Goal: Task Accomplishment & Management: Manage account settings

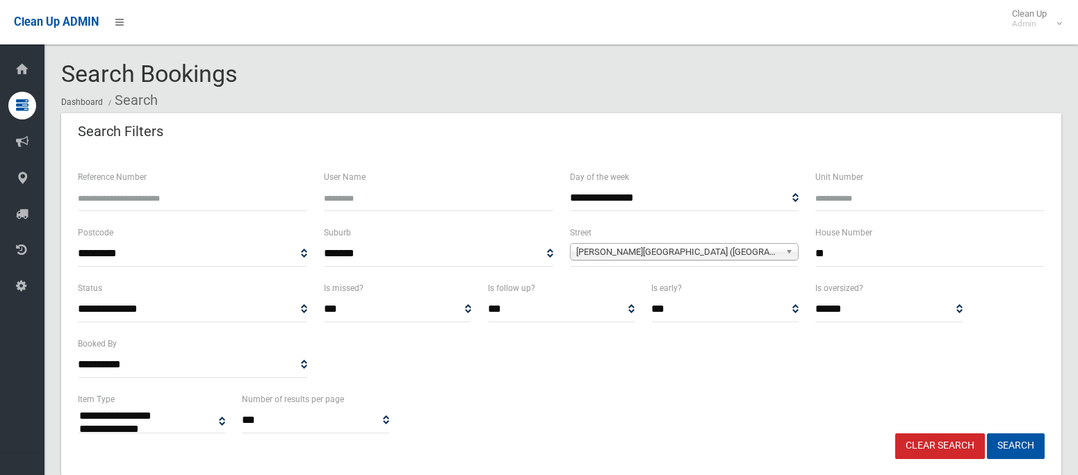
select select
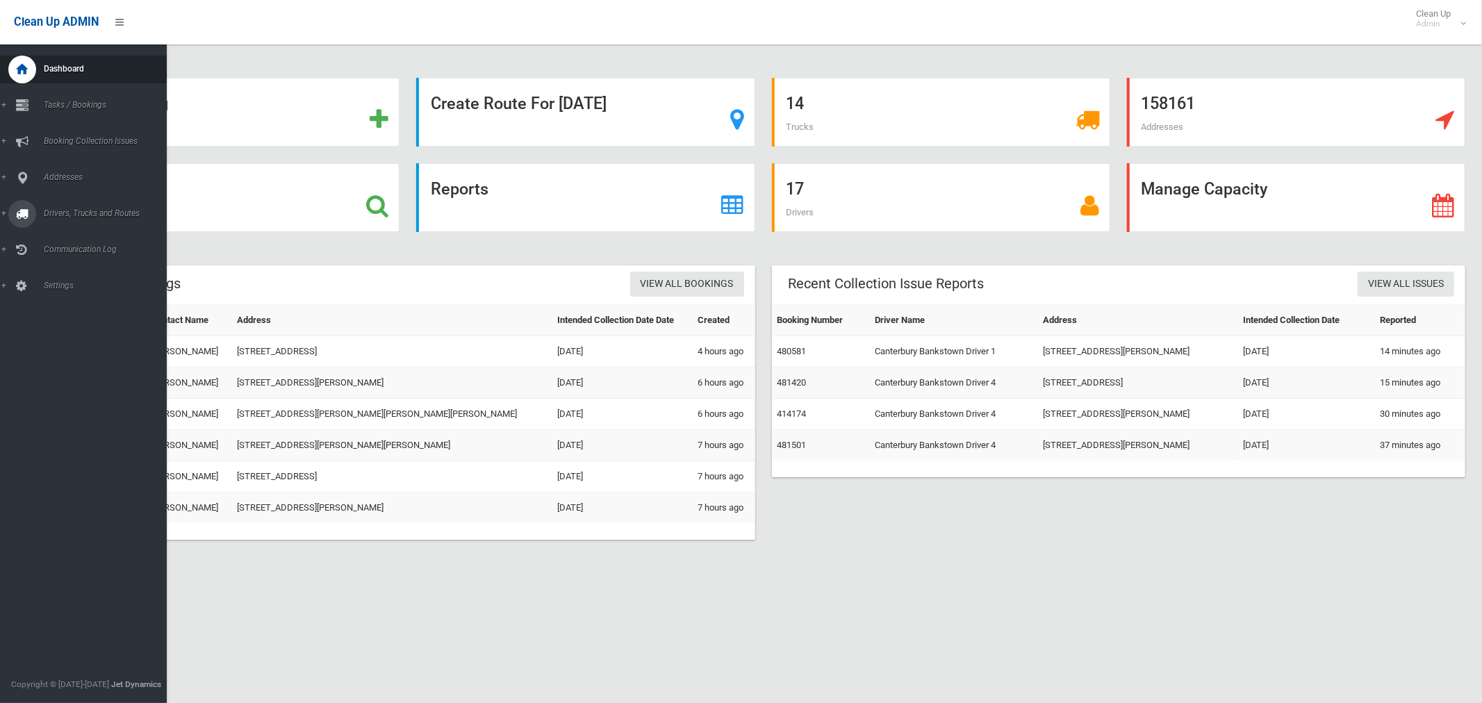
click at [84, 214] on span "Drivers, Trucks and Routes" at bounding box center [103, 213] width 127 height 10
click at [79, 279] on span "Driver Rostering / Shifts" at bounding box center [97, 277] width 115 height 10
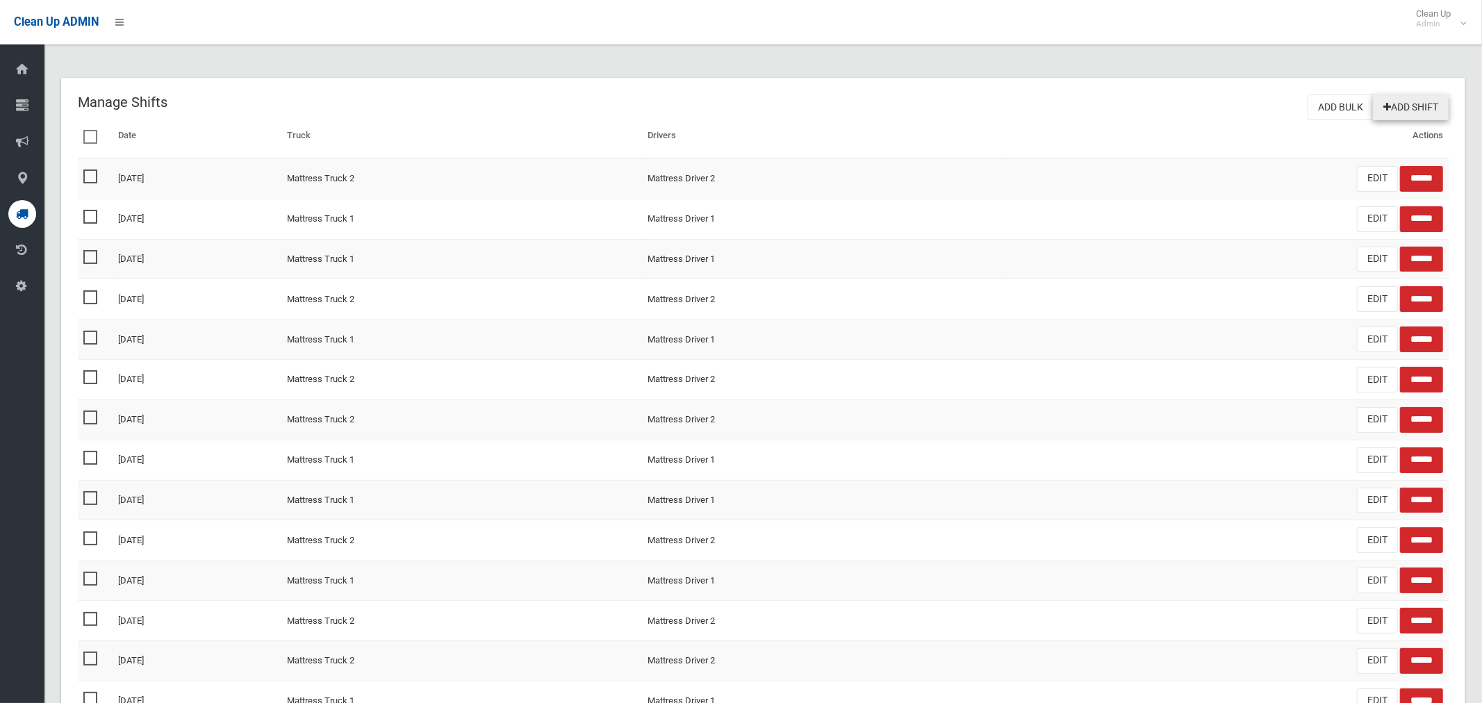
click at [1408, 107] on link "Add Shift" at bounding box center [1411, 107] width 76 height 26
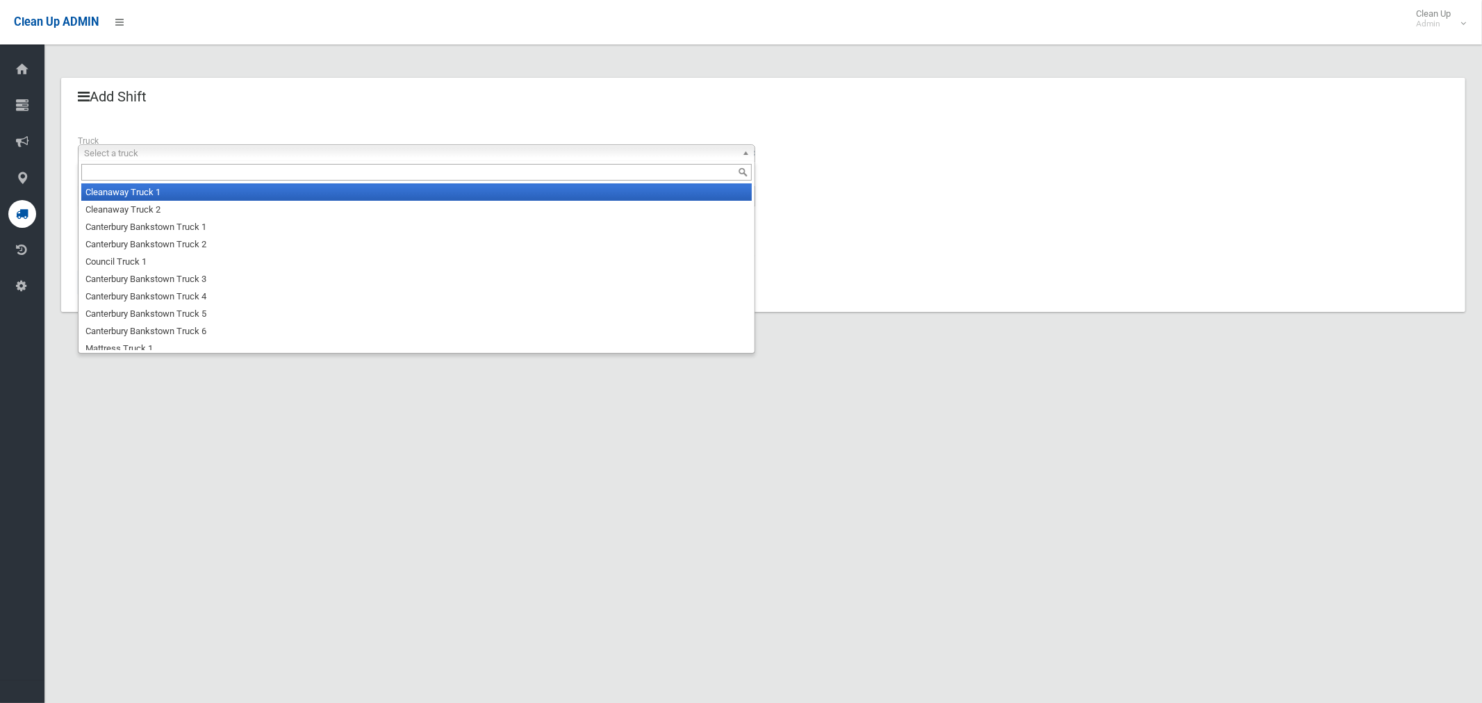
click at [105, 151] on span "Select a truck" at bounding box center [410, 153] width 652 height 17
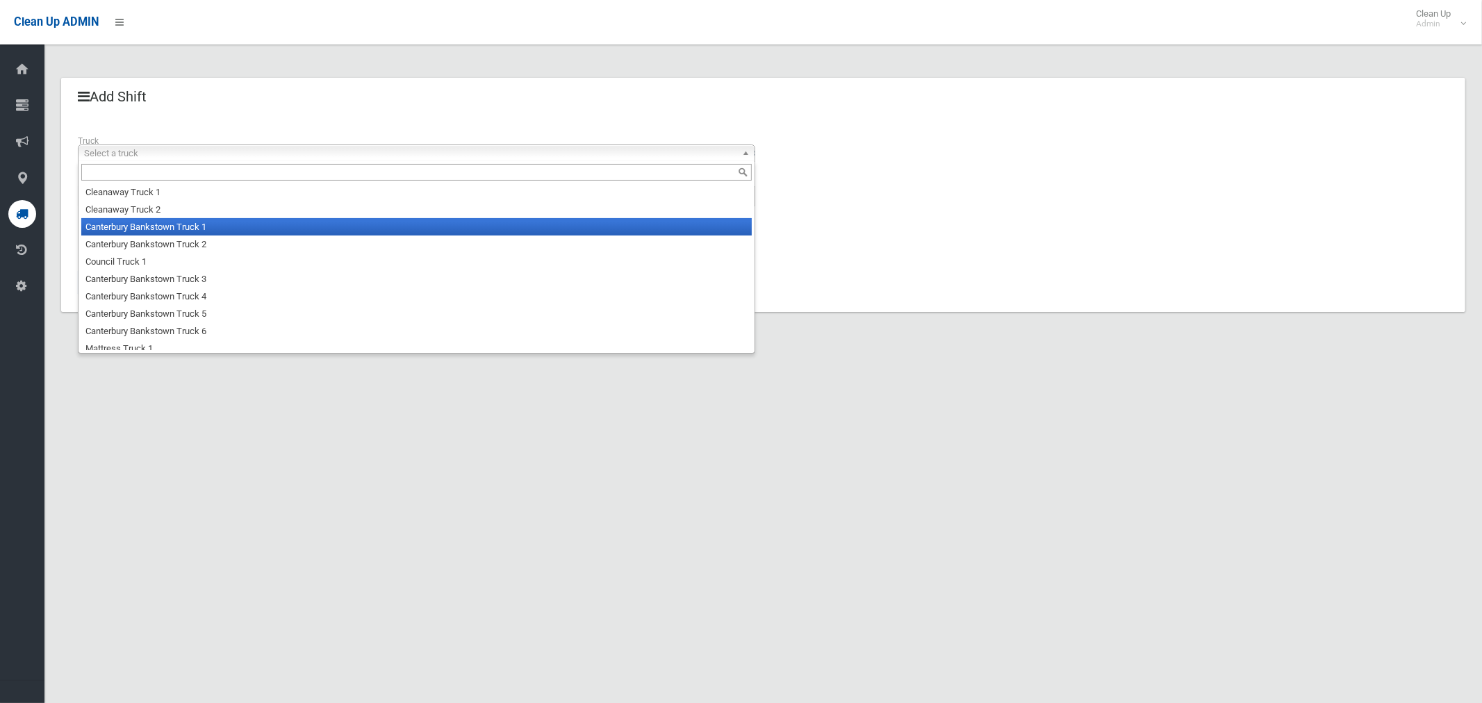
click at [113, 222] on li "Canterbury Bankstown Truck 1" at bounding box center [416, 226] width 671 height 17
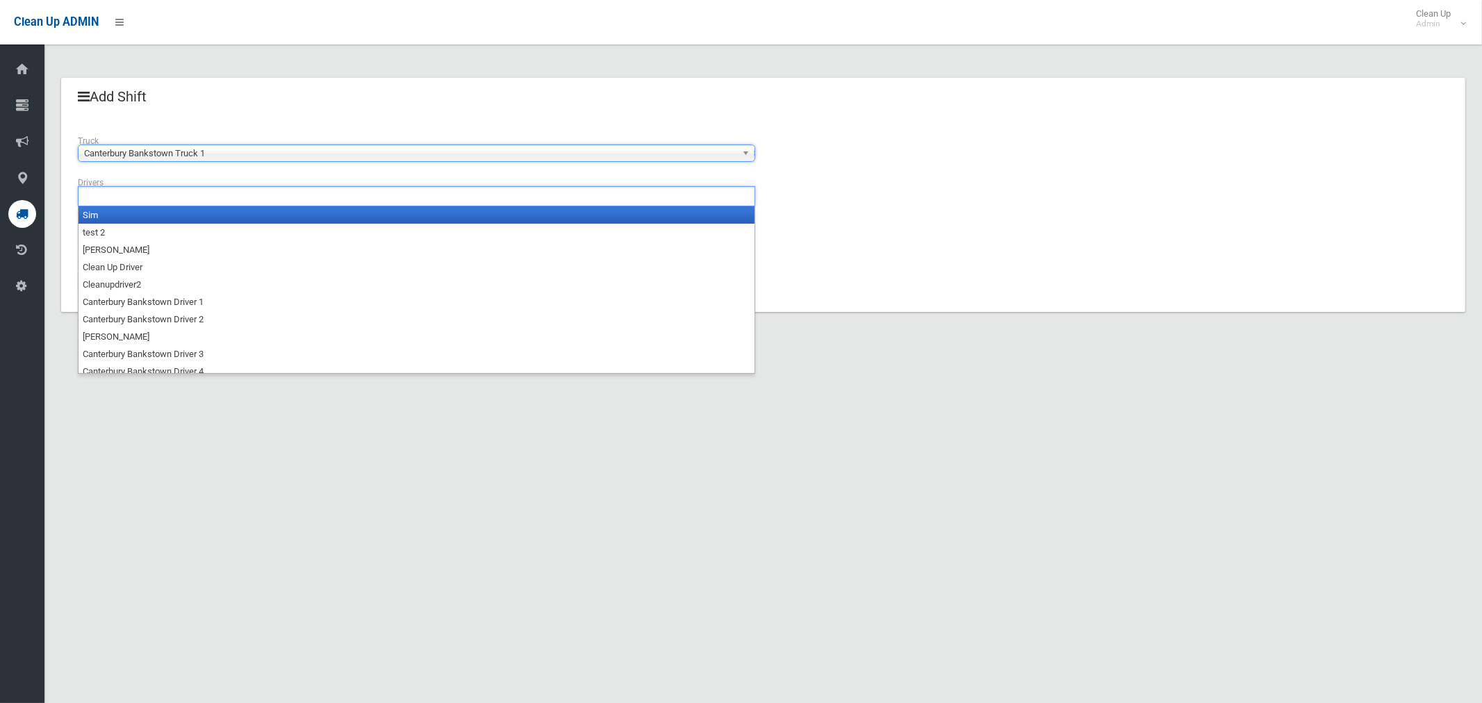
click at [122, 197] on input "text" at bounding box center [121, 196] width 78 height 17
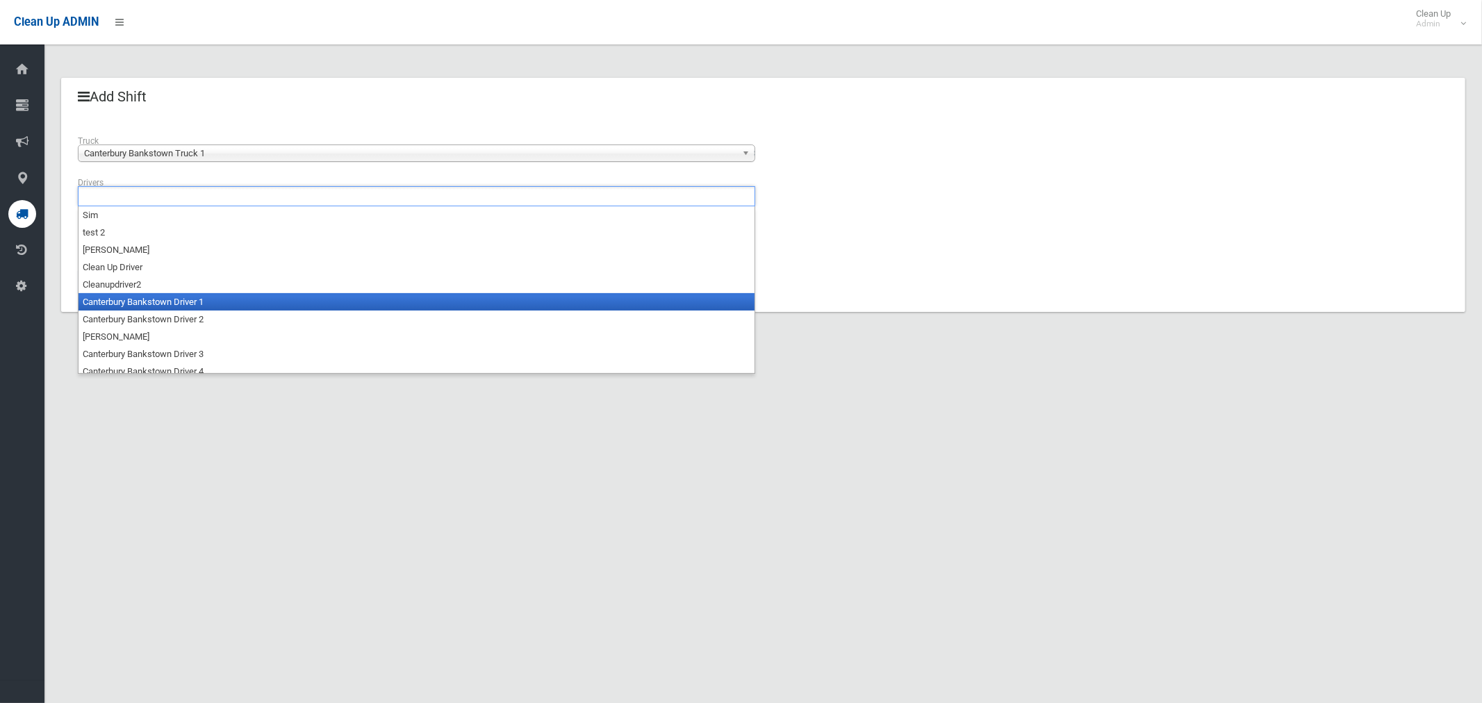
click at [154, 304] on li "Canterbury Bankstown Driver 1" at bounding box center [417, 301] width 676 height 17
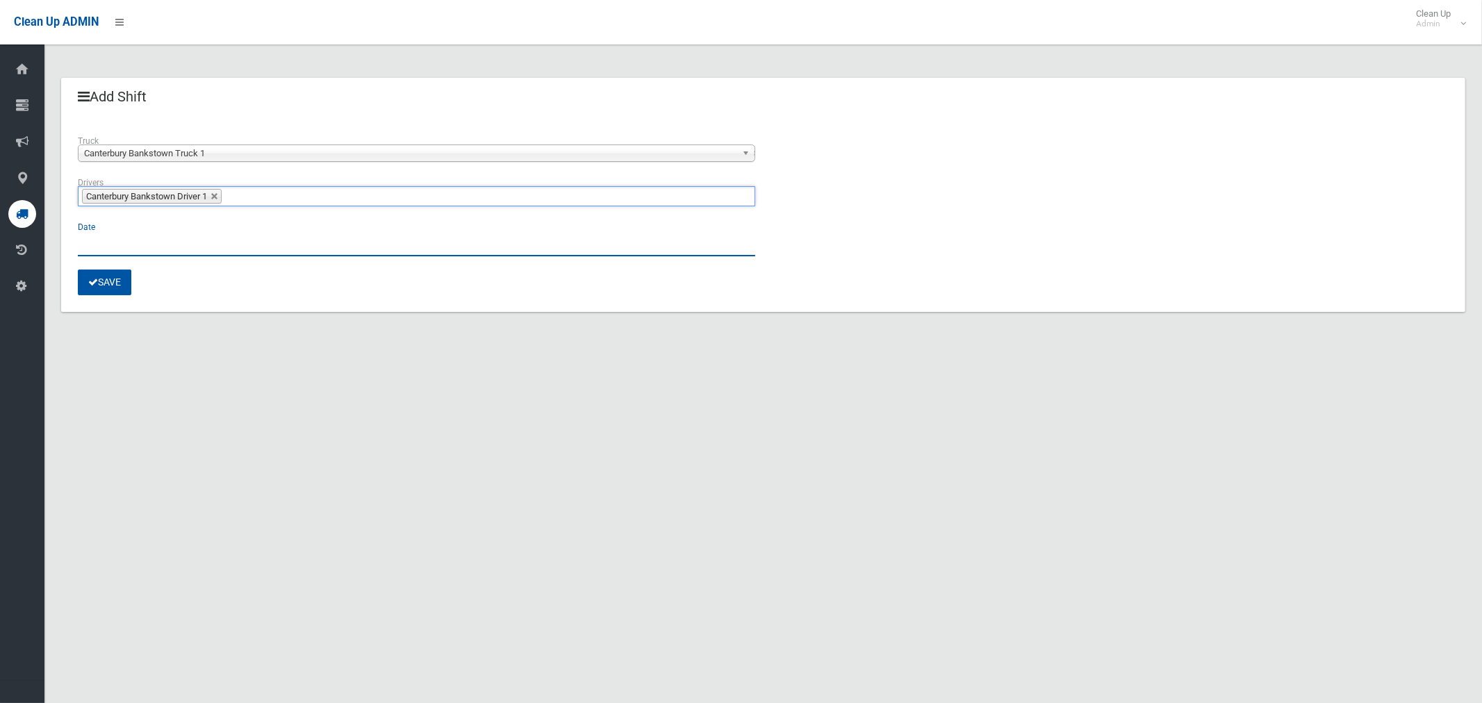
click at [81, 240] on input "text" at bounding box center [416, 244] width 677 height 26
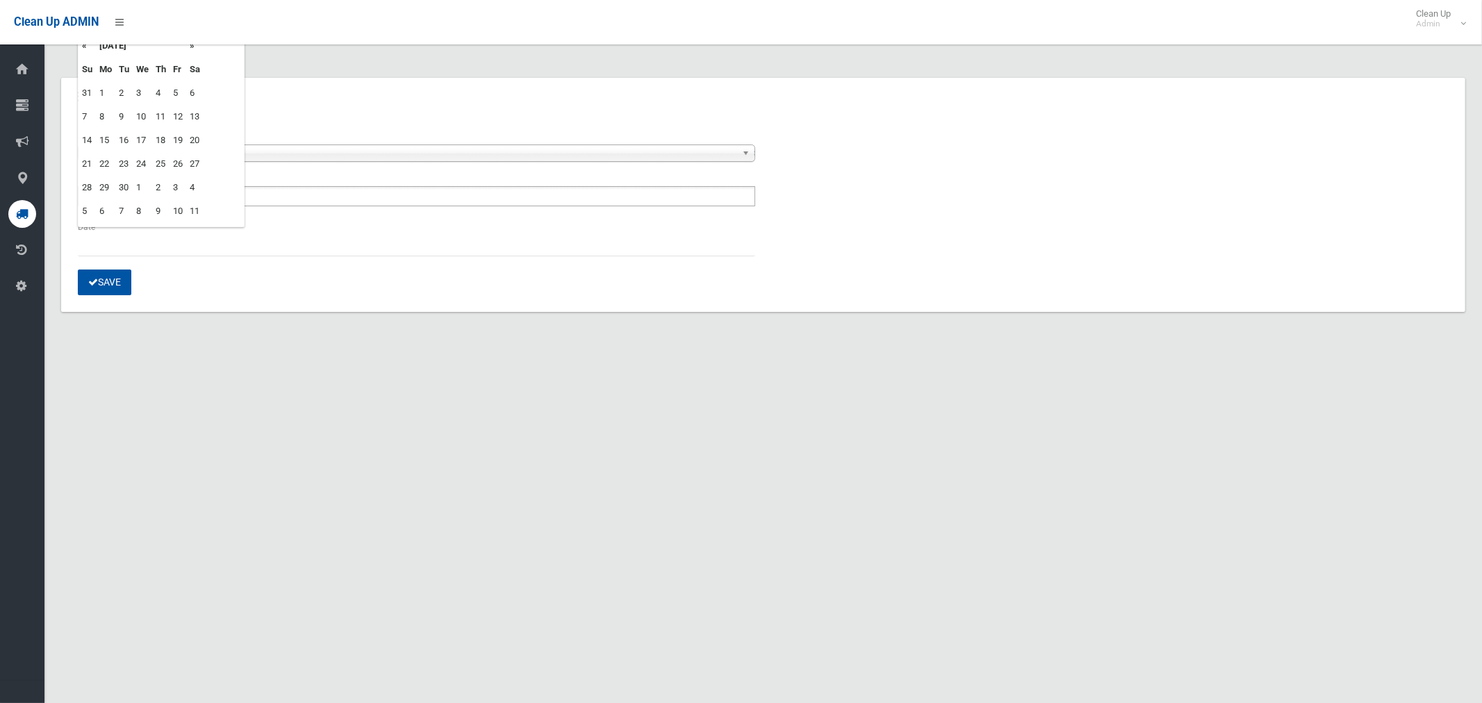
click at [176, 90] on td "5" at bounding box center [178, 93] width 17 height 24
type input "**********"
click at [113, 283] on button "Save" at bounding box center [105, 283] width 54 height 26
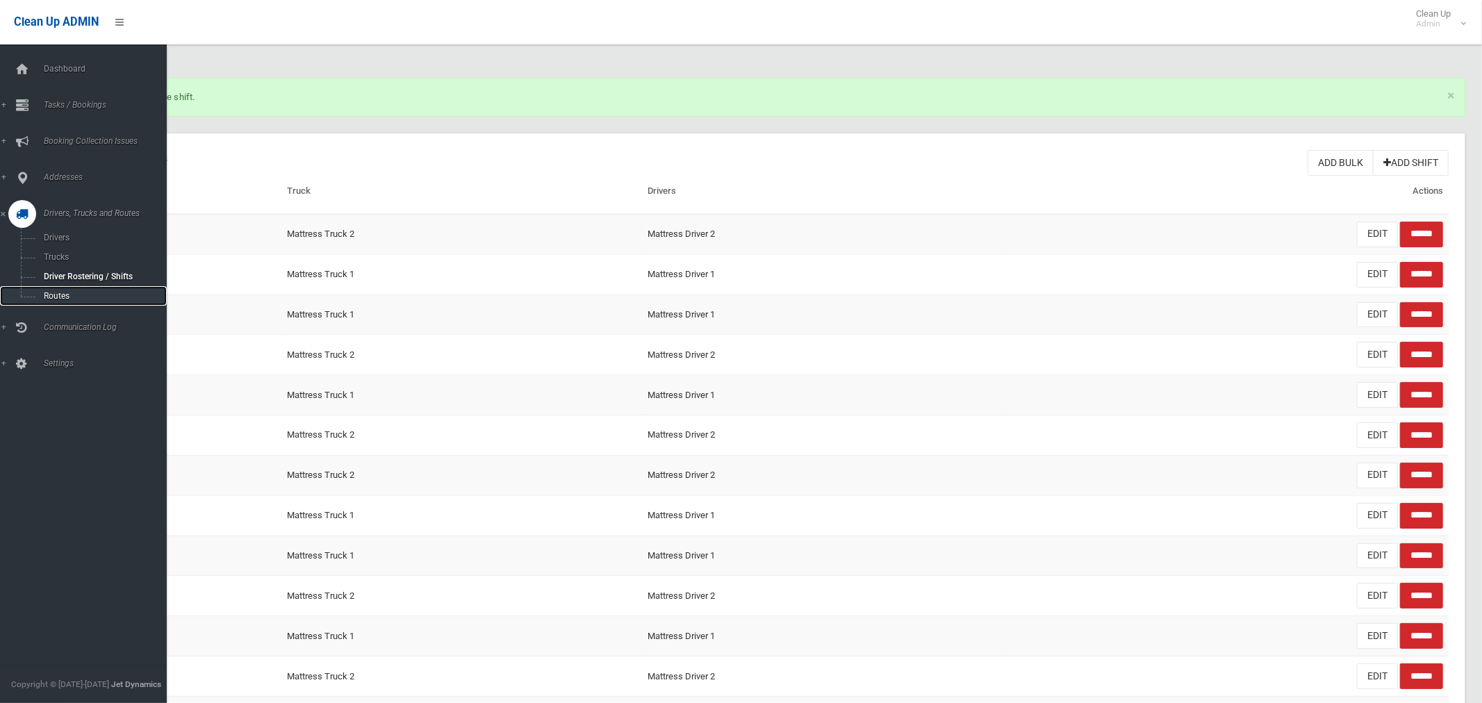
click at [52, 294] on span "Routes" at bounding box center [97, 296] width 115 height 10
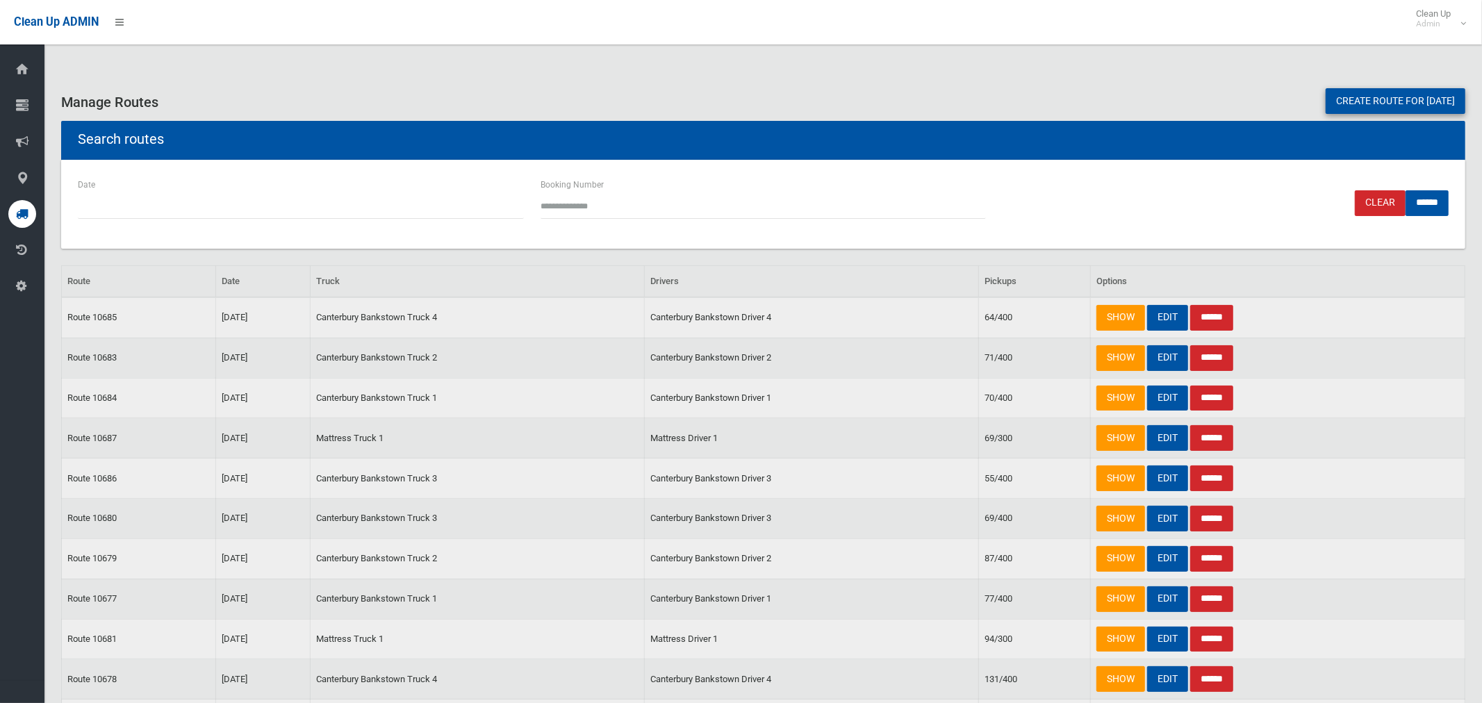
click at [1341, 102] on link "Create route for [DATE]" at bounding box center [1396, 101] width 140 height 26
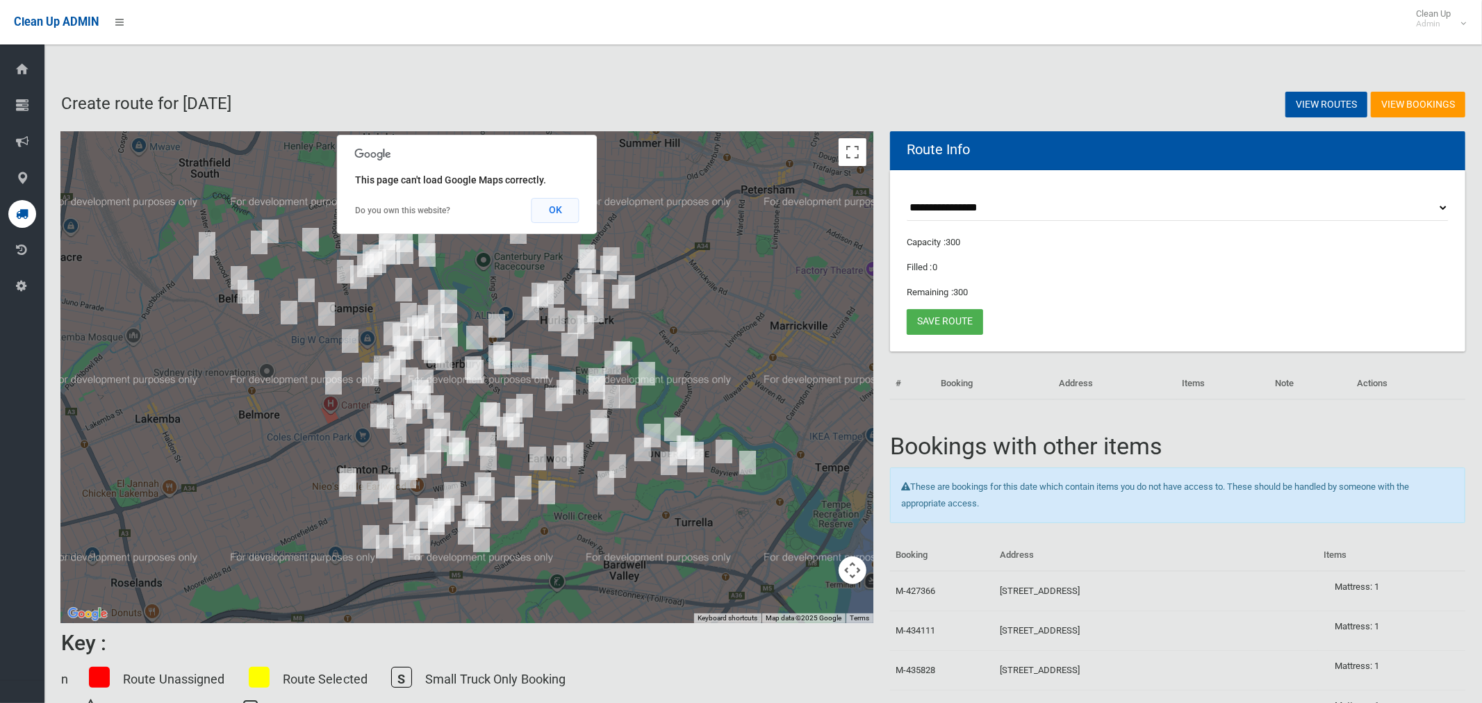
click at [557, 211] on button "OK" at bounding box center [556, 210] width 48 height 25
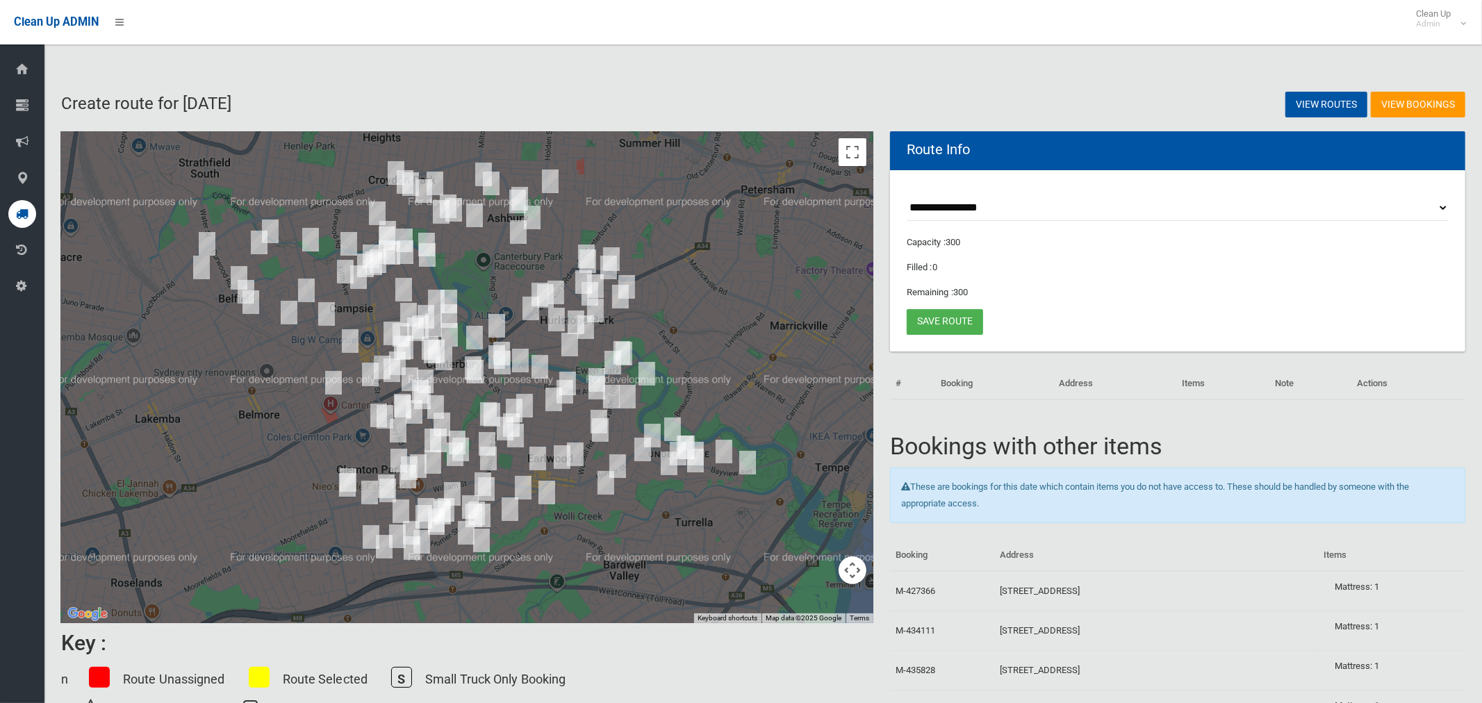
click at [931, 213] on select "**********" at bounding box center [1178, 208] width 542 height 26
select select "*****"
click at [907, 195] on select "**********" at bounding box center [1178, 208] width 542 height 26
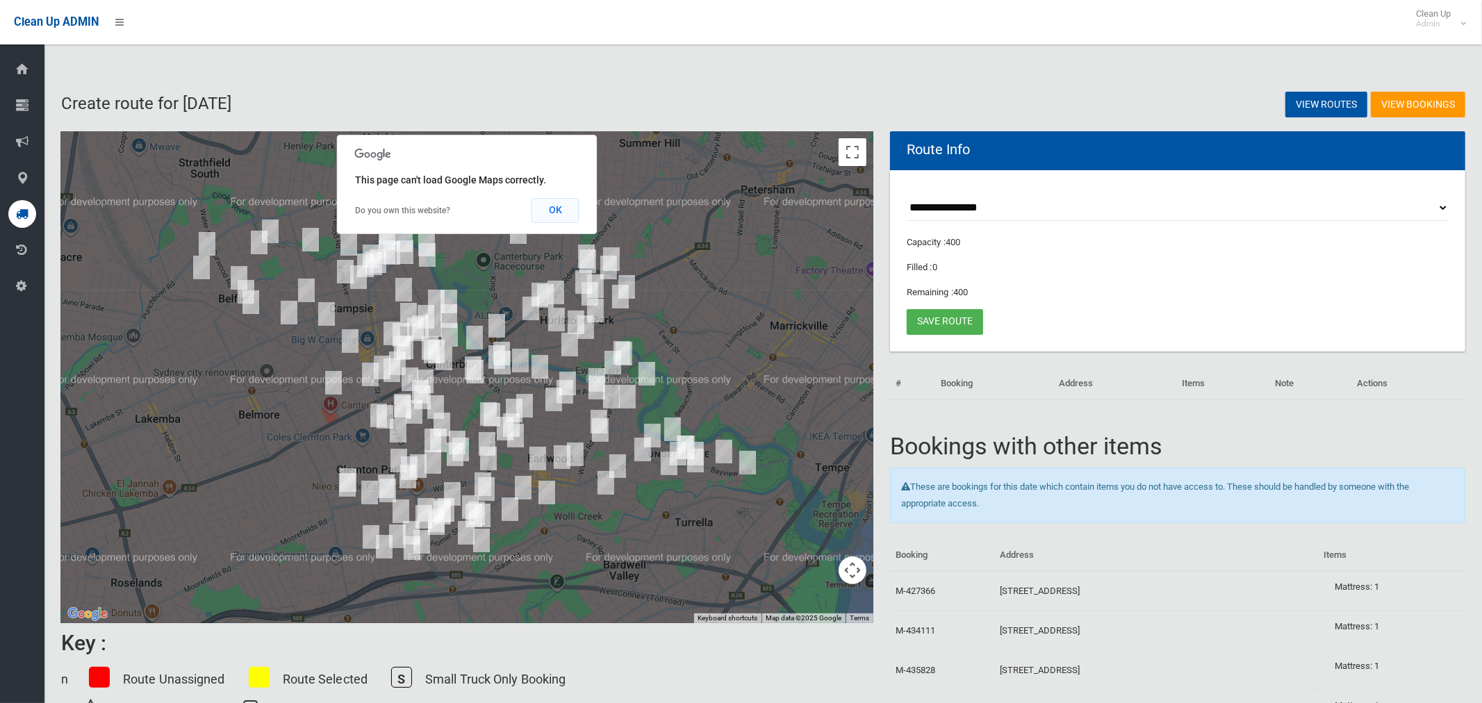
click at [554, 211] on button "OK" at bounding box center [556, 210] width 48 height 25
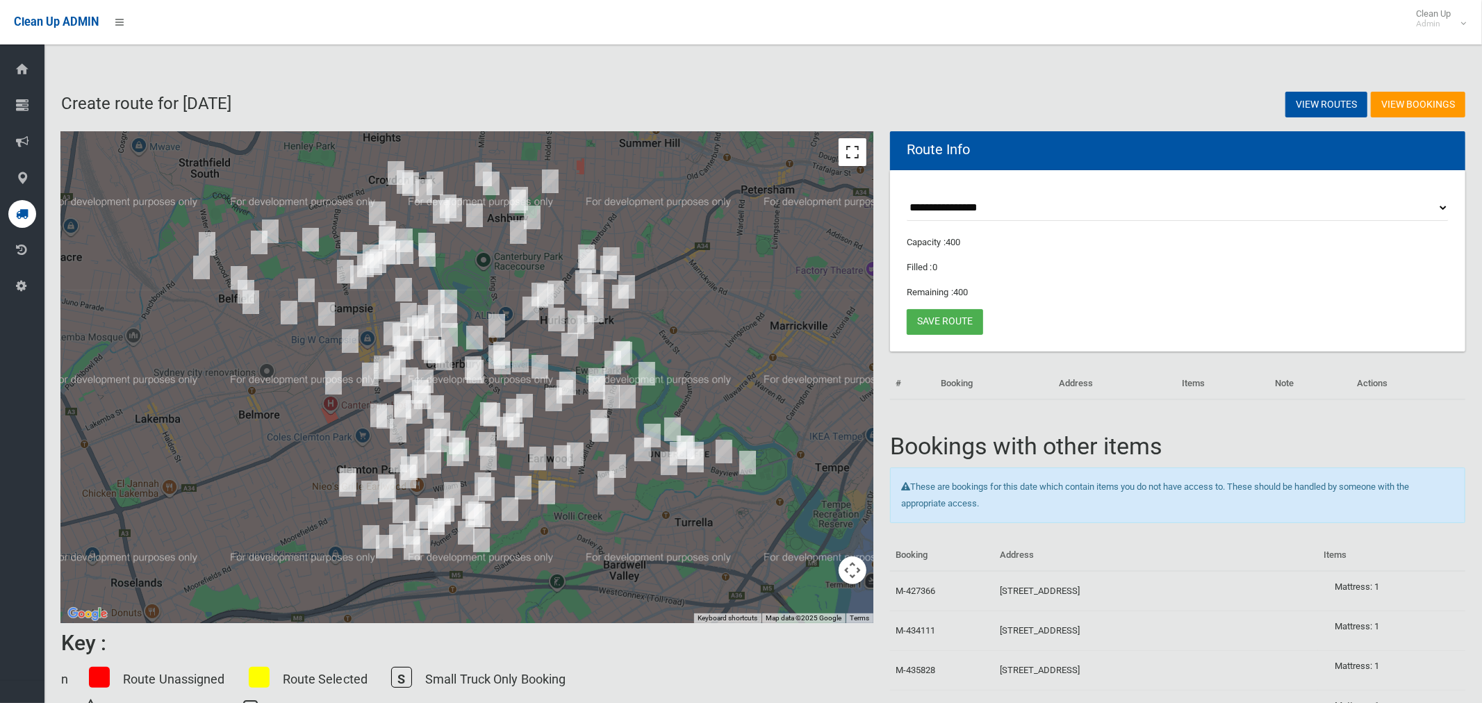
click at [847, 149] on button "Toggle fullscreen view" at bounding box center [853, 152] width 28 height 28
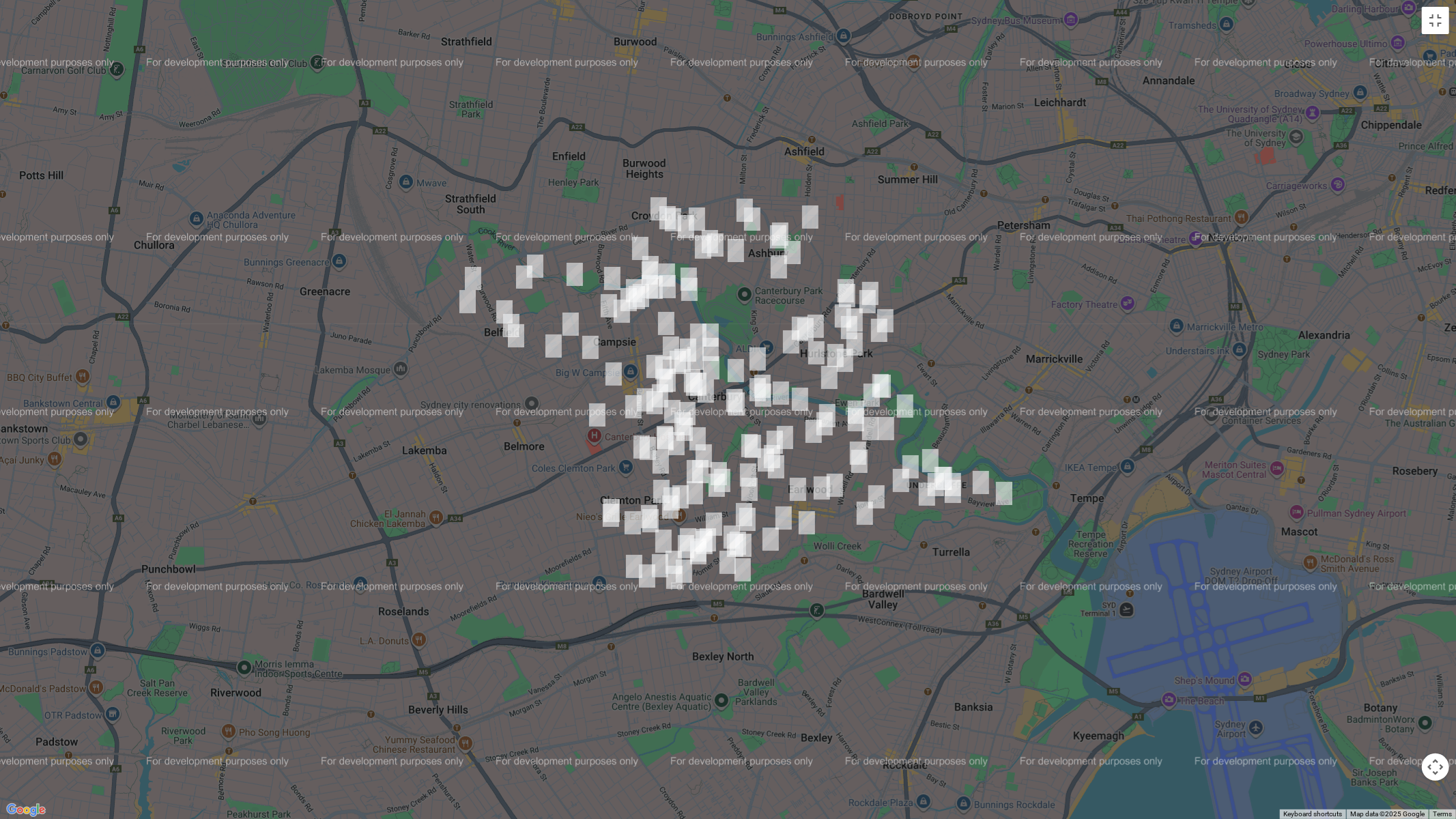
click at [476, 272] on img "83 Seymour Parade, BELFIELD NSW 2191" at bounding box center [474, 278] width 28 height 34
click at [541, 269] on img "25 Birdwood Avenue, BELFIELD NSW 2191" at bounding box center [535, 266] width 28 height 34
click at [527, 276] on img "39 Margaret Street, BELFIELD NSW 2191" at bounding box center [525, 277] width 28 height 34
click at [464, 299] on img "16 Persic Street, BELFIELD NSW 2191" at bounding box center [468, 301] width 28 height 34
click at [502, 300] on img "106 Burwood Road, BELFIELD NSW 2191" at bounding box center [505, 311] width 28 height 34
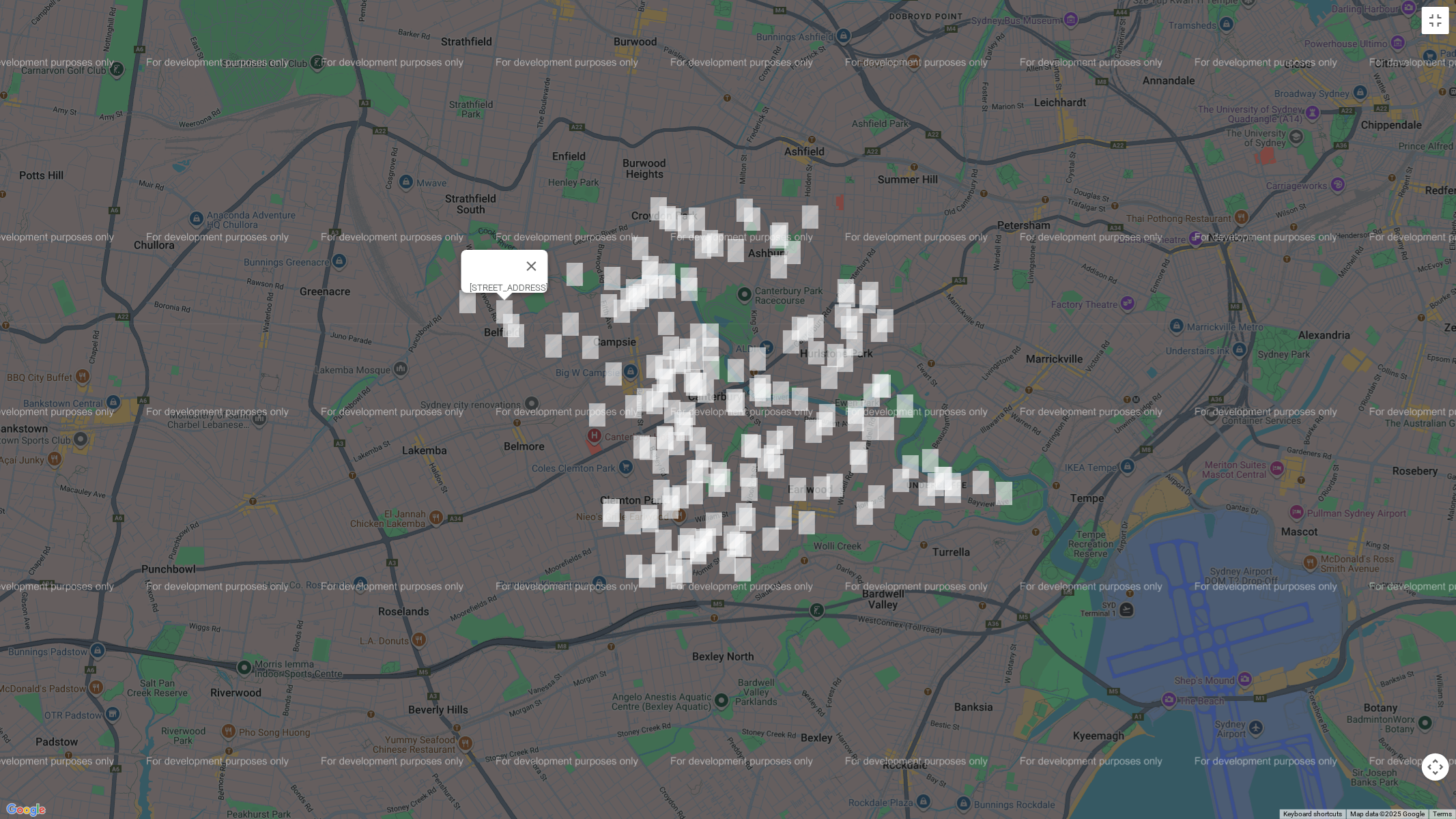
click at [515, 316] on img "62 Bruce Avenue, BELFIELD NSW 2191" at bounding box center [512, 325] width 28 height 34
click at [516, 339] on img "4 Burnham Street, BELFIELD NSW 2191" at bounding box center [516, 335] width 28 height 34
click at [573, 328] on img "1/16 First Avenue, BELFIELD NSW 2191" at bounding box center [571, 324] width 28 height 34
click at [549, 346] on img "10 Metella Crescent, BELFIELD NSW 2191" at bounding box center [554, 346] width 28 height 34
drag, startPoint x: 649, startPoint y: 201, endPoint x: 654, endPoint y: 223, distance: 22.6
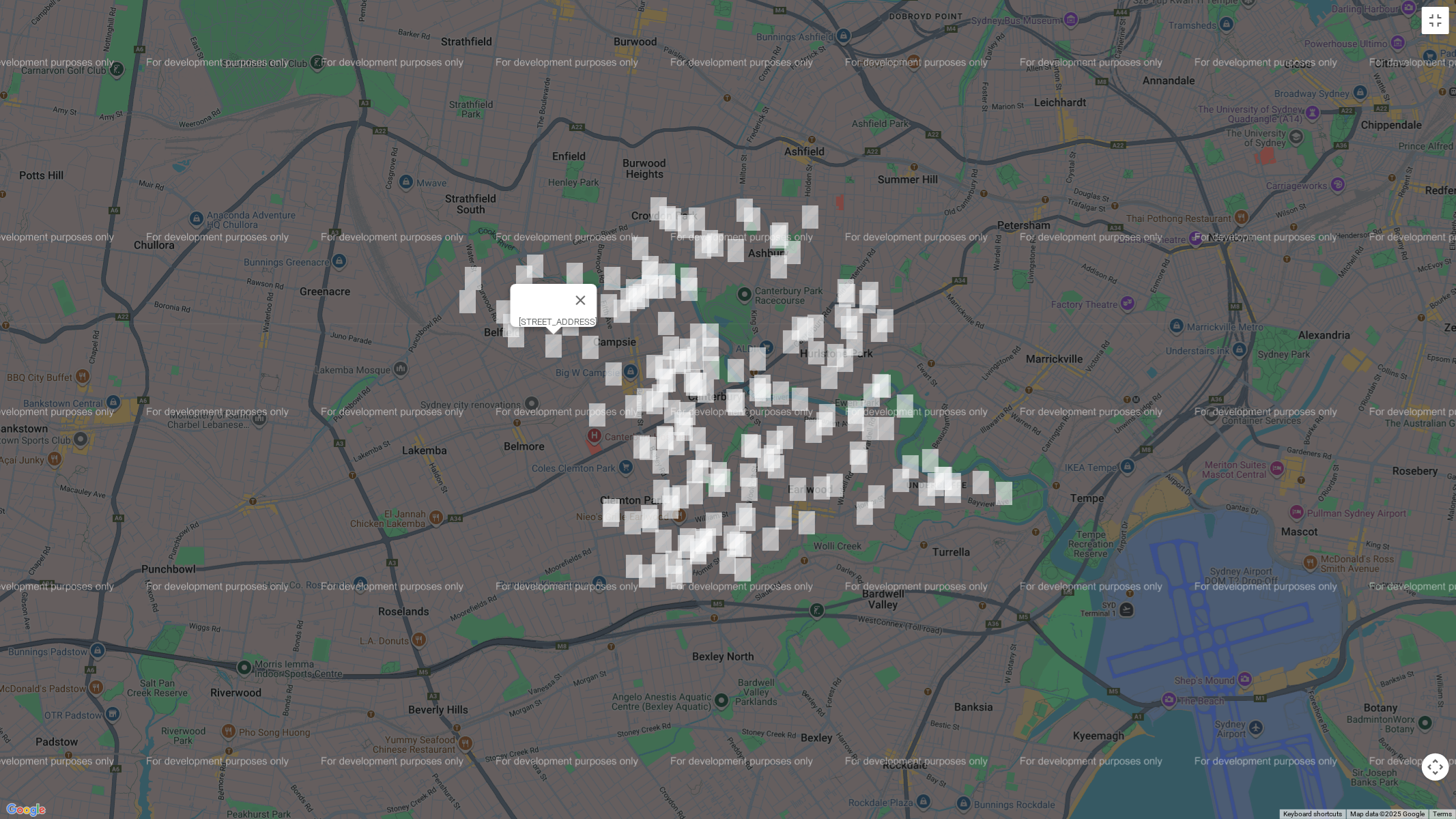
click at [649, 201] on img "3 Clyde Street, CROYDON PARK NSW 2133" at bounding box center [659, 208] width 28 height 34
click at [659, 225] on img "28 Dunmore Street, CROYDON PARK NSW 2133" at bounding box center [673, 219] width 28 height 34
click at [659, 220] on img "28 Dunmore Street, CROYDON PARK NSW 2133" at bounding box center [673, 219] width 28 height 34
click at [701, 213] on img "165 Croydon Avenue, CROYDON PARK NSW 2133" at bounding box center [698, 219] width 28 height 34
click at [686, 228] on img "16 Queensborough Road, CROYDON PARK NSW 2133" at bounding box center [686, 226] width 28 height 34
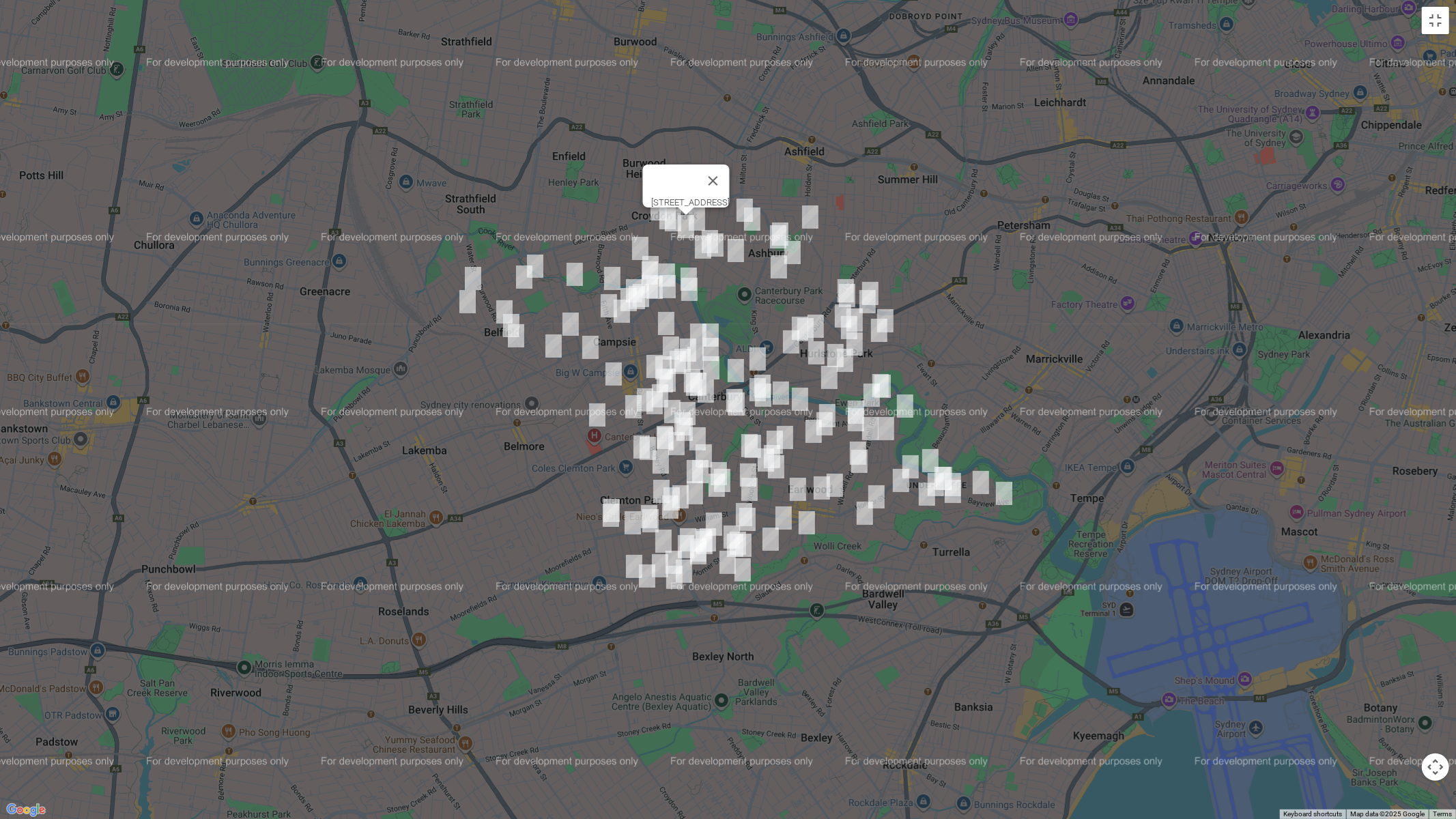
click at [641, 240] on img "18 Lyminge Road, CROYDON PARK NSW 2133" at bounding box center [641, 248] width 28 height 34
drag, startPoint x: 572, startPoint y: 272, endPoint x: 579, endPoint y: 267, distance: 8.6
click at [572, 273] on img "75 Second Avenue, CAMPSIE NSW 2194" at bounding box center [575, 274] width 28 height 34
click at [618, 217] on button "Close" at bounding box center [600, 228] width 32 height 32
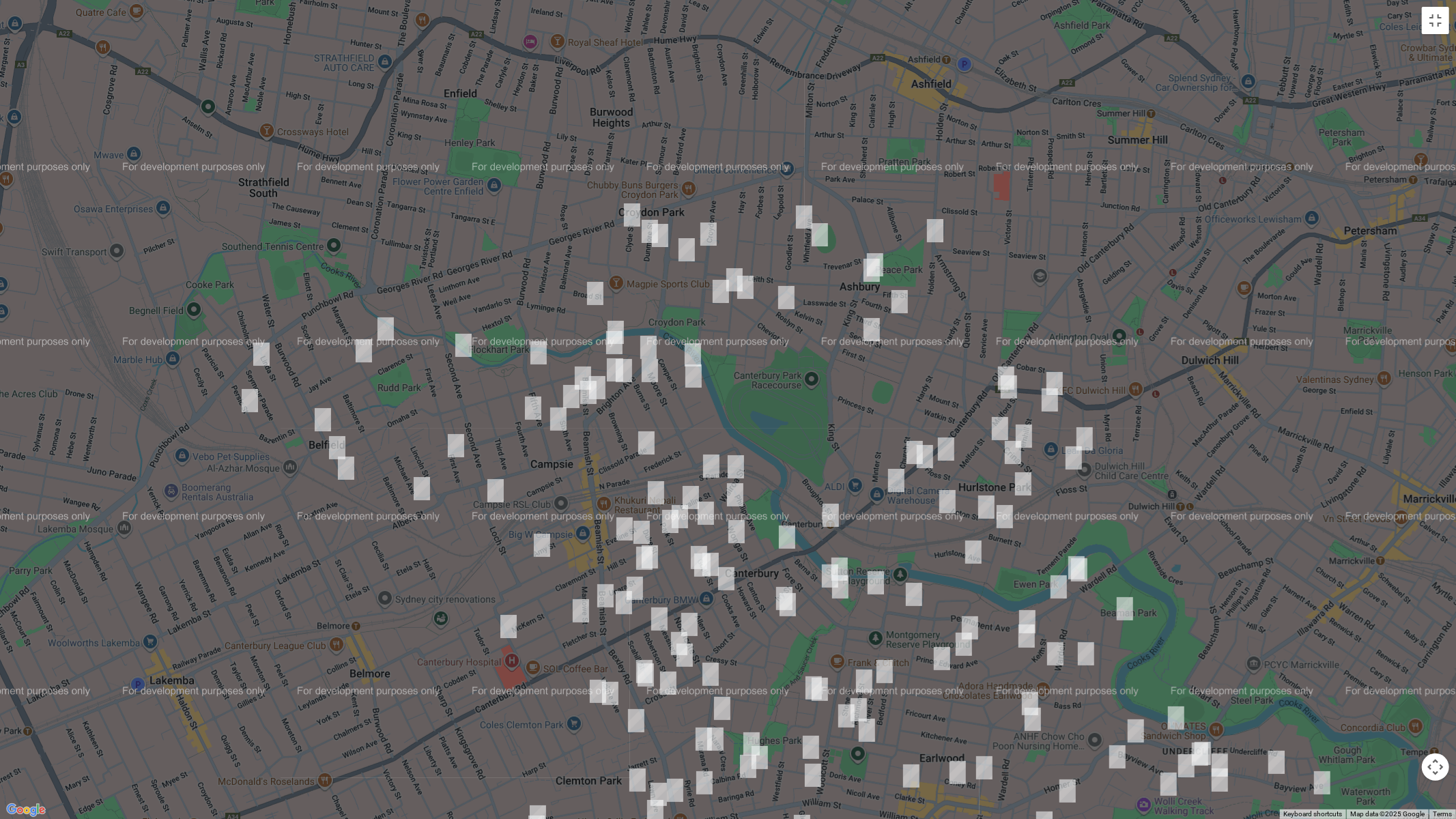
click at [641, 232] on img "19 Dunmore Street, CROYDON PARK NSW 2133" at bounding box center [650, 231] width 28 height 34
click at [802, 213] on img "12 Goodlet Street, ASHBURY NSW 2193" at bounding box center [805, 217] width 28 height 34
click at [817, 233] on img "18 Whitfield Avenue, ASHBURY NSW 2193" at bounding box center [820, 235] width 28 height 34
click at [729, 266] on img "67 Hay Street, ASHBURY NSW 2193" at bounding box center [735, 280] width 28 height 34
click at [748, 289] on img "57 Cheviot Street, ASHBURY NSW 2193" at bounding box center [746, 287] width 28 height 34
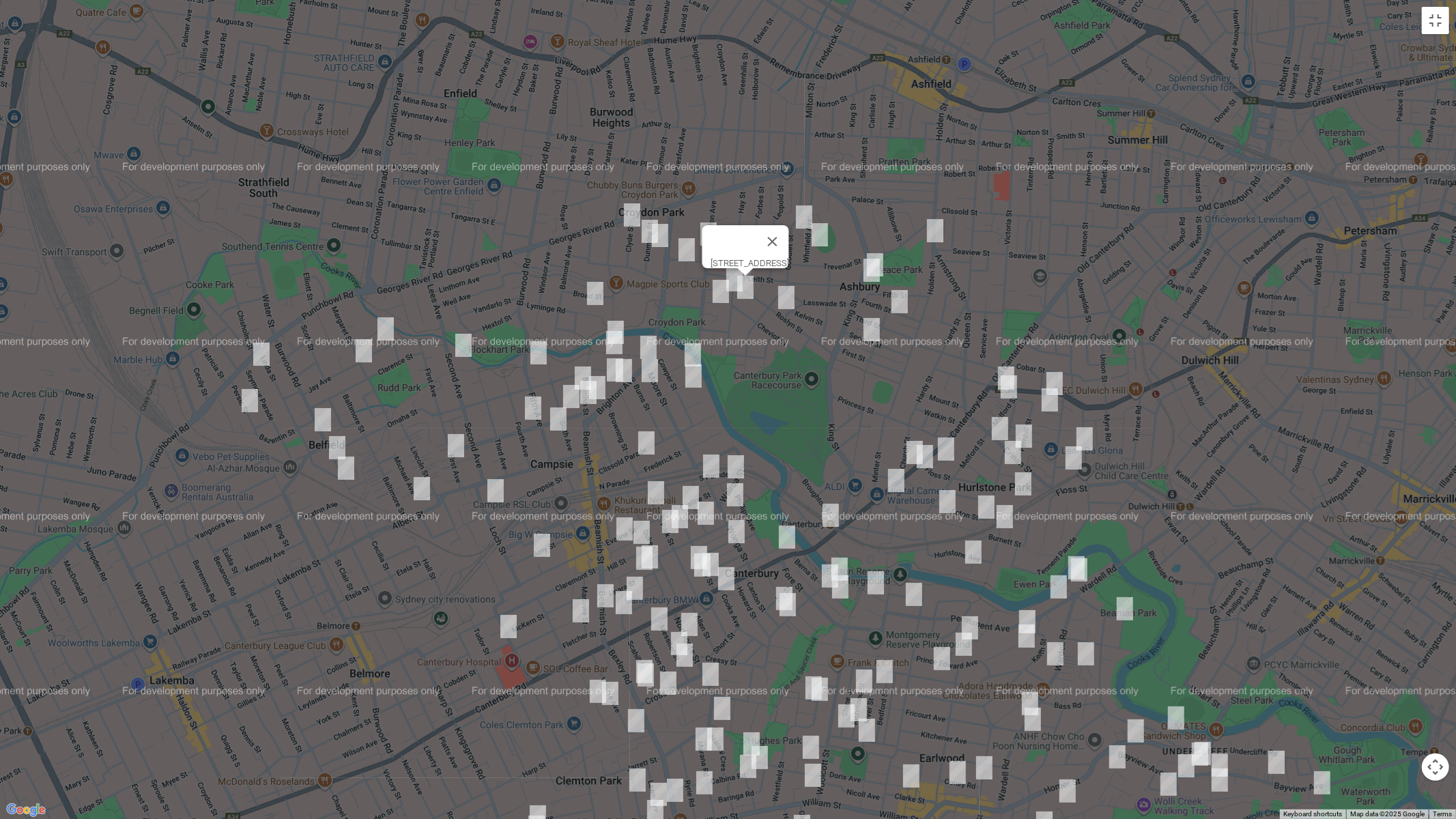
drag, startPoint x: 783, startPoint y: 300, endPoint x: 726, endPoint y: 300, distance: 57.0
click at [782, 300] on img "25A Roslyn Street, ASHBURY NSW 2193" at bounding box center [787, 298] width 28 height 34
click at [719, 296] on img "2/200 Croydon Avenue, CROYDON PARK NSW 2133" at bounding box center [721, 291] width 28 height 34
click at [883, 249] on img "27 King Street, ASHBURY NSW 2193" at bounding box center [875, 264] width 28 height 34
click at [868, 276] on img "33 King Street, ASHBURY NSW 2193" at bounding box center [871, 270] width 28 height 34
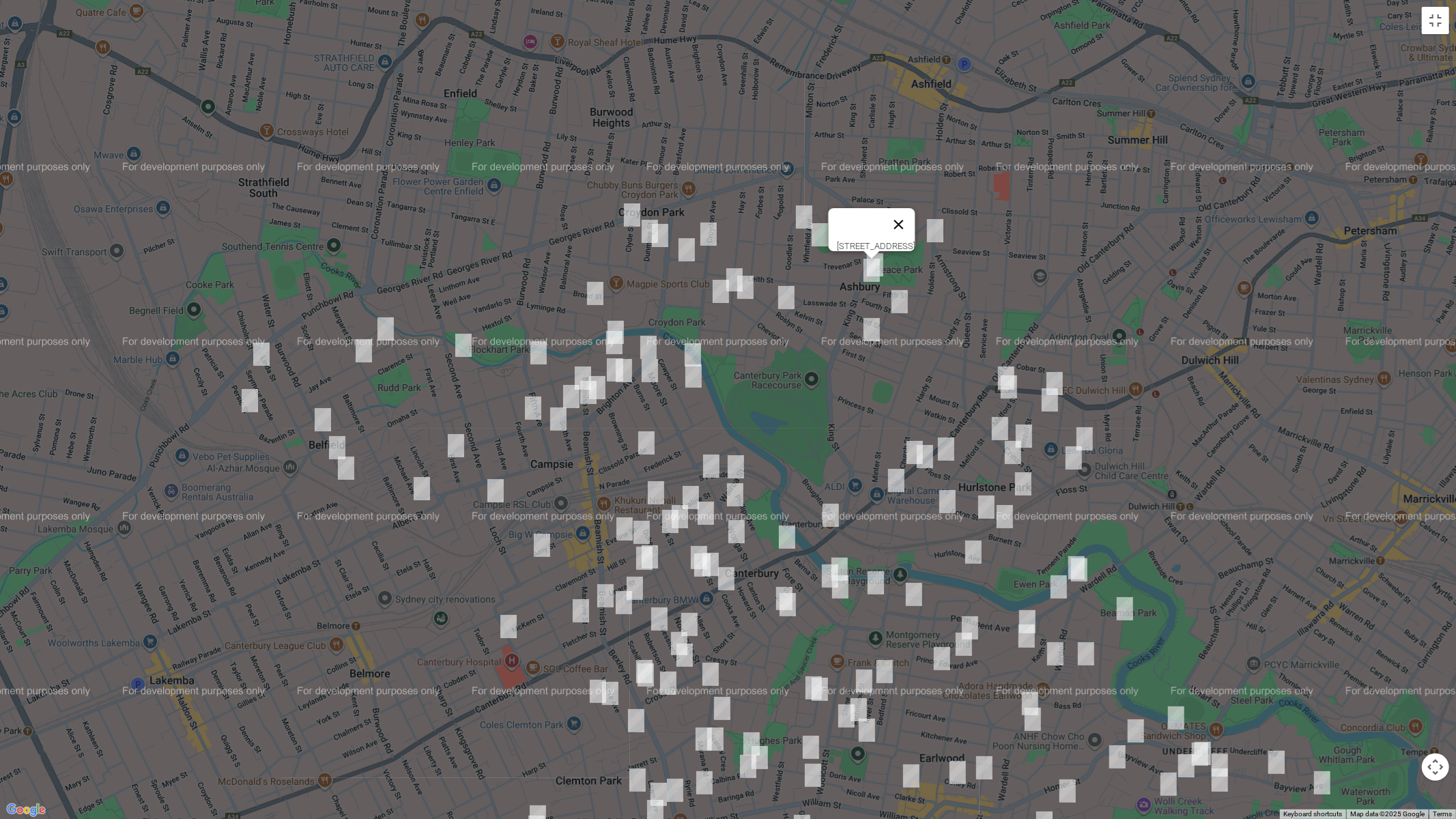
click at [915, 222] on button "Close" at bounding box center [898, 224] width 32 height 32
drag, startPoint x: 934, startPoint y: 228, endPoint x: 922, endPoint y: 265, distance: 38.9
click at [934, 228] on img "145 Holden Street, ASHBURY NSW 2193" at bounding box center [935, 230] width 28 height 34
click at [898, 296] on img "30 Fourth Street, ASHBURY NSW 2193" at bounding box center [900, 301] width 28 height 34
click at [871, 325] on img "54 Second Street, ASHBURY NSW 2193" at bounding box center [871, 329] width 28 height 34
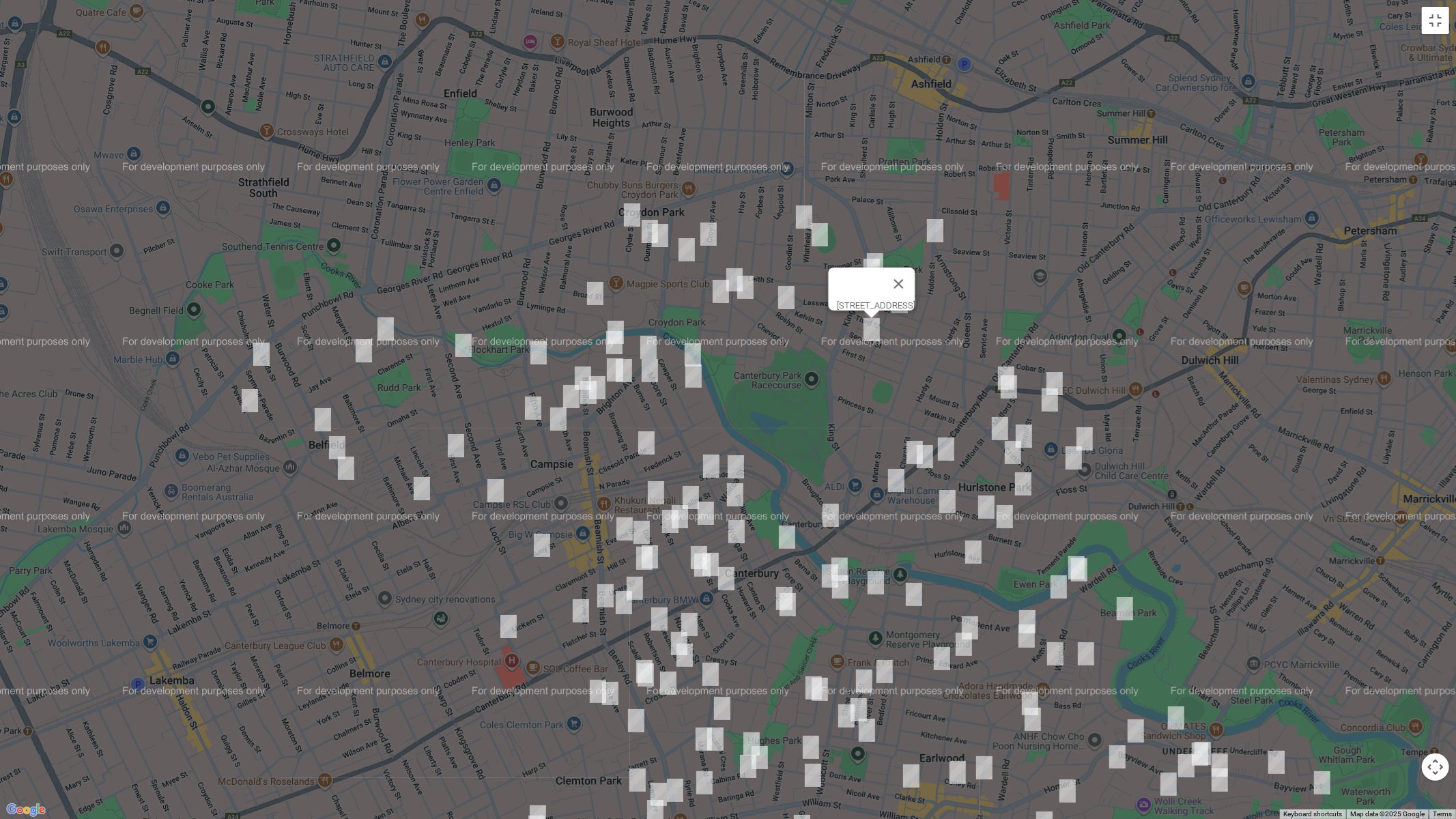
click at [621, 318] on img "31 Byron Street, CAMPSIE NSW 2194" at bounding box center [616, 332] width 28 height 34
click at [614, 340] on img "26 Byron Street, CAMPSIE NSW 2194" at bounding box center [614, 342] width 28 height 34
click at [529, 353] on img "77-87 Fifth Avenue, CAMPSIE NSW 2194" at bounding box center [538, 353] width 28 height 34
click at [532, 404] on img "39 Eighth Avenue, CAMPSIE NSW 2194" at bounding box center [533, 408] width 28 height 34
drag, startPoint x: 651, startPoint y: 343, endPoint x: 706, endPoint y: 357, distance: 56.8
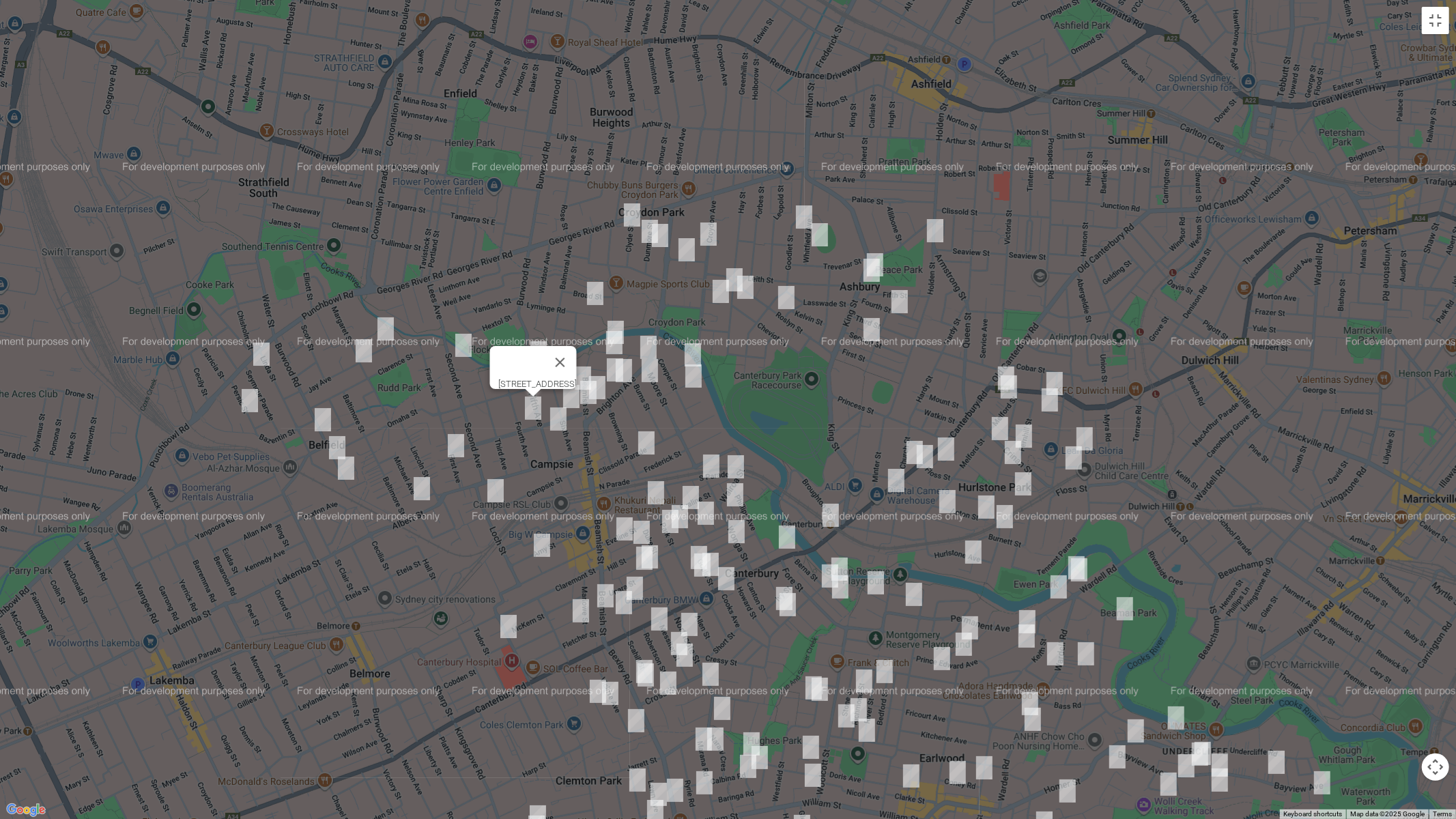
click at [652, 343] on img "138-140 Brighton Avenue, CAMPSIE NSW 2194" at bounding box center [648, 347] width 28 height 34
click at [696, 350] on img "15 Adam Street, CAMPSIE NSW 2194" at bounding box center [693, 355] width 28 height 34
drag, startPoint x: 603, startPoint y: 358, endPoint x: 617, endPoint y: 376, distance: 22.8
click at [604, 358] on img "34 Shelley Street, CAMPSIE NSW 2194" at bounding box center [615, 369] width 28 height 34
click at [627, 379] on img "176 Brighton Avenue, CAMPSIE NSW 2194" at bounding box center [624, 370] width 28 height 34
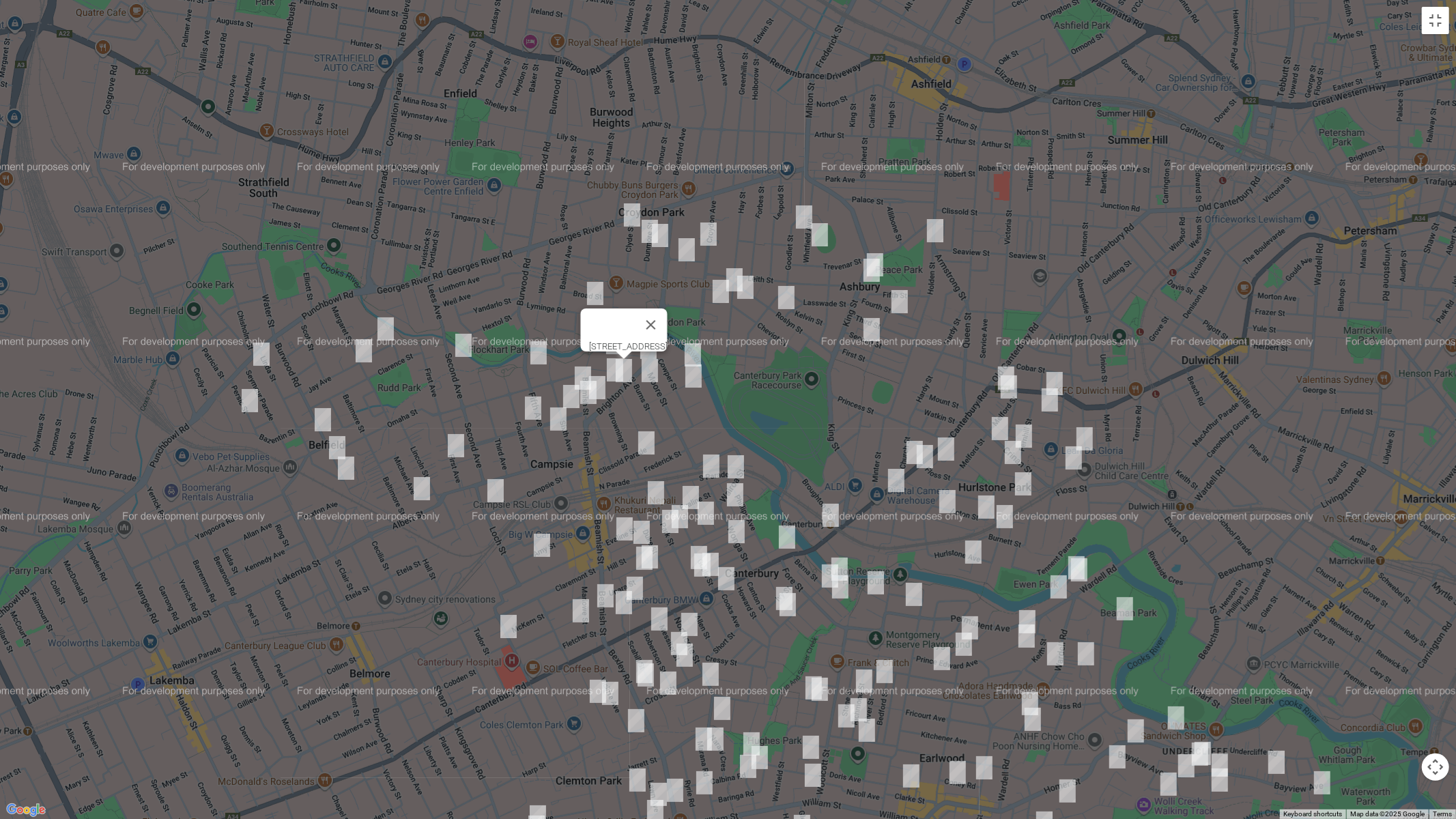
click at [652, 377] on img "4 Burns Street, CAMPSIE NSW 2194" at bounding box center [650, 370] width 28 height 34
click at [691, 379] on img "7 Lindsay Street, CAMPSIE NSW 2194" at bounding box center [694, 375] width 28 height 34
drag, startPoint x: 579, startPoint y: 365, endPoint x: 593, endPoint y: 378, distance: 19.1
click at [579, 365] on img "38-40 Beamish Street, CAMPSIE NSW 2194" at bounding box center [583, 378] width 28 height 34
click at [603, 392] on img "69 Beamish Street, CAMPSIE NSW 2194" at bounding box center [597, 387] width 28 height 34
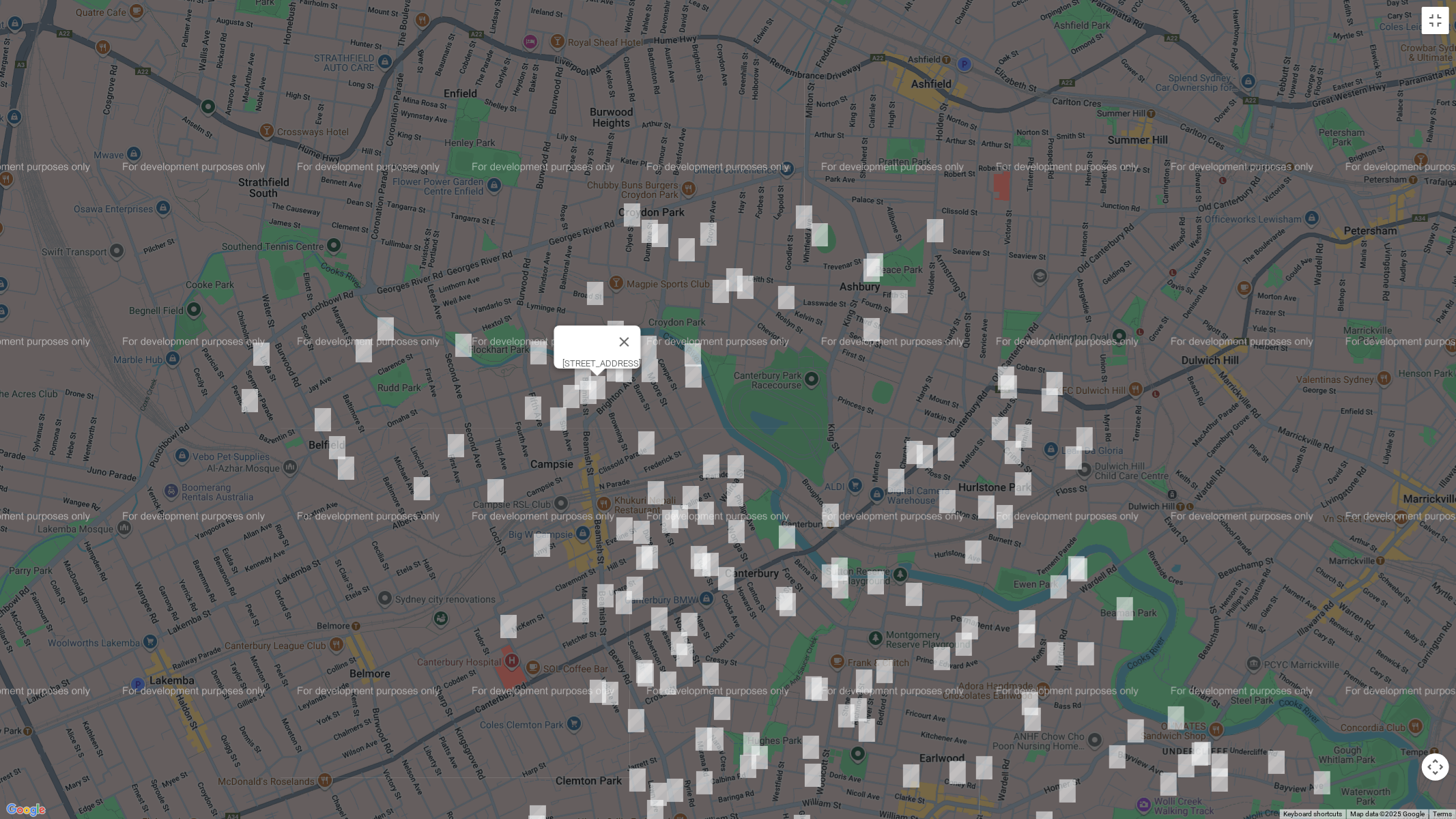
click at [588, 404] on img "56 Beamish Street, CAMPSIE NSW 2194" at bounding box center [588, 392] width 28 height 34
click at [569, 397] on img "15 Eighth Avenue, CAMPSIE NSW 2194" at bounding box center [572, 396] width 28 height 34
click at [556, 420] on img "21-23 Fifth Avenue, CAMPSIE NSW 2194" at bounding box center [558, 418] width 28 height 34
click at [497, 486] on img "105-111 Campsie Street, CAMPSIE NSW 2194" at bounding box center [496, 490] width 28 height 34
drag, startPoint x: 540, startPoint y: 542, endPoint x: 539, endPoint y: 554, distance: 12.0
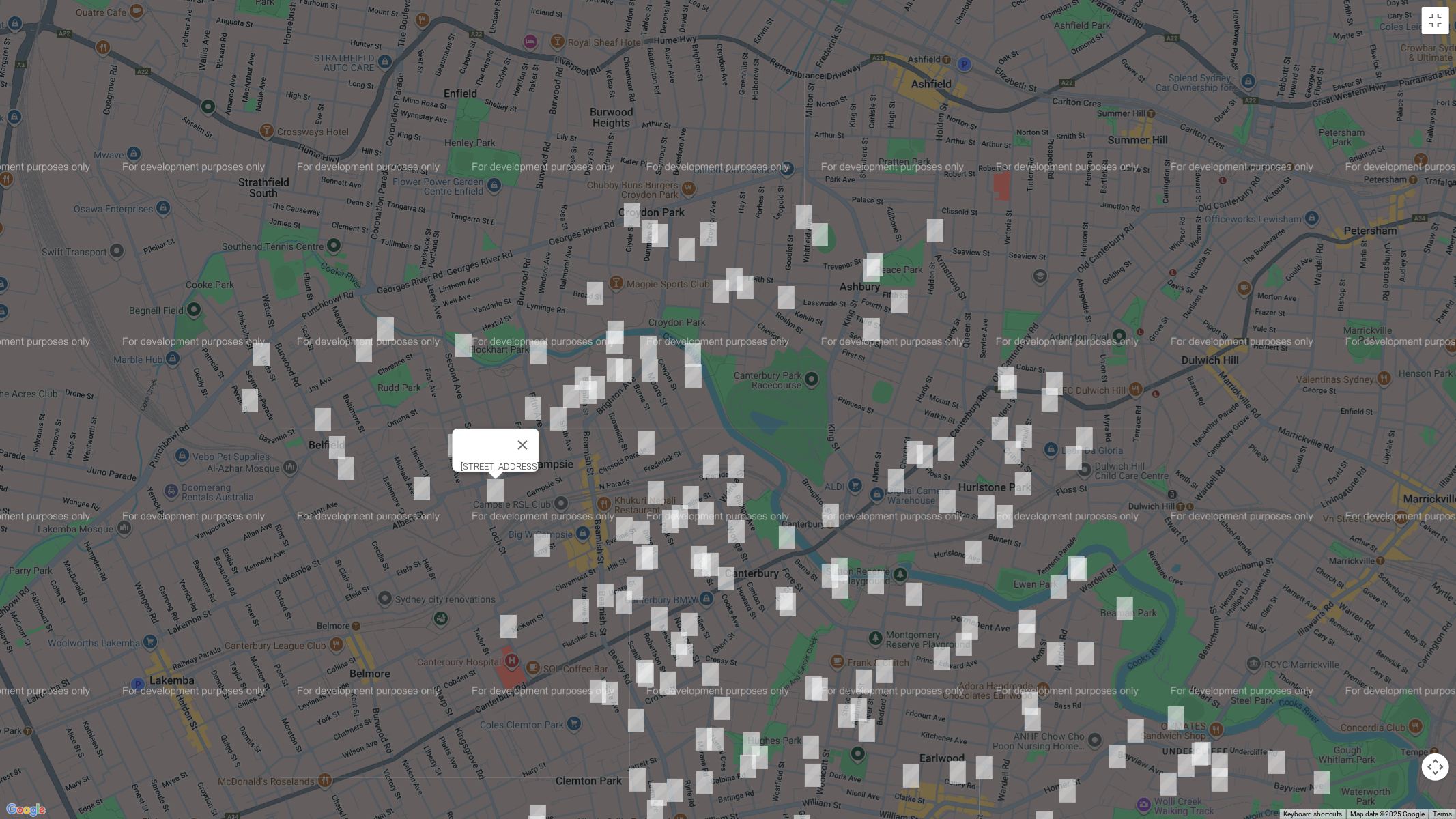
click at [540, 542] on img "68 Amy Street, CAMPSIE NSW 2194" at bounding box center [542, 545] width 28 height 34
click at [502, 621] on img "1 McKenzie Street, CAMPSIE NSW 2194" at bounding box center [509, 626] width 28 height 34
click at [637, 446] on img "76-78 Clissold Parade, CAMPSIE NSW 2194" at bounding box center [646, 443] width 28 height 34
click at [700, 464] on img "12 South Parade, CANTERBURY NSW 2193" at bounding box center [711, 465] width 28 height 34
drag, startPoint x: 735, startPoint y: 462, endPoint x: 727, endPoint y: 465, distance: 8.5
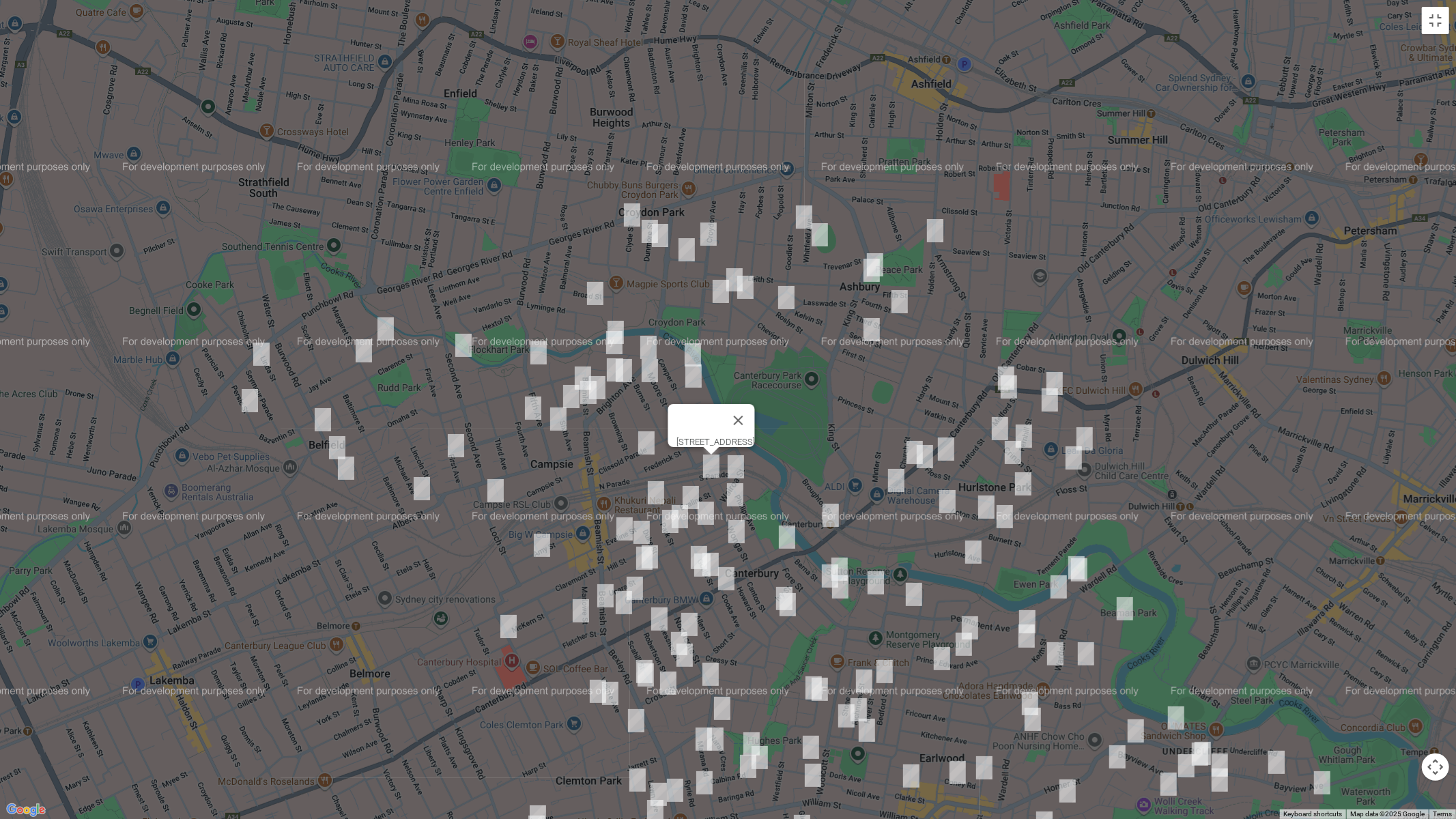
click at [735, 462] on img "12 Wairoa Street, CANTERBURY NSW 2193" at bounding box center [736, 466] width 28 height 34
drag, startPoint x: 652, startPoint y: 486, endPoint x: 667, endPoint y: 489, distance: 15.3
click at [653, 486] on img "7 Park Street, CAMPSIE NSW 2194" at bounding box center [656, 492] width 28 height 34
click at [695, 495] on img "2/14 Gould Street, CAMPSIE NSW 2194" at bounding box center [691, 497] width 28 height 34
click at [737, 498] on img "24 Wonga Street, CANTERBURY NSW 2193" at bounding box center [735, 494] width 28 height 34
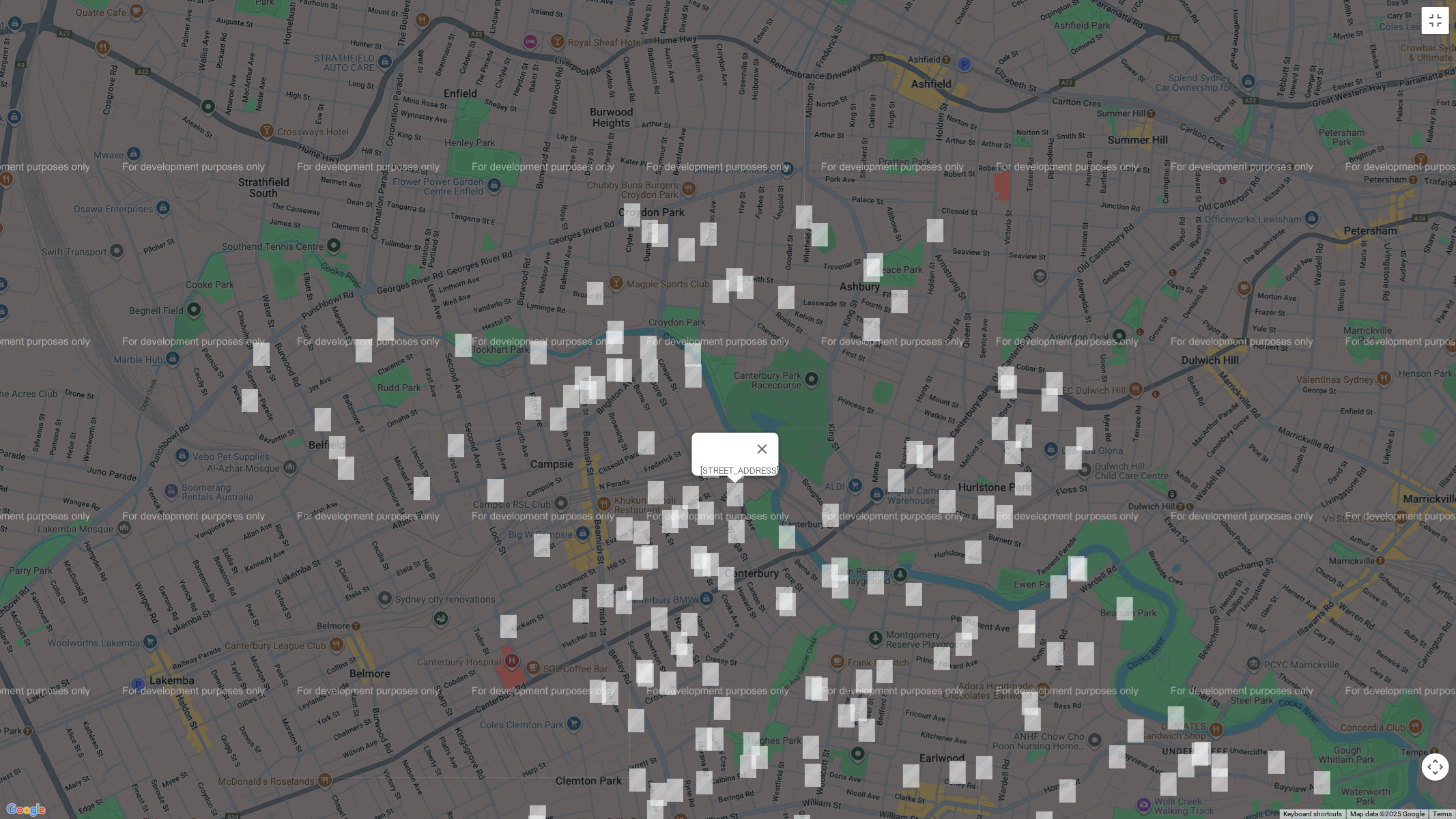
drag, startPoint x: 684, startPoint y: 520, endPoint x: 674, endPoint y: 529, distance: 13.5
click at [684, 521] on img "30 Park Street, CAMPSIE NSW 2194" at bounding box center [680, 517] width 28 height 34
click at [663, 524] on img "3/31 Park Street, CAMPSIE NSW 2194" at bounding box center [670, 520] width 28 height 34
click at [618, 526] on img "32 Evaline Street, CAMPSIE NSW 2194" at bounding box center [625, 528] width 28 height 34
click at [641, 526] on img "5-9 Hill Street, CAMPSIE NSW 2194" at bounding box center [642, 532] width 28 height 34
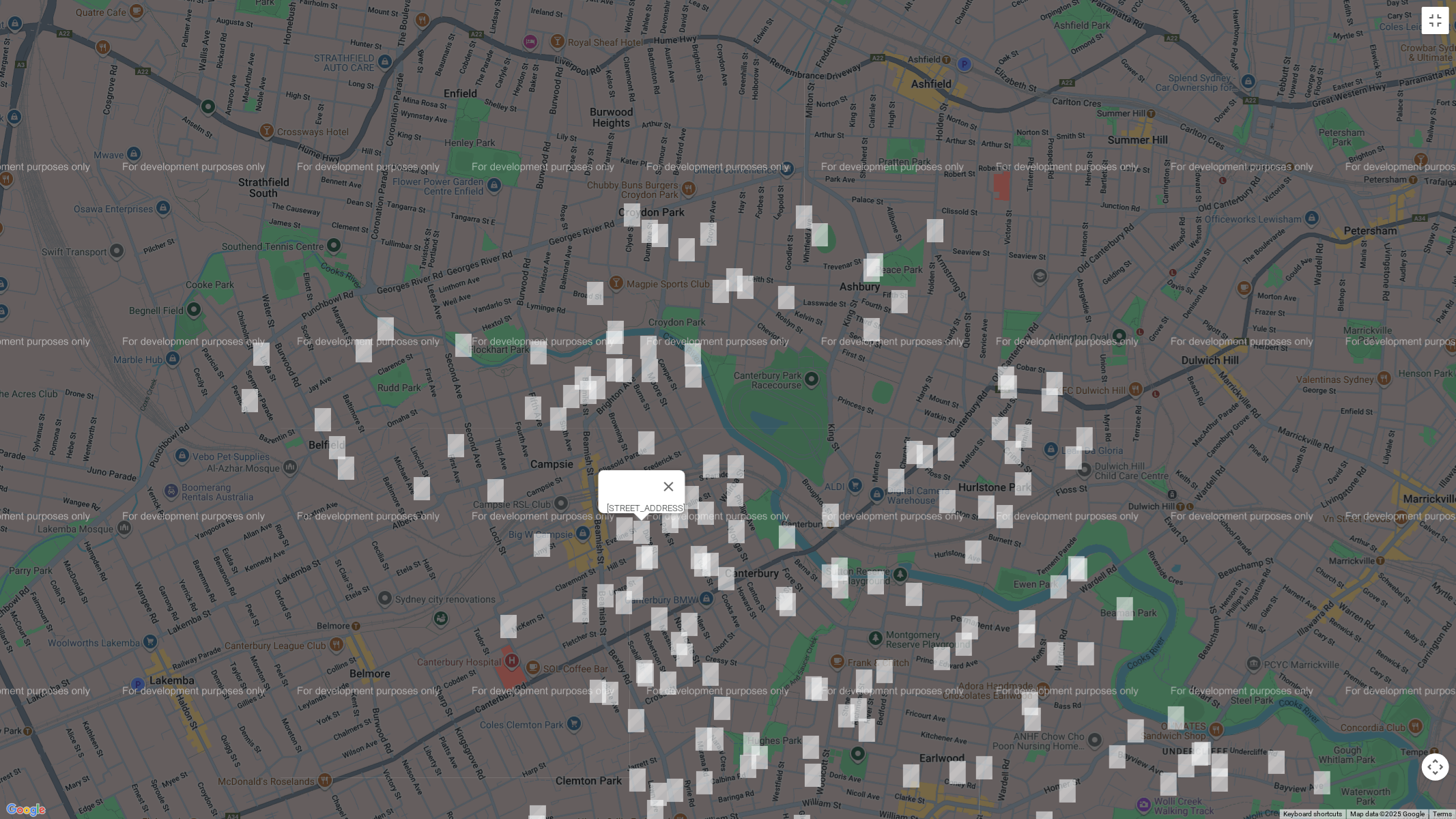
click at [661, 555] on img "9 Unara Street, CAMPSIE NSW 2194" at bounding box center [650, 557] width 28 height 34
click at [640, 559] on img "13 Unara Street, CAMPSIE NSW 2194" at bounding box center [644, 558] width 28 height 34
click at [639, 584] on img "8 Stanley Street, CAMPSIE NSW 2194" at bounding box center [635, 588] width 28 height 34
click at [609, 592] on img "1/370 Beamish Street, CAMPSIE NSW 2194" at bounding box center [605, 595] width 28 height 34
click at [625, 608] on img "19 Stanley Street, CAMPSIE NSW 2194" at bounding box center [624, 602] width 28 height 34
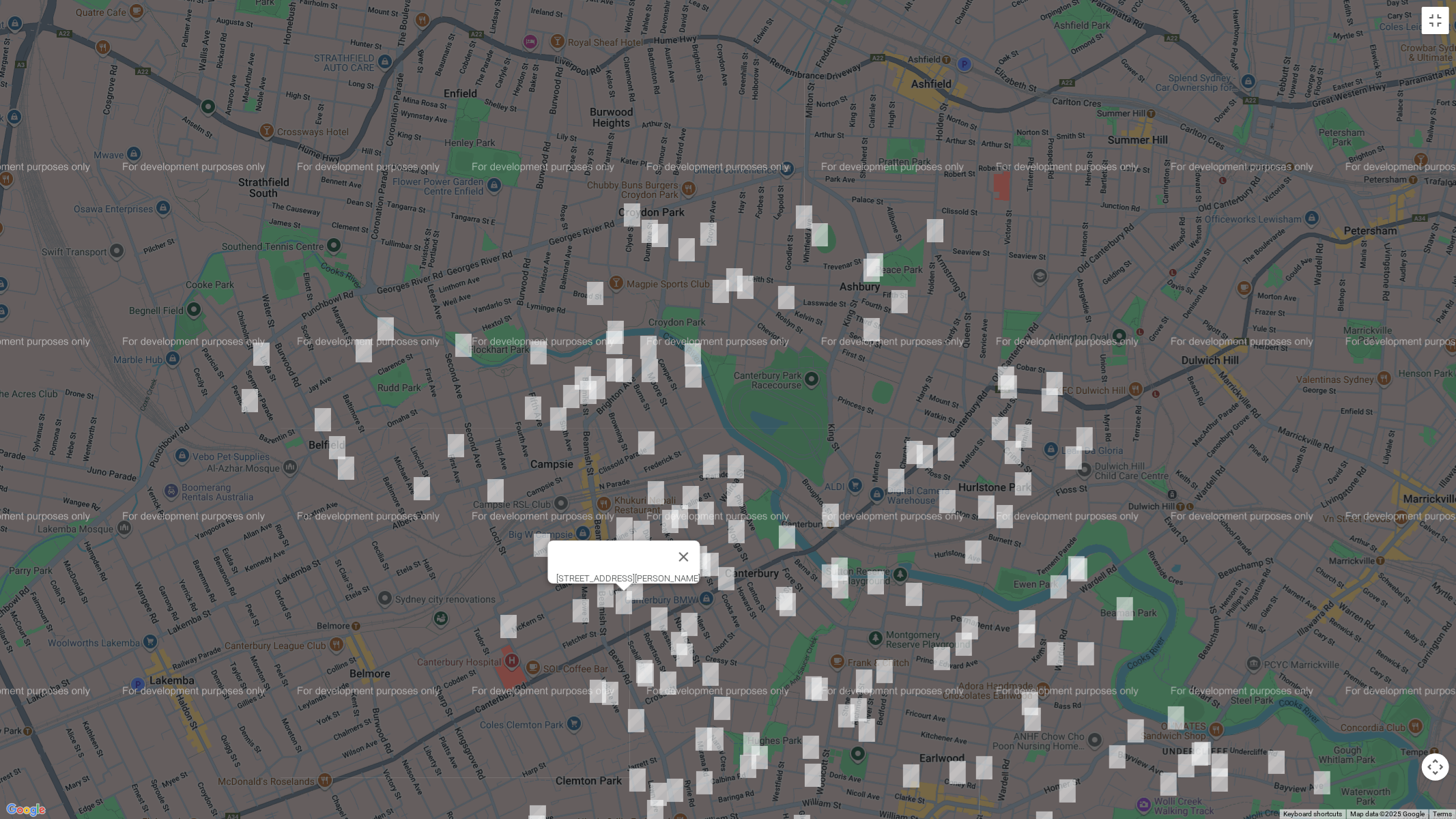
click at [602, 597] on img "1/370 Beamish Street, CAMPSIE NSW 2194" at bounding box center [605, 595] width 28 height 34
click at [600, 593] on img "1/370 Beamish Street, CAMPSIE NSW 2194" at bounding box center [605, 595] width 28 height 34
click at [579, 609] on img "2-4 Beaumont Street, CAMPSIE NSW 2194" at bounding box center [581, 610] width 28 height 34
click at [692, 542] on img "68 Park Street, CAMPSIE NSW 2194" at bounding box center [700, 557] width 28 height 34
click at [742, 506] on button "Close" at bounding box center [725, 511] width 32 height 32
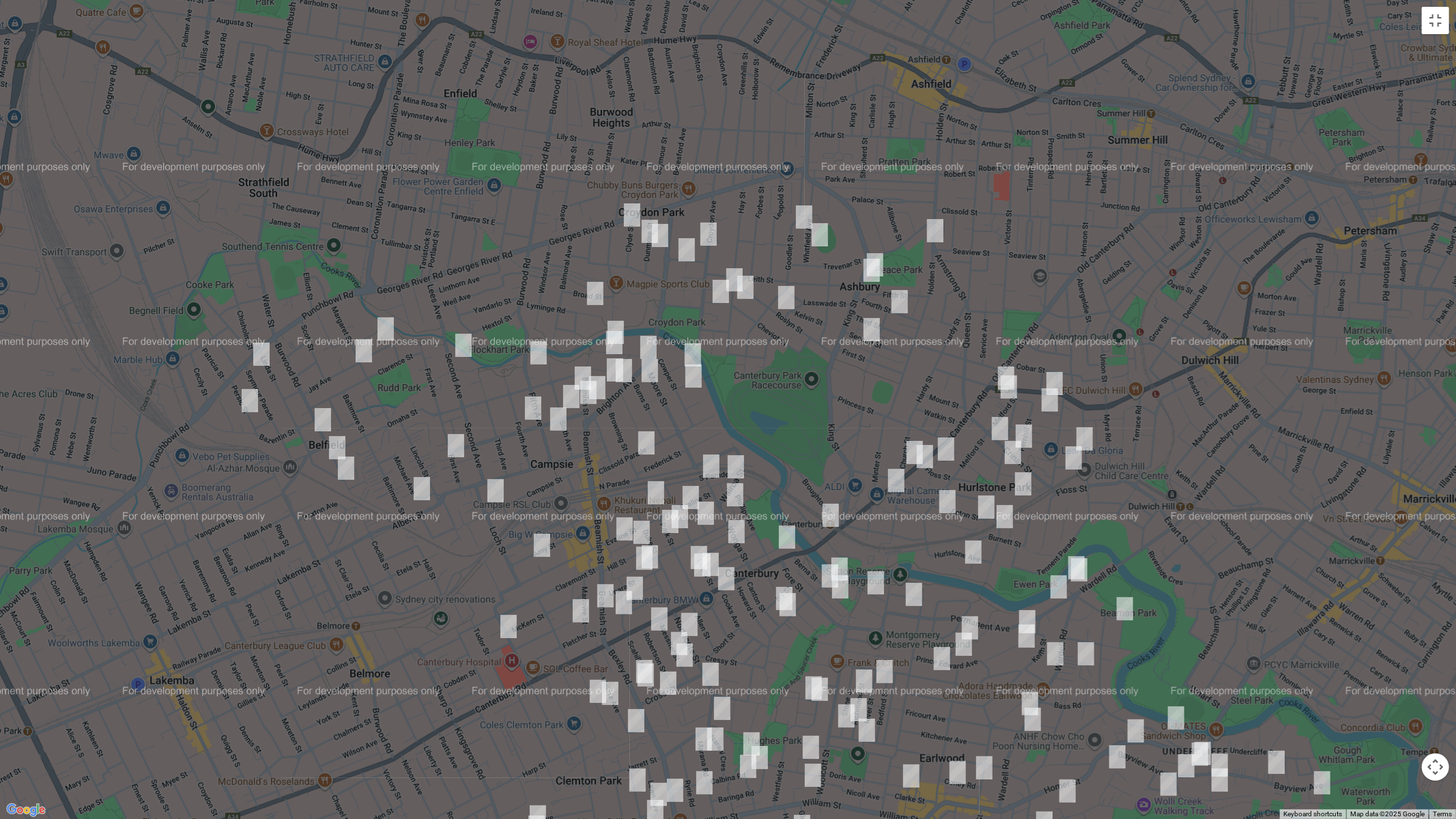
click at [708, 507] on img "1/29 Oswald Street, CAMPSIE NSW 2194" at bounding box center [706, 513] width 28 height 34
click at [737, 527] on img "8 Waratah Street, CANTERBURY NSW 2193" at bounding box center [737, 531] width 28 height 34
click at [696, 573] on img "76 Park Street, CAMPSIE NSW 2194" at bounding box center [702, 565] width 28 height 34
click at [721, 554] on img "75 Gould Street, CAMPSIE NSW 2194" at bounding box center [710, 564] width 28 height 34
click at [725, 578] on img "1 Cooks Avenue, CANTERBURY NSW 2193" at bounding box center [726, 578] width 28 height 34
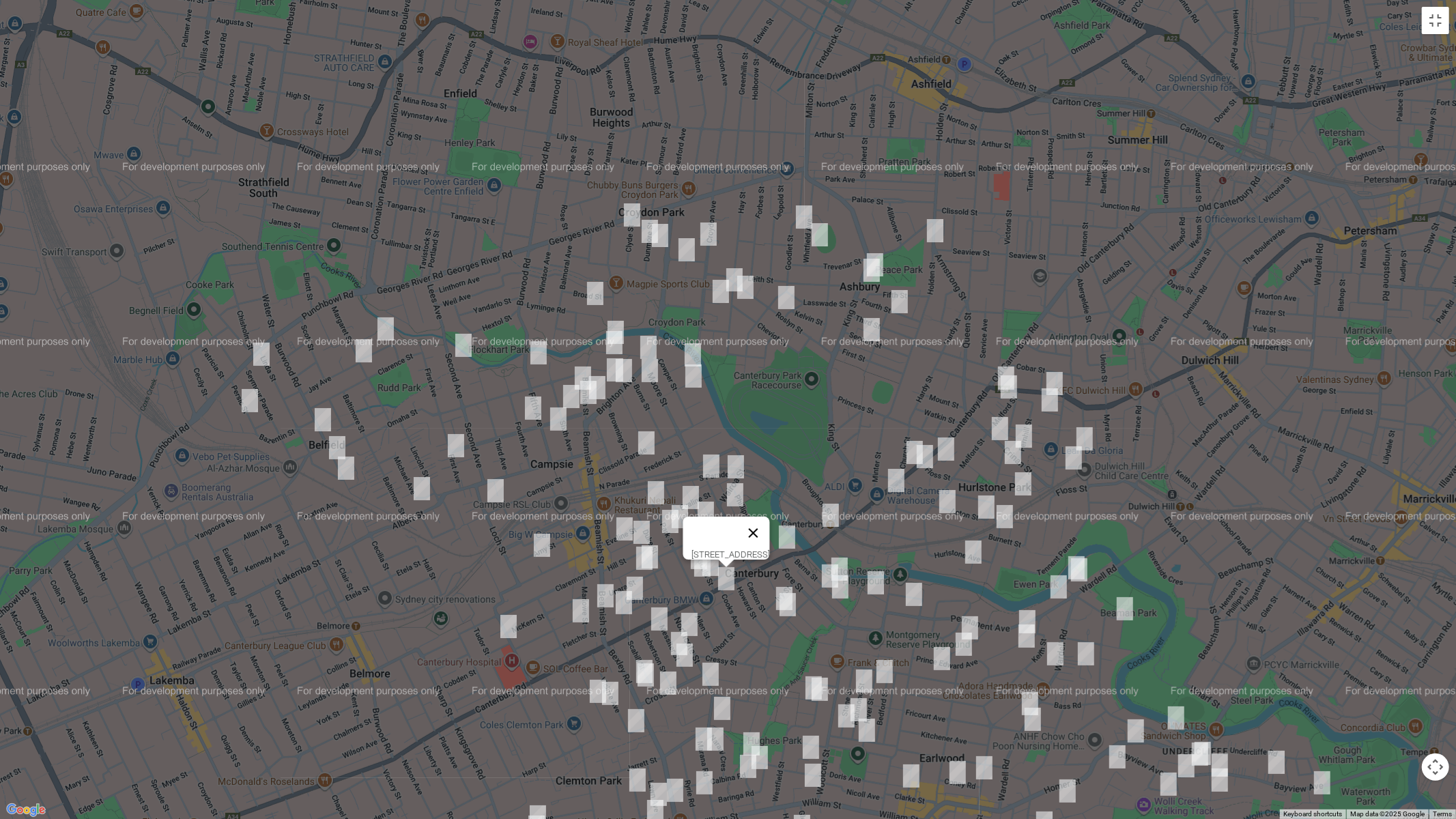
click at [769, 527] on button "Close" at bounding box center [753, 532] width 32 height 32
click at [786, 539] on img "243-249 Canterbury Road, CANTERBURY NSW 2193" at bounding box center [787, 536] width 28 height 34
click at [830, 480] on button "Close" at bounding box center [813, 491] width 32 height 32
click at [1005, 362] on img "682-704 New Canterbury Road, HURLSTONE PARK NSW 2193" at bounding box center [1006, 378] width 28 height 34
click at [1008, 393] on img "16 Melford Street, HURLSTONE PARK NSW 2193" at bounding box center [1009, 387] width 28 height 34
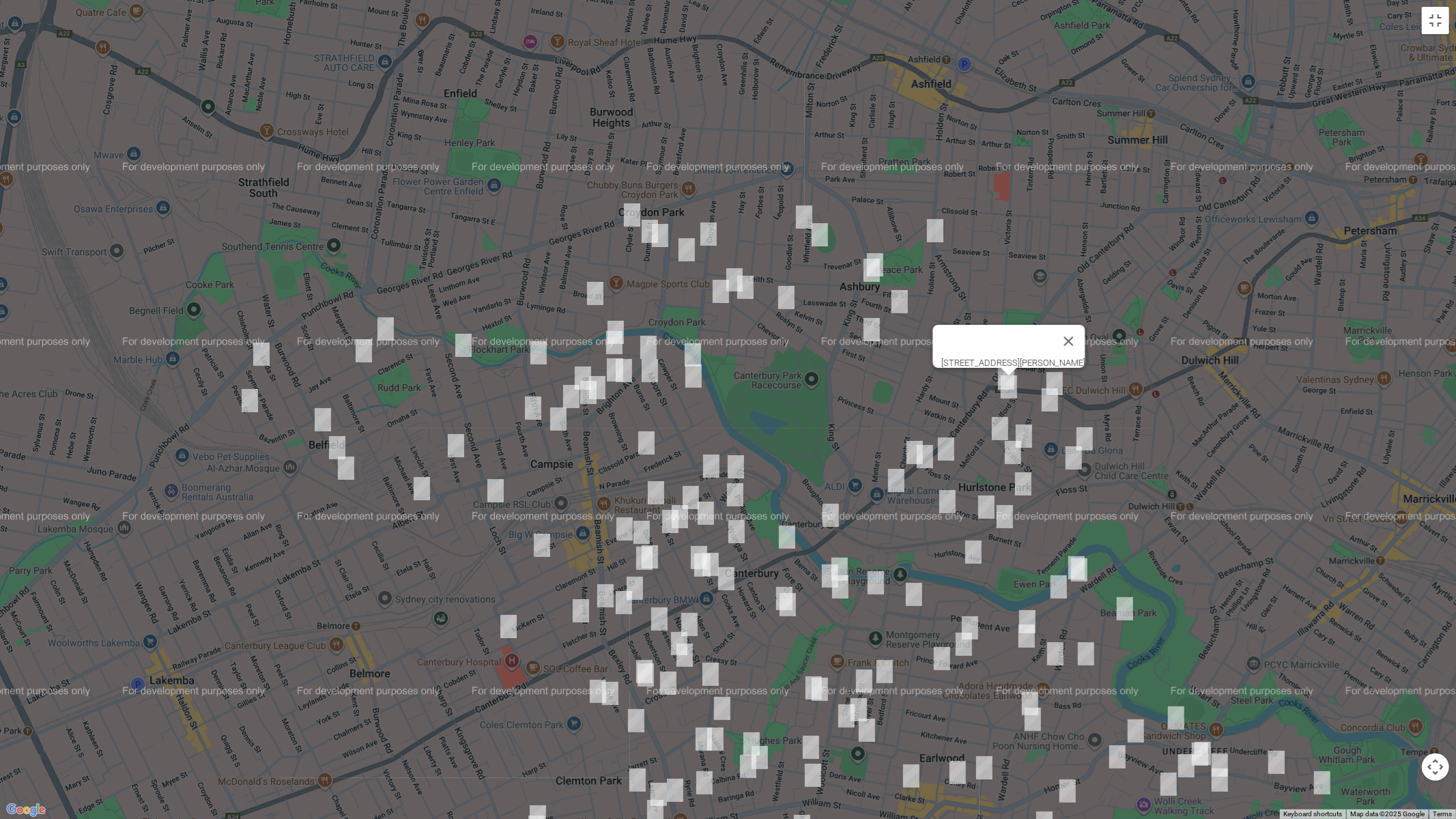
click at [1061, 374] on img "610-618 New Canterbury Road, HURLSTONE PARK NSW 2193" at bounding box center [1055, 383] width 28 height 34
click at [1050, 399] on img "12 Woodside Avenue, HURLSTONE PARK NSW 2193" at bounding box center [1050, 400] width 28 height 34
drag, startPoint x: 1001, startPoint y: 426, endPoint x: 1008, endPoint y: 428, distance: 7.3
click at [1002, 426] on img "98 Crinan Street, HURLSTONE PARK NSW 2193" at bounding box center [1000, 428] width 28 height 34
click at [1026, 428] on img "65 Crinan Street, HURLSTONE PARK NSW 2193" at bounding box center [1024, 436] width 28 height 34
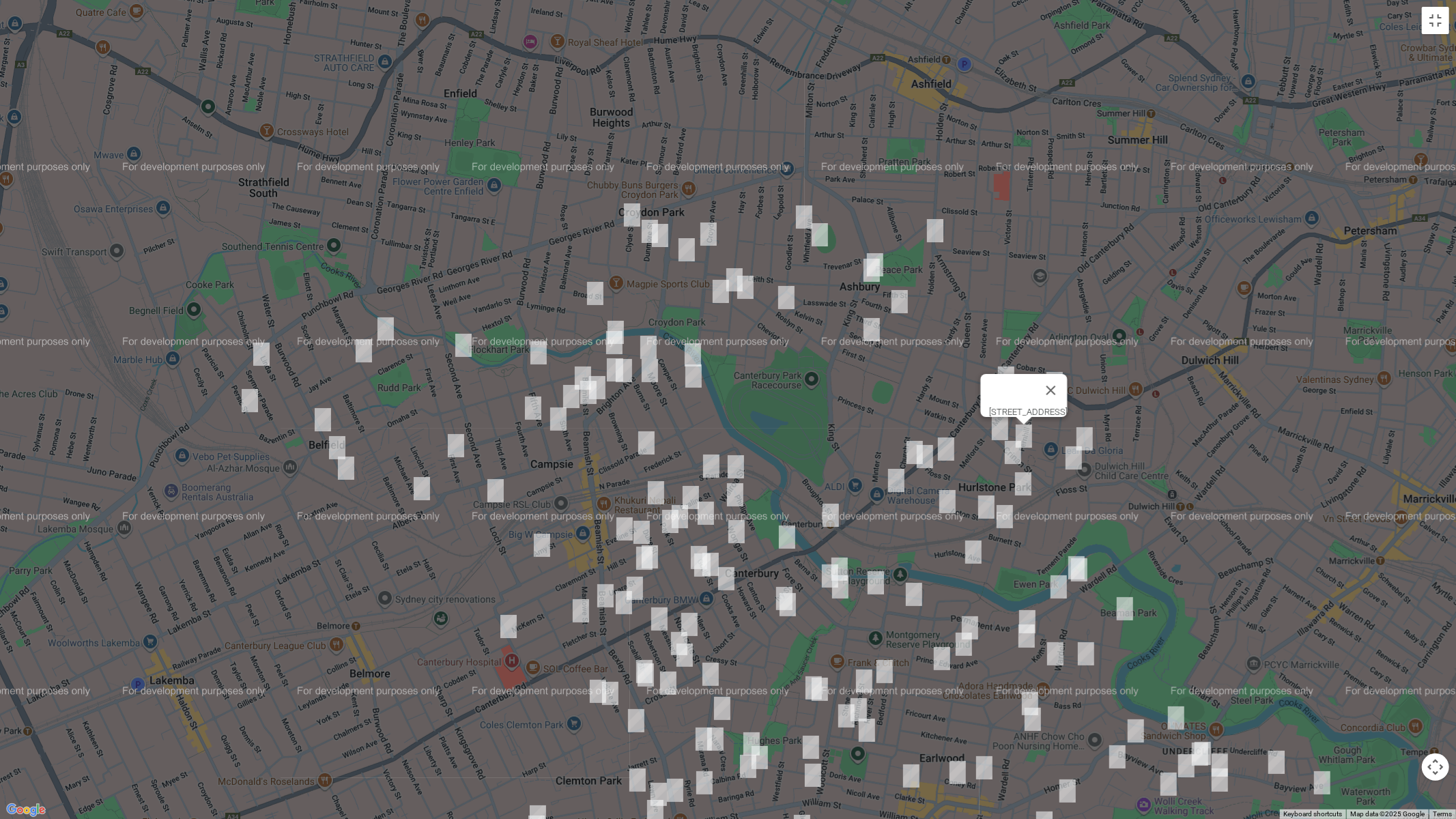
click at [1092, 431] on img "50 Garnet Street, HURLSTONE PARK NSW 2193" at bounding box center [1085, 438] width 28 height 34
click at [1071, 458] on img "12 Hampden Street, HURLSTONE PARK NSW 2193" at bounding box center [1074, 458] width 28 height 34
click at [1011, 453] on img "49 Dunstaffenage Street, HURLSTONE PARK NSW 2193" at bounding box center [1013, 452] width 28 height 34
click at [947, 449] on img "3 Dunkeld Avenue, HURLSTONE PARK NSW 2193" at bounding box center [946, 449] width 28 height 34
click at [901, 446] on img "37 Church Street, CANTERBURY NSW 2193" at bounding box center [915, 452] width 28 height 34
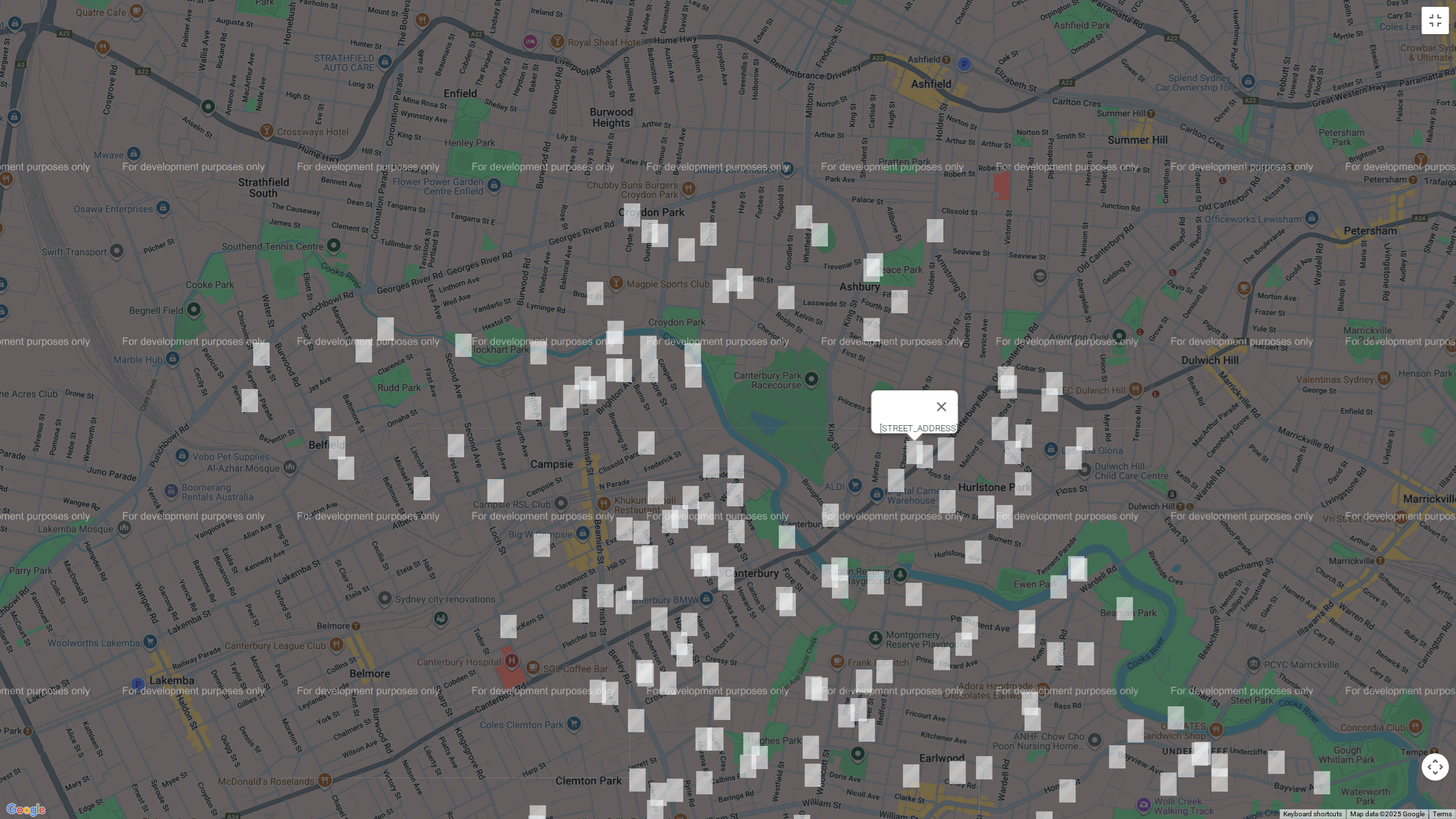
click at [930, 465] on img "128 Canterbury Road, HURLSTONE PARK NSW 2193" at bounding box center [925, 456] width 28 height 34
click at [896, 487] on img "2/160 Canterbury Road, CANTERBURY NSW 2193" at bounding box center [896, 480] width 28 height 34
click at [830, 516] on img "2A Charles Street, CANTERBURY NSW 2193" at bounding box center [831, 515] width 28 height 34
drag, startPoint x: 1026, startPoint y: 480, endPoint x: 1013, endPoint y: 484, distance: 13.6
click at [1026, 480] on img "62-64 Floss Street, HURLSTONE PARK NSW 2193" at bounding box center [1024, 483] width 28 height 34
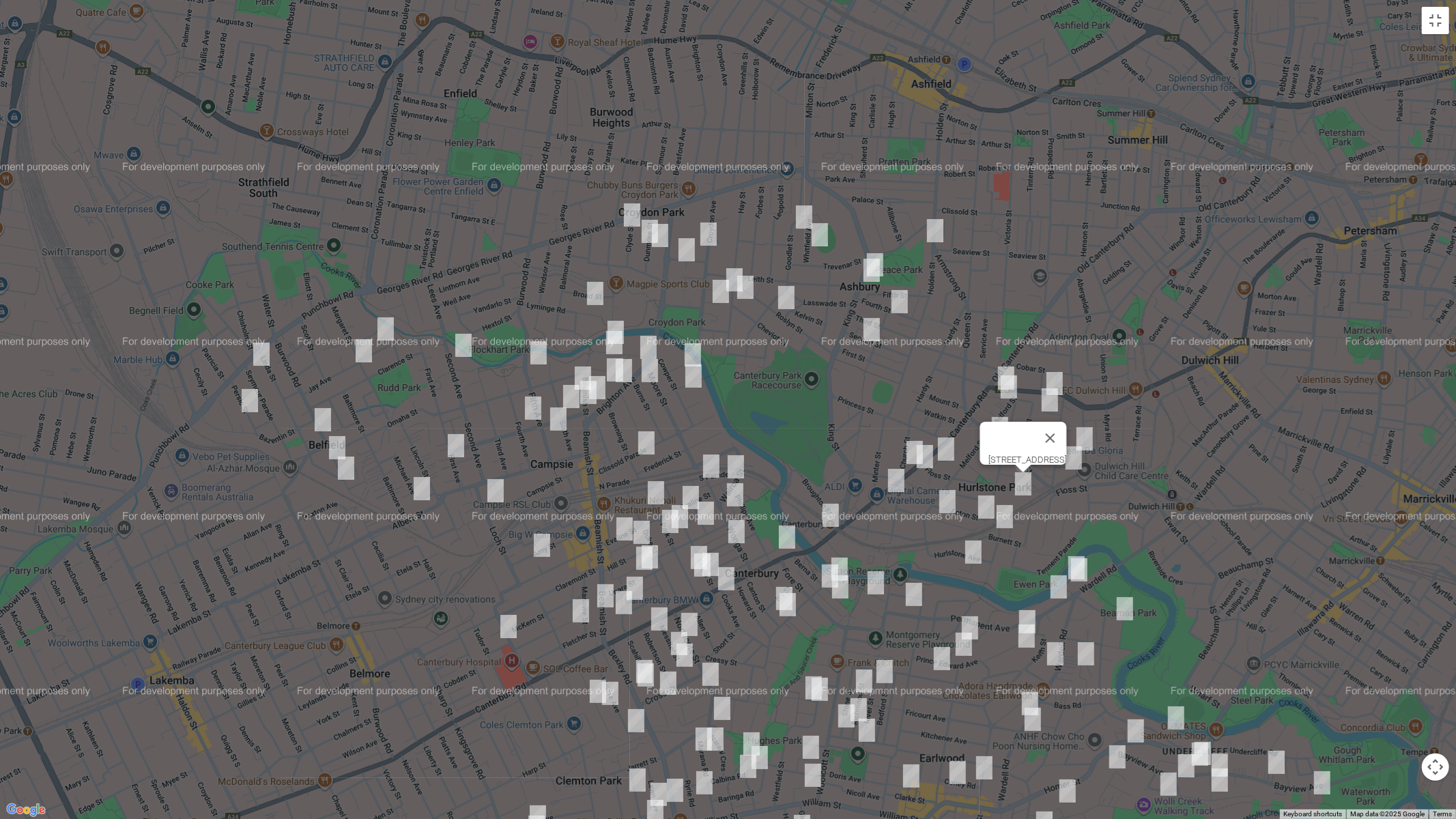
click at [945, 501] on img "49 Kilbride Street, HURLSTONE PARK NSW 2193" at bounding box center [948, 501] width 28 height 34
click at [980, 504] on img "74 Dunstaffenage Street, HURLSTONE PARK NSW 2193" at bounding box center [986, 507] width 28 height 34
click at [1004, 513] on img "13 Burnett Street, HURLSTONE PARK NSW 2193" at bounding box center [1005, 517] width 28 height 34
click at [977, 549] on img "26 Keir Avenue, HURLSTONE PARK NSW 2193" at bounding box center [974, 552] width 28 height 34
click at [840, 554] on img "42 Berna Street, CANTERBURY NSW 2193" at bounding box center [840, 569] width 28 height 34
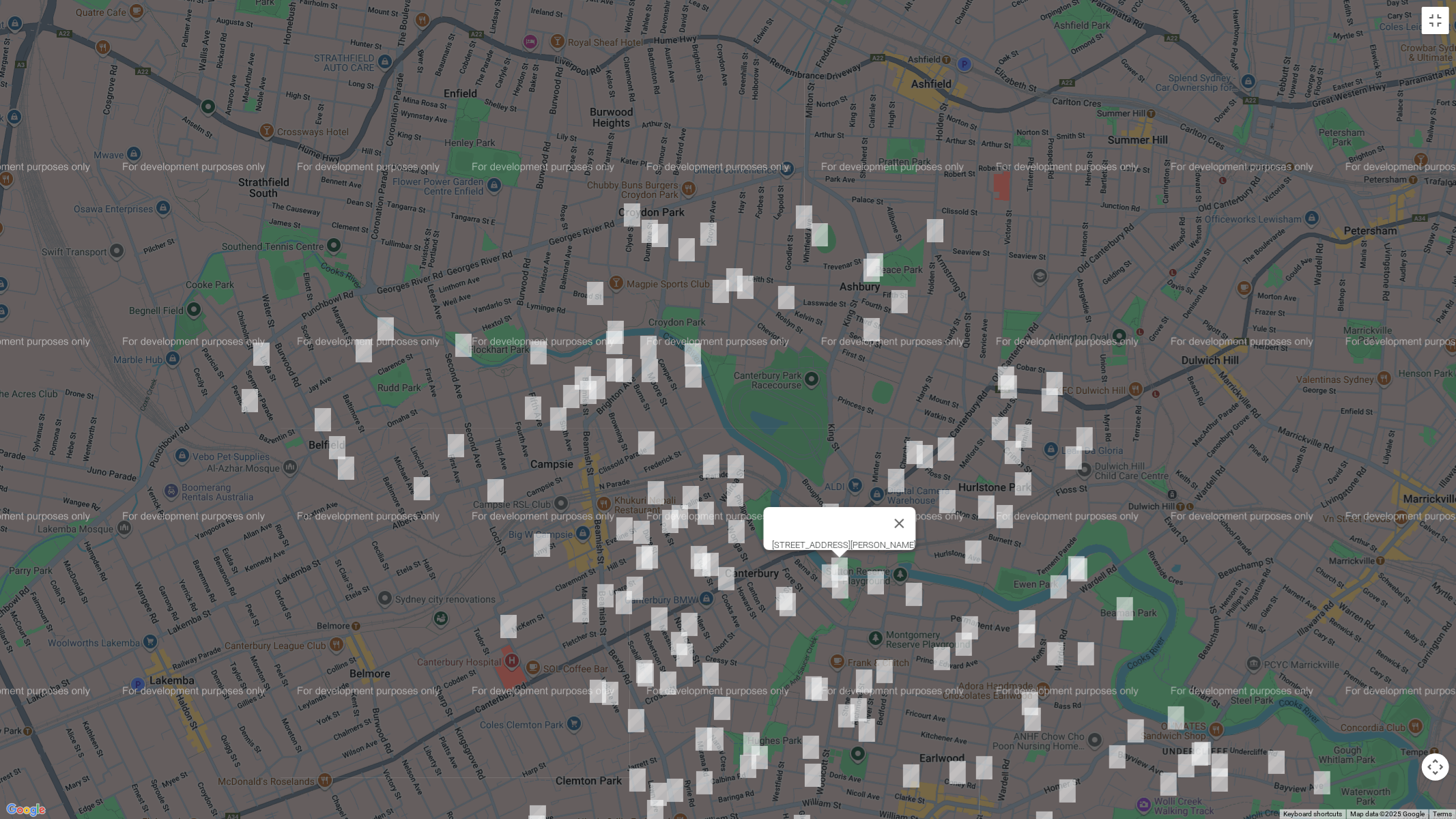
click at [822, 571] on img "41 Berna Street, CANTERBURY NSW 2193" at bounding box center [830, 575] width 28 height 34
click at [838, 589] on img "57 Berna Street, CANTERBURY NSW 2193" at bounding box center [840, 586] width 28 height 34
click at [875, 584] on img "20 Gornall Avenue, EARLWOOD NSW 2206" at bounding box center [876, 582] width 28 height 34
click at [912, 596] on img "109 Permanent Avenue, EARLWOOD NSW 2206" at bounding box center [914, 594] width 28 height 34
click at [777, 580] on div "109 Permanent Avenue, EARLWOOD NSW 2206" at bounding box center [728, 410] width 1456 height 819
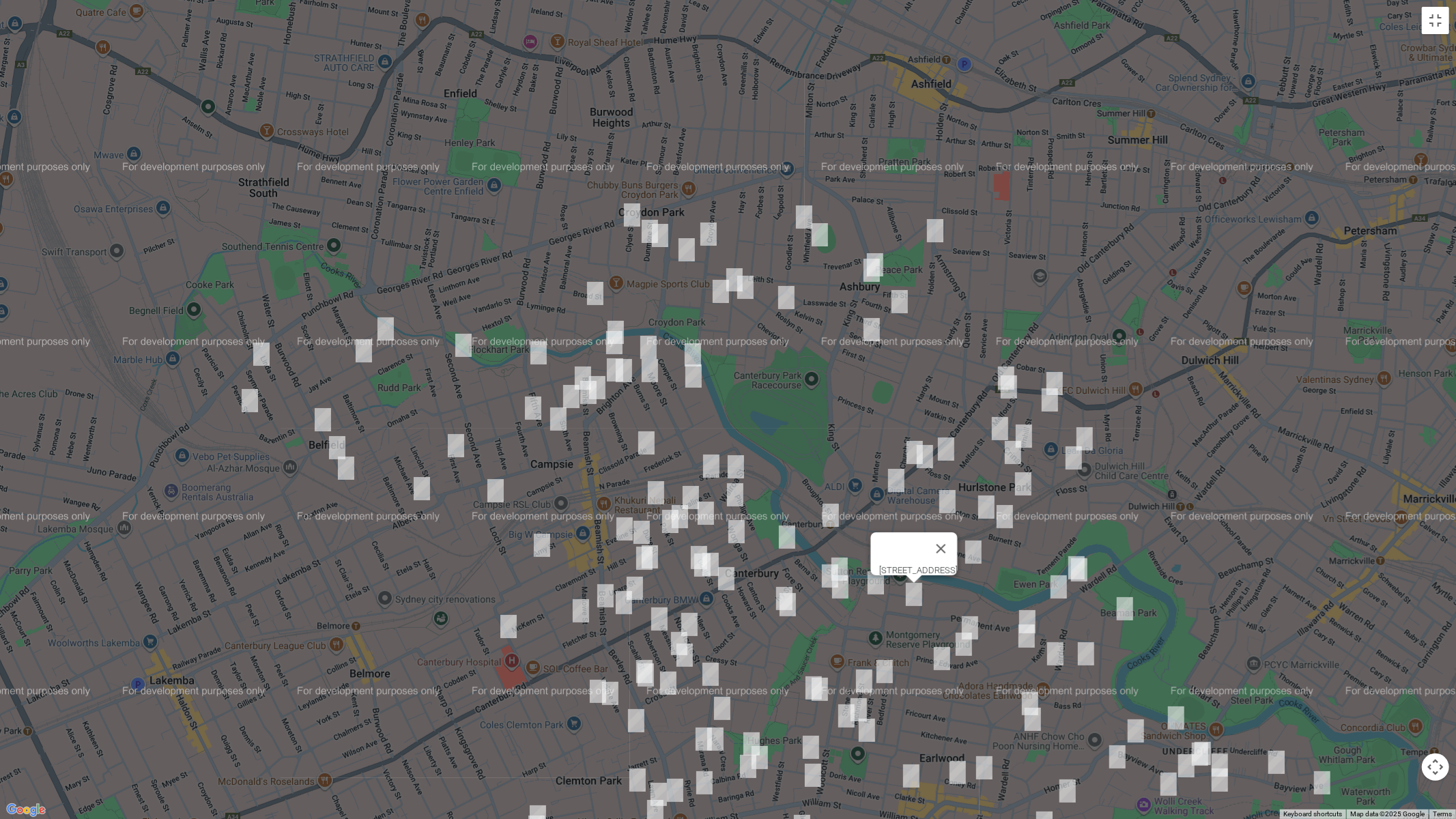
click at [791, 609] on img "29 High Street, CANTERBURY NSW 2193" at bounding box center [788, 604] width 28 height 34
click at [658, 614] on img "10 Robertson Street, CAMPSIE NSW 2194" at bounding box center [659, 619] width 28 height 34
click at [693, 618] on img "17 Northcote Street, CANTERBURY NSW 2193" at bounding box center [690, 624] width 28 height 34
click at [733, 572] on button "Close" at bounding box center [715, 578] width 32 height 32
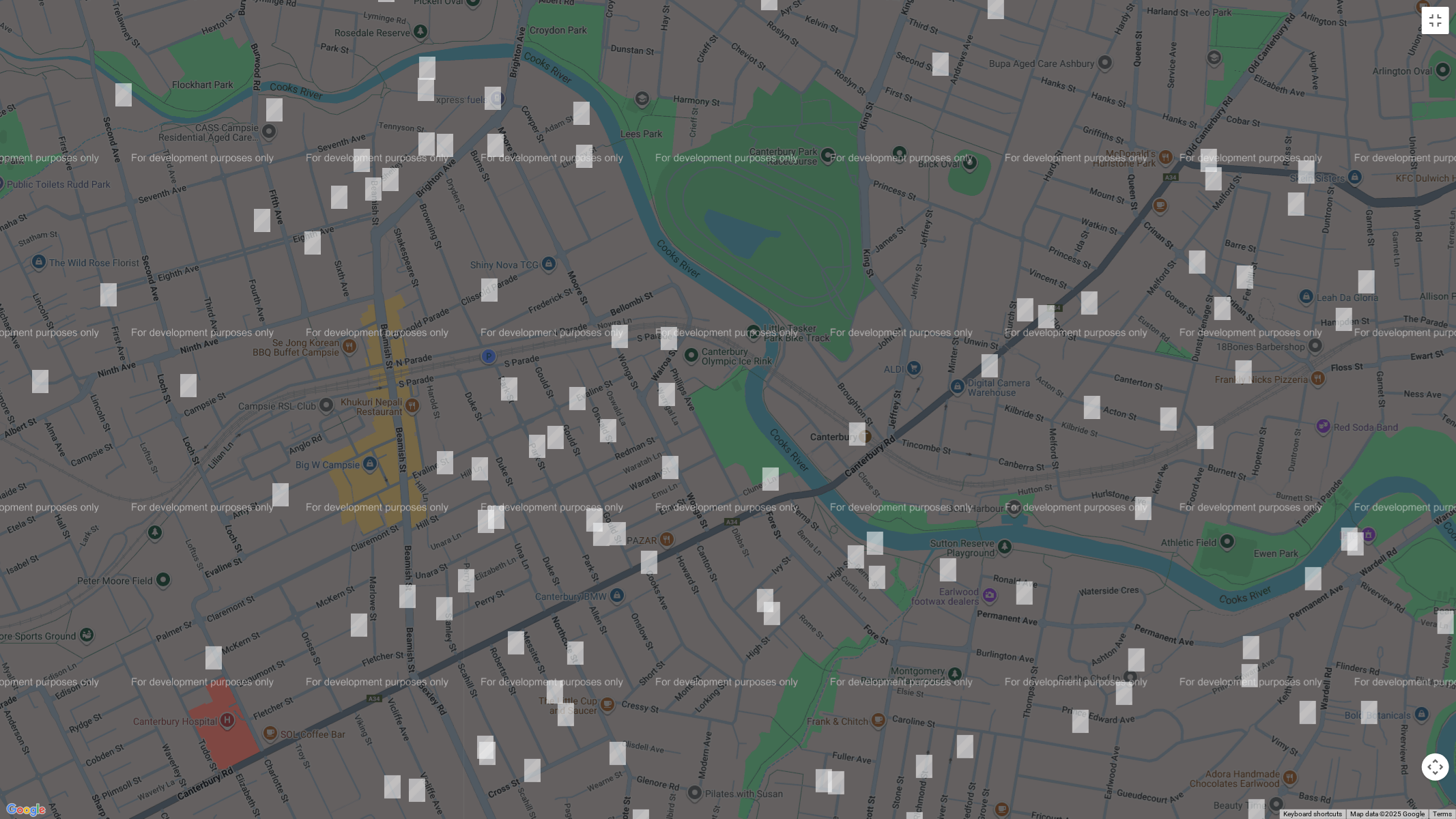
click at [758, 587] on img "28 Canton Street, CANTERBURY NSW 2193" at bounding box center [765, 600] width 28 height 34
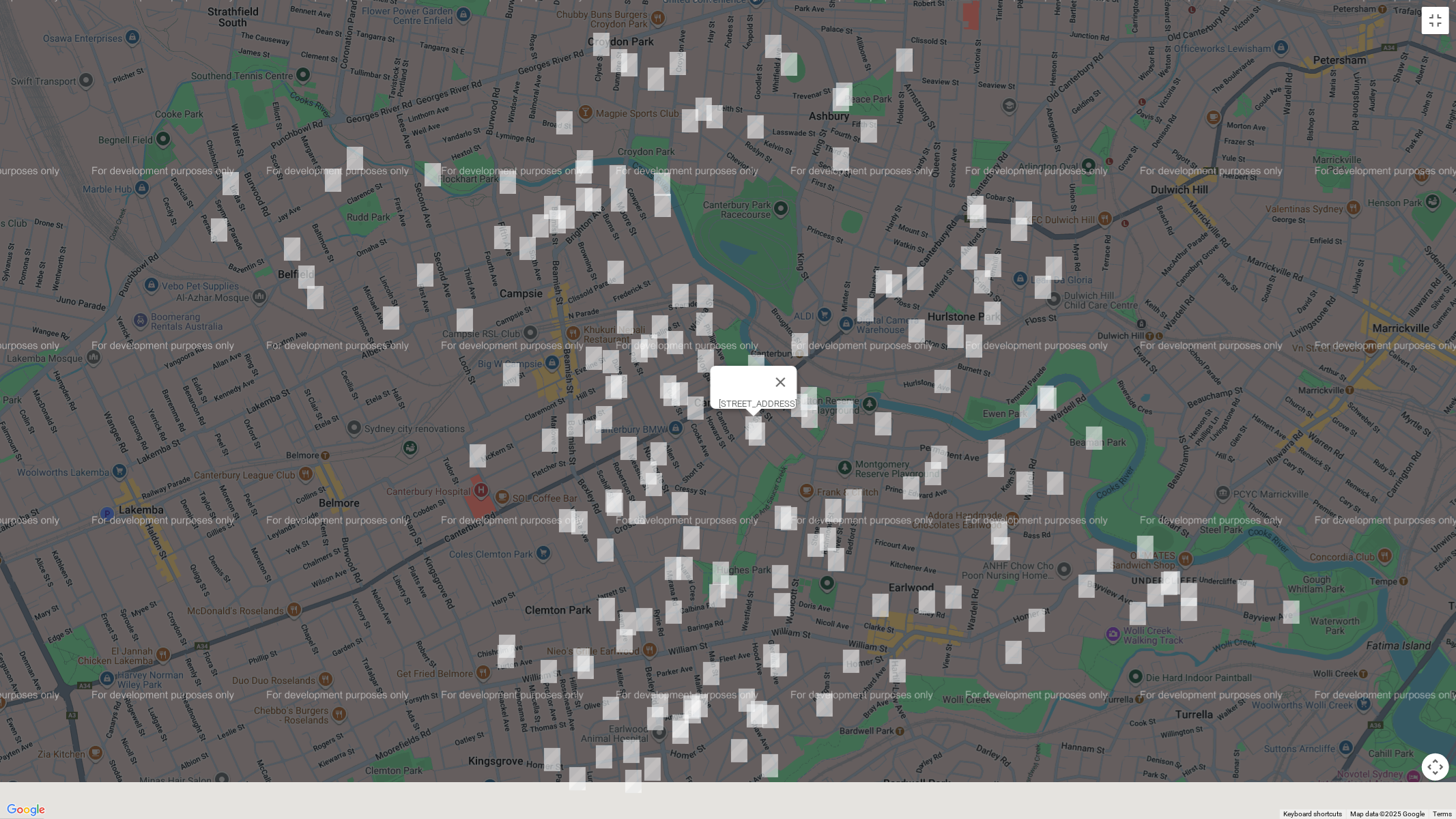
drag, startPoint x: 719, startPoint y: 627, endPoint x: 739, endPoint y: 469, distance: 159.3
click at [739, 469] on div "28 Canton Street, CANTERBURY NSW 2193" at bounding box center [728, 410] width 1456 height 819
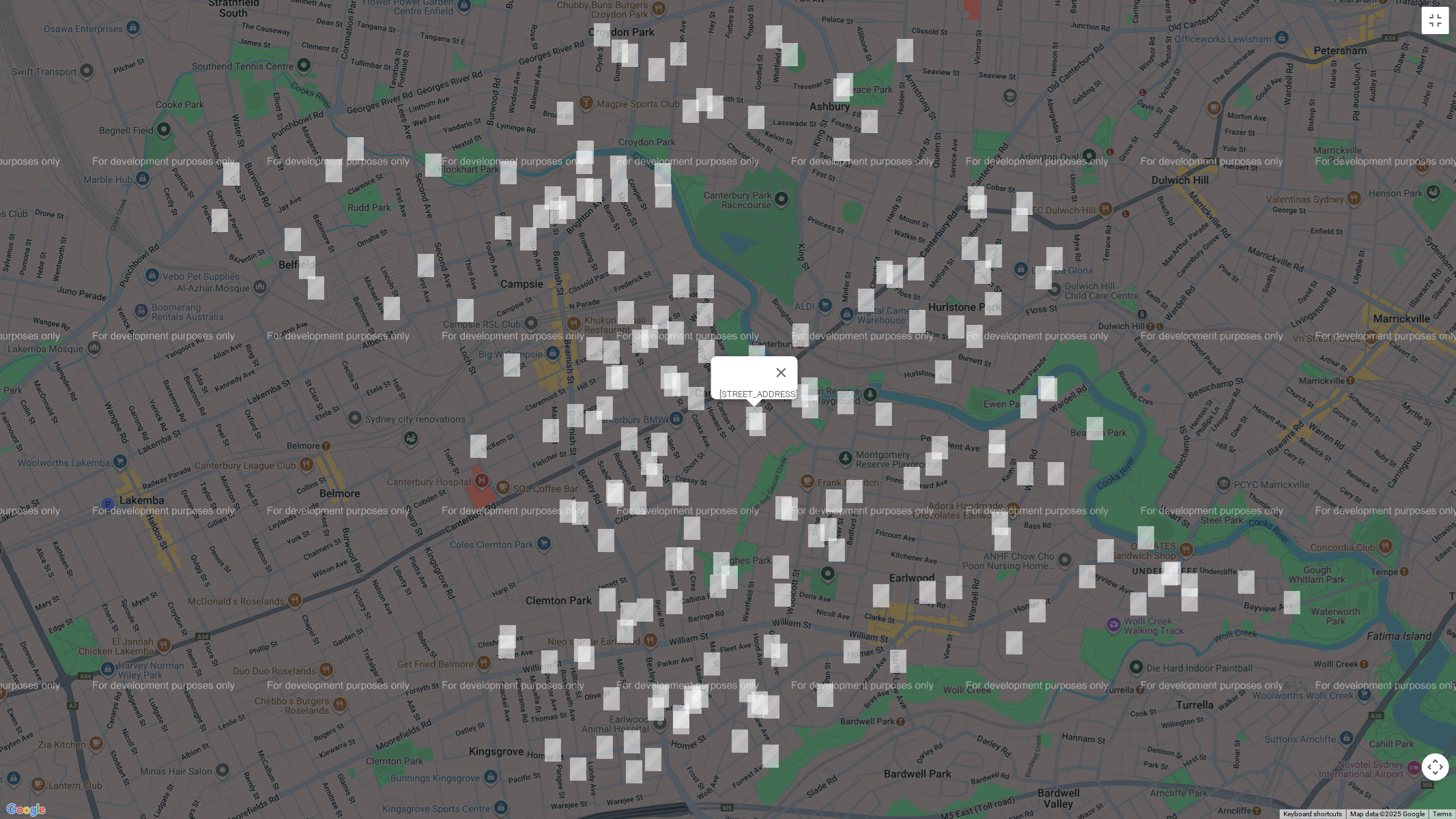
click at [639, 453] on img "33 Messiter Street, CAMPSIE NSW 2194" at bounding box center [649, 463] width 28 height 34
click at [656, 482] on img "43 Messiter Street, CAMPSIE NSW 2194" at bounding box center [654, 474] width 28 height 34
click at [603, 474] on img "38 Bexley Road, CAMPSIE NSW 2194" at bounding box center [614, 491] width 28 height 34
click at [612, 501] on img "40 Bexley Road, CAMPSIE NSW 2194" at bounding box center [616, 494] width 28 height 34
click at [591, 513] on img "54 Viking Street, CAMPSIE NSW 2194" at bounding box center [581, 513] width 28 height 34
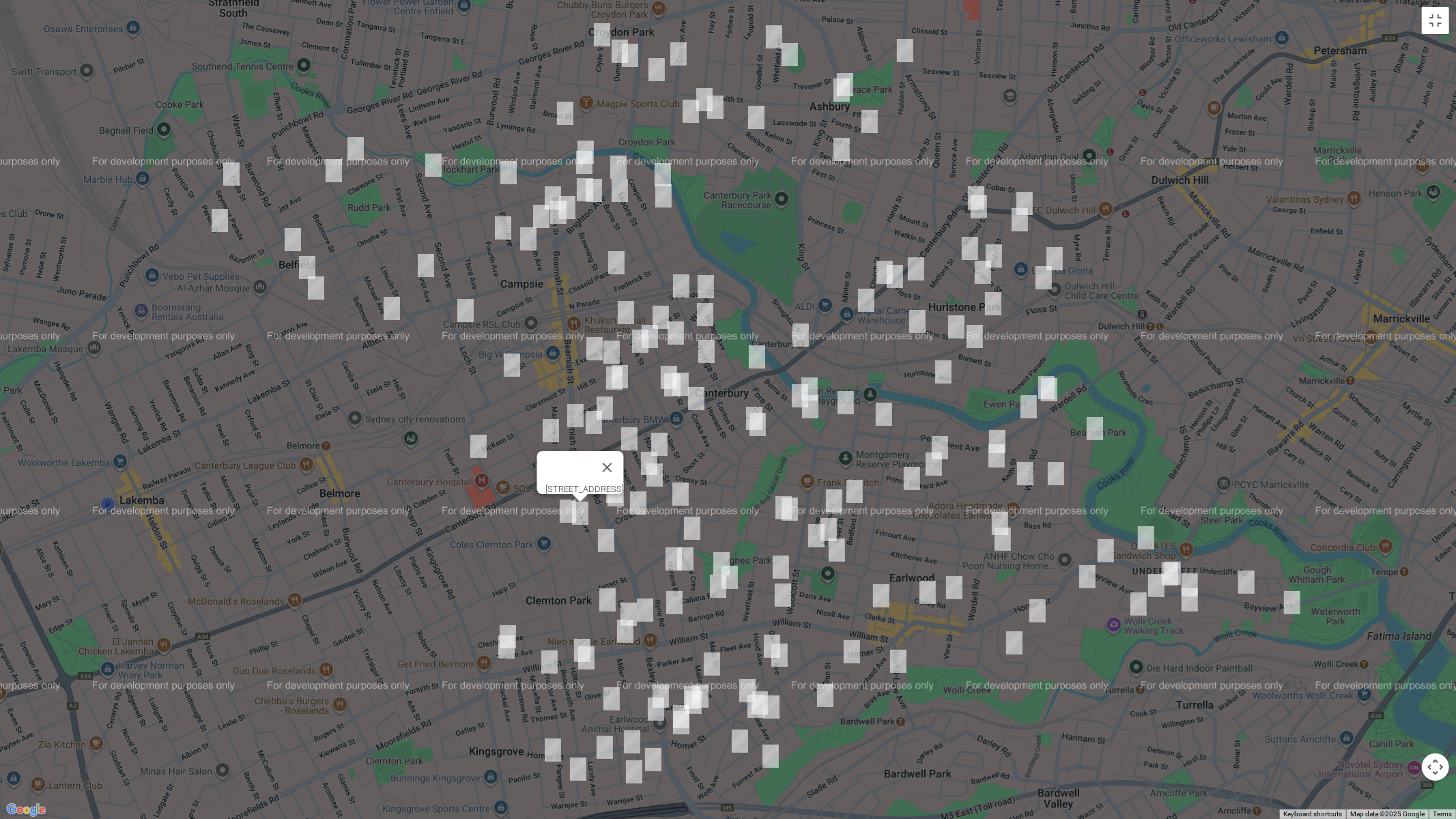
click at [558, 518] on img "45 Viking Street, CAMPSIE NSW 2194" at bounding box center [568, 511] width 28 height 34
click at [605, 538] on img "83b Vicliffe Avenue, CAMPSIE NSW 2194" at bounding box center [606, 540] width 28 height 34
click at [649, 486] on button "Close" at bounding box center [632, 494] width 32 height 32
click at [678, 496] on img "1 Wearne Street, CANTERBURY NSW 2193" at bounding box center [681, 494] width 28 height 34
click at [630, 504] on img "38 Cross Street, CAMPSIE NSW 2194" at bounding box center [639, 503] width 28 height 34
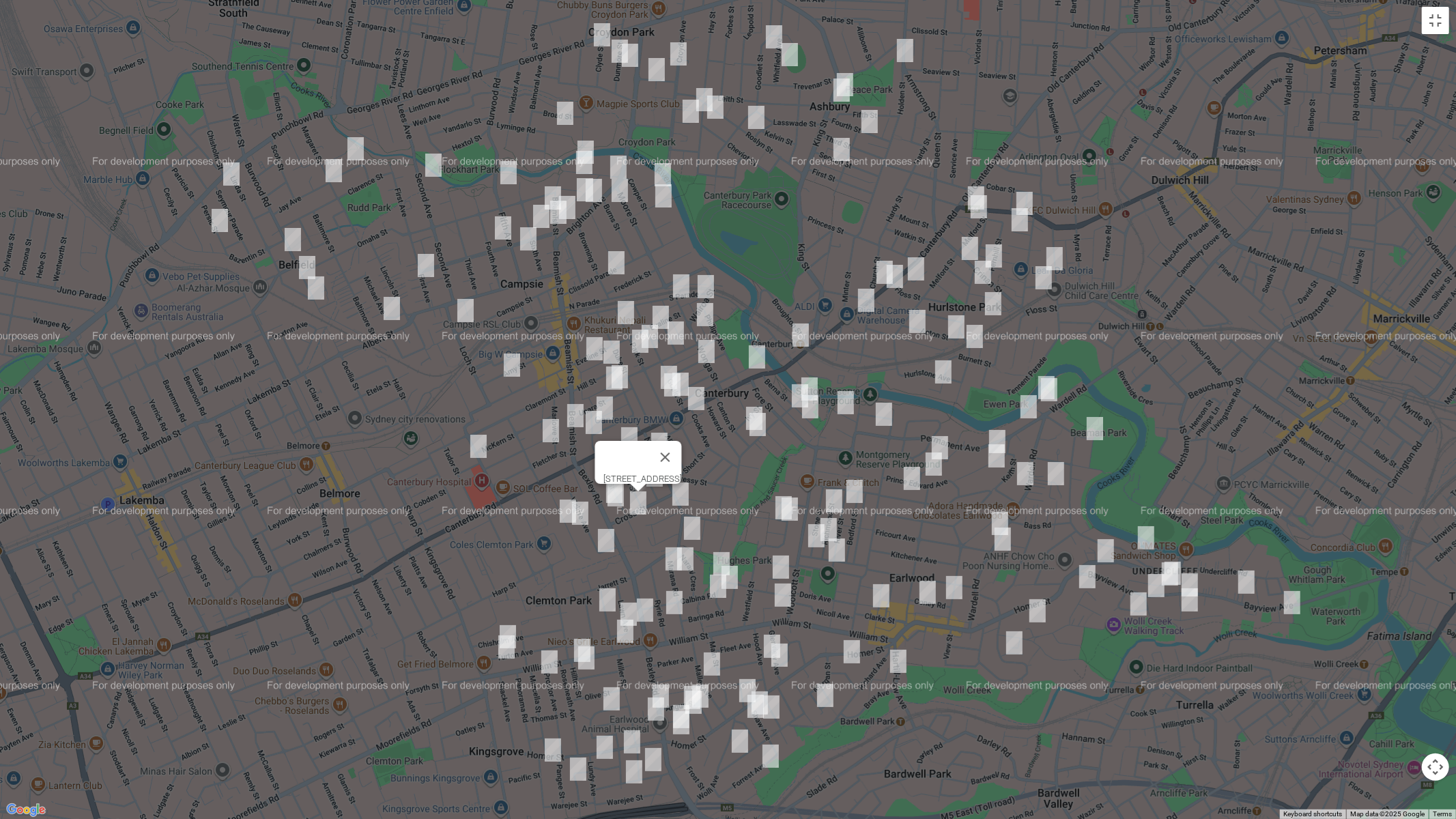
click at [695, 528] on img "100B Northcote Street, CANTERBURY NSW 2193" at bounding box center [693, 527] width 28 height 34
click at [1036, 373] on img "193 Riverview Road, EARLWOOD NSW 2206" at bounding box center [1049, 389] width 28 height 34
click at [1101, 429] on img "18 Vera Avenue, EARLWOOD NSW 2206" at bounding box center [1095, 428] width 28 height 34
click at [1028, 407] on img "17 Permanent Avenue, EARLWOOD NSW 2206" at bounding box center [1030, 407] width 28 height 34
click at [1099, 433] on img "18 Vera Avenue, EARLWOOD NSW 2206" at bounding box center [1095, 428] width 28 height 34
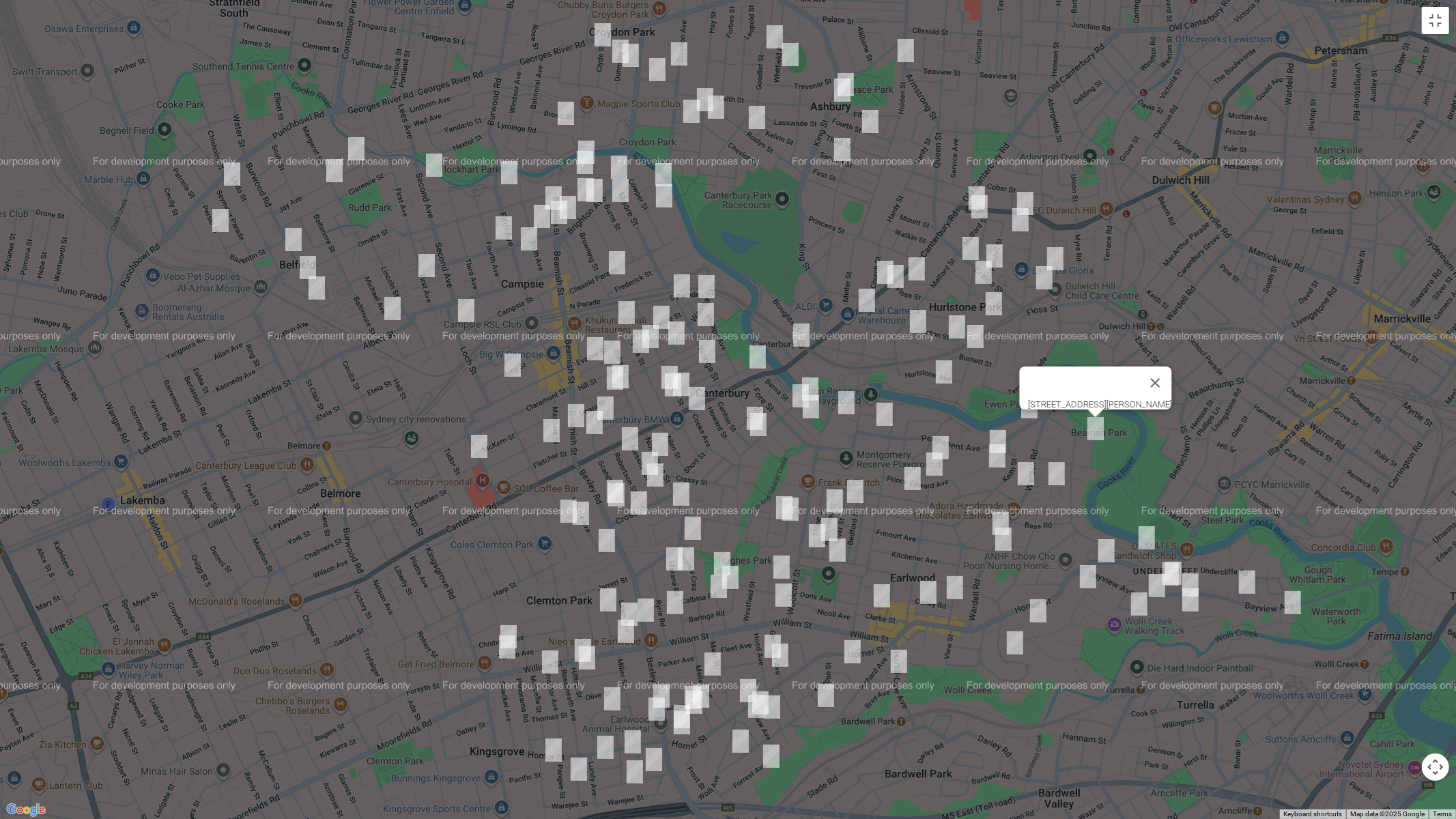
click at [994, 430] on img "45 Prince Edward Avenue, EARLWOOD NSW 2206" at bounding box center [998, 441] width 28 height 34
click at [996, 462] on img "54 Prince Edward Avenue, EARLWOOD NSW 2206" at bounding box center [997, 456] width 28 height 34
click at [1032, 482] on img "1/93 Wardell Road, EARLWOOD NSW 2206" at bounding box center [1026, 473] width 28 height 34
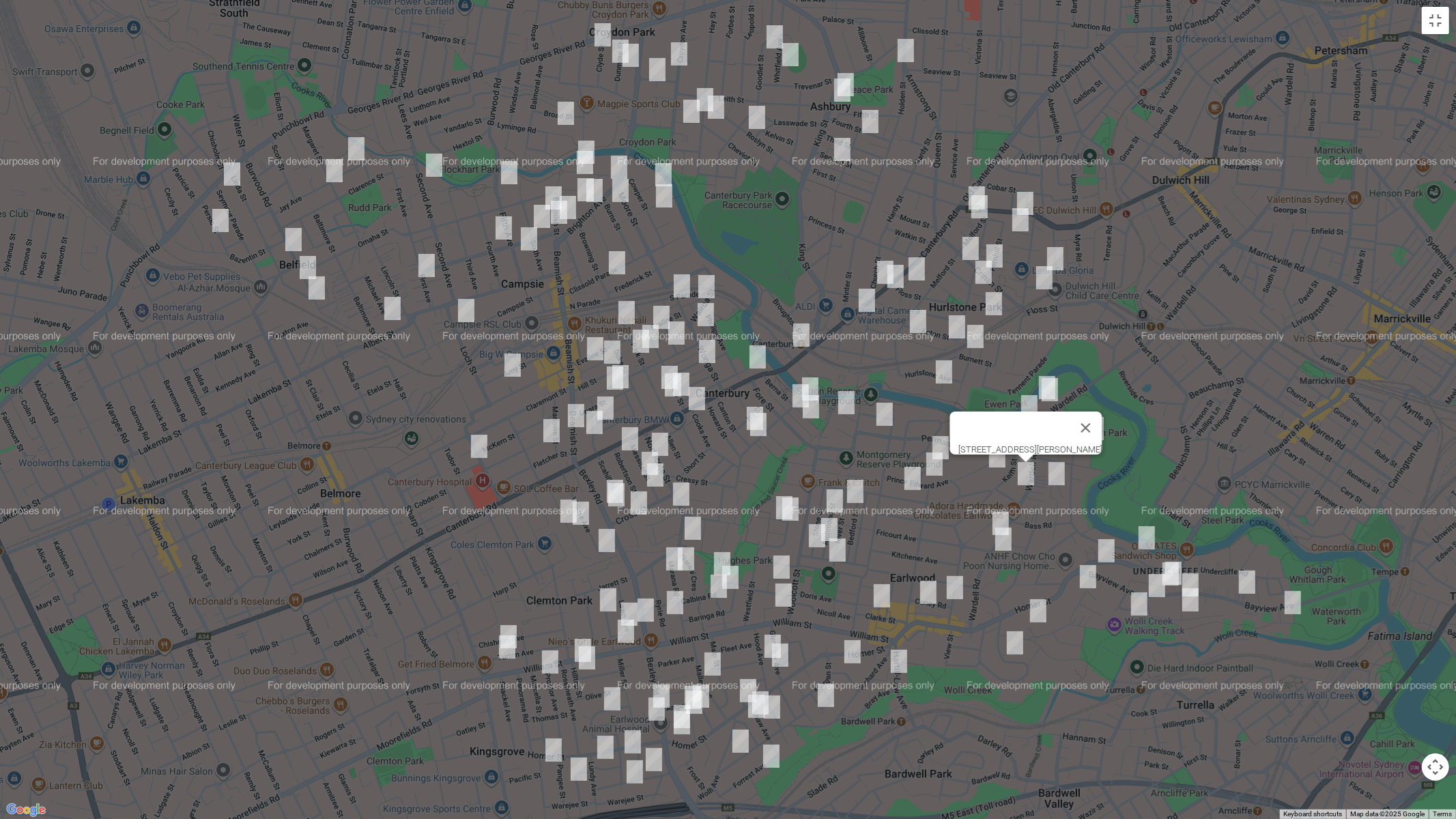
click at [1055, 475] on img "70-74 Wardell Road, EARLWOOD NSW 2206" at bounding box center [1057, 473] width 28 height 34
click at [1133, 419] on button "Close" at bounding box center [1115, 427] width 32 height 32
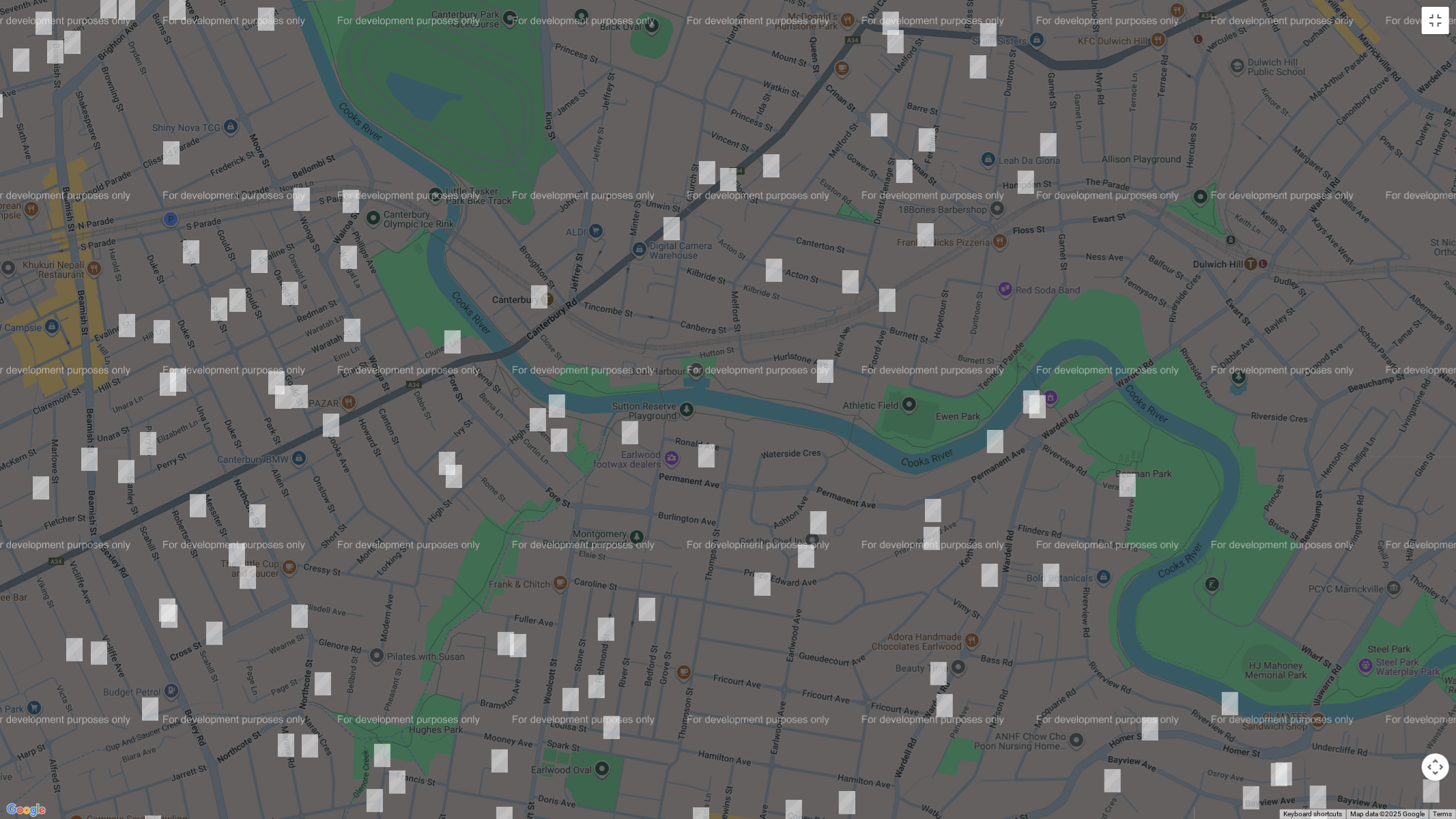
click at [1021, 391] on img "197 Riverview Road, EARLWOOD NSW 2206" at bounding box center [1032, 402] width 28 height 34
click at [816, 522] on img "12 Trewilga Avenue, EARLWOOD NSW 2206" at bounding box center [818, 522] width 28 height 34
drag, startPoint x: 811, startPoint y: 560, endPoint x: 790, endPoint y: 575, distance: 25.8
click at [811, 560] on img "99 Prince Edward Avenue, EARLWOOD NSW 2206" at bounding box center [807, 556] width 28 height 34
drag, startPoint x: 768, startPoint y: 589, endPoint x: 798, endPoint y: 603, distance: 33.1
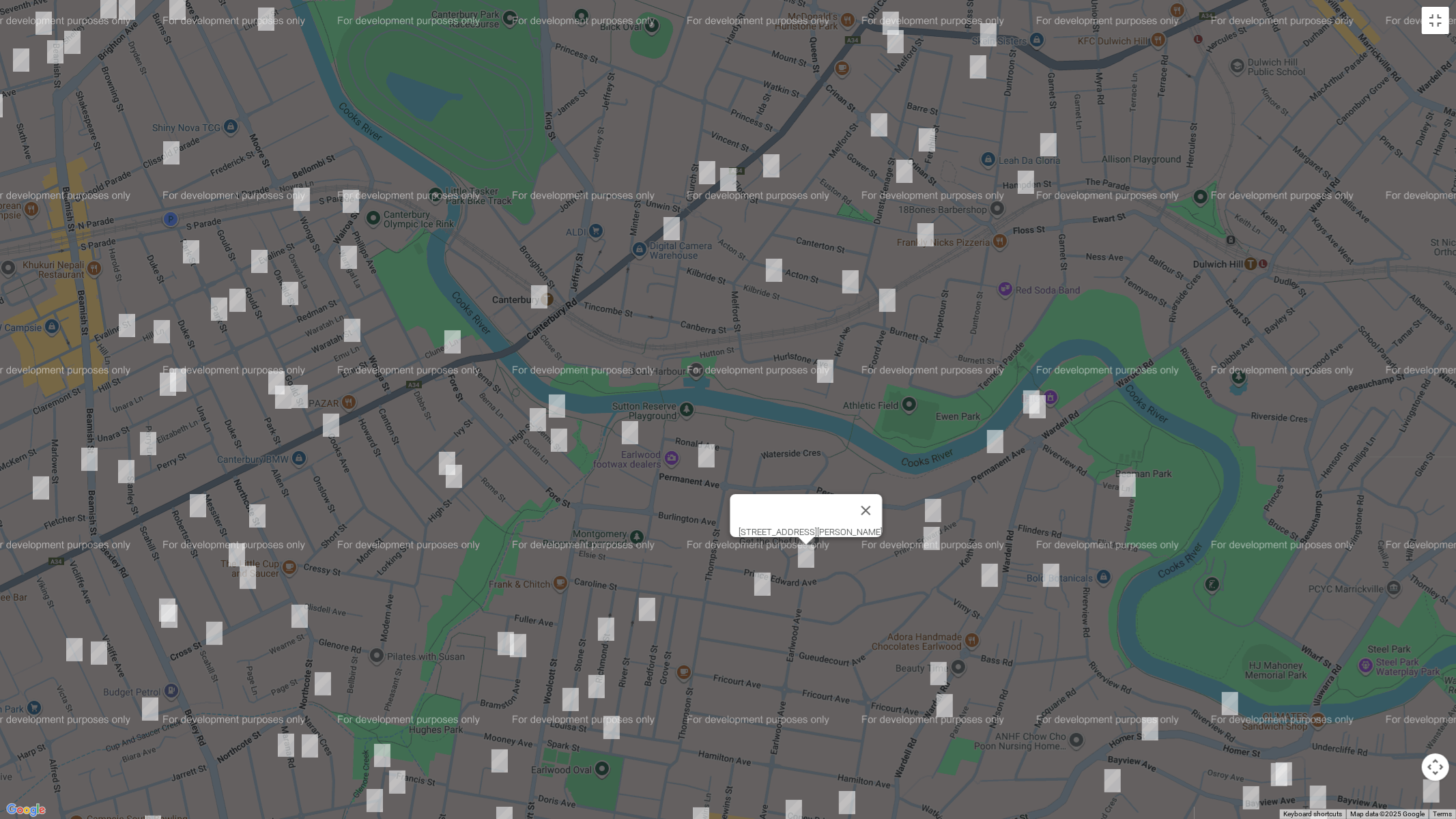
click at [767, 589] on img "57 Flers Avenue, EARLWOOD NSW 2206" at bounding box center [762, 583] width 28 height 34
click at [932, 677] on img "135 Wardell Road, EARLWOOD NSW 2206" at bounding box center [938, 673] width 28 height 34
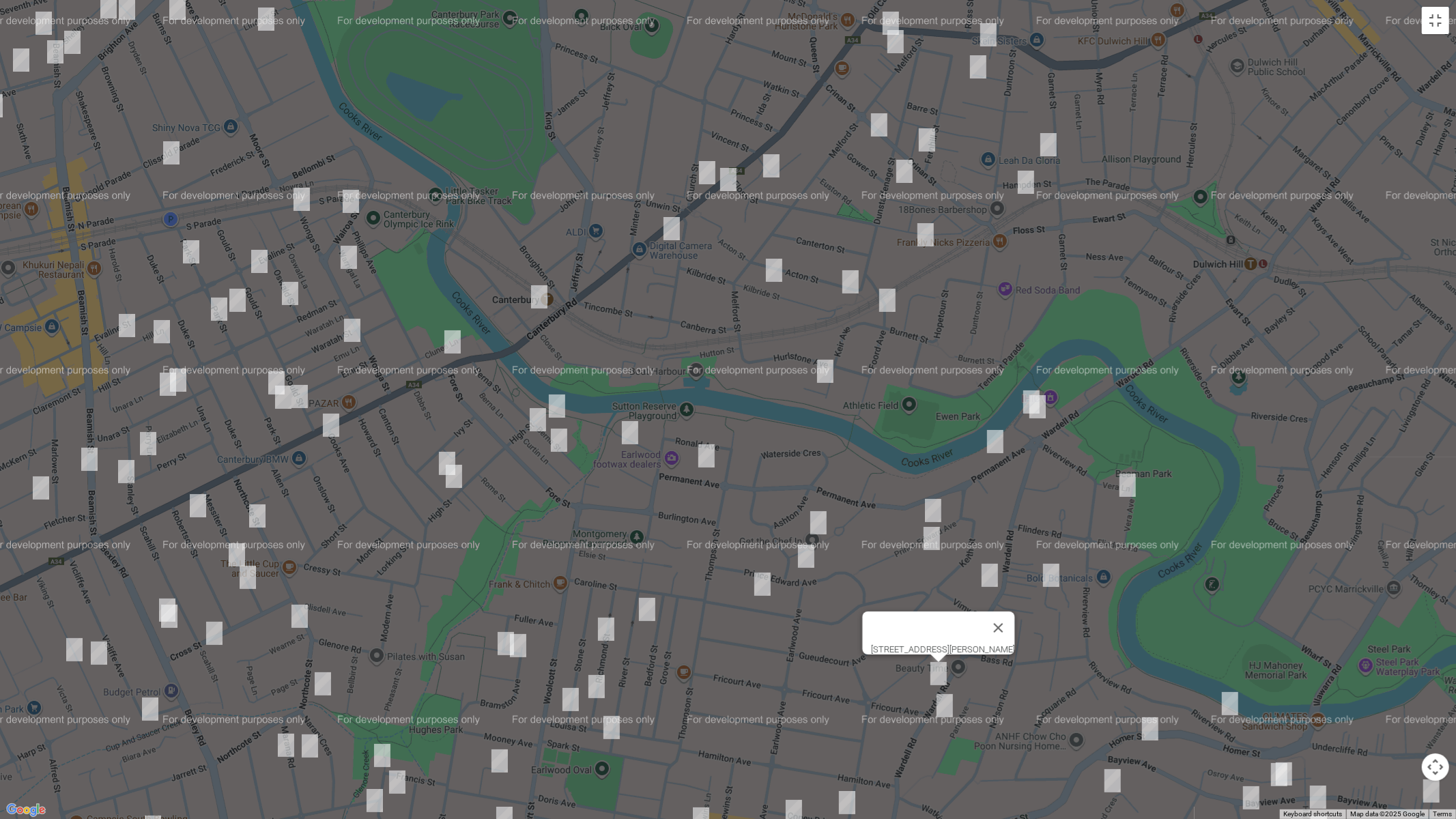
click at [943, 689] on img "154 Wardell Road, EARLWOOD NSW 2206" at bounding box center [945, 705] width 28 height 34
click at [643, 608] on img "28 River Street, EARLWOOD NSW 2206" at bounding box center [647, 609] width 28 height 34
click at [603, 629] on img "35 Richmond Street, EARLWOOD NSW 2206" at bounding box center [606, 628] width 28 height 34
click at [495, 640] on img "10 McGrath Avenue, EARLWOOD NSW 2206" at bounding box center [506, 643] width 28 height 34
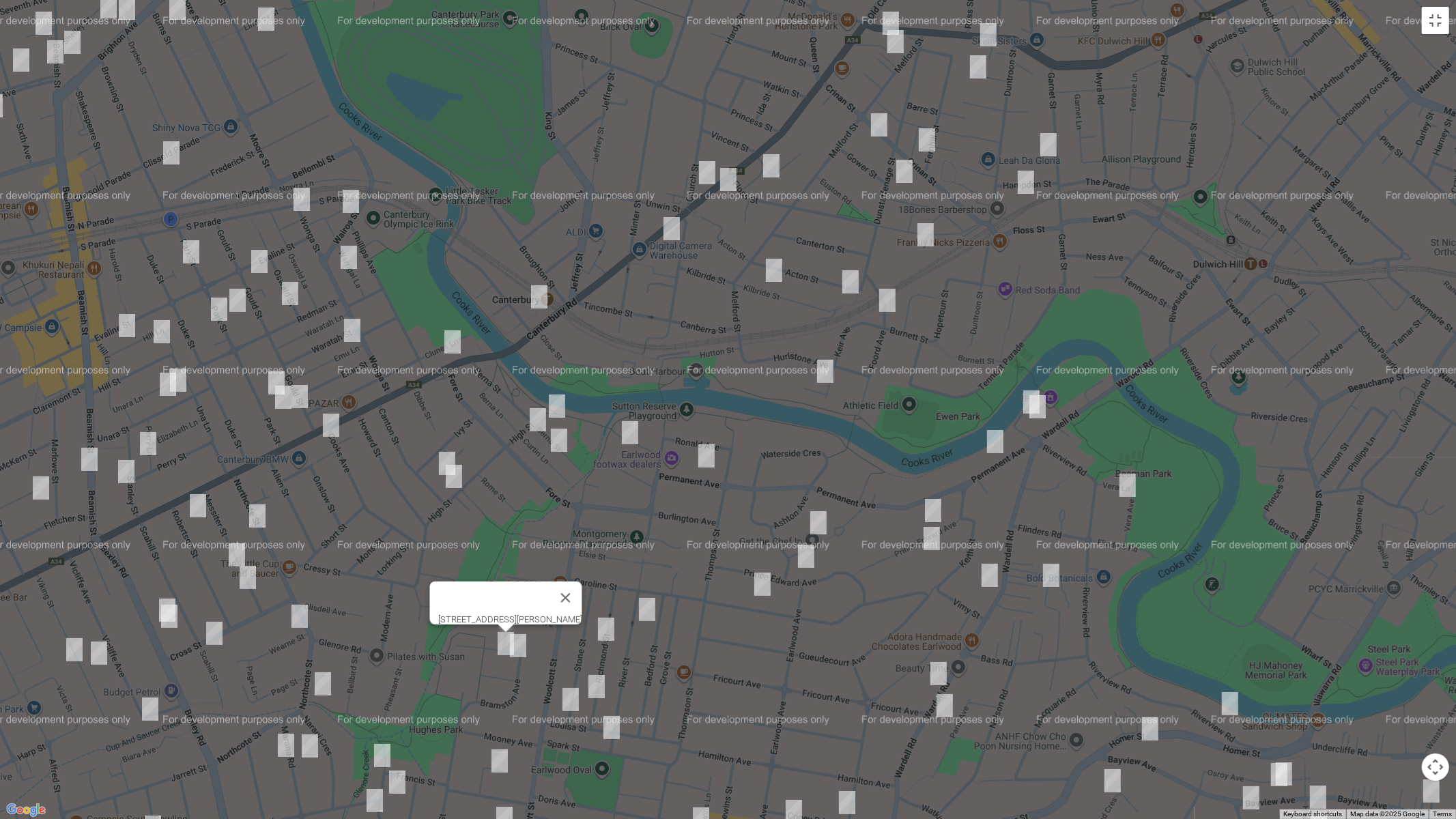
drag, startPoint x: 523, startPoint y: 647, endPoint x: 574, endPoint y: 680, distance: 60.7
click at [525, 647] on img "4 McGrath Avenue, EARLWOOD NSW 2206" at bounding box center [518, 645] width 28 height 34
click at [514, 640] on img "4 McGrath Avenue, EARLWOOD NSW 2206" at bounding box center [519, 645] width 28 height 34
click at [593, 682] on img "71 Richmond Street, EARLWOOD NSW 2206" at bounding box center [597, 686] width 28 height 34
drag, startPoint x: 575, startPoint y: 696, endPoint x: 611, endPoint y: 720, distance: 43.3
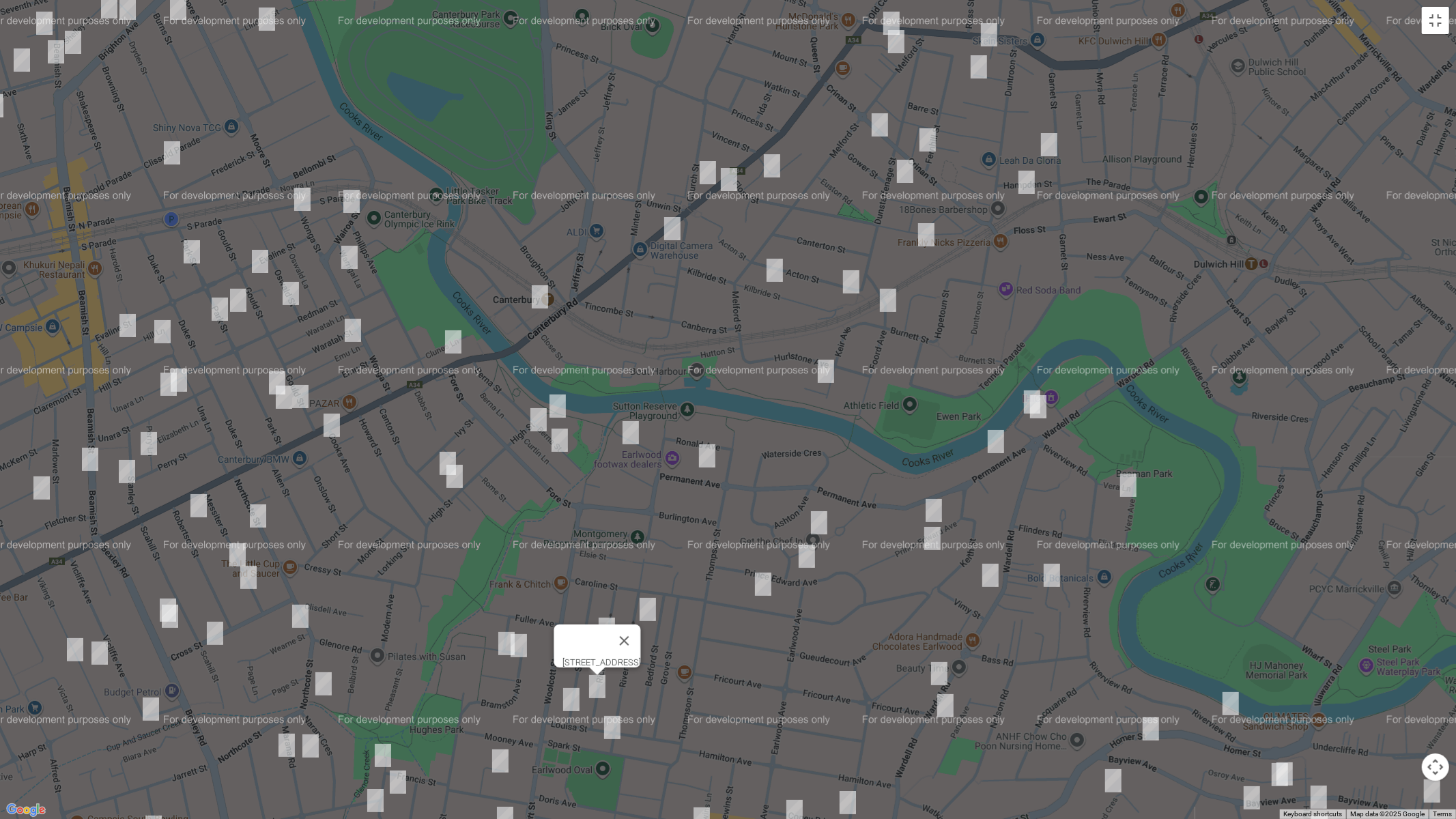
click at [575, 689] on img "73 Stone Street, EARLWOOD NSW 2206" at bounding box center [572, 699] width 28 height 34
click at [615, 689] on img "95 River Street, EARLWOOD NSW 2206" at bounding box center [612, 727] width 28 height 34
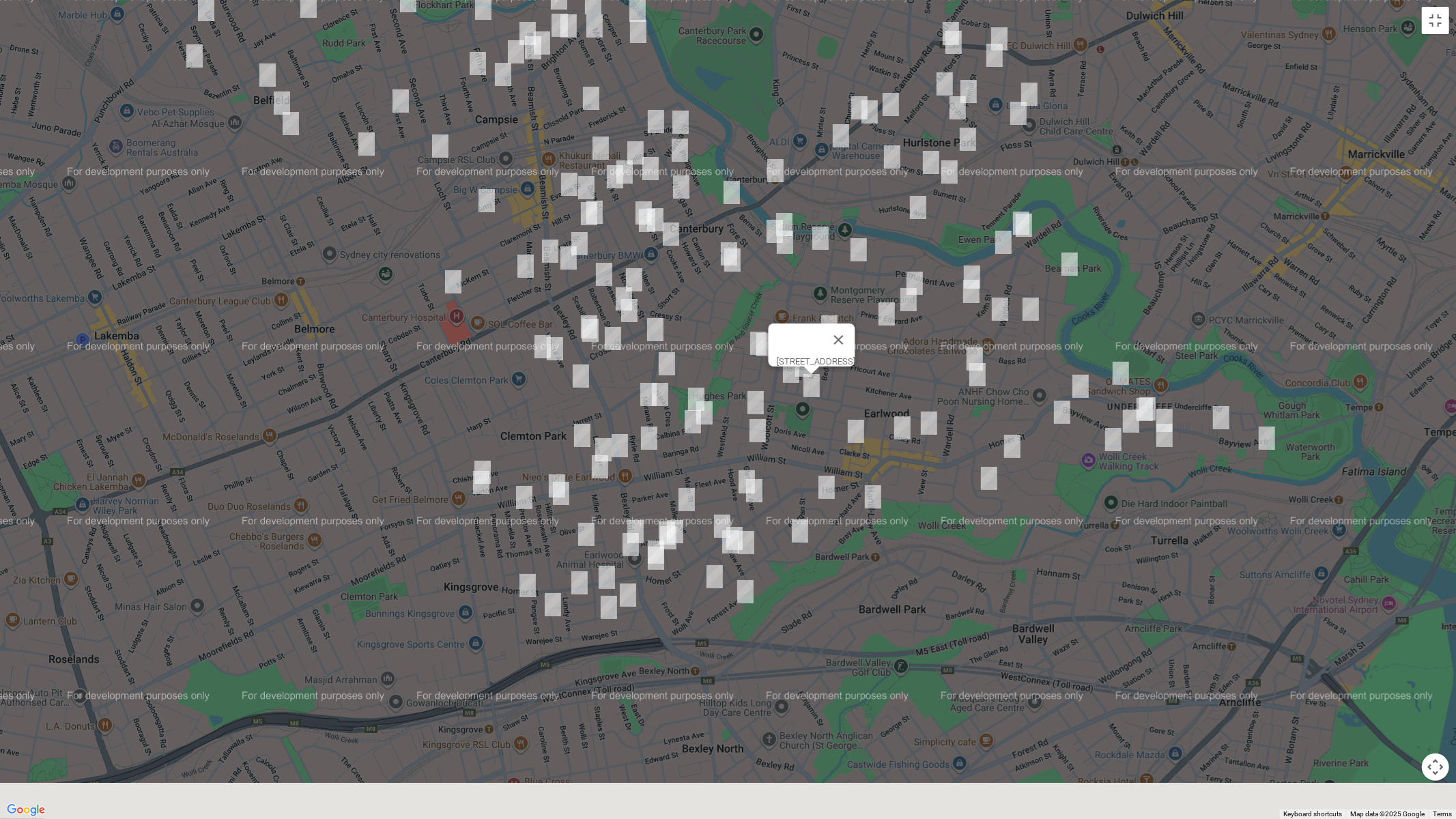
drag, startPoint x: 794, startPoint y: 696, endPoint x: 928, endPoint y: 363, distance: 358.9
click at [928, 363] on div "[STREET_ADDRESS]" at bounding box center [728, 410] width 1456 height 819
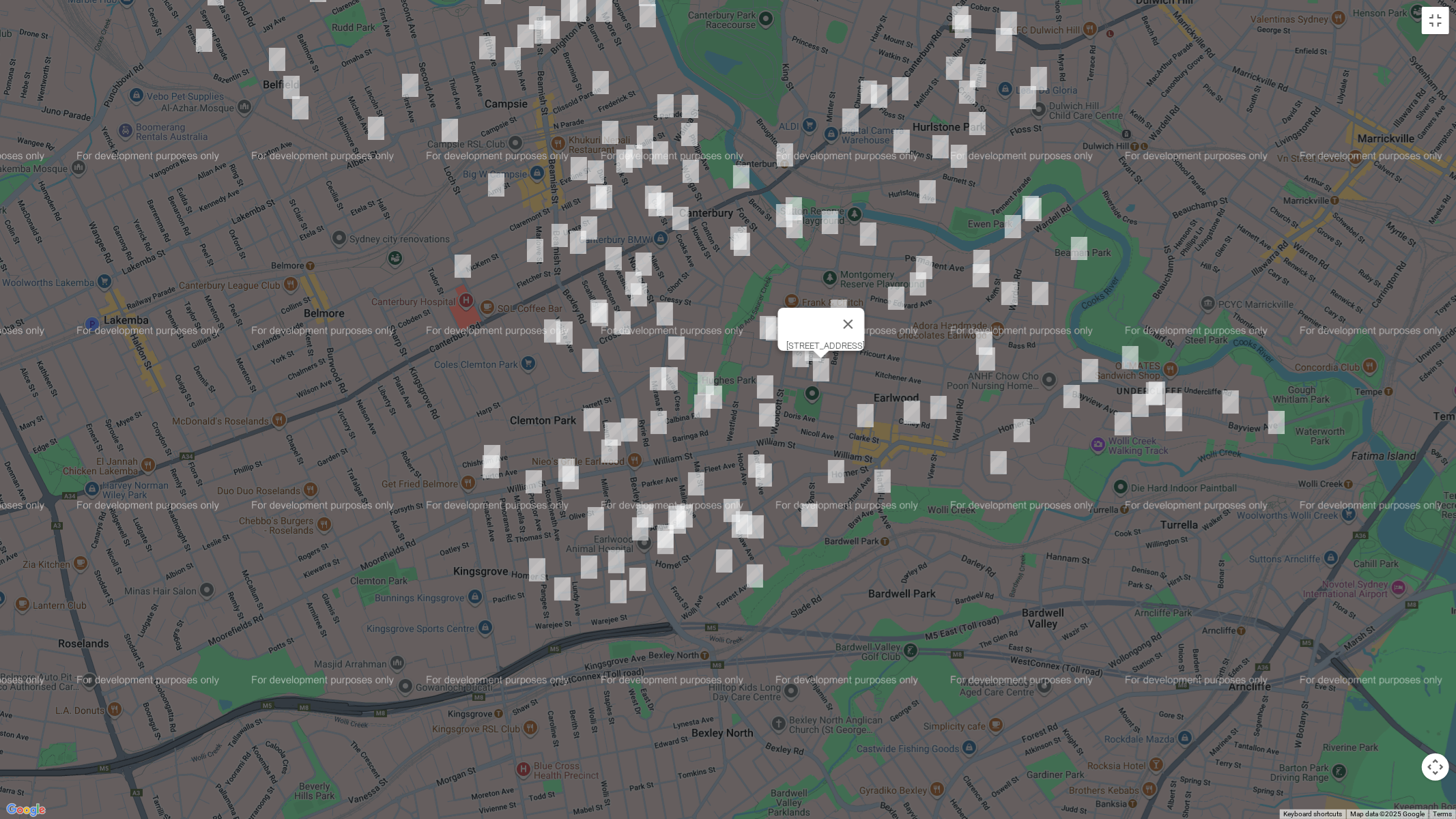
click at [1131, 353] on img "31 Riverview Road, EARLWOOD NSW 2206" at bounding box center [1131, 357] width 28 height 34
click at [1231, 399] on img "49 Bayview Avenue, EARLWOOD NSW 2206" at bounding box center [1231, 402] width 28 height 34
drag, startPoint x: 1277, startPoint y: 427, endPoint x: 1158, endPoint y: 406, distance: 120.8
click at [1276, 427] on img "3 Unwin Street, EARLWOOD NSW 2206" at bounding box center [1276, 422] width 28 height 34
click at [1092, 363] on img "94 Homer Street, EARLWOOD NSW 2206" at bounding box center [1091, 370] width 28 height 34
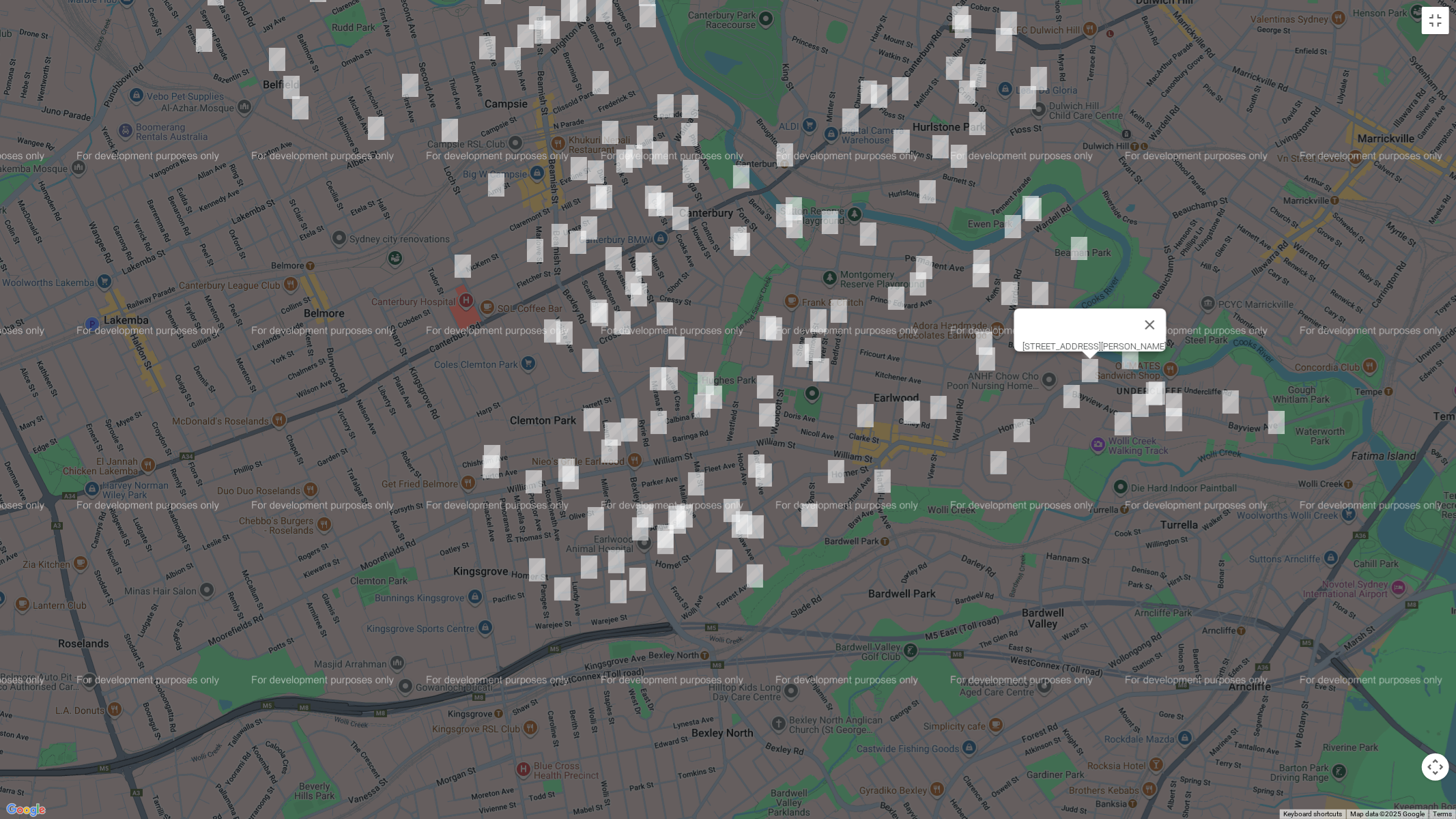
click at [1145, 381] on img "115 Bayview Avenue, EARLWOOD NSW 2206" at bounding box center [1154, 394] width 28 height 34
click at [1169, 383] on img "113 Bayview Avenue, EARLWOOD NSW 2206" at bounding box center [1157, 393] width 28 height 34
click at [1178, 392] on img "90 Bayview Avenue, EARLWOOD NSW 2206" at bounding box center [1174, 405] width 28 height 34
click at [1171, 418] on img "43 Highcliff Road, EARLWOOD NSW 2206" at bounding box center [1174, 419] width 28 height 34
click at [1137, 409] on img "118 Bayview Avenue, EARLWOOD NSW 2206" at bounding box center [1141, 405] width 28 height 34
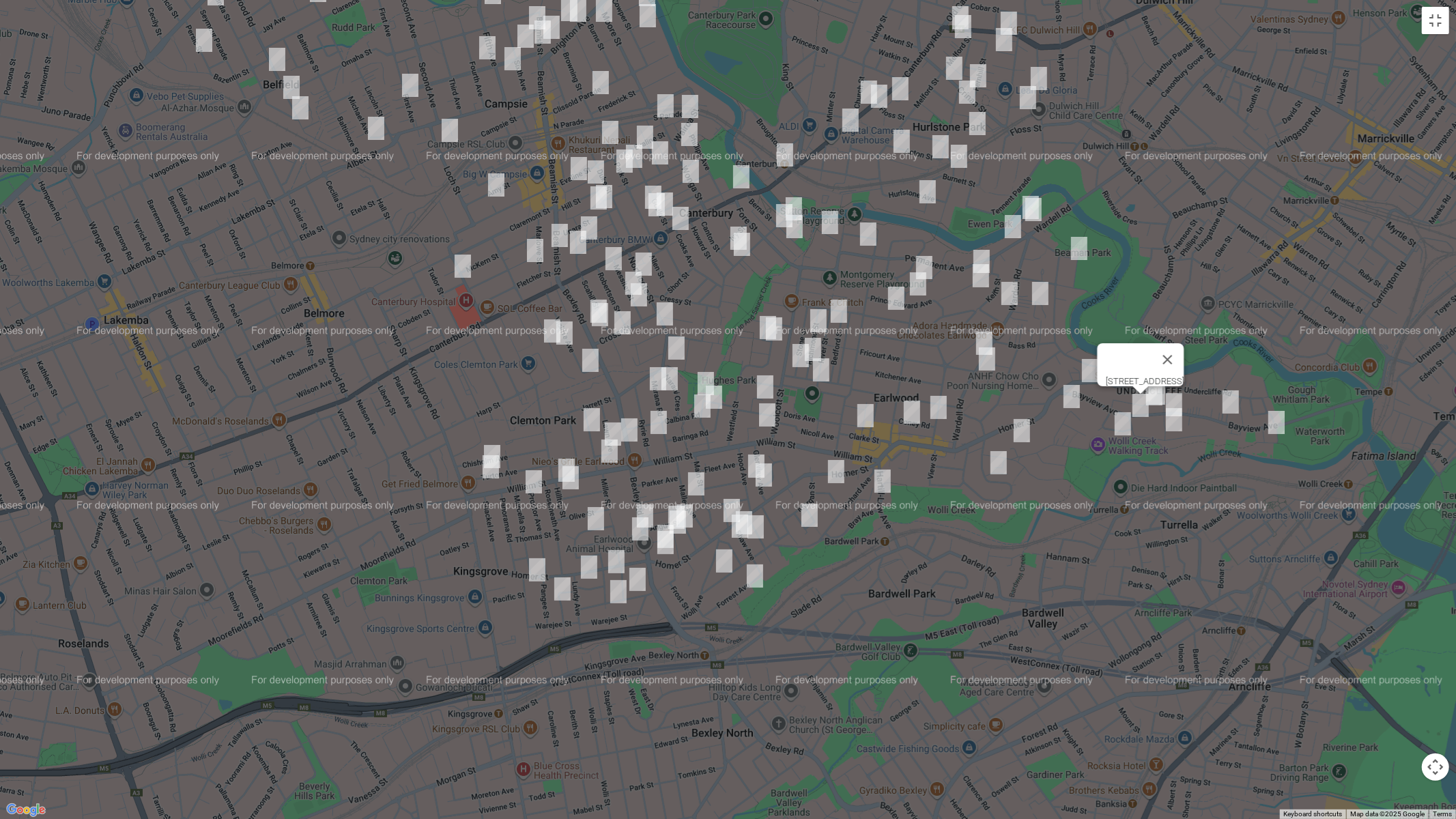
click at [1117, 426] on img "9A David Street, EARLWOOD NSW 2206" at bounding box center [1123, 423] width 28 height 34
drag, startPoint x: 1194, startPoint y: 365, endPoint x: 1176, endPoint y: 373, distance: 19.7
click at [1193, 365] on button "Close" at bounding box center [1182, 377] width 32 height 32
click at [1075, 393] on img "32 Highland Crescent, EARLWOOD NSW 2206" at bounding box center [1072, 396] width 28 height 34
click at [1019, 434] on img "53 Banks Road, EARLWOOD NSW 2206" at bounding box center [1022, 430] width 28 height 34
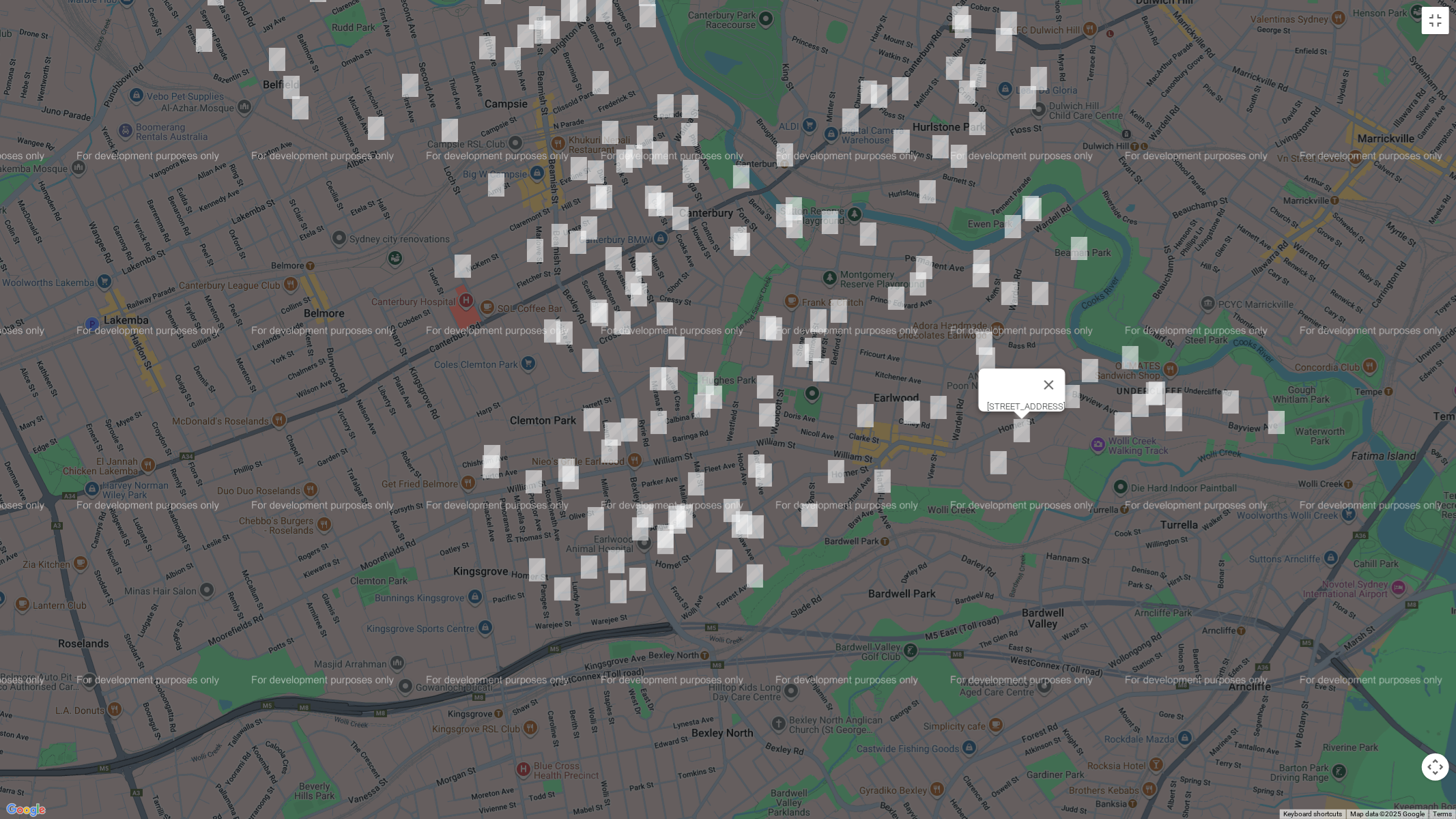
click at [996, 464] on img "18 Hocking Avenue, EARLWOOD NSW 2206" at bounding box center [999, 463] width 28 height 34
click at [859, 414] on img "23 Clarke Street, EARLWOOD NSW 2206" at bounding box center [866, 415] width 28 height 34
click at [915, 410] on img "20 Coney Road, EARLWOOD NSW 2206" at bounding box center [912, 411] width 28 height 34
click at [934, 410] on img "37 Collingwood Avenue, EARLWOOD NSW 2206" at bounding box center [938, 407] width 28 height 34
click at [839, 473] on img "10 Boomerang Avenue, EARLWOOD NSW 2206" at bounding box center [836, 471] width 28 height 34
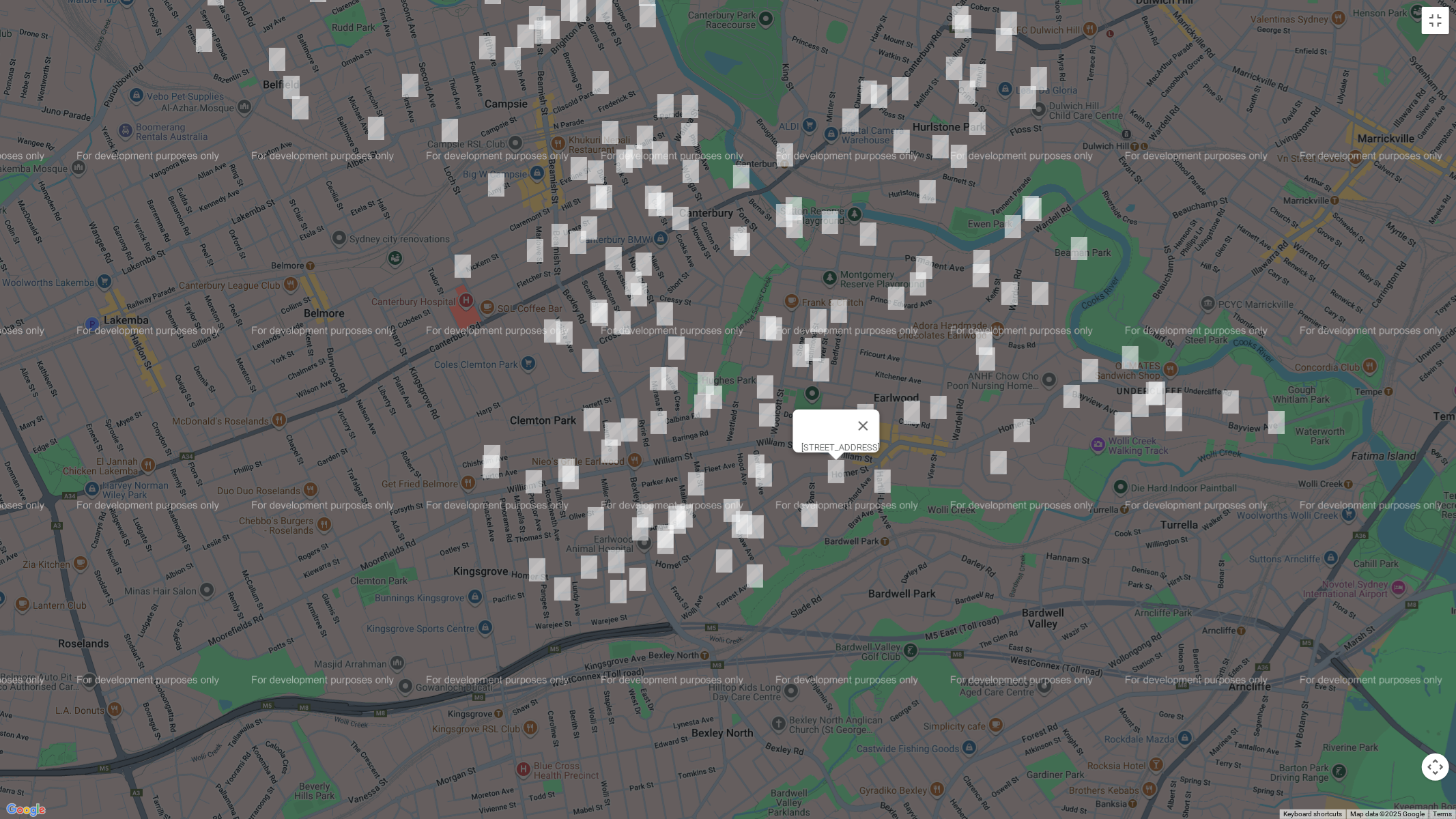
click at [885, 488] on img "15 Hartill Law Avenue, EARLWOOD NSW 2206" at bounding box center [883, 480] width 28 height 34
drag, startPoint x: 645, startPoint y: 374, endPoint x: 660, endPoint y: 386, distance: 19.2
click at [645, 373] on img "7 Marana Road, EARLWOOD NSW 2206" at bounding box center [658, 378] width 28 height 34
click at [677, 377] on img "12 Marana Road, EARLWOOD NSW 2206" at bounding box center [670, 378] width 28 height 34
click at [709, 375] on img "32 Warburton Parade, EARLWOOD NSW 2206" at bounding box center [706, 383] width 28 height 34
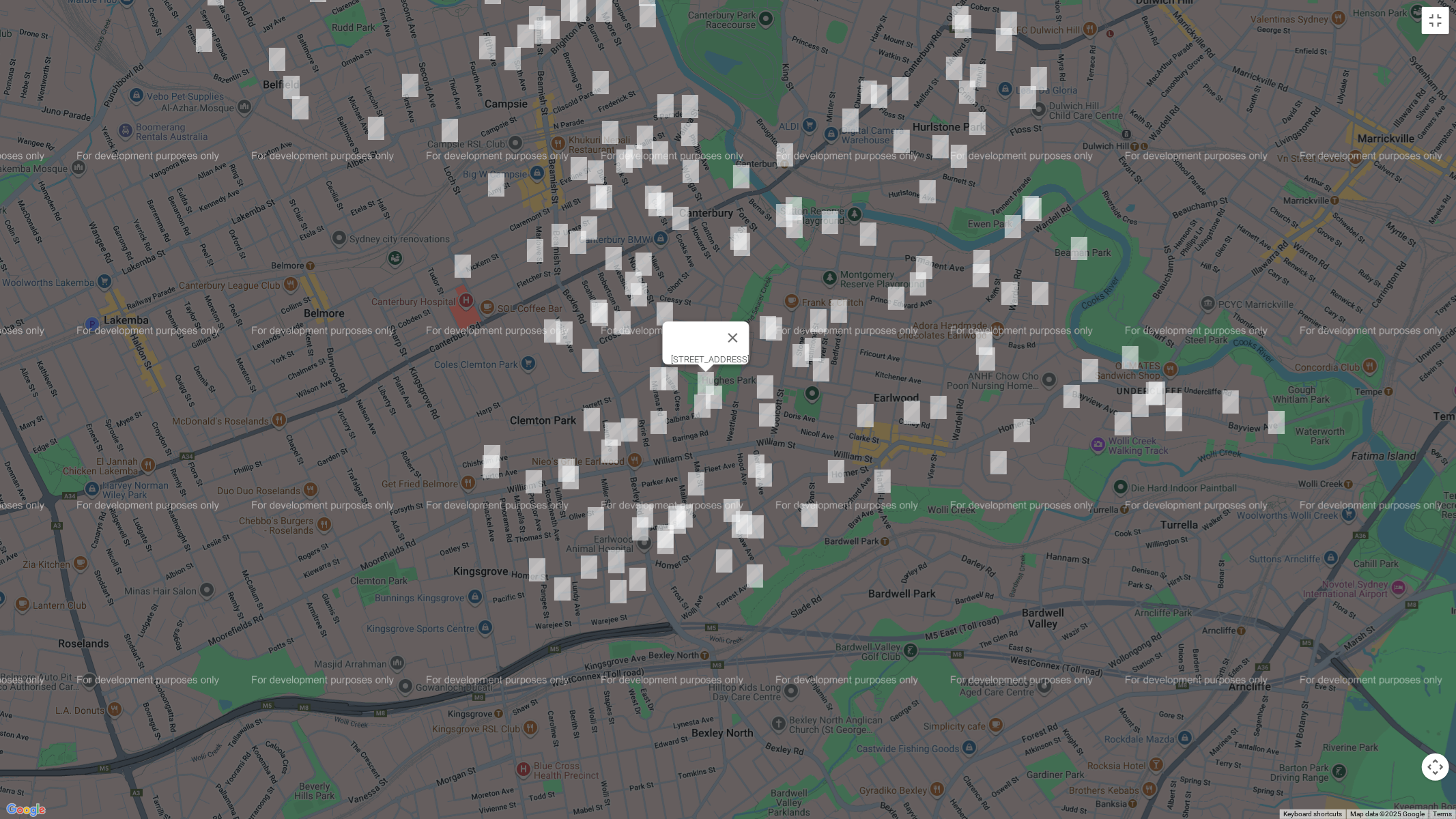
drag, startPoint x: 761, startPoint y: 381, endPoint x: 719, endPoint y: 393, distance: 43.7
click at [761, 381] on img "16 MacLeay Place, EARLWOOD NSW 2206" at bounding box center [765, 387] width 28 height 34
click at [715, 395] on img "14 Warburton Parade, EARLWOOD NSW 2206" at bounding box center [702, 406] width 28 height 34
click at [769, 416] on img "13 Waygrove Avenue, EARLWOOD NSW 2206" at bounding box center [767, 414] width 28 height 34
click at [660, 426] on img "40 Ryrie Road, EARLWOOD NSW 2206" at bounding box center [659, 422] width 28 height 34
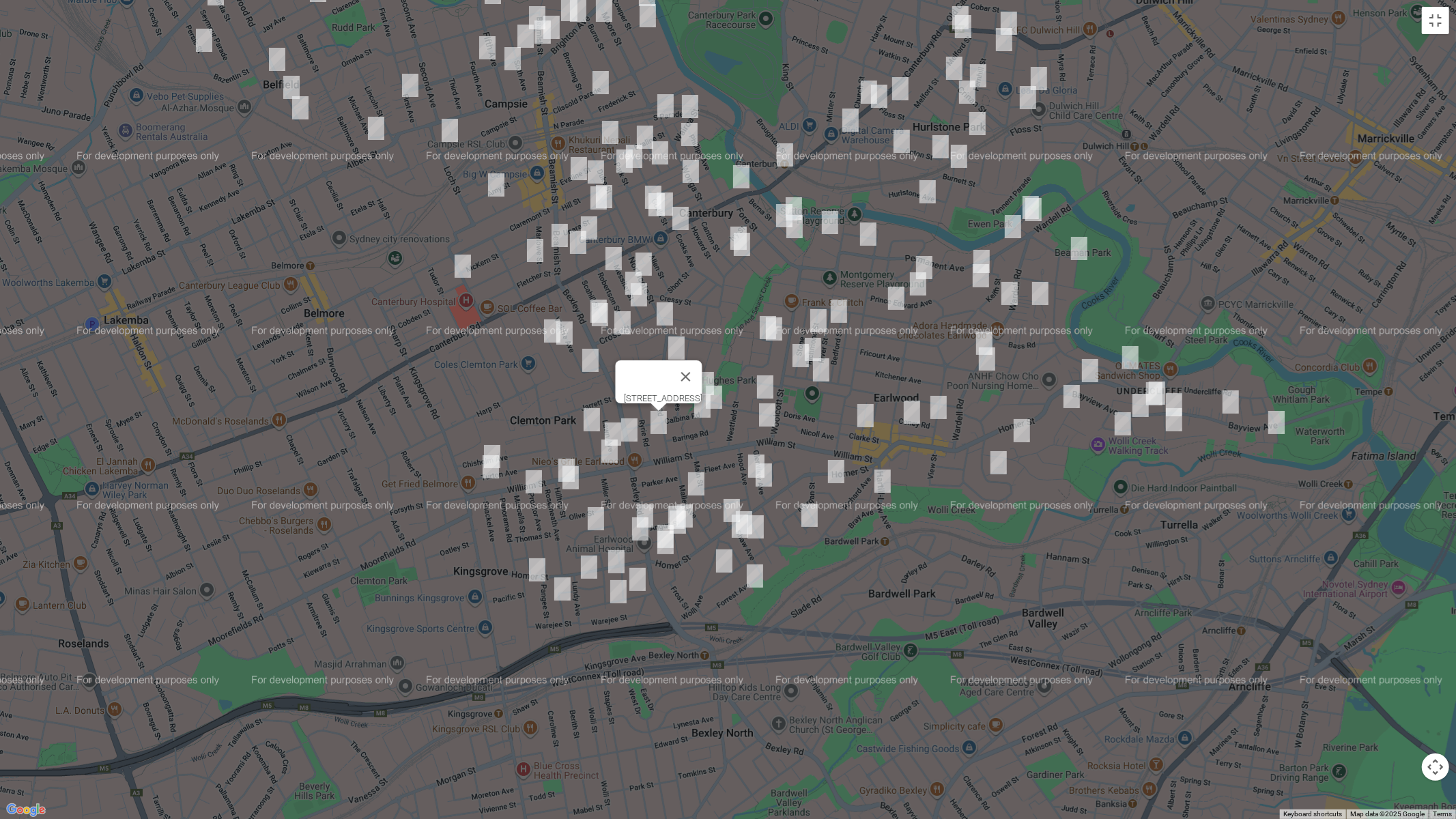
click at [745, 453] on img "28 Hood Avenue, EARLWOOD NSW 2206" at bounding box center [756, 465] width 28 height 34
click at [768, 477] on img "35 Glenview Avenue, EARLWOOD NSW 2206" at bounding box center [764, 474] width 28 height 34
click at [806, 513] on img "36 Bardwell Crescent, EARLWOOD NSW 2206" at bounding box center [810, 515] width 28 height 34
click at [722, 390] on img "19 Warburton Parade, EARLWOOD NSW 2206" at bounding box center [714, 397] width 28 height 34
click at [633, 412] on img "141 Bexley Road, EARLWOOD NSW 2206" at bounding box center [630, 429] width 28 height 34
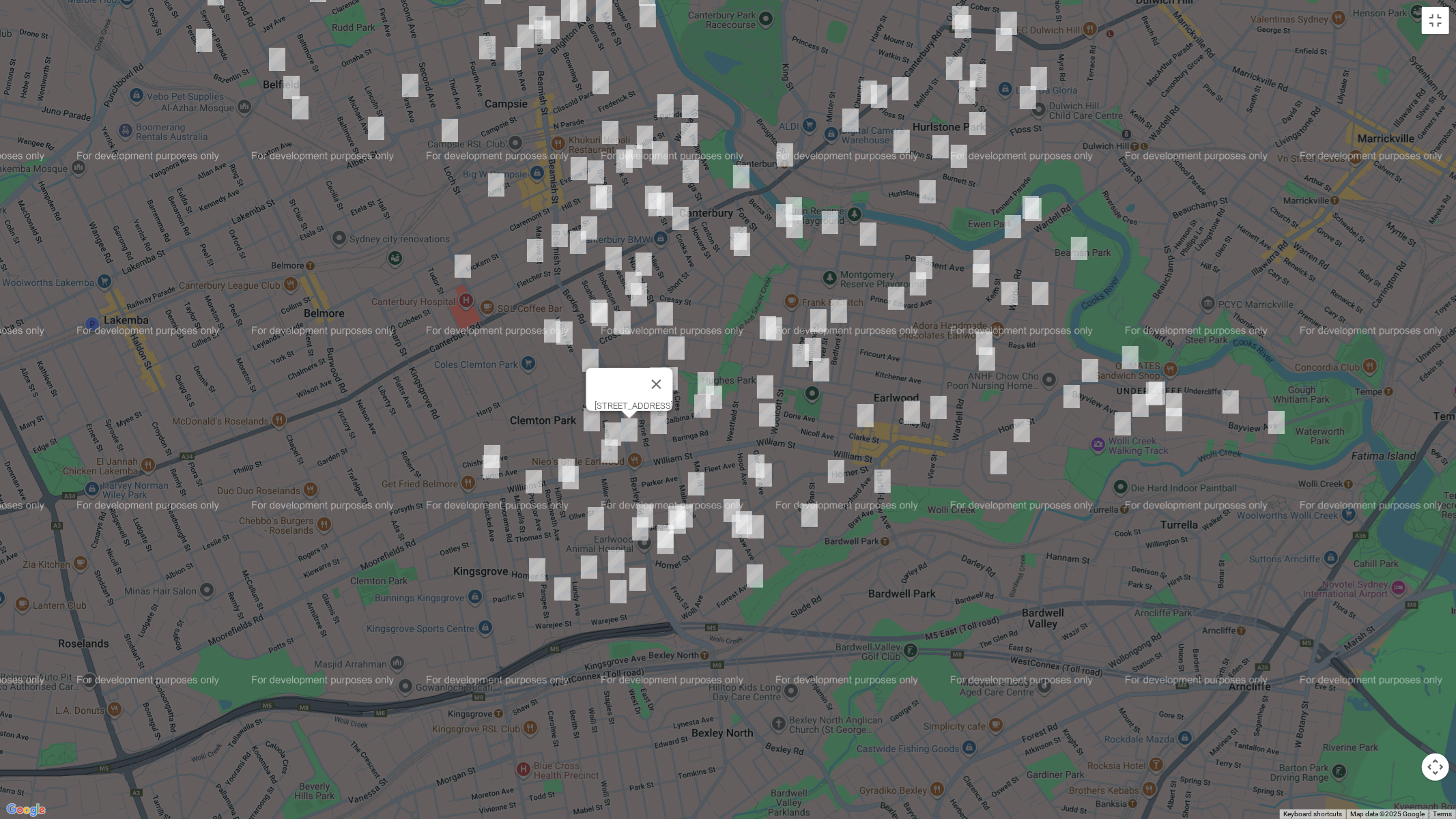
click at [583, 417] on img "13 Ferrier Parade, CLEMTON PARK NSW 2206" at bounding box center [592, 419] width 28 height 34
click at [607, 419] on img "33 Lawn Avenue, CLEMTON PARK NSW 2206" at bounding box center [613, 434] width 28 height 34
click at [610, 451] on img "243 William Street, KINGSGROVE NSW 2208" at bounding box center [610, 451] width 28 height 34
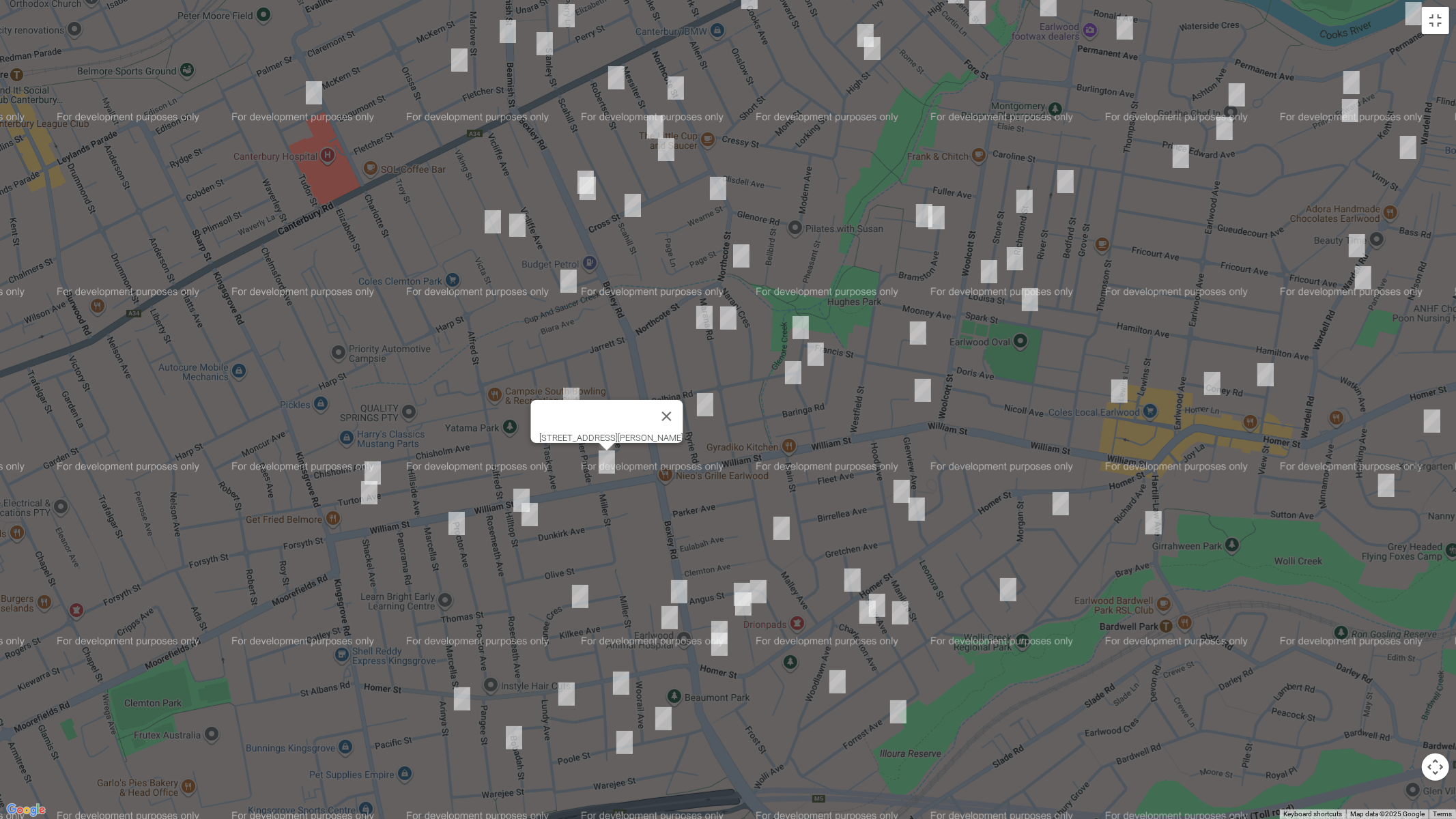
click at [375, 461] on img "19 Turton Avenue, CLEMTON PARK NSW 2206" at bounding box center [372, 472] width 28 height 34
drag, startPoint x: 365, startPoint y: 498, endPoint x: 420, endPoint y: 500, distance: 55.0
click at [365, 499] on img "12 Turton Avenue, CLEMTON PARK NSW 2206" at bounding box center [369, 492] width 28 height 34
drag, startPoint x: 518, startPoint y: 490, endPoint x: 523, endPoint y: 504, distance: 14.9
click at [518, 489] on img "270 William Street, KINGSGROVE NSW 2208" at bounding box center [522, 500] width 28 height 34
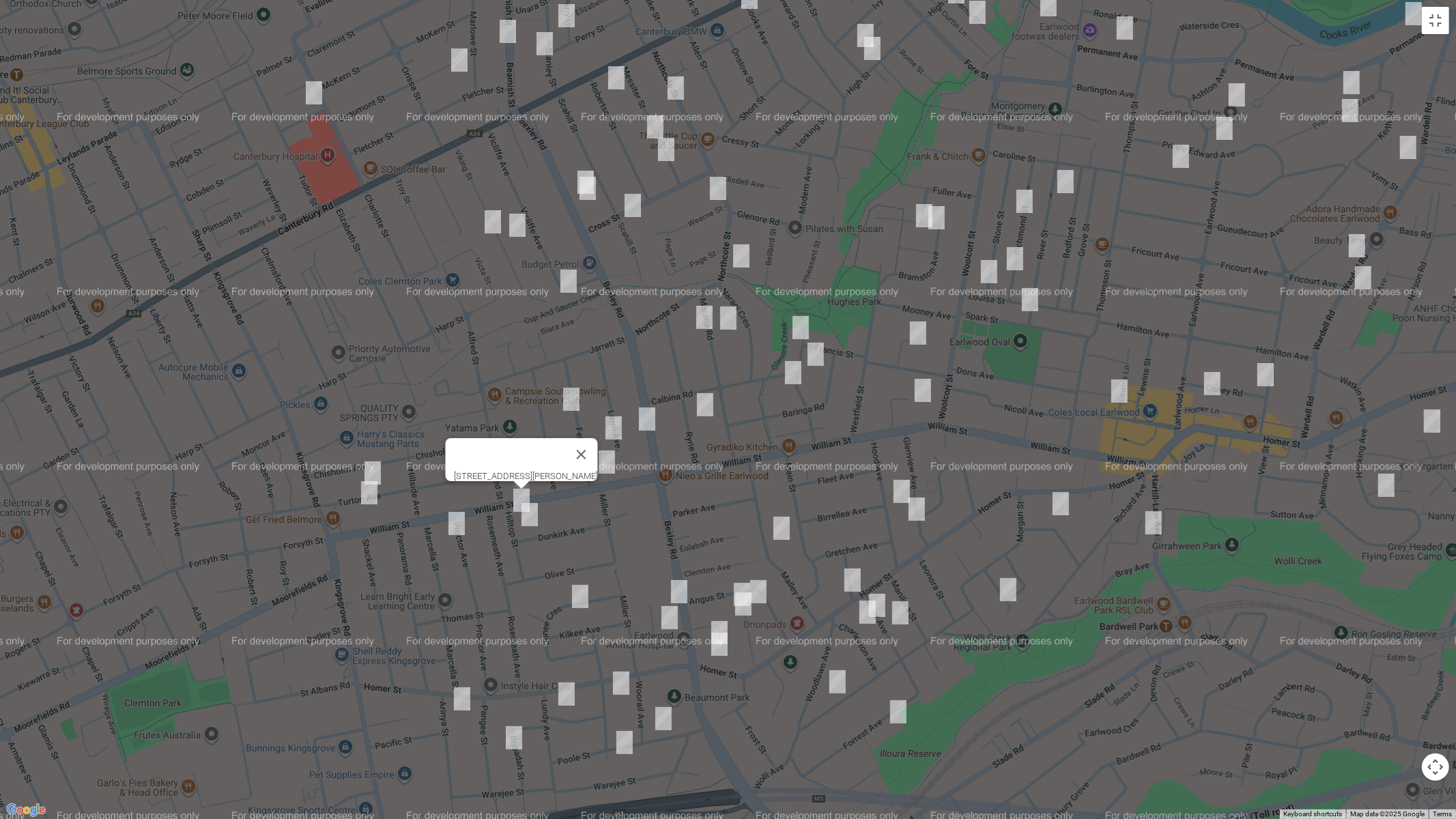
click at [531, 518] on img "31 Dunkirk Avenue, KINGSGROVE NSW 2208" at bounding box center [530, 515] width 28 height 34
click at [459, 522] on img "1 Proctor Avenue, KINGSGROVE NSW 2208" at bounding box center [457, 523] width 28 height 34
click at [779, 529] on img "21 Malley Avenue, EARLWOOD NSW 2206" at bounding box center [782, 527] width 28 height 34
click at [856, 575] on img "513 Homer Street, EARLWOOD NSW 2206" at bounding box center [853, 579] width 28 height 34
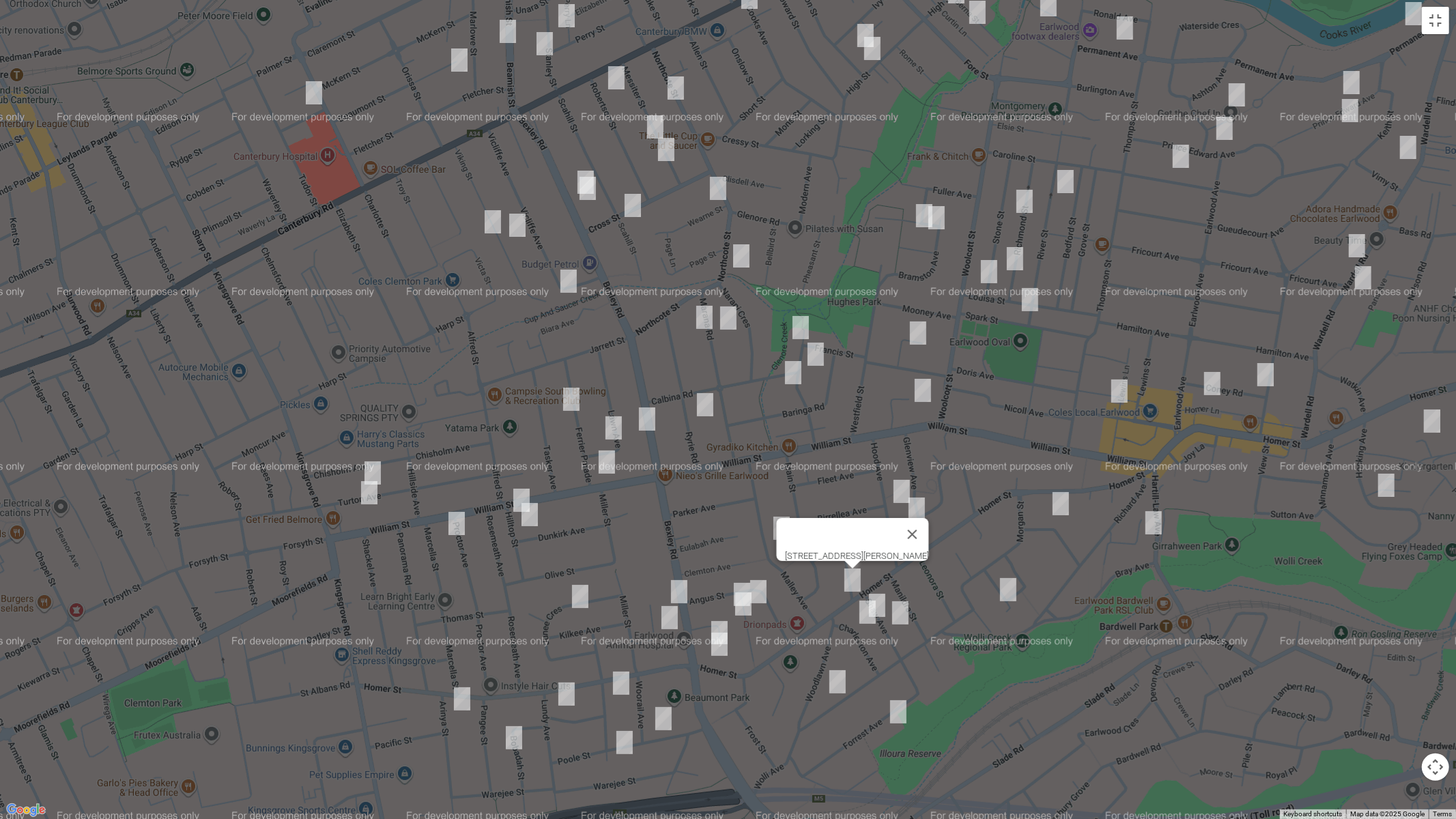
click at [880, 593] on img "5 Shaw Avenue, EARLWOOD NSW 2206" at bounding box center [877, 605] width 28 height 34
click at [864, 614] on img "6 Charleston Avenue, EARLWOOD NSW 2206" at bounding box center [868, 612] width 28 height 34
click at [908, 620] on img "16 Shaw Avenue, EARLWOOD NSW 2206" at bounding box center [901, 613] width 28 height 34
click at [840, 683] on img "27 Wolli Avenue, EARLWOOD NSW 2206" at bounding box center [838, 682] width 28 height 34
click at [900, 689] on img "10 Forrest Avenue, EARLWOOD NSW 2206" at bounding box center [898, 711] width 28 height 34
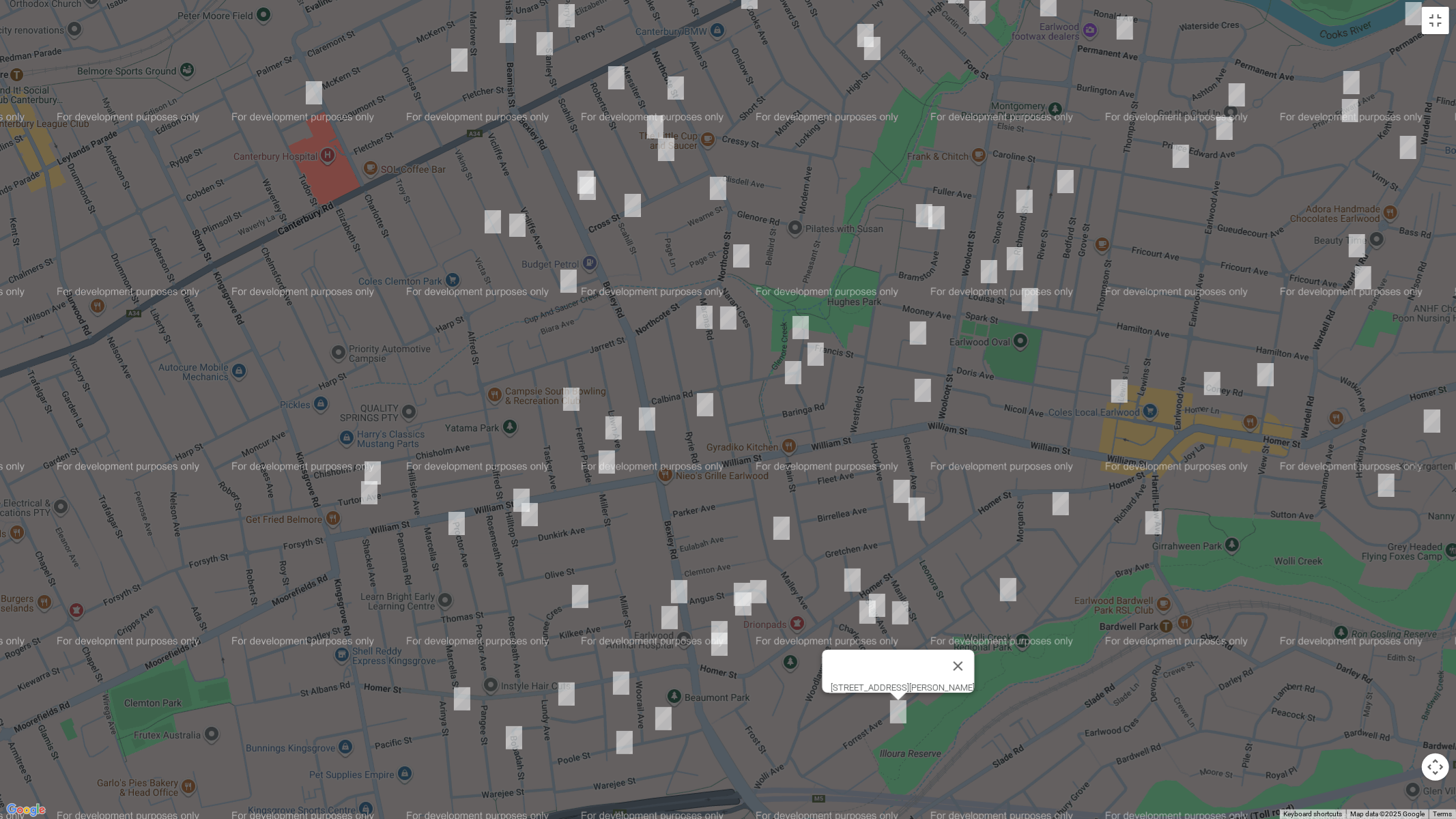
click at [734, 575] on div "[STREET_ADDRESS][PERSON_NAME]" at bounding box center [728, 410] width 1456 height 819
click at [739, 578] on img "22 Willunga Avenue, EARLWOOD NSW 2206" at bounding box center [742, 594] width 28 height 34
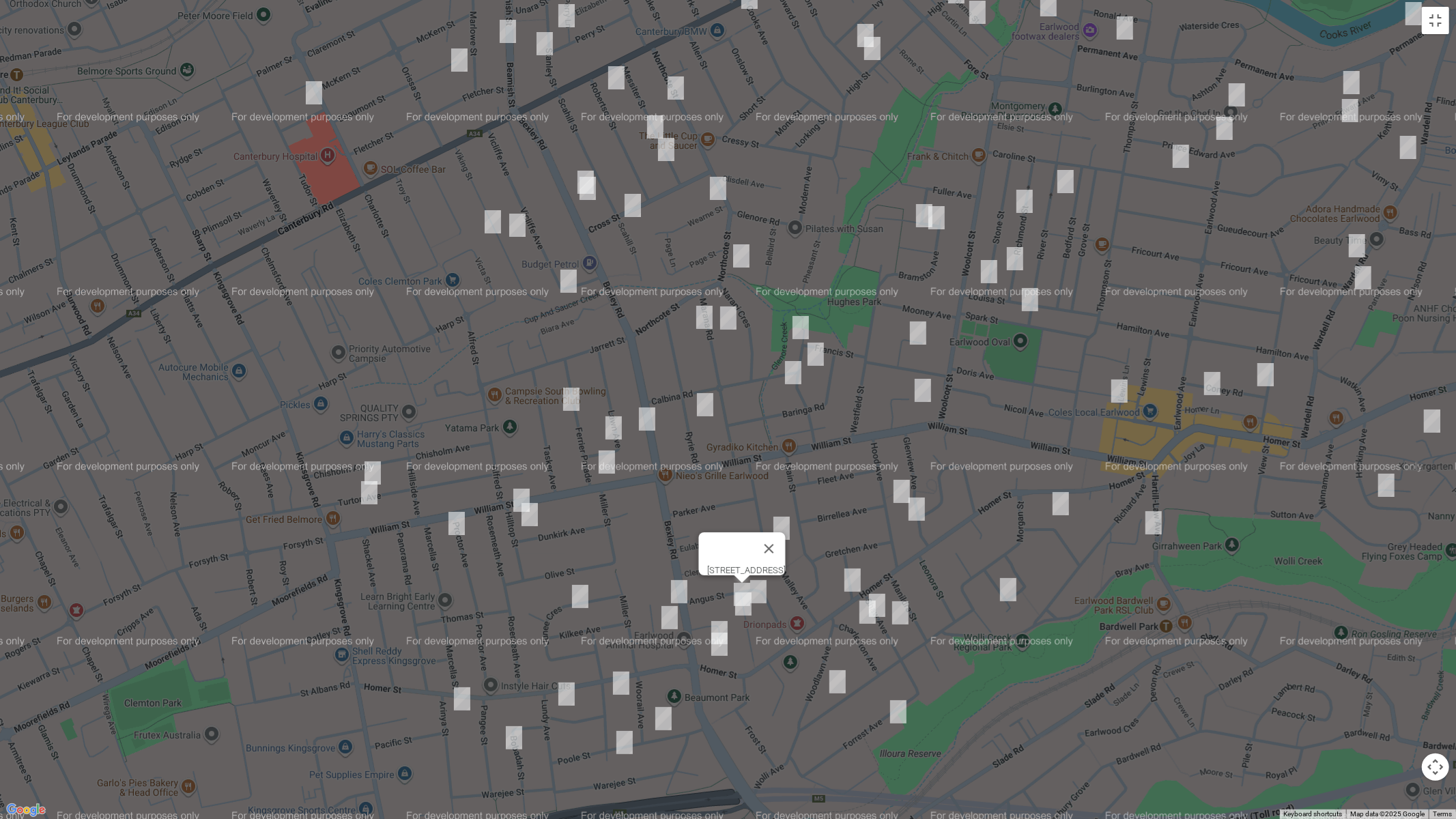
click at [766, 590] on img "17 Willunga Avenue, EARLWOOD NSW 2206" at bounding box center [758, 591] width 28 height 34
click at [741, 614] on img "18 Willunga Avenue, EARLWOOD NSW 2206" at bounding box center [744, 604] width 28 height 34
click at [679, 592] on img "199 Bexley Road, KINGSGROVE NSW 2208" at bounding box center [679, 591] width 28 height 34
click at [669, 616] on img "9 Rainbow Crescent, KINGSGROVE NSW 2208" at bounding box center [670, 617] width 28 height 34
click at [713, 618] on img "16 Wyatt Avenue, EARLWOOD NSW 2206" at bounding box center [719, 632] width 28 height 34
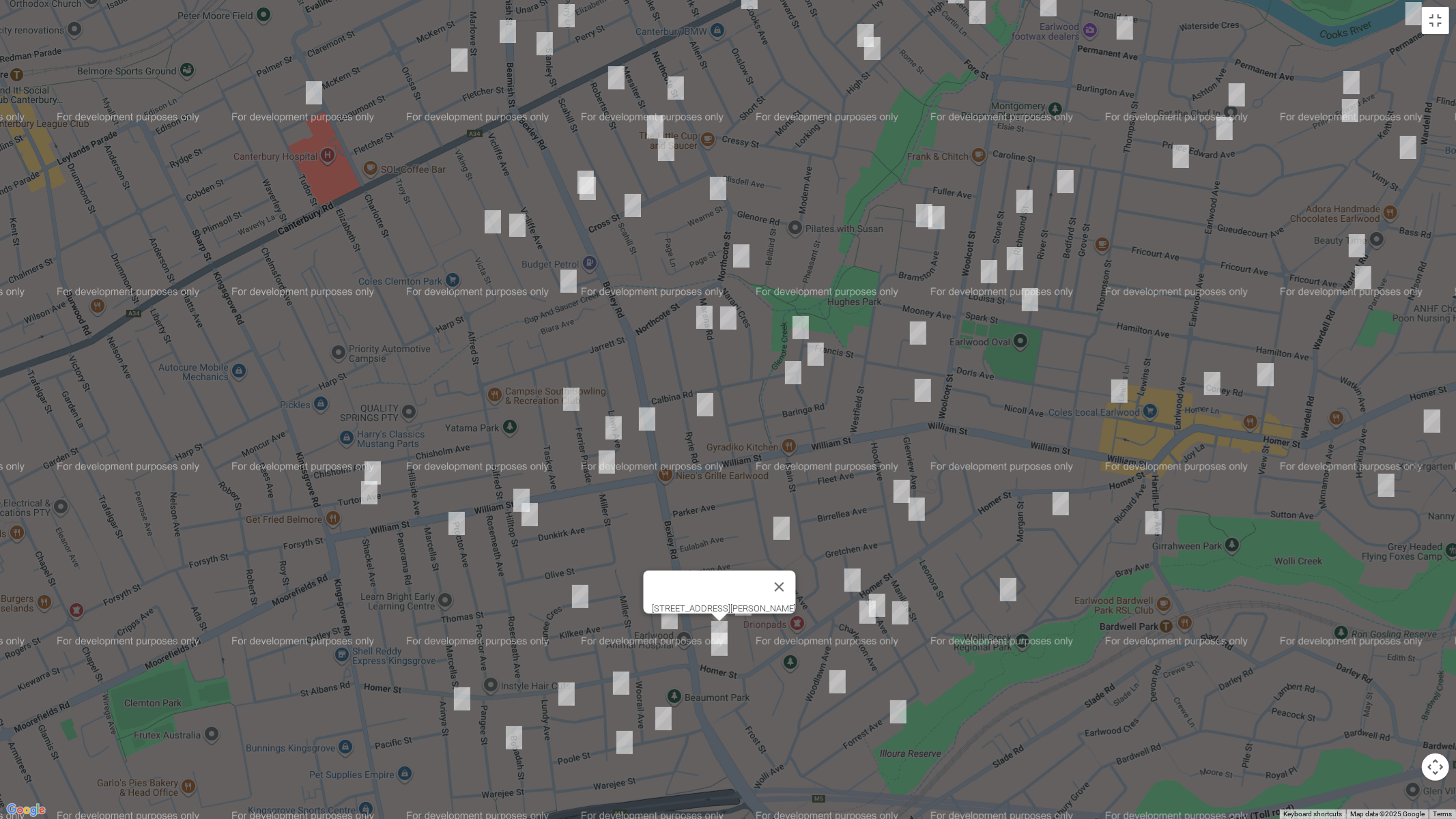
click at [720, 647] on img "577 Homer Street, EARLWOOD NSW 2206" at bounding box center [719, 644] width 28 height 34
drag, startPoint x: 579, startPoint y: 600, endPoint x: 584, endPoint y: 613, distance: 13.9
click at [580, 600] on img "18 Junee Crescent, KINGSGROVE NSW 2208" at bounding box center [581, 596] width 28 height 34
click at [583, 591] on img "18 Junee Crescent, KINGSGROVE NSW 2208" at bounding box center [581, 596] width 28 height 34
click at [584, 598] on img "18 Junee Crescent, KINGSGROVE NSW 2208" at bounding box center [581, 596] width 28 height 34
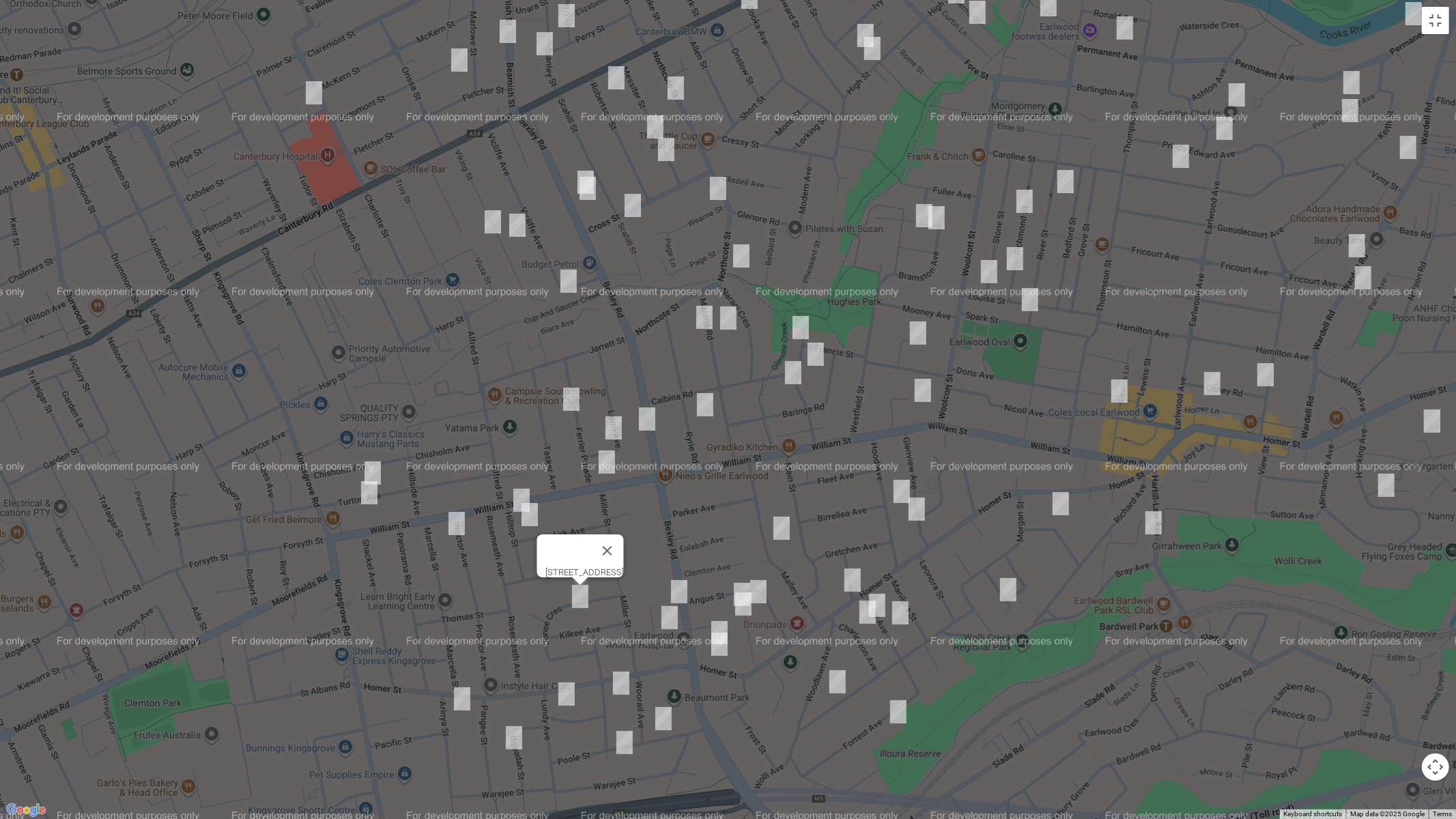
click at [460, 689] on img "8 Arinya Street, KINGSGROVE NSW 2208" at bounding box center [463, 698] width 28 height 34
click at [568, 689] on img "13 Beresford Parade, KINGSGROVE NSW 2208" at bounding box center [567, 693] width 28 height 34
click at [625, 686] on img "2 Beaconsfield Avenue, KINGSGROVE NSW 2208" at bounding box center [621, 682] width 28 height 34
drag, startPoint x: 663, startPoint y: 717, endPoint x: 647, endPoint y: 726, distance: 18.4
click at [662, 689] on img "23 Poole Street, KINGSGROVE NSW 2208" at bounding box center [663, 718] width 28 height 34
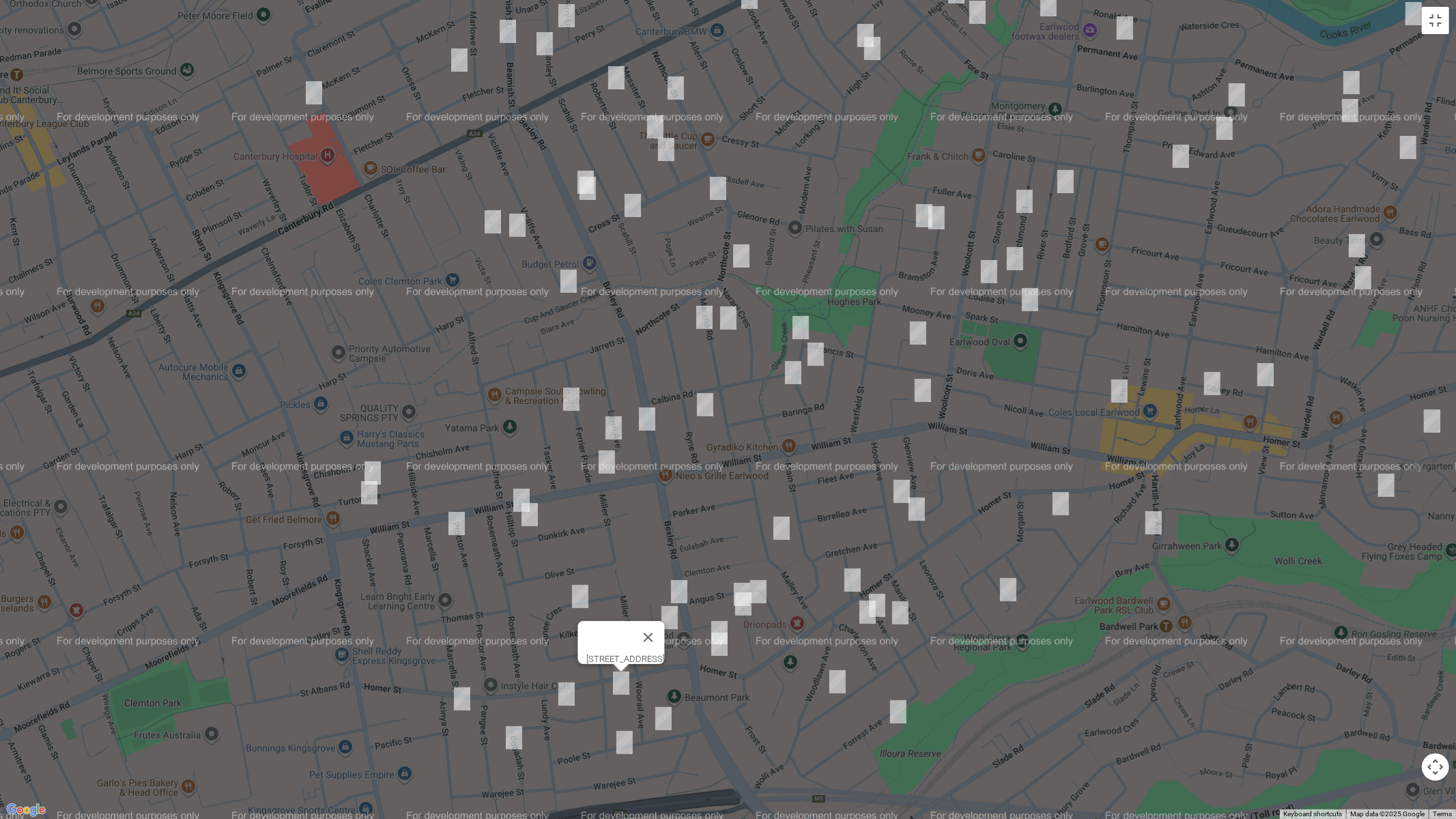
click at [625, 689] on img "24 Poole Street, KINGSGROVE NSW 2208" at bounding box center [625, 742] width 28 height 34
click at [517, 689] on img "23 Bobadah Street, KINGSGROVE NSW 2208" at bounding box center [514, 737] width 28 height 34
click at [658, 689] on img "23 Poole Street, KINGSGROVE NSW 2208" at bounding box center [663, 718] width 28 height 34
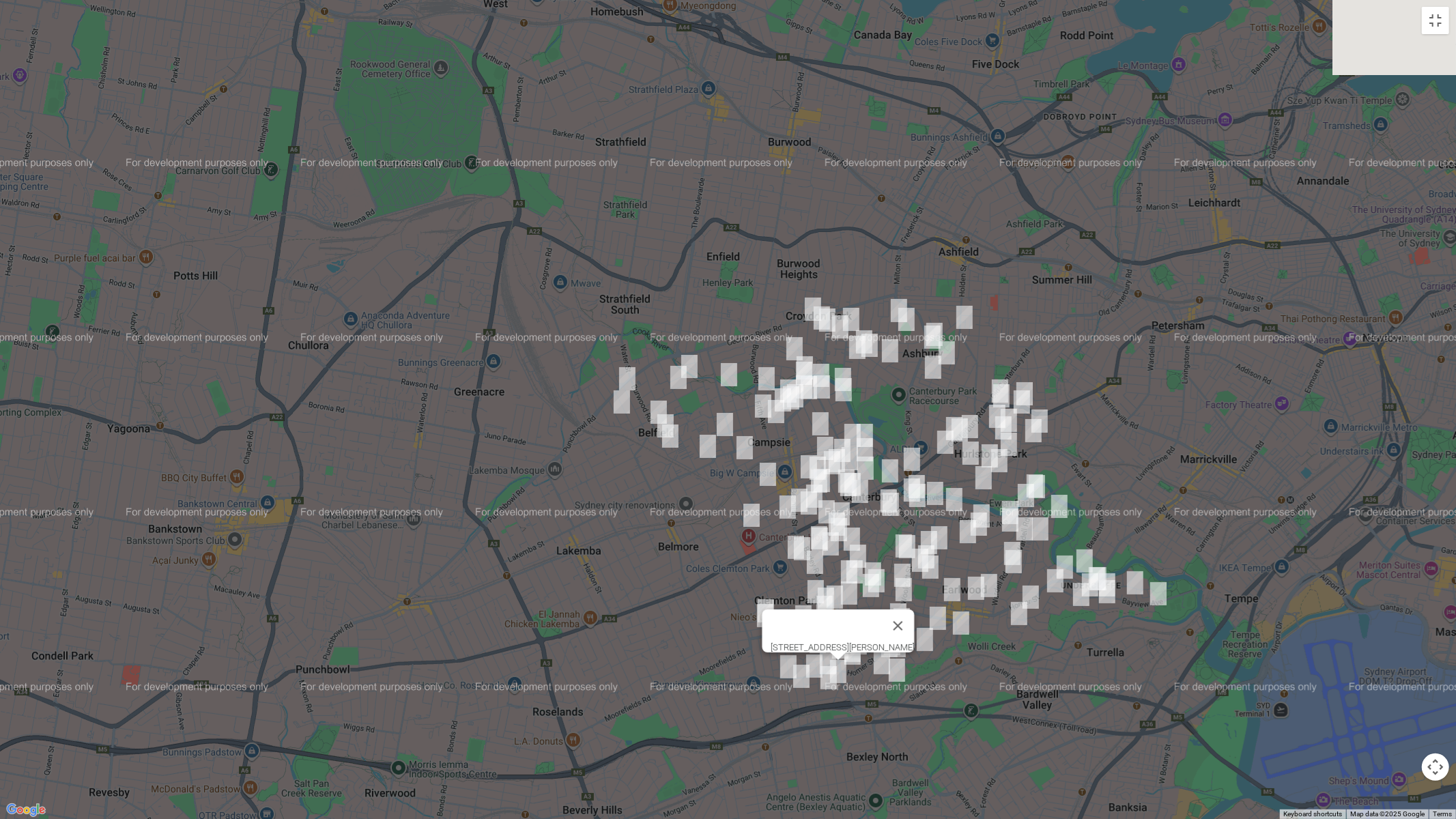
drag, startPoint x: 1267, startPoint y: 643, endPoint x: 1229, endPoint y: 522, distance: 126.8
click at [1112, 650] on div "[STREET_ADDRESS][PERSON_NAME]" at bounding box center [728, 410] width 1456 height 819
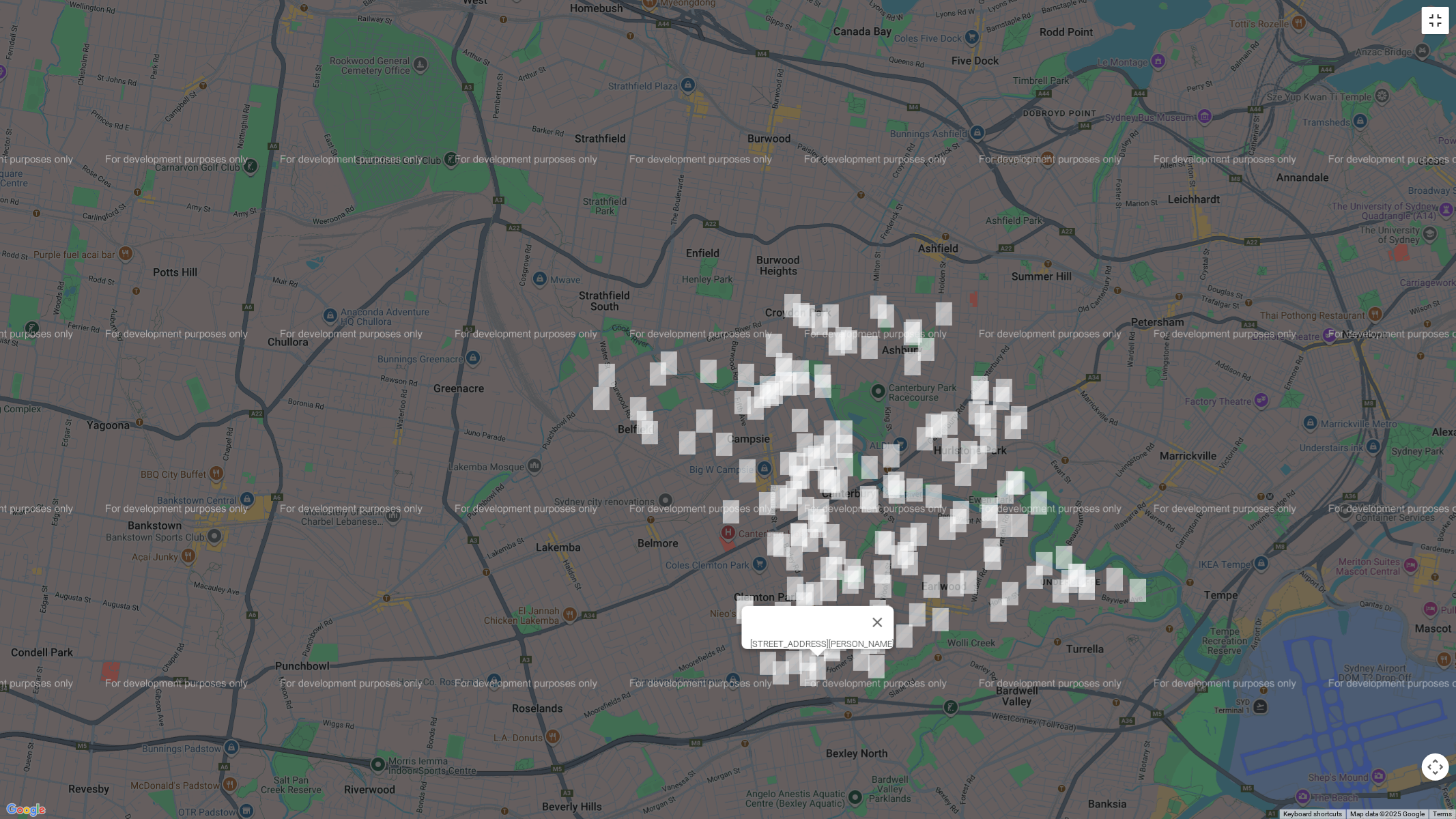
click at [1437, 18] on button "Toggle fullscreen view" at bounding box center [1435, 21] width 28 height 27
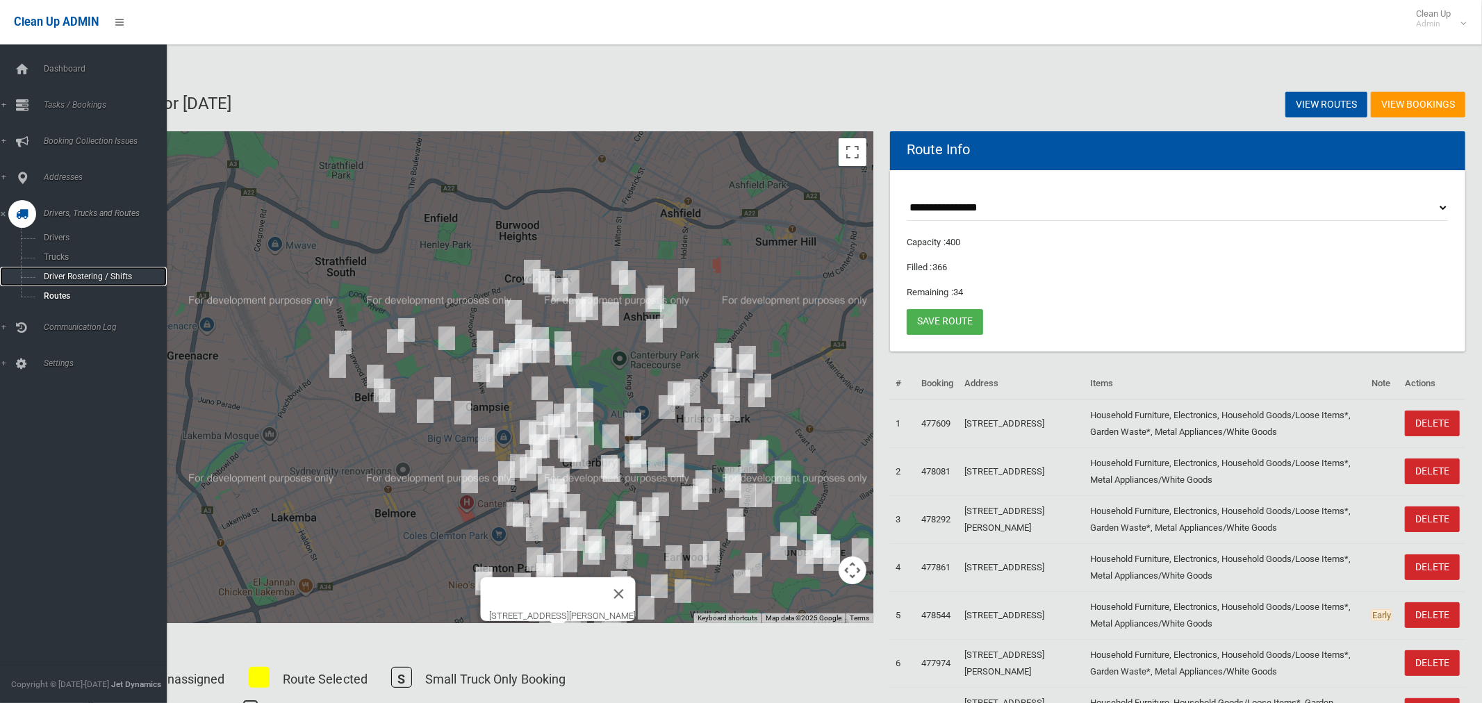
click at [79, 276] on span "Driver Rostering / Shifts" at bounding box center [97, 277] width 115 height 10
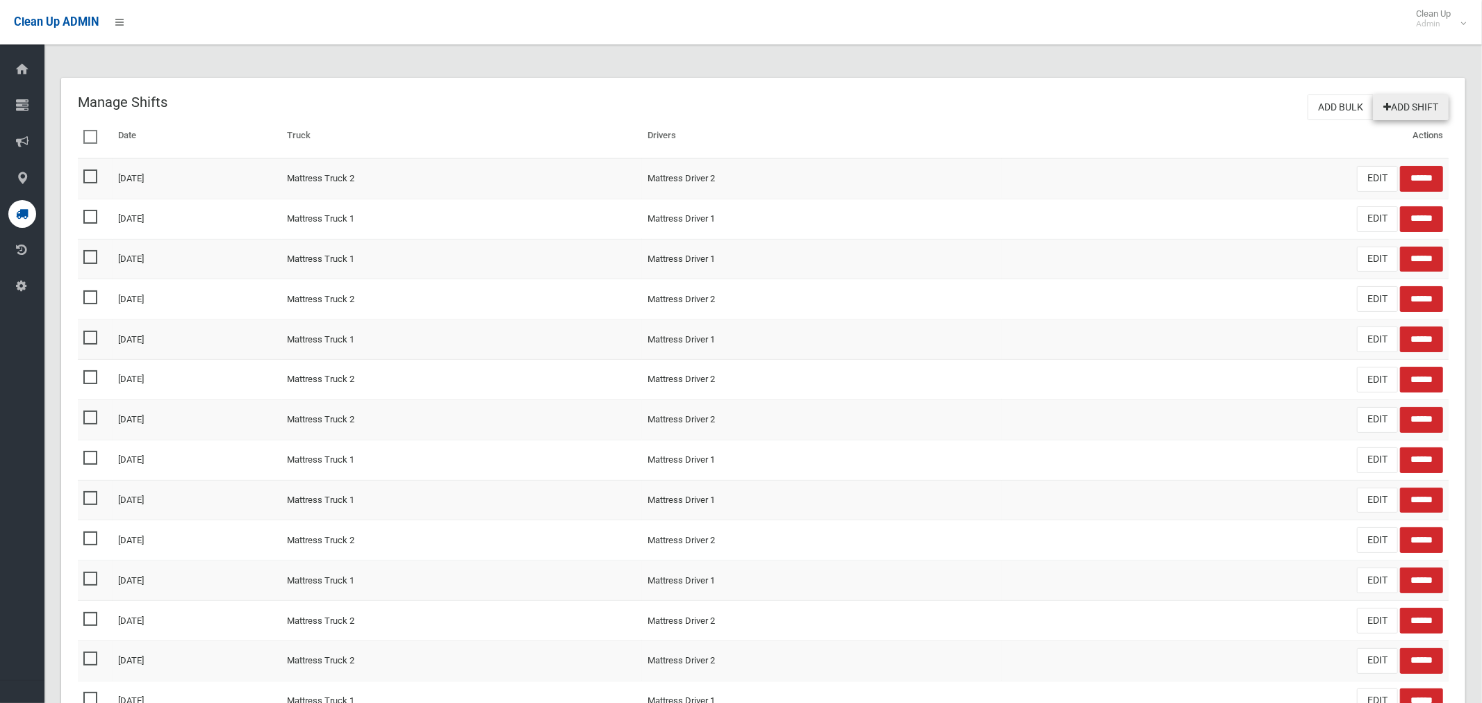
click at [1433, 106] on link "Add Shift" at bounding box center [1411, 107] width 76 height 26
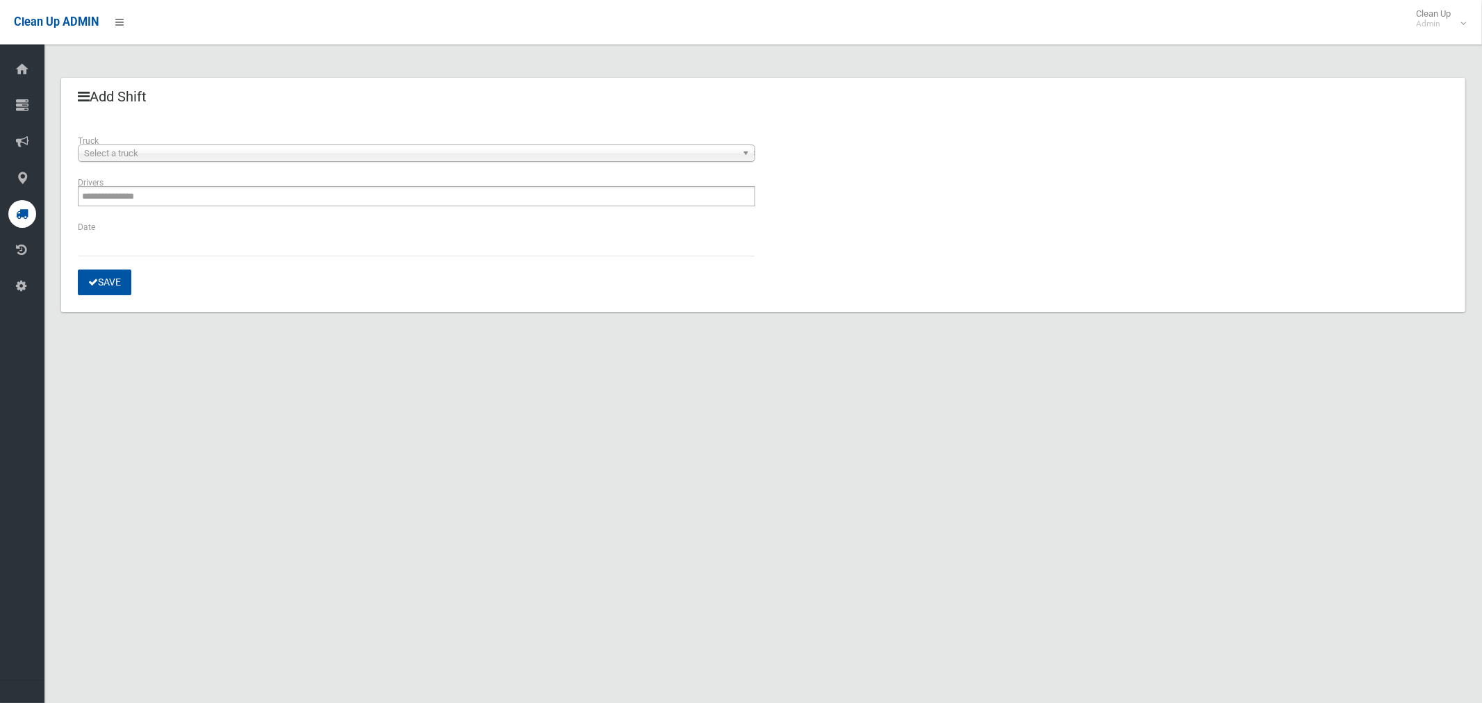
click at [217, 165] on div "**********" at bounding box center [416, 154] width 694 height 42
click at [222, 157] on span "Select a truck" at bounding box center [410, 153] width 652 height 17
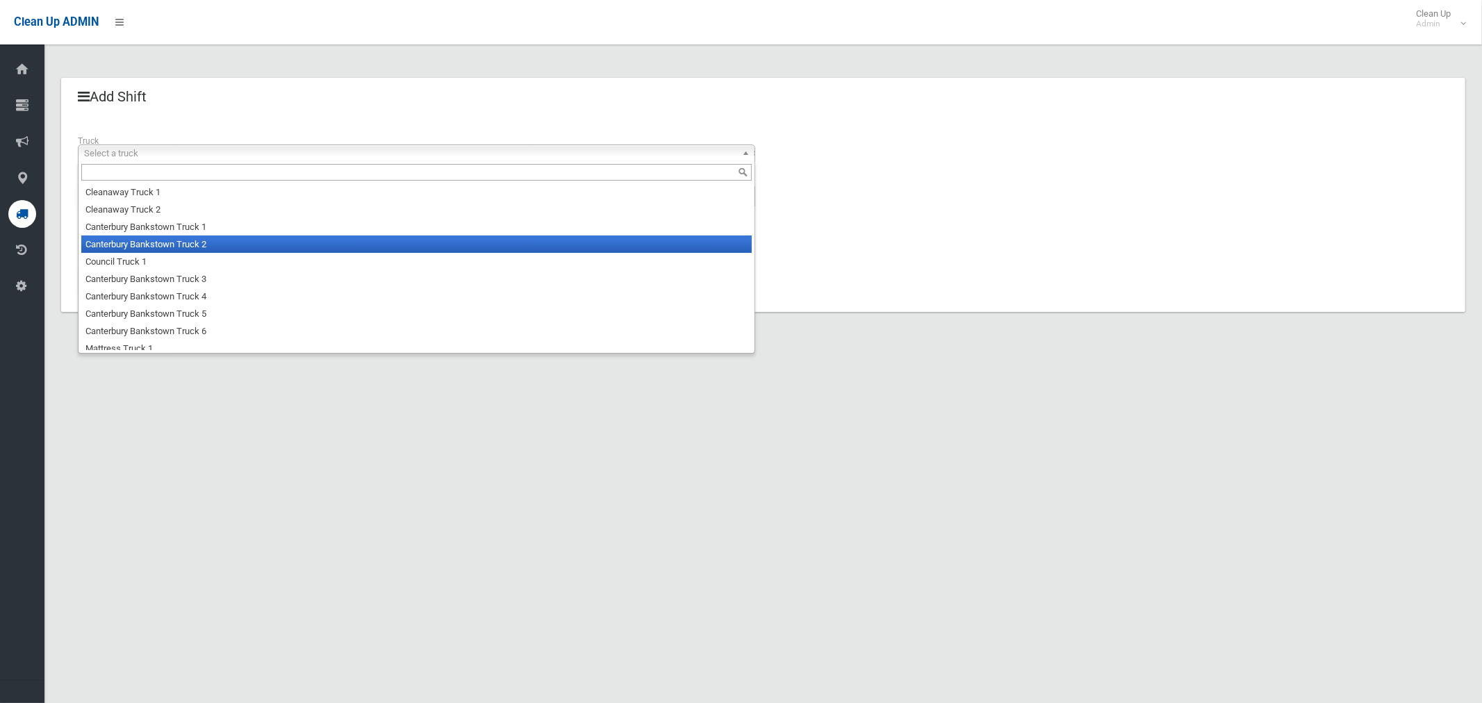
click at [186, 243] on li "Canterbury Bankstown Truck 2" at bounding box center [416, 244] width 671 height 17
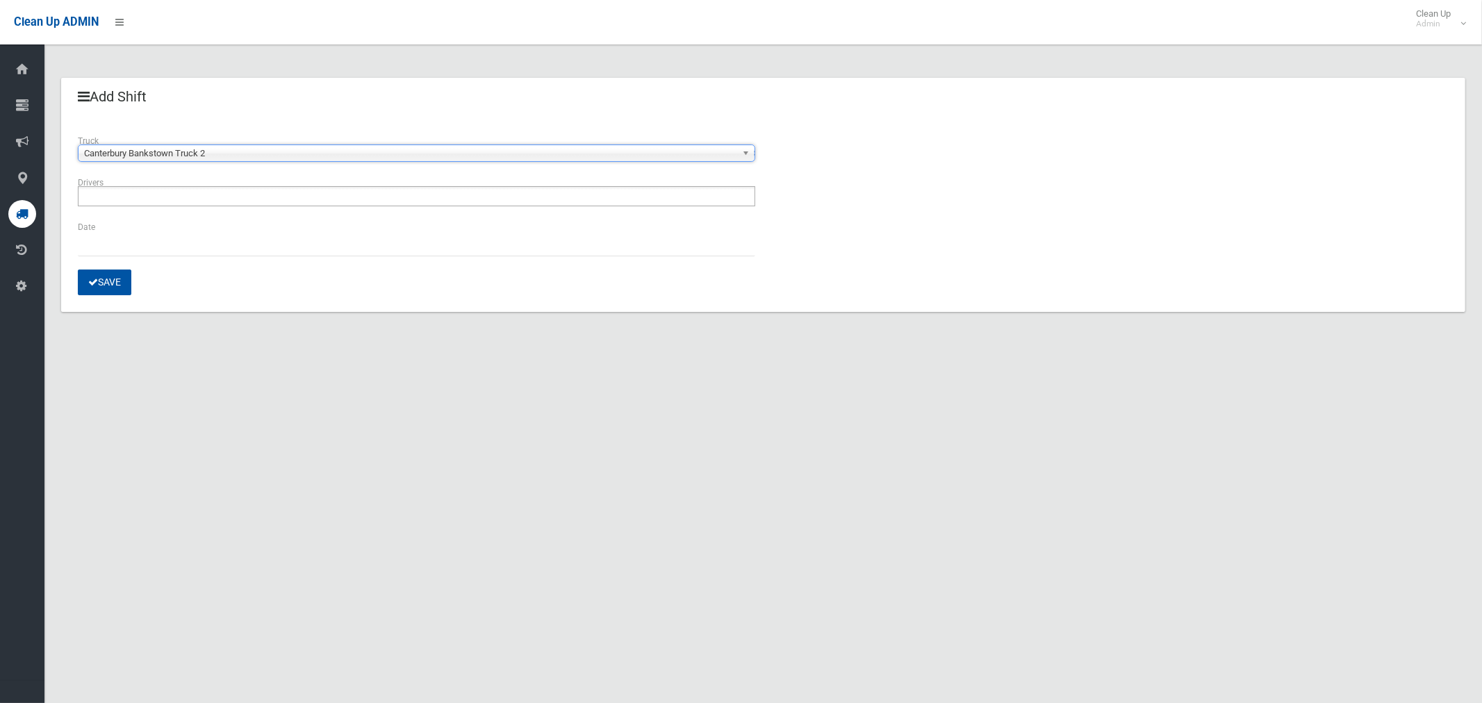
click at [126, 205] on li at bounding box center [121, 196] width 78 height 19
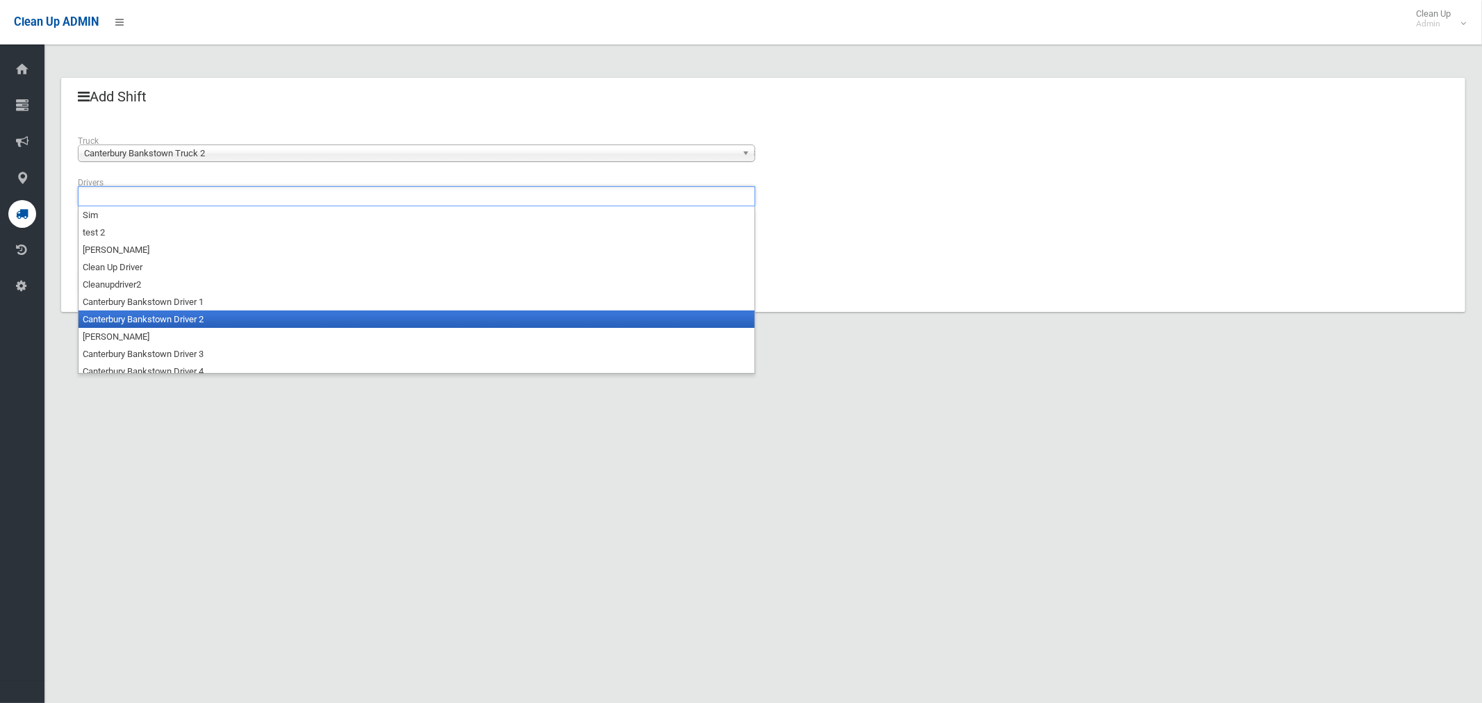
click at [142, 327] on li "Canterbury Bankstown Driver 2" at bounding box center [417, 319] width 676 height 17
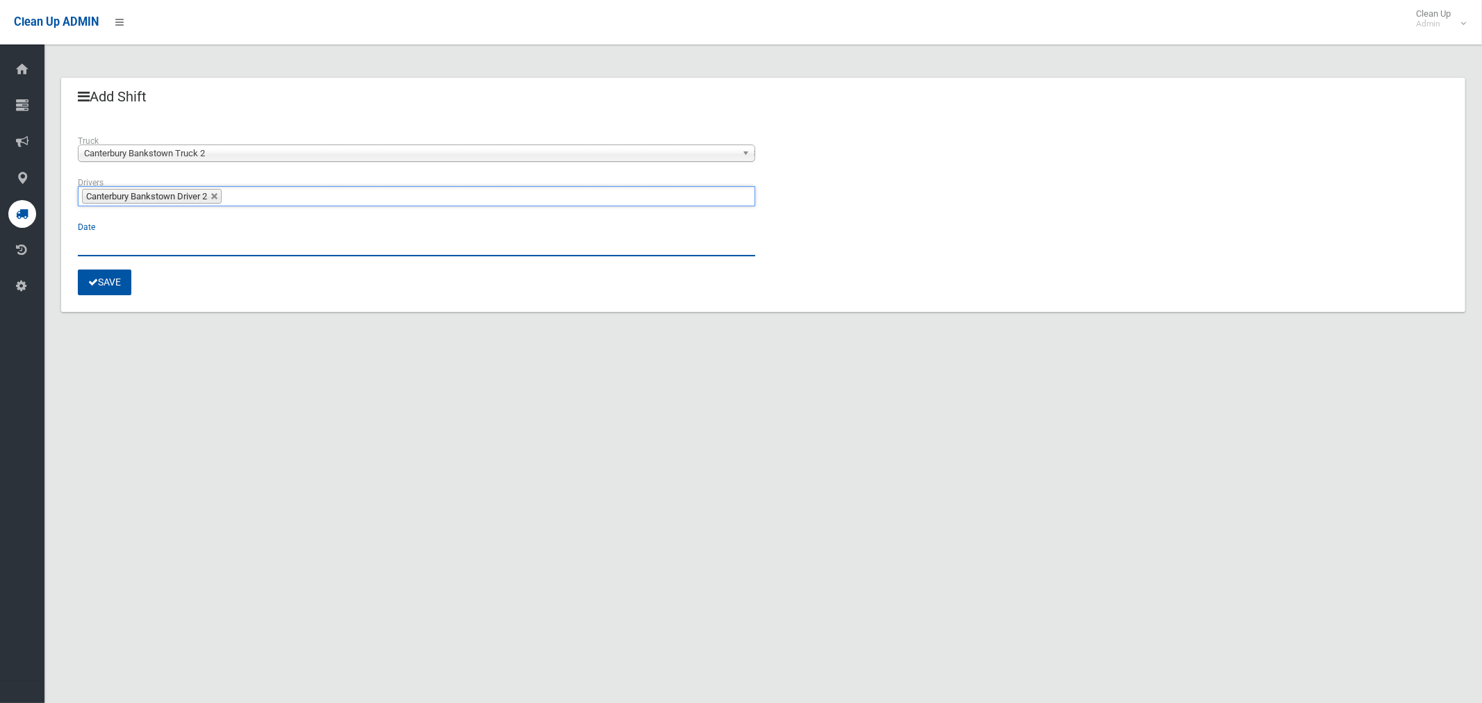
click at [90, 242] on input "text" at bounding box center [416, 244] width 677 height 26
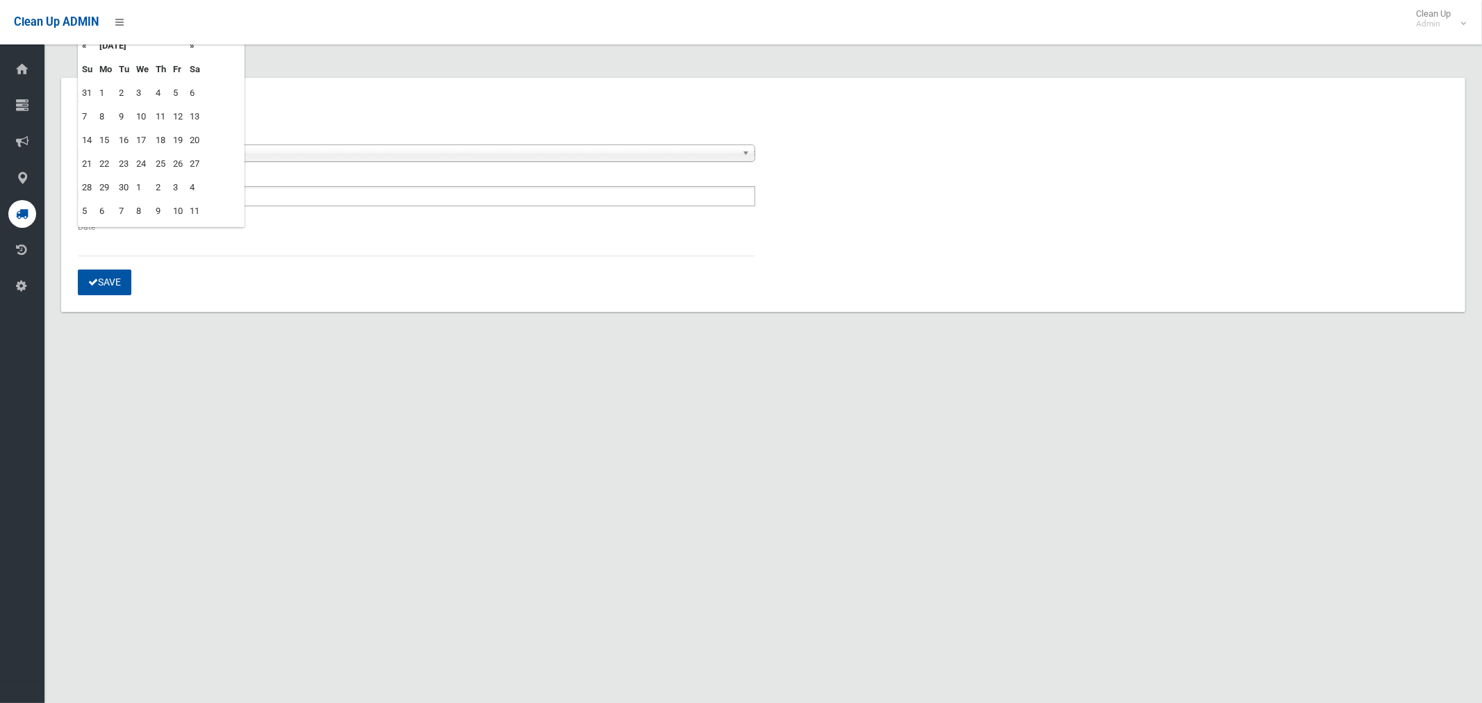
click at [177, 94] on td "5" at bounding box center [178, 93] width 17 height 24
type input "**********"
click at [125, 277] on button "Save" at bounding box center [105, 283] width 54 height 26
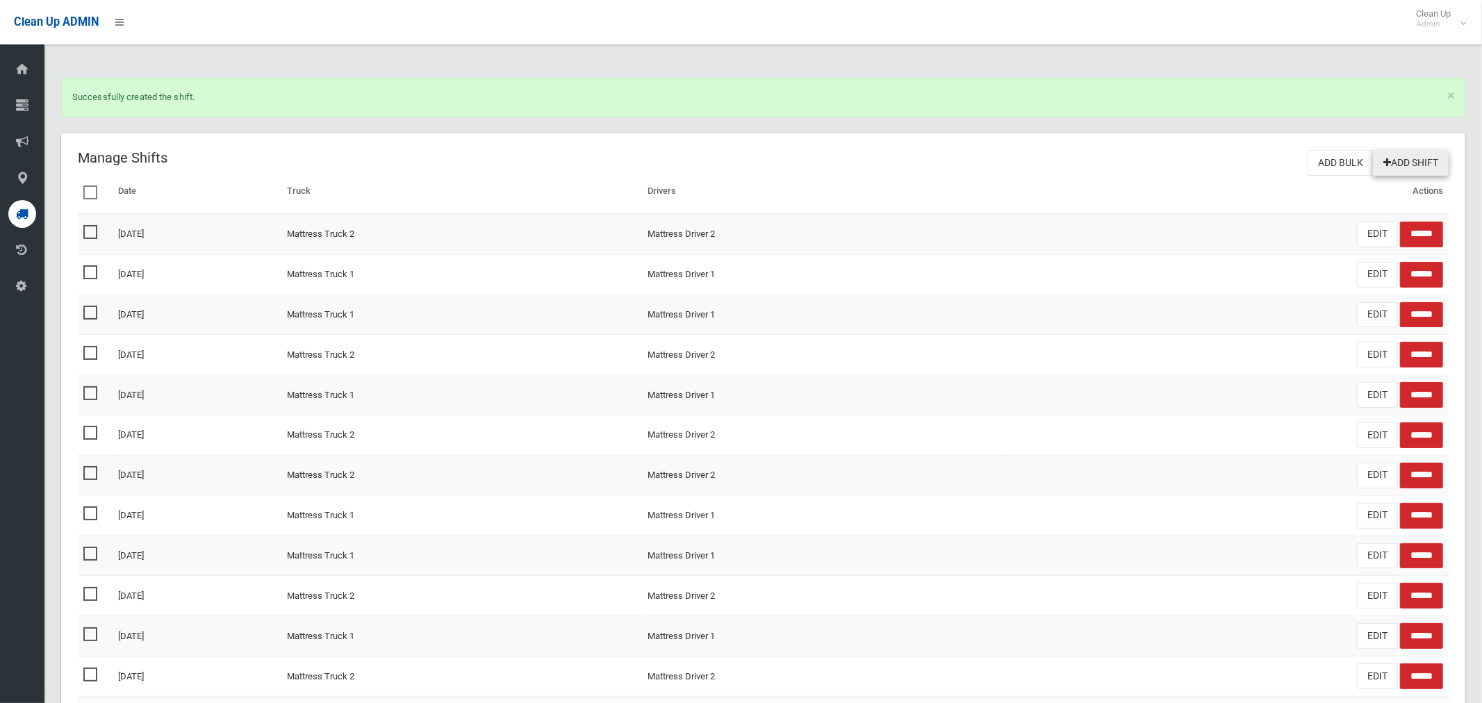
click at [1425, 167] on link "Add Shift" at bounding box center [1411, 163] width 76 height 26
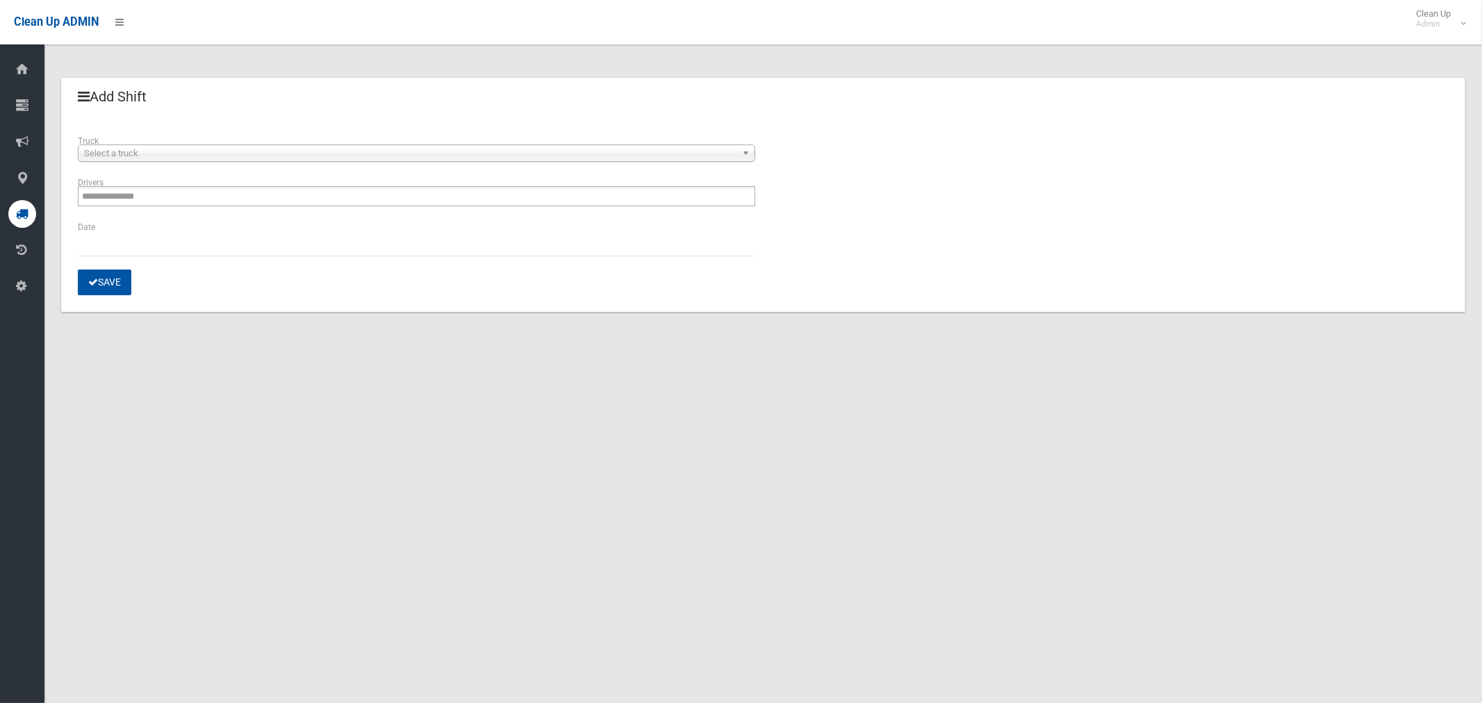
click at [237, 154] on span "Select a truck" at bounding box center [410, 153] width 652 height 17
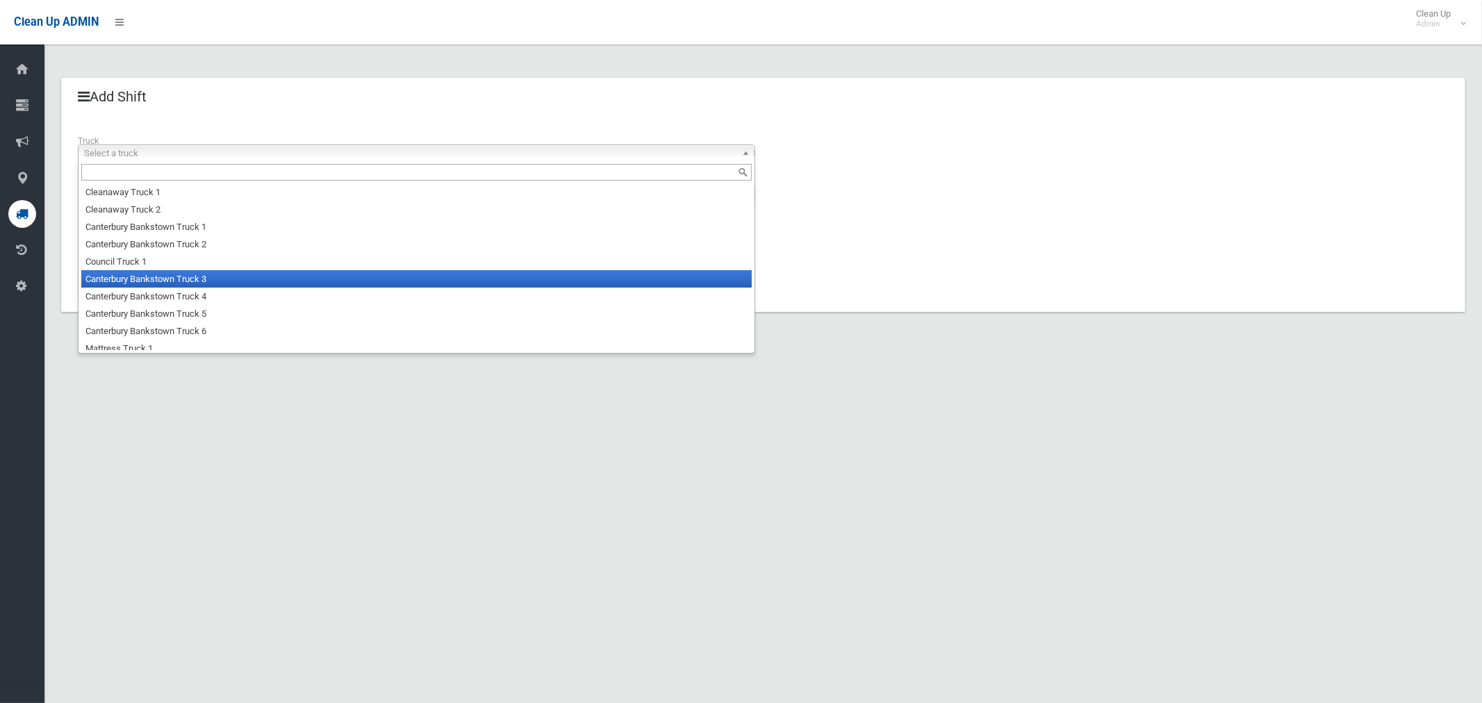
click at [209, 273] on li "Canterbury Bankstown Truck 3" at bounding box center [416, 278] width 671 height 17
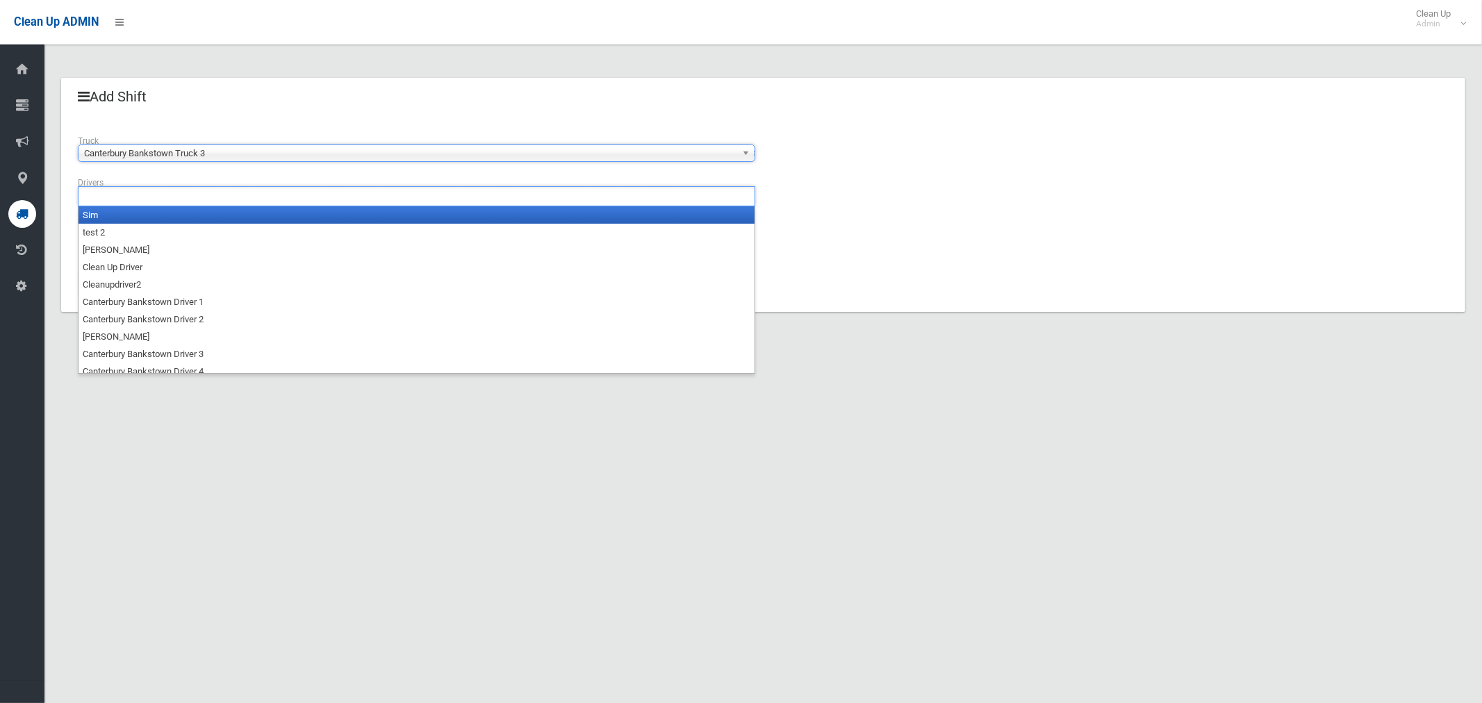
click at [218, 195] on ul at bounding box center [416, 196] width 677 height 20
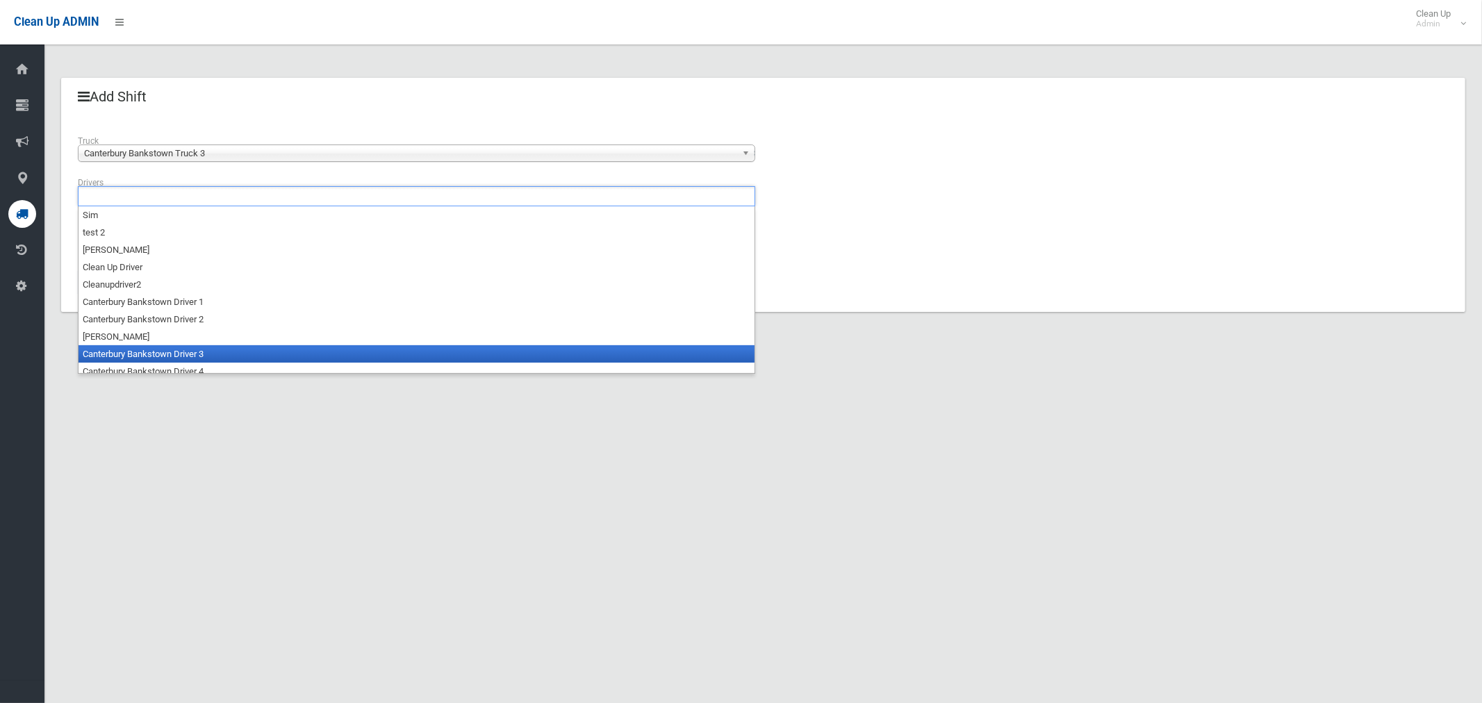
click at [217, 352] on li "Canterbury Bankstown Driver 3" at bounding box center [417, 353] width 676 height 17
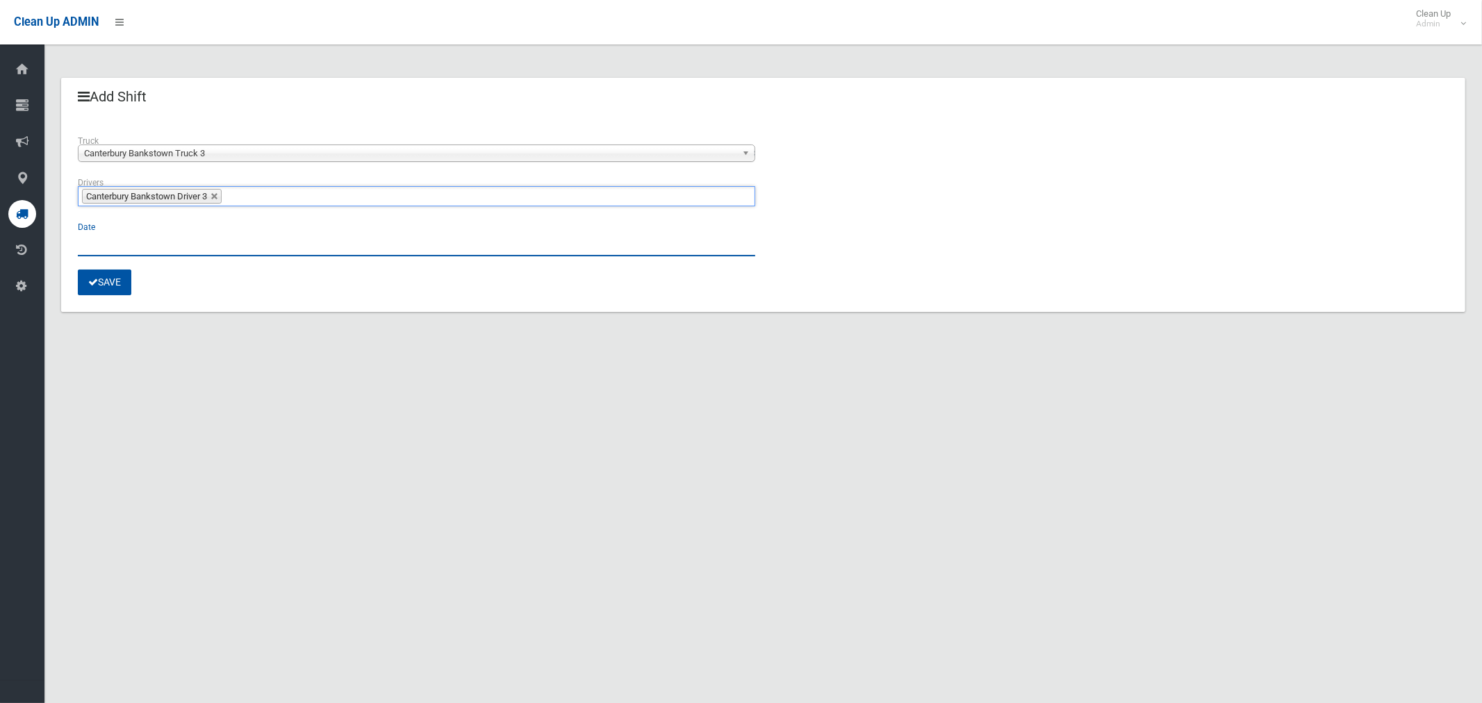
click at [108, 242] on input "text" at bounding box center [416, 244] width 677 height 26
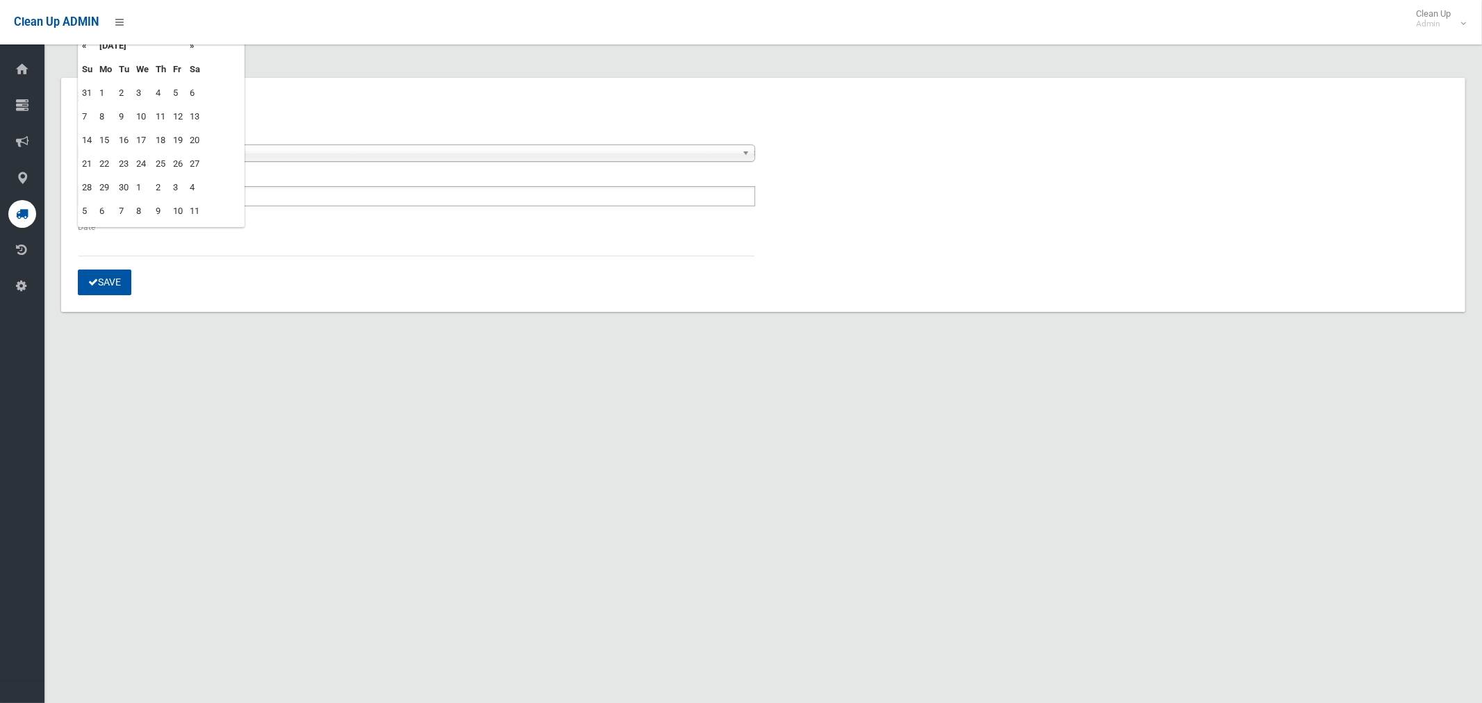
click at [180, 95] on td "5" at bounding box center [178, 93] width 17 height 24
type input "**********"
click at [110, 286] on button "Save" at bounding box center [105, 283] width 54 height 26
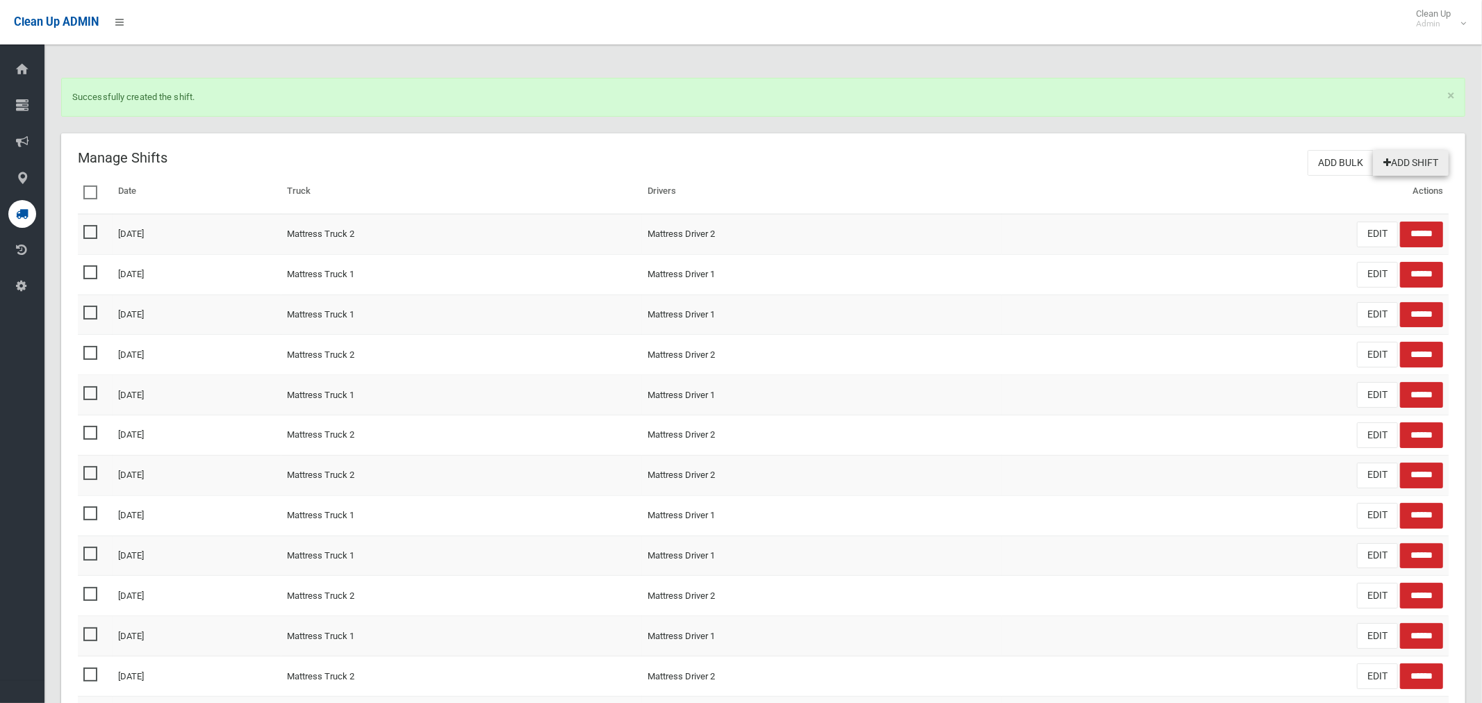
click at [1402, 166] on link "Add Shift" at bounding box center [1411, 163] width 76 height 26
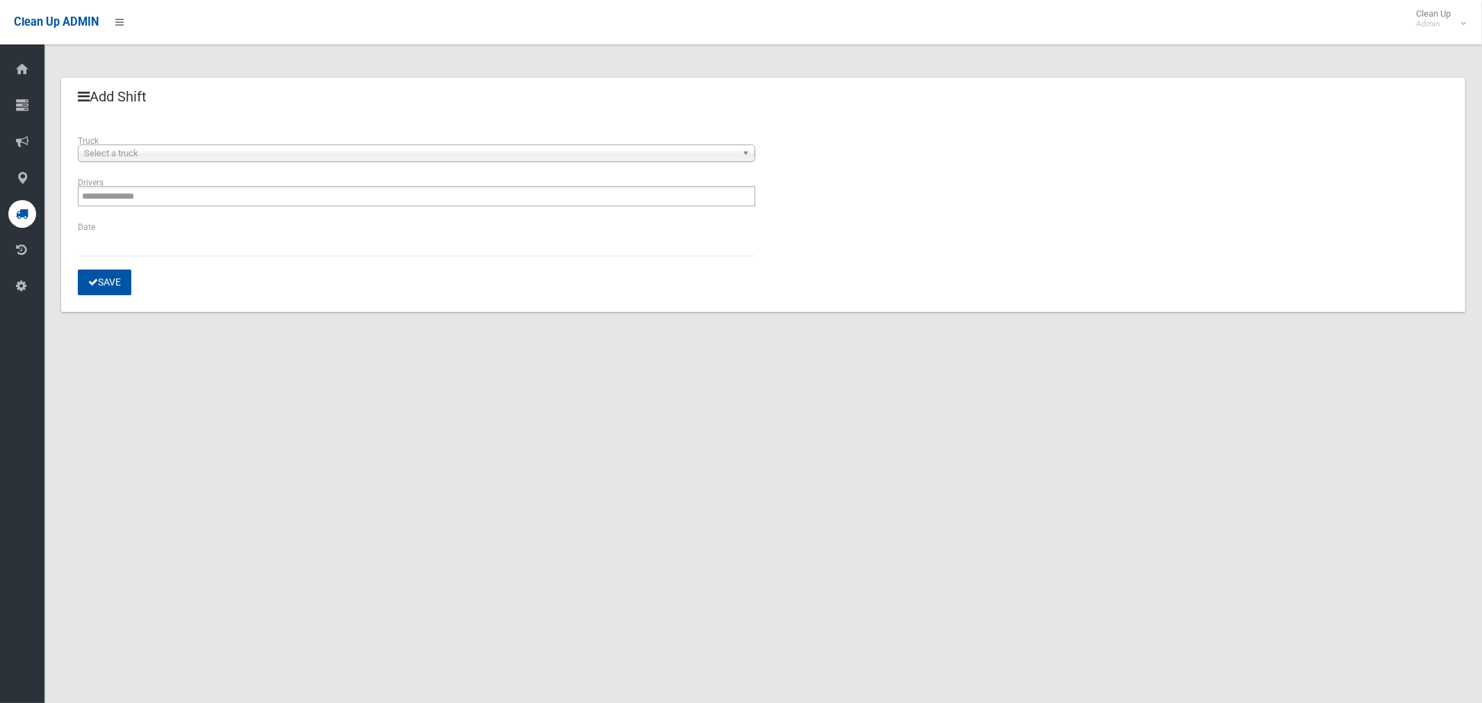
click at [463, 158] on span "Select a truck" at bounding box center [410, 153] width 652 height 17
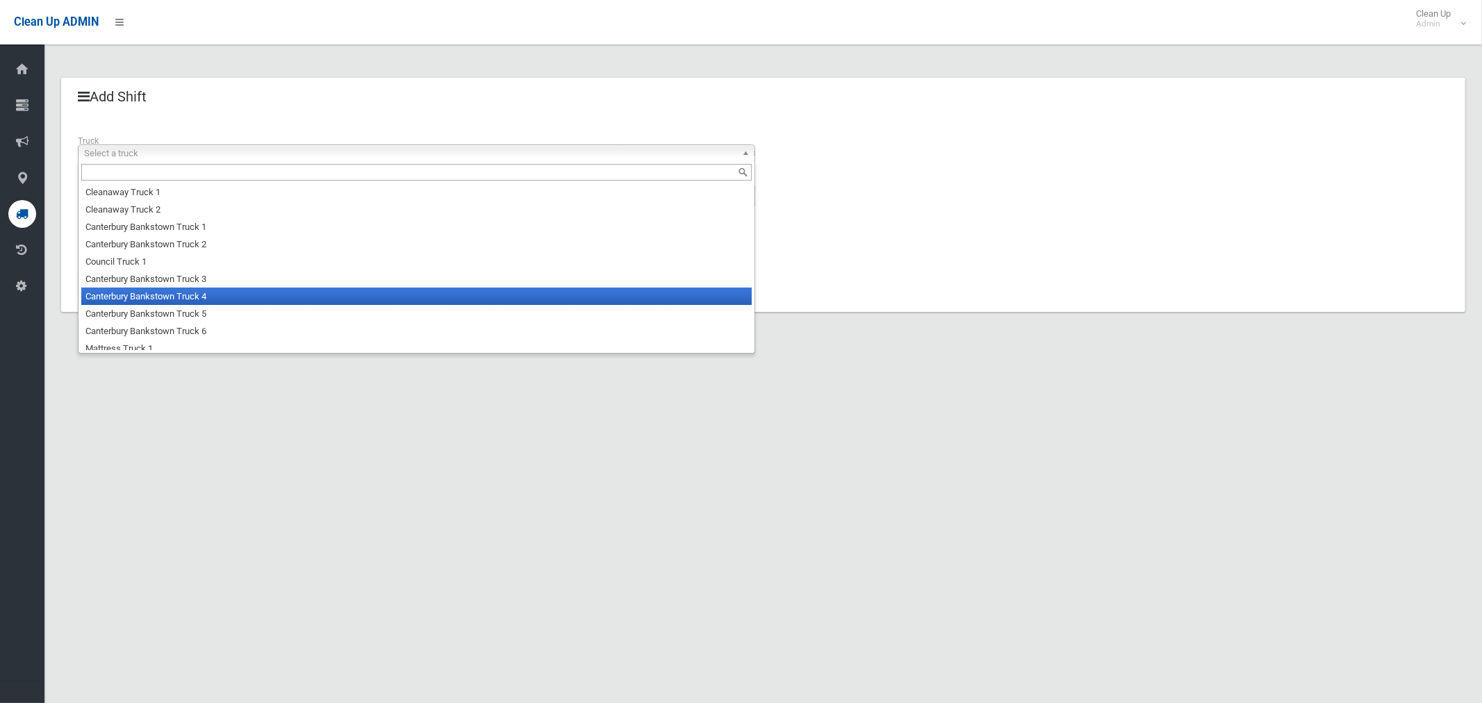
click at [292, 304] on li "Canterbury Bankstown Truck 4" at bounding box center [416, 296] width 671 height 17
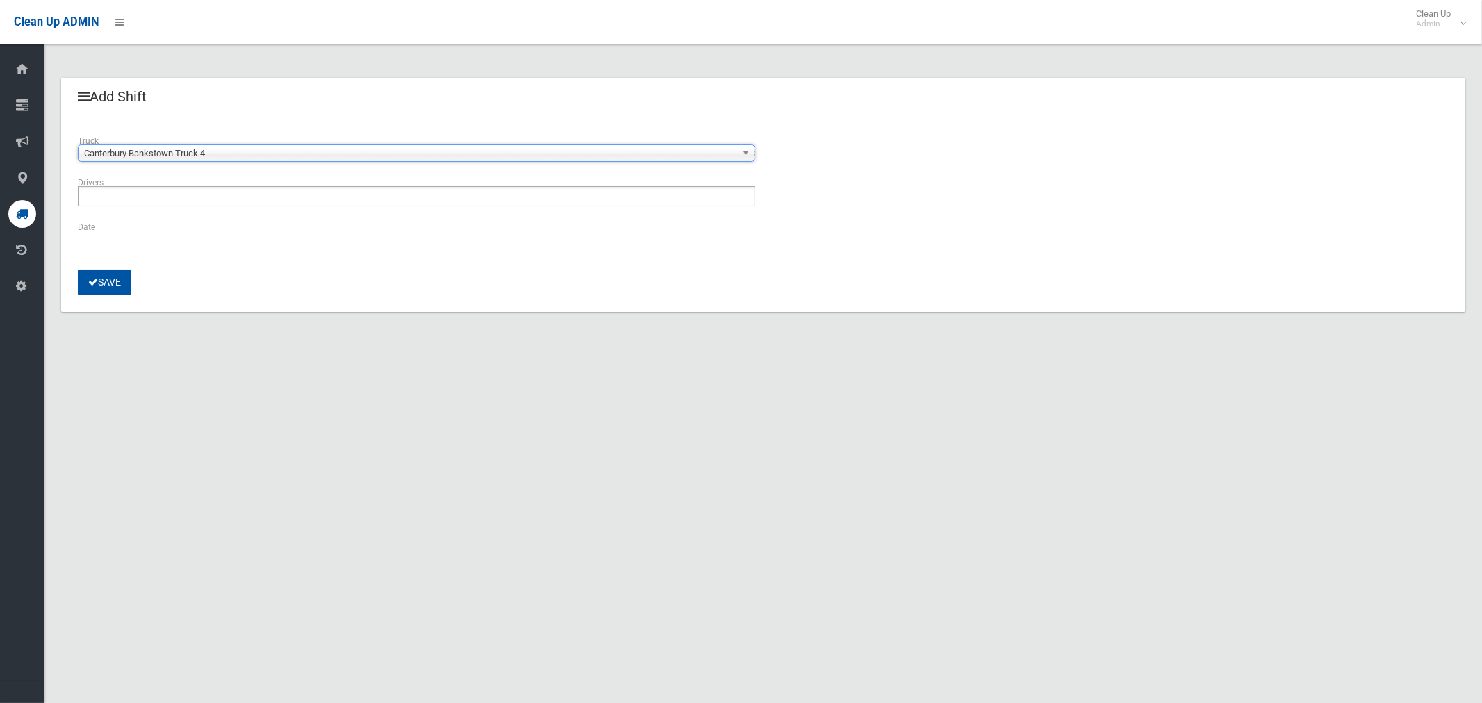
click at [190, 197] on ul at bounding box center [416, 196] width 677 height 20
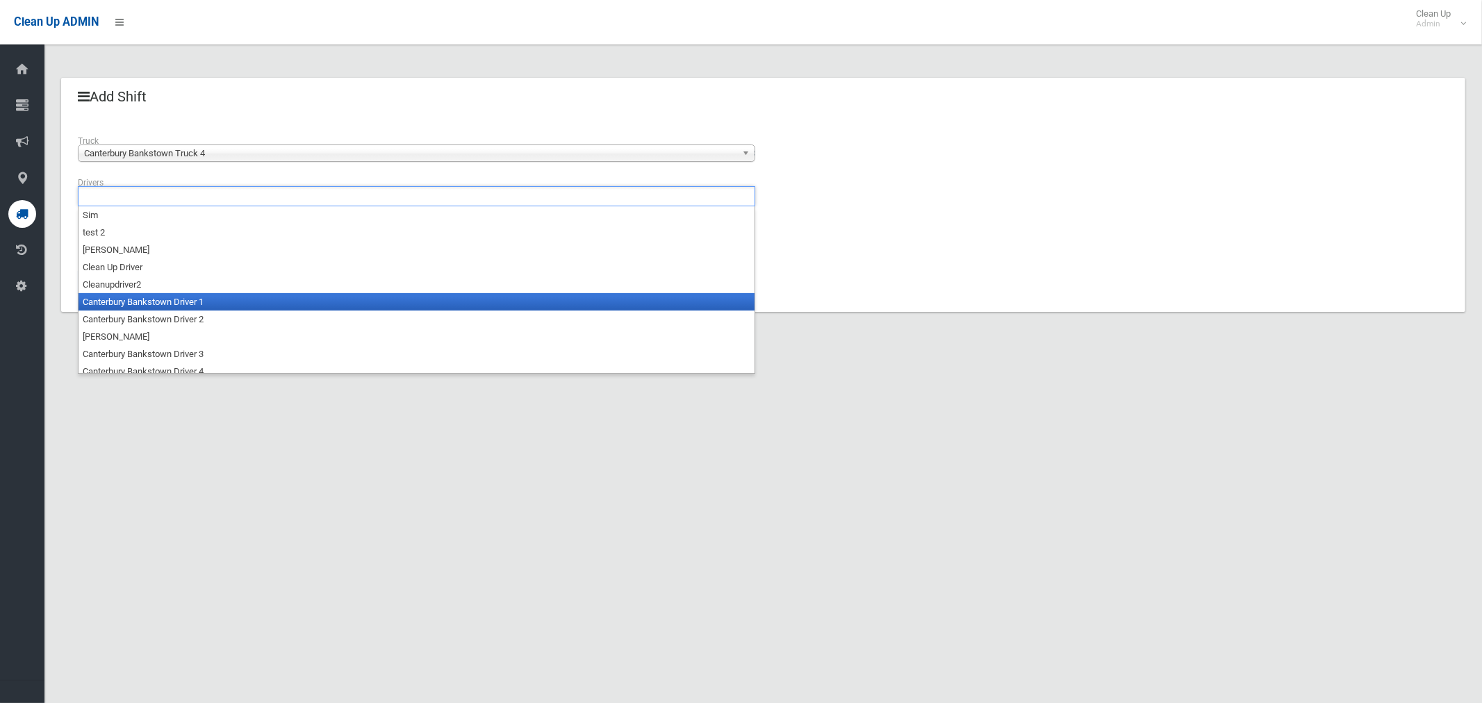
scroll to position [7, 0]
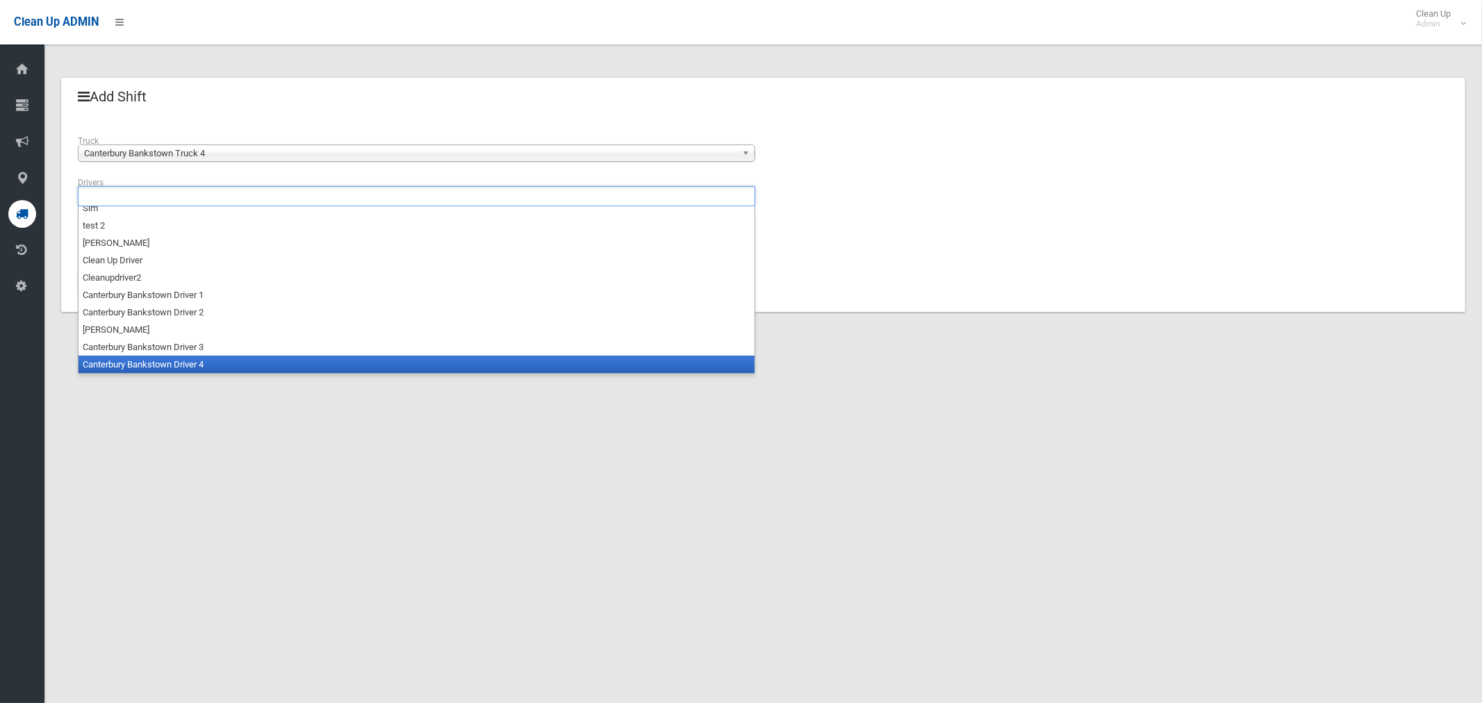
click at [222, 364] on li "Canterbury Bankstown Driver 4" at bounding box center [417, 364] width 676 height 17
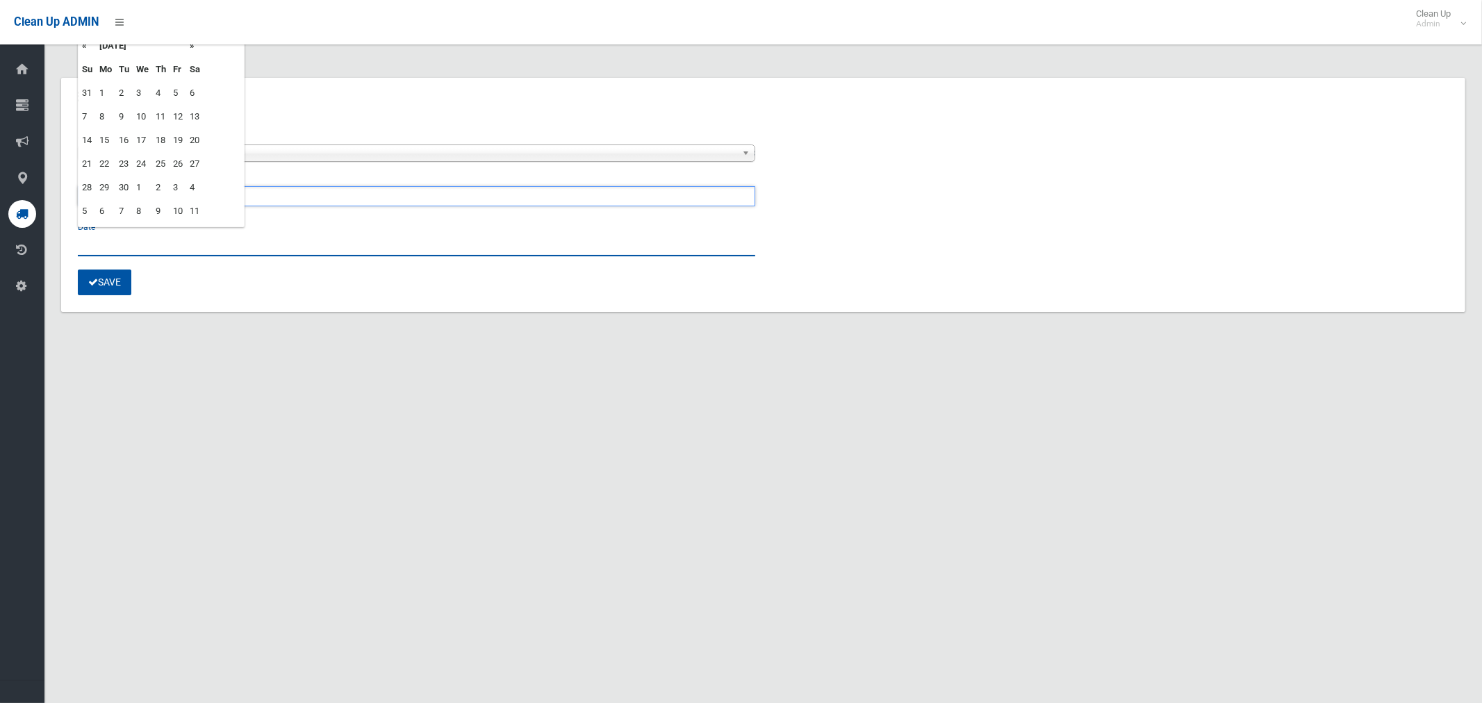
click at [117, 245] on input "text" at bounding box center [416, 244] width 677 height 26
click at [176, 92] on td "5" at bounding box center [178, 93] width 17 height 24
type input "**********"
click at [108, 281] on button "Save" at bounding box center [105, 283] width 54 height 26
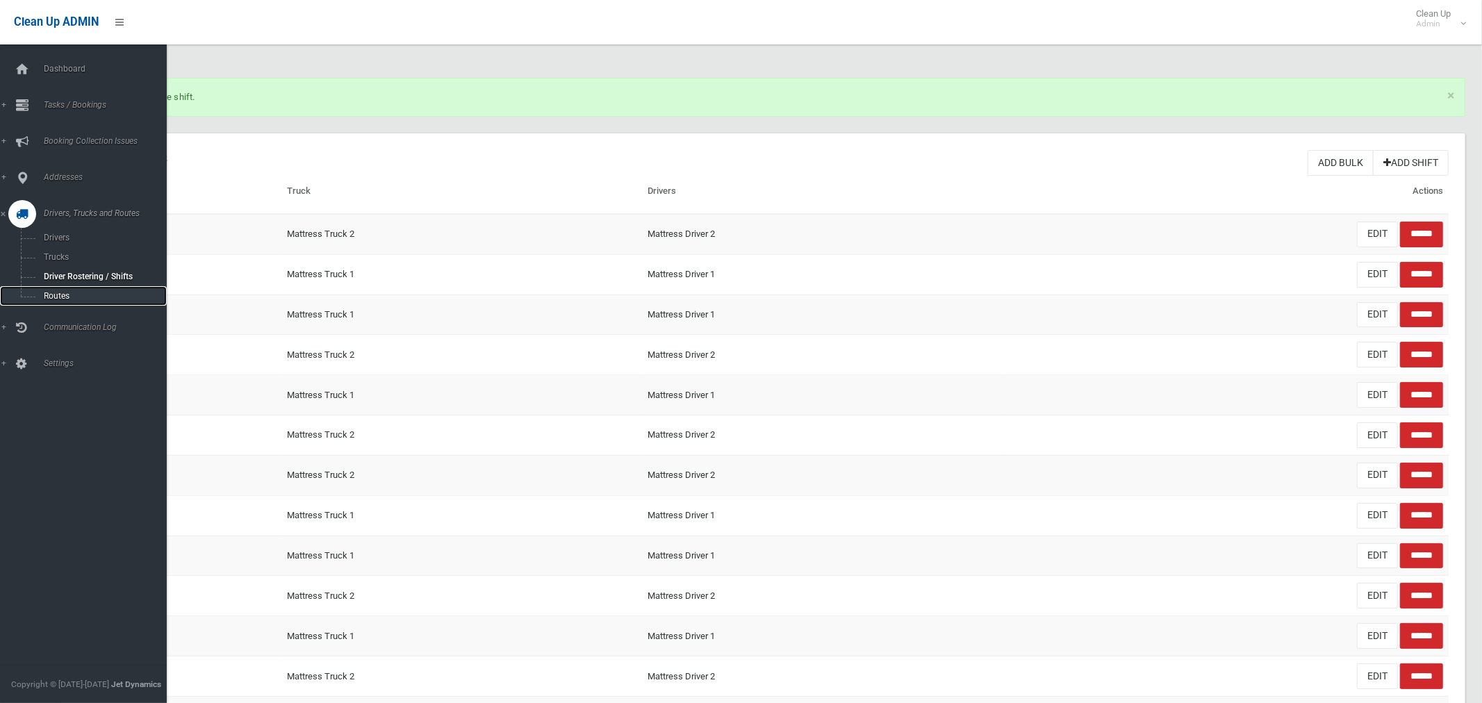
click at [56, 298] on span "Routes" at bounding box center [97, 296] width 115 height 10
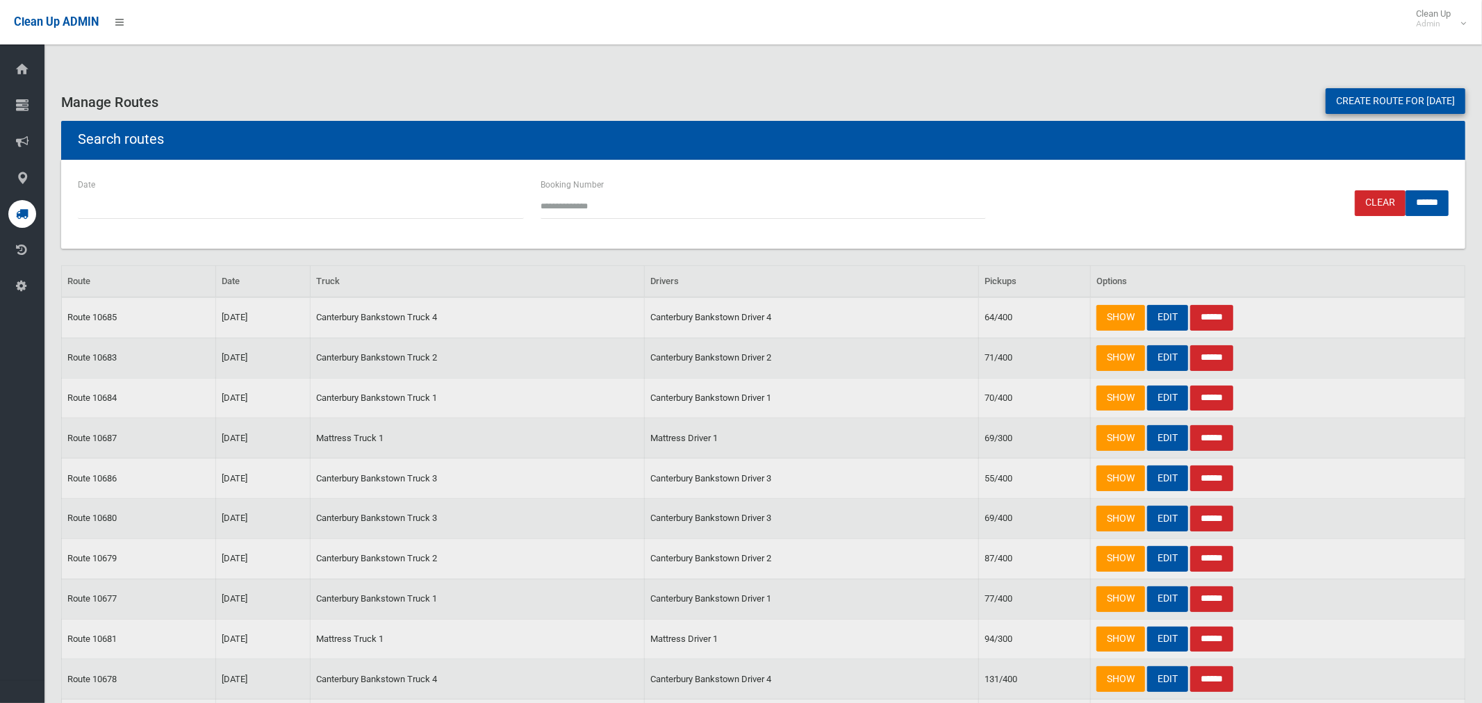
click at [1345, 100] on link "Create route for tomorrow" at bounding box center [1396, 101] width 140 height 26
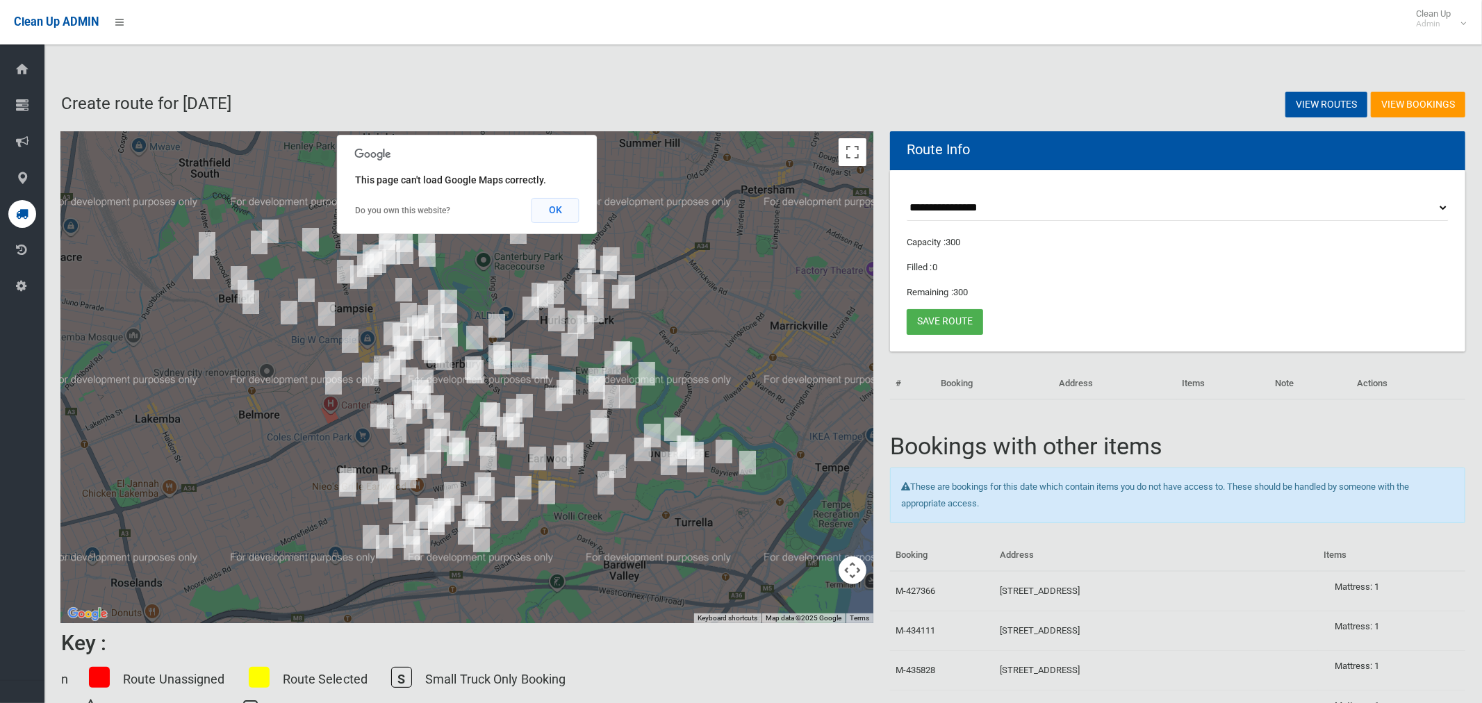
click at [556, 213] on button "OK" at bounding box center [556, 210] width 48 height 25
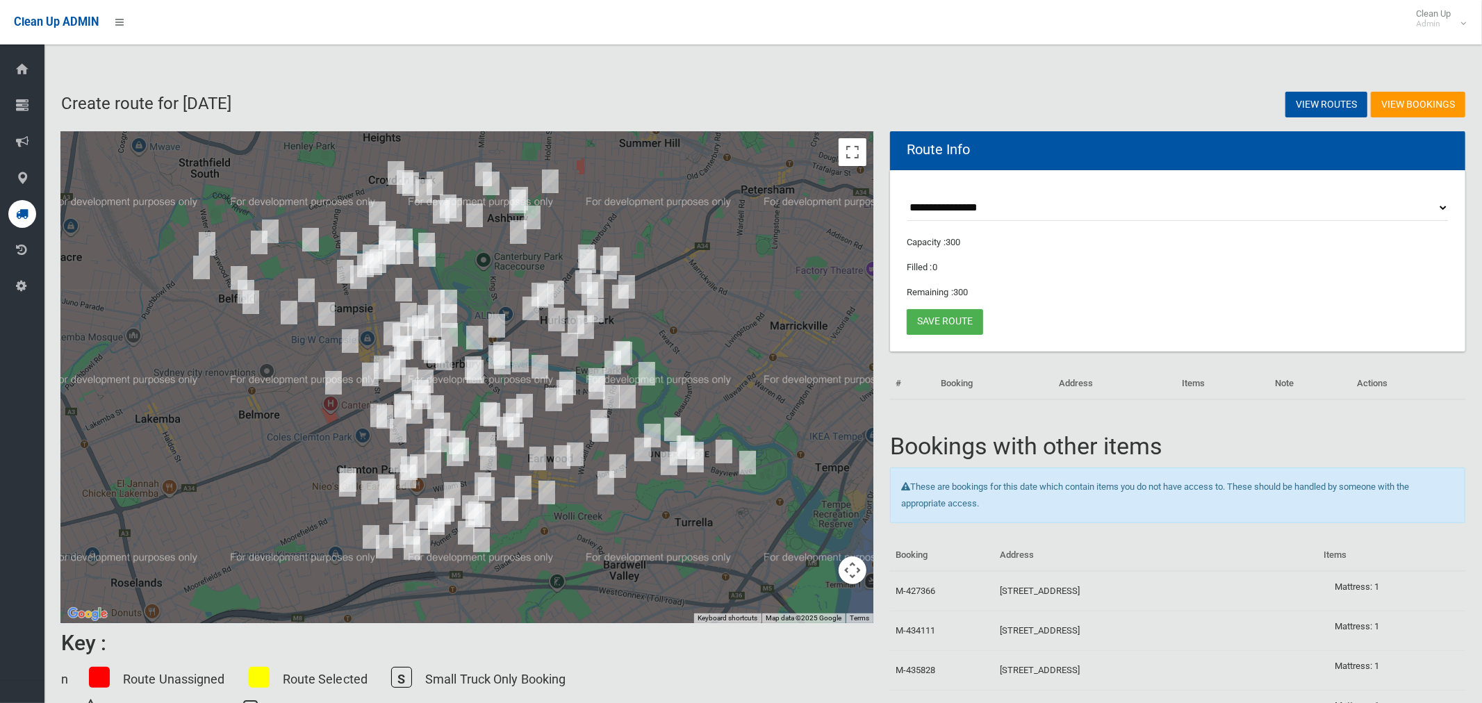
click at [943, 203] on select "**********" at bounding box center [1178, 208] width 542 height 26
select select "*****"
click at [907, 195] on select "**********" at bounding box center [1178, 208] width 542 height 26
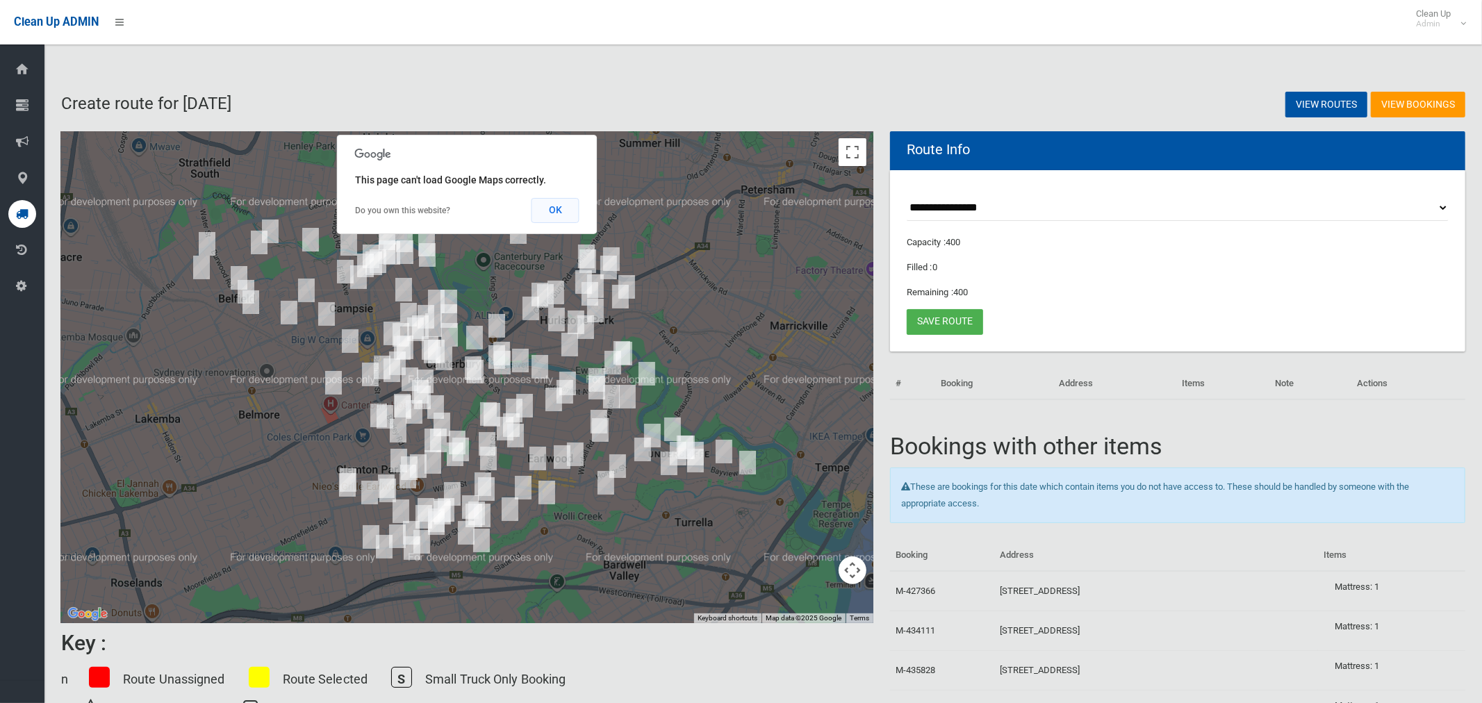
click at [552, 206] on button "OK" at bounding box center [556, 210] width 48 height 25
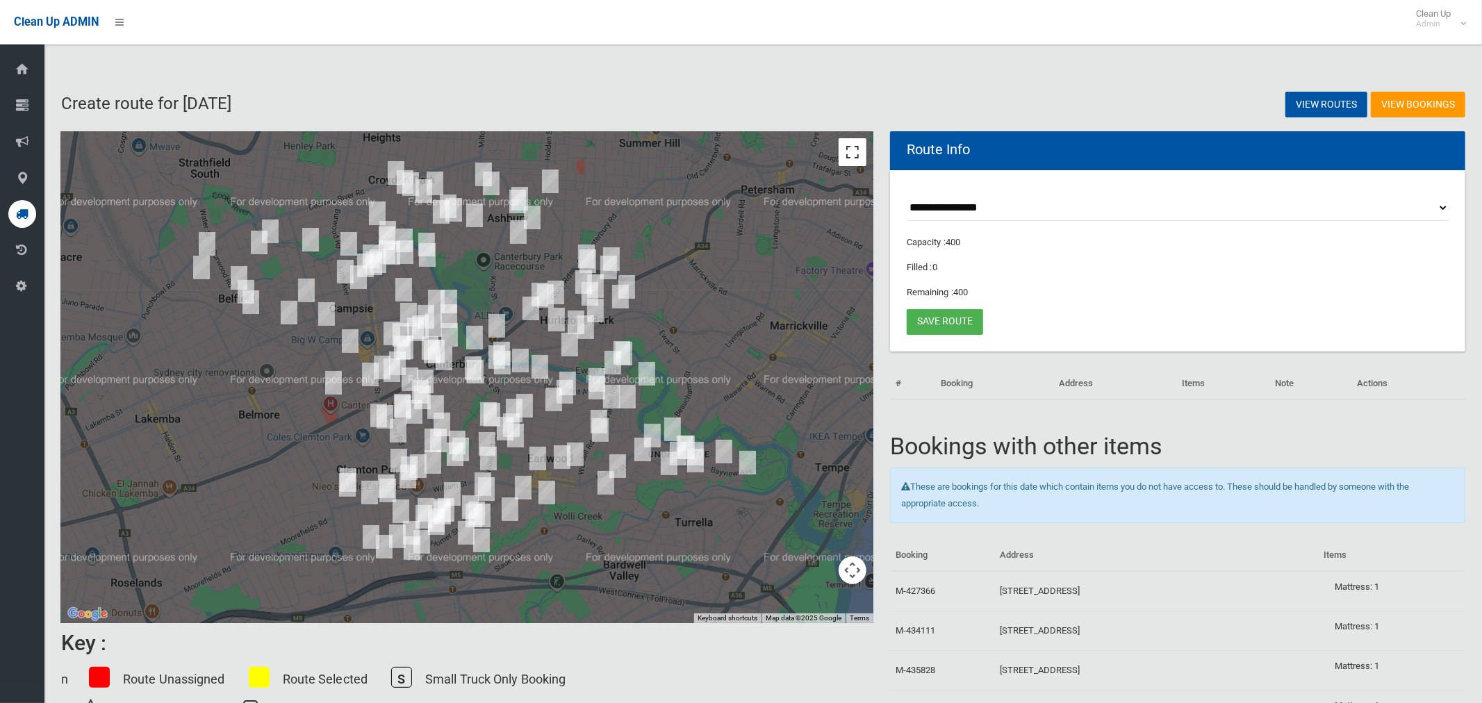
click at [852, 154] on button "Toggle fullscreen view" at bounding box center [853, 152] width 28 height 28
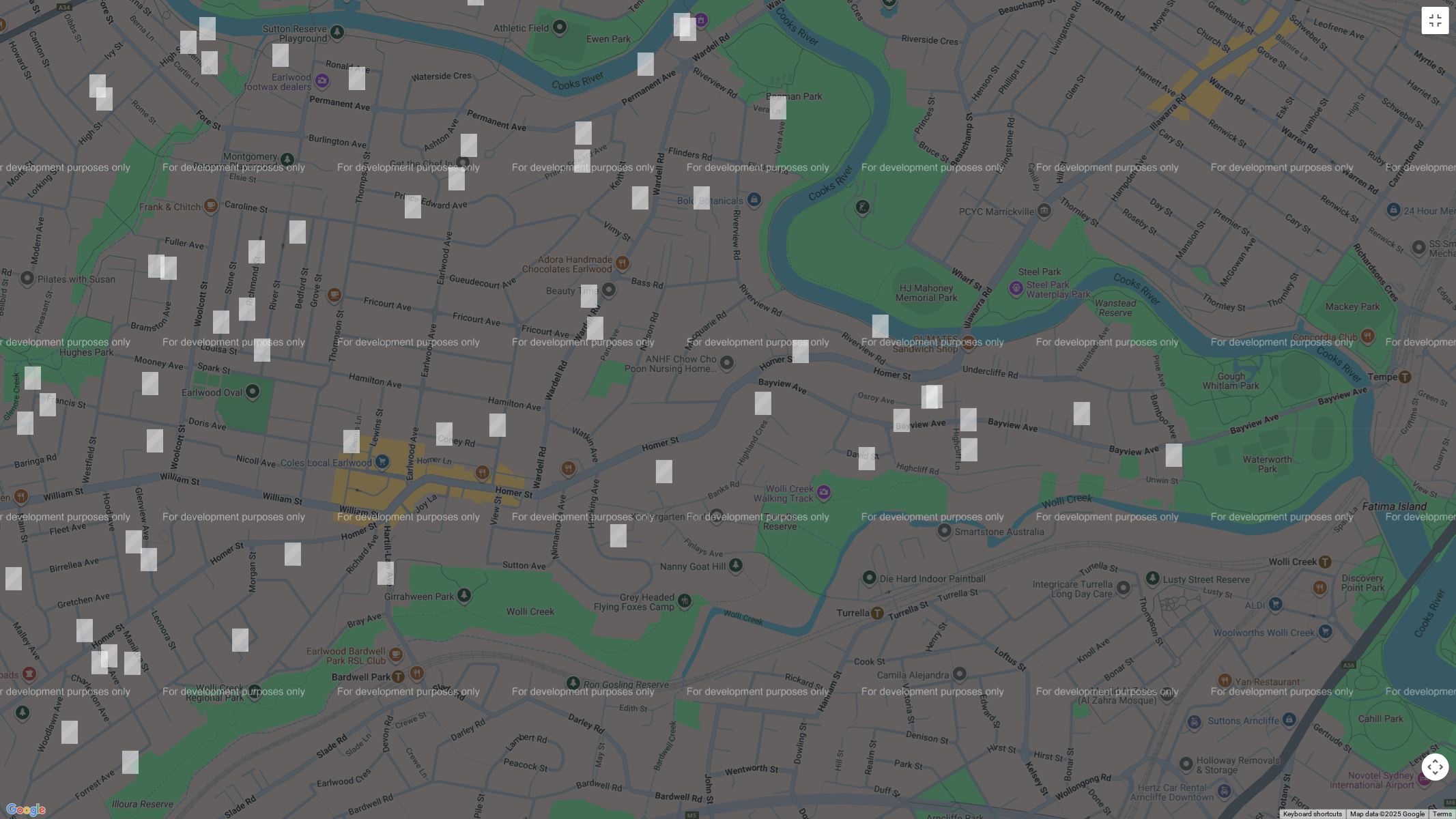
click at [946, 386] on img "113 Bayview Avenue, EARLWOOD NSW 2206" at bounding box center [934, 396] width 28 height 34
click at [921, 393] on img "115 Bayview Avenue, EARLWOOD NSW 2206" at bounding box center [929, 397] width 28 height 34
click at [967, 413] on img "90 Bayview Avenue, EARLWOOD NSW 2206" at bounding box center [969, 419] width 28 height 34
click at [1091, 415] on img "49 Bayview Avenue, EARLWOOD NSW 2206" at bounding box center [1082, 413] width 28 height 34
click at [900, 421] on img "118 Bayview Avenue, EARLWOOD NSW 2206" at bounding box center [902, 420] width 28 height 34
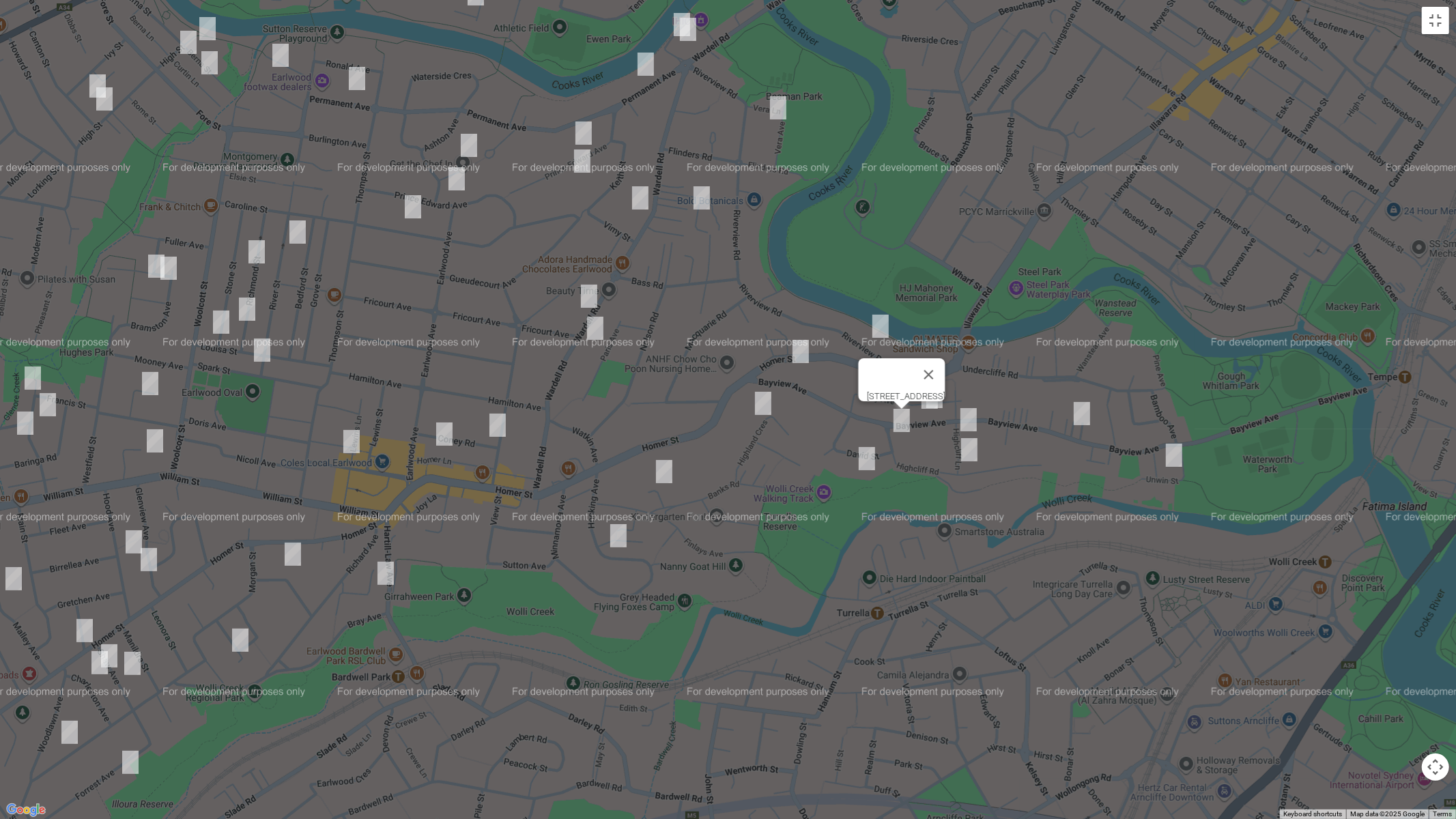
click at [793, 345] on img "94 Homer Street, EARLWOOD NSW 2206" at bounding box center [801, 351] width 28 height 34
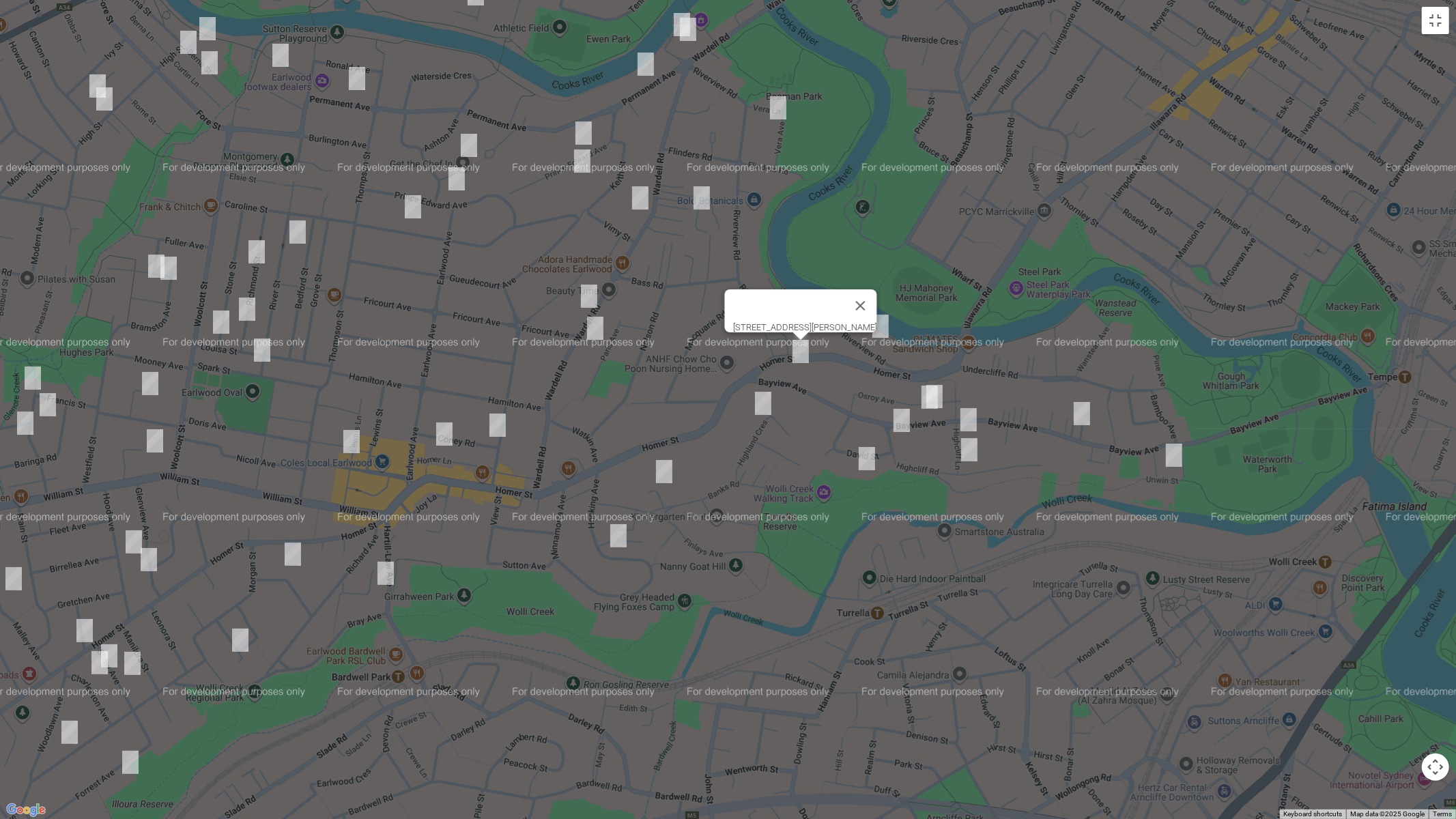
click at [593, 285] on img "135 Wardell Road, EARLWOOD NSW 2206" at bounding box center [589, 296] width 28 height 34
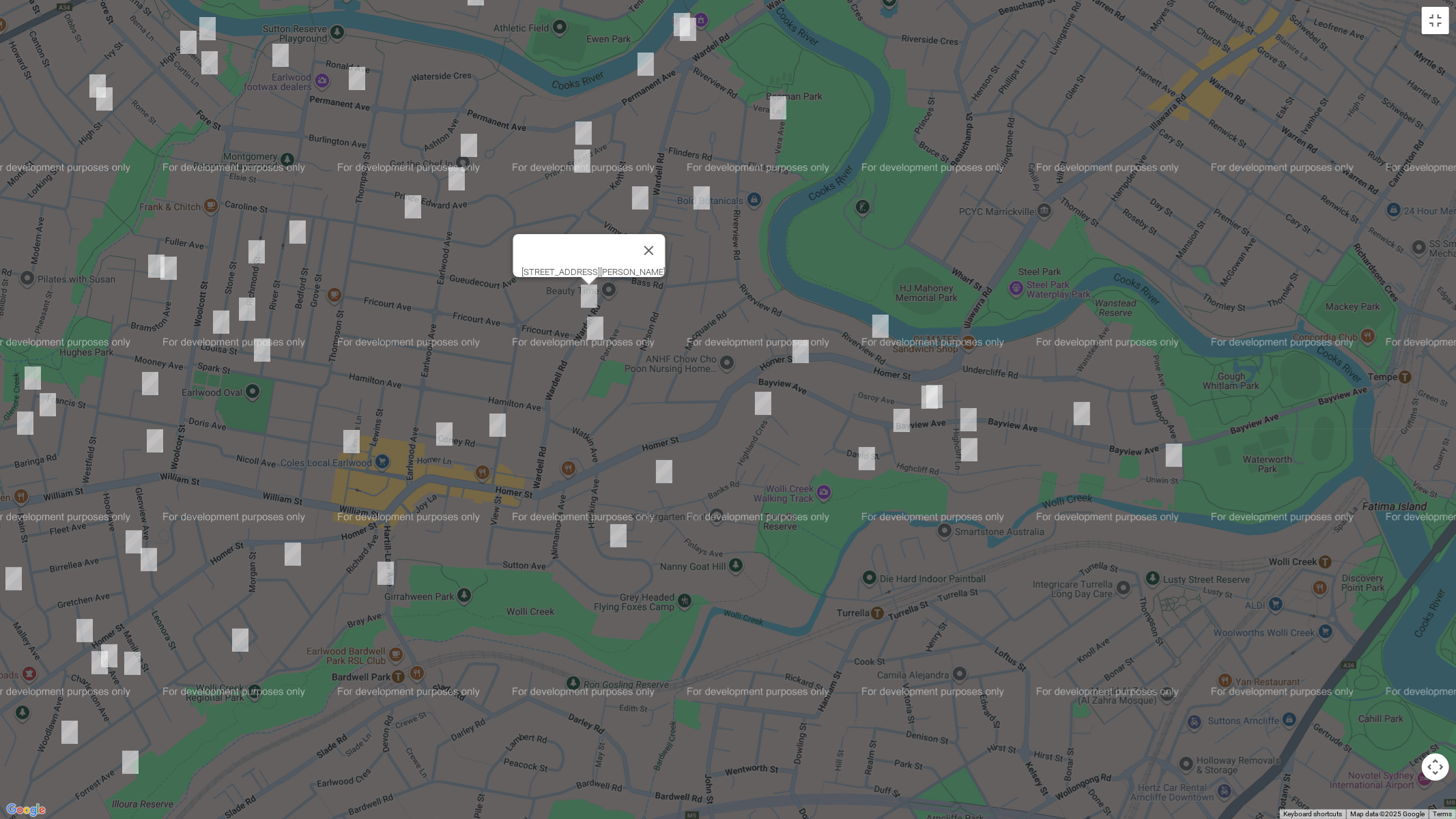
click at [594, 329] on img "154 Wardell Road, EARLWOOD NSW 2206" at bounding box center [595, 328] width 28 height 34
click at [639, 194] on img "1/93 Wardell Road, EARLWOOD NSW 2206" at bounding box center [641, 197] width 28 height 34
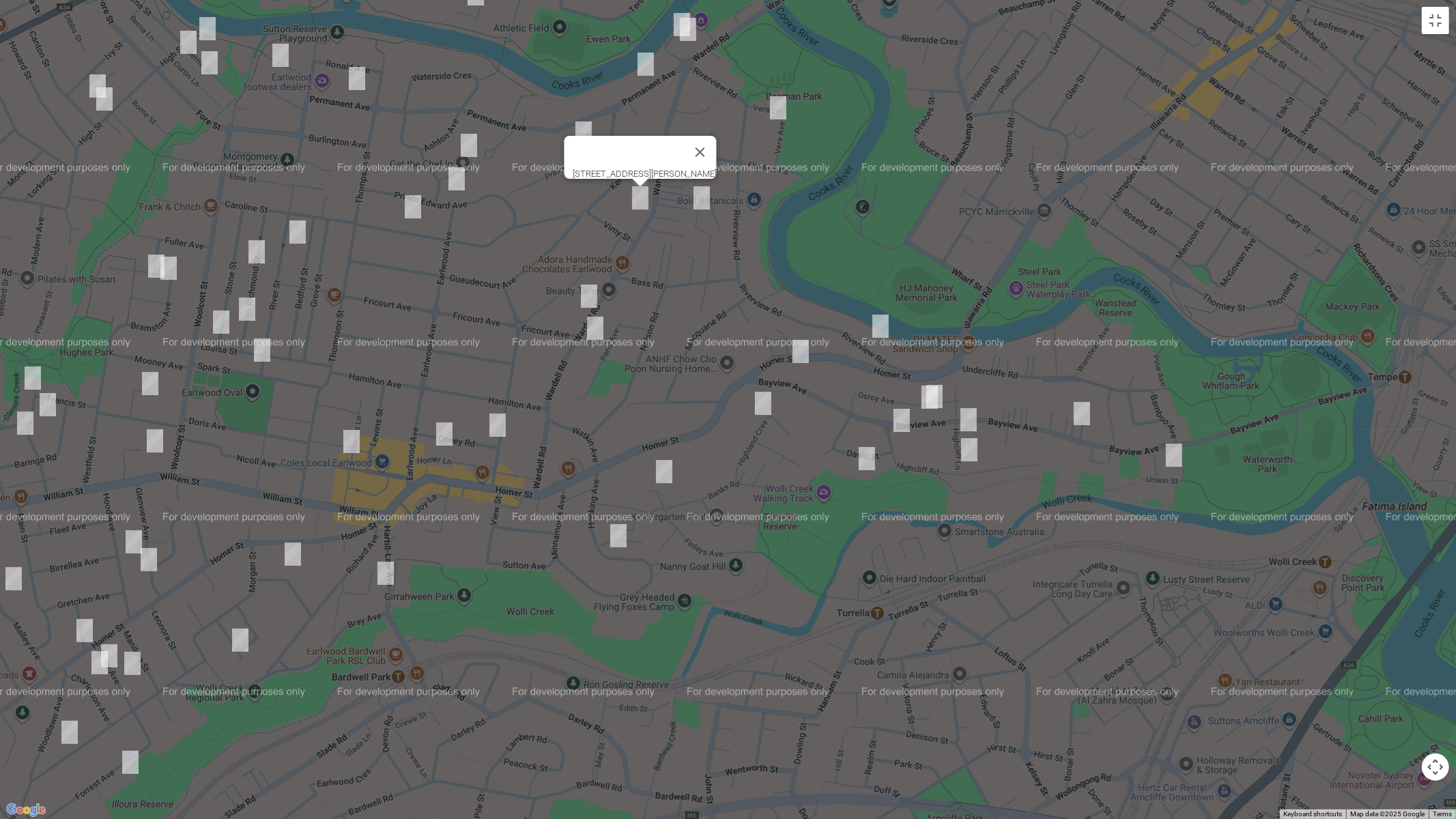
click at [86, 631] on img "513 Homer Street, EARLWOOD NSW 2206" at bounding box center [84, 630] width 28 height 34
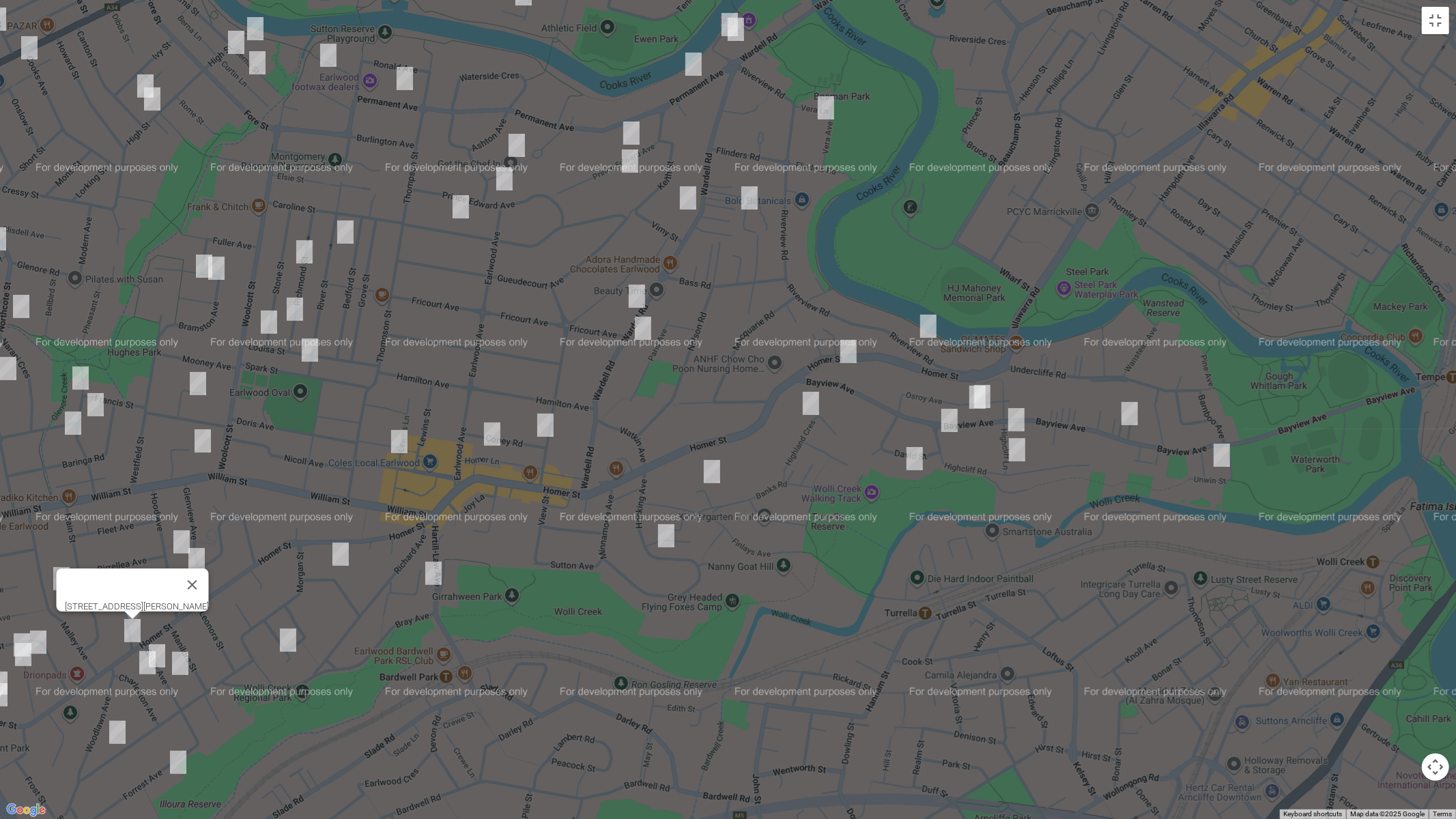
click at [1219, 459] on img "3 Unwin Street, EARLWOOD NSW 2206" at bounding box center [1222, 455] width 28 height 34
click at [1015, 452] on img "43 Highcliff Road, EARLWOOD NSW 2206" at bounding box center [1017, 450] width 28 height 34
click at [906, 463] on img "9A David Street, EARLWOOD NSW 2206" at bounding box center [915, 459] width 28 height 34
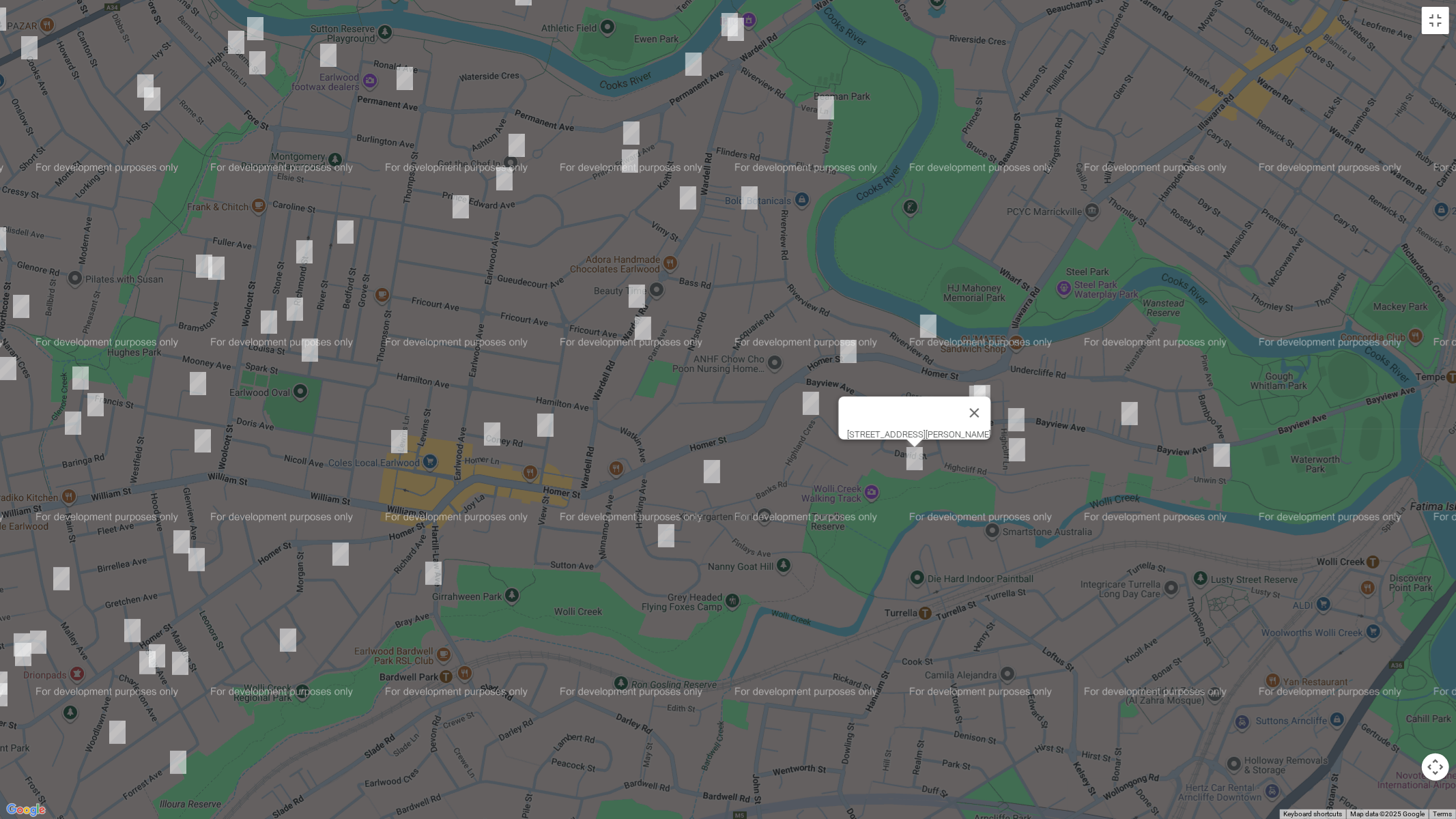
click at [929, 336] on img "31 Riverview Road, EARLWOOD NSW 2206" at bounding box center [928, 326] width 28 height 34
click at [809, 403] on img "32 Highland Crescent, EARLWOOD NSW 2206" at bounding box center [812, 403] width 28 height 34
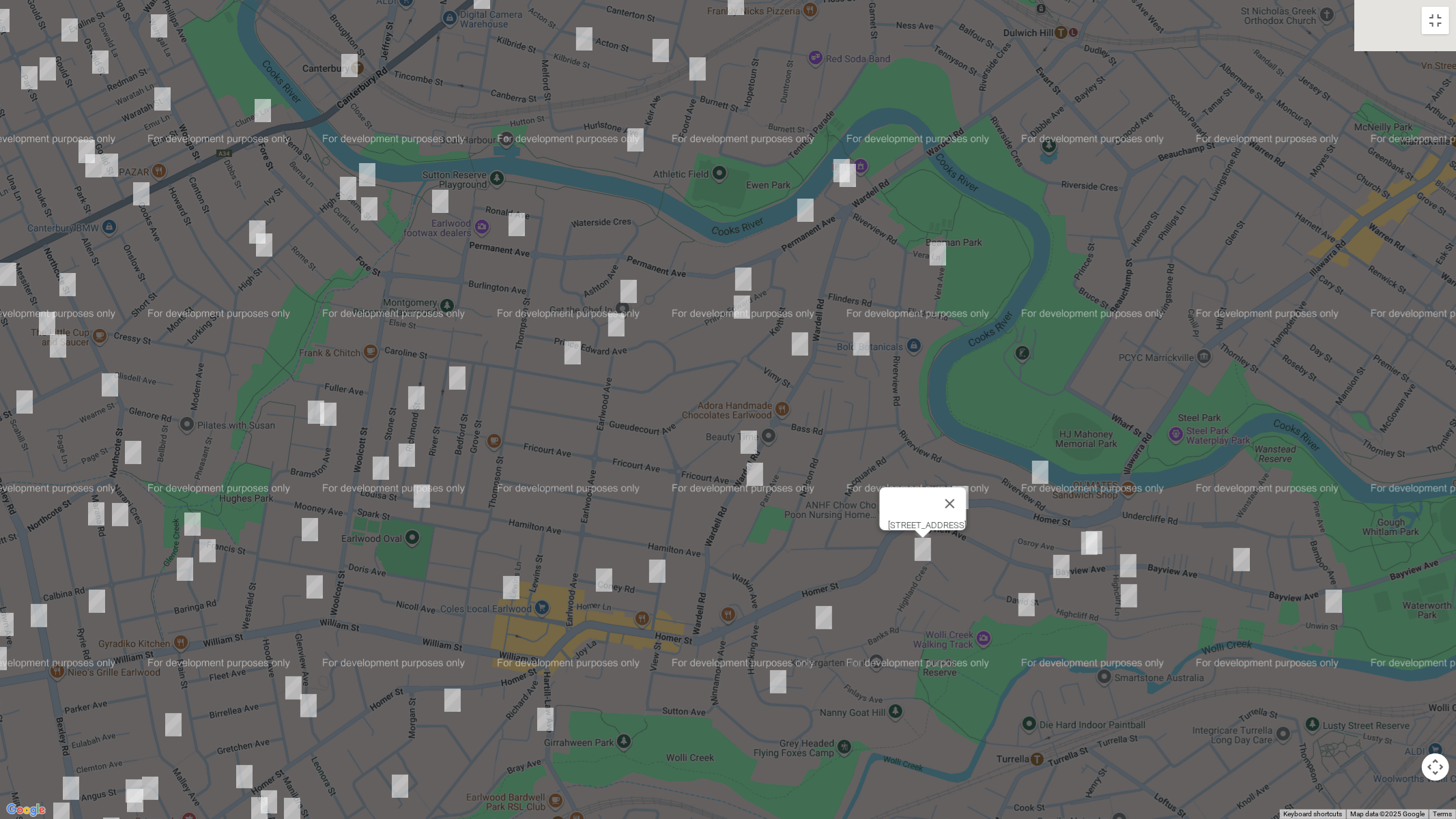
drag, startPoint x: 749, startPoint y: 139, endPoint x: 861, endPoint y: 285, distance: 184.0
click at [862, 288] on div "[STREET_ADDRESS]" at bounding box center [728, 410] width 1456 height 819
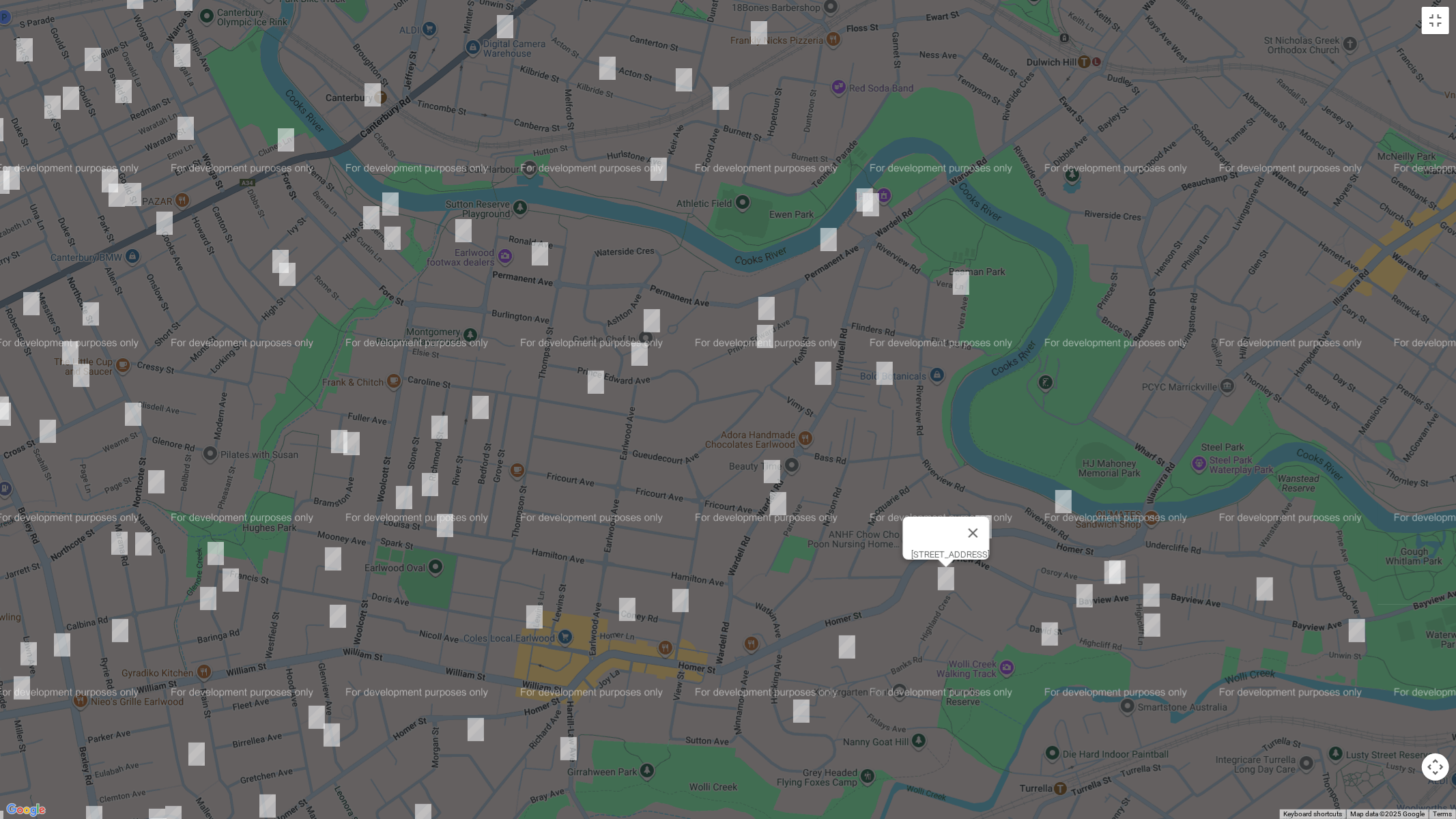
click at [852, 187] on img "197 Riverview Road, EARLWOOD NSW 2206" at bounding box center [865, 199] width 28 height 34
click at [871, 207] on img "193 Riverview Road, EARLWOOD NSW 2206" at bounding box center [871, 204] width 28 height 34
click at [955, 285] on img "18 Vera Avenue, EARLWOOD NSW 2206" at bounding box center [961, 283] width 28 height 34
click at [826, 243] on img "17 Permanent Avenue, EARLWOOD NSW 2206" at bounding box center [829, 240] width 28 height 34
click at [878, 377] on img "70-74 Wardell Road, EARLWOOD NSW 2206" at bounding box center [885, 373] width 28 height 34
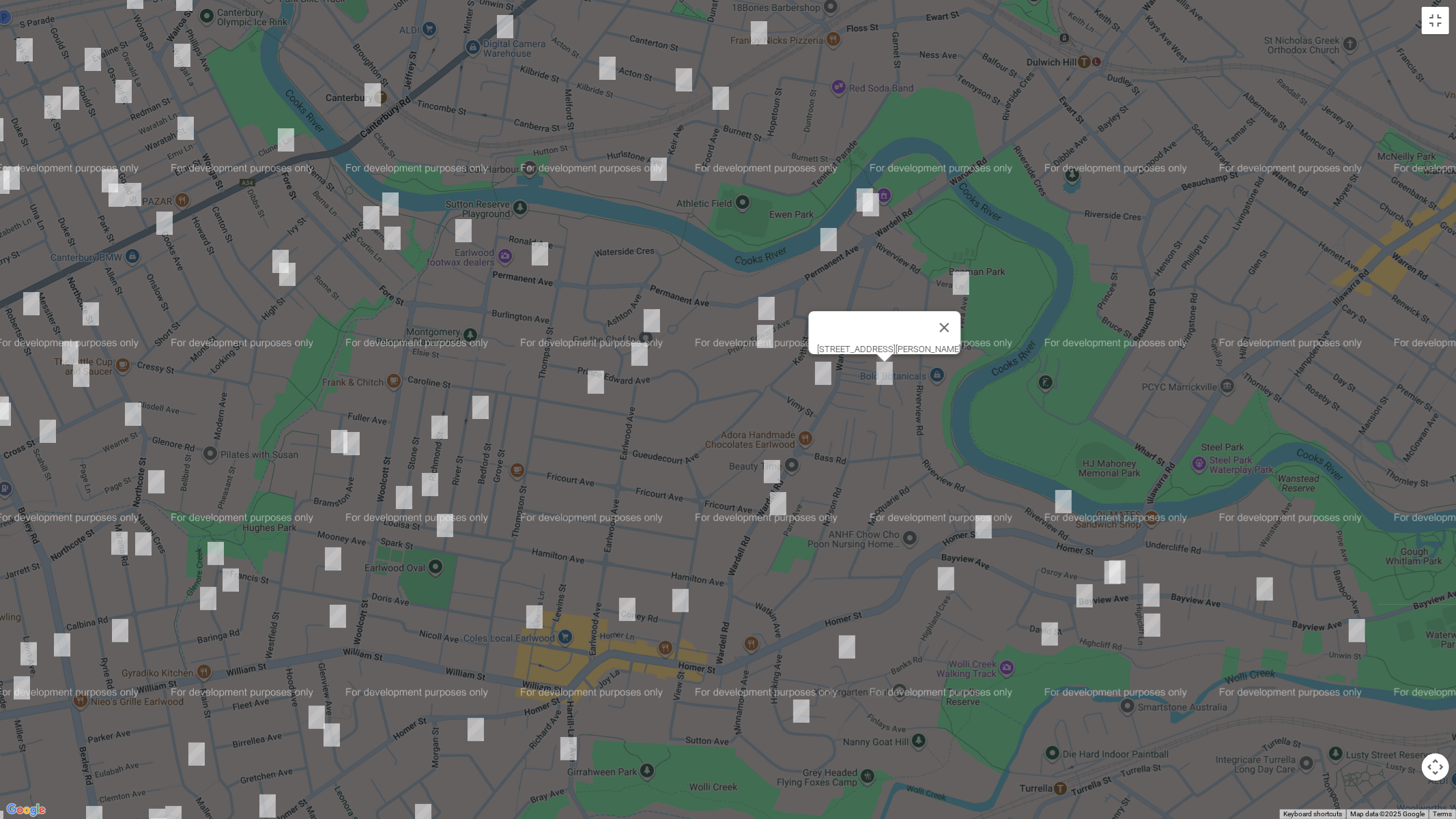
click at [767, 308] on img "45 Prince Edward Avenue, EARLWOOD NSW 2206" at bounding box center [766, 308] width 28 height 34
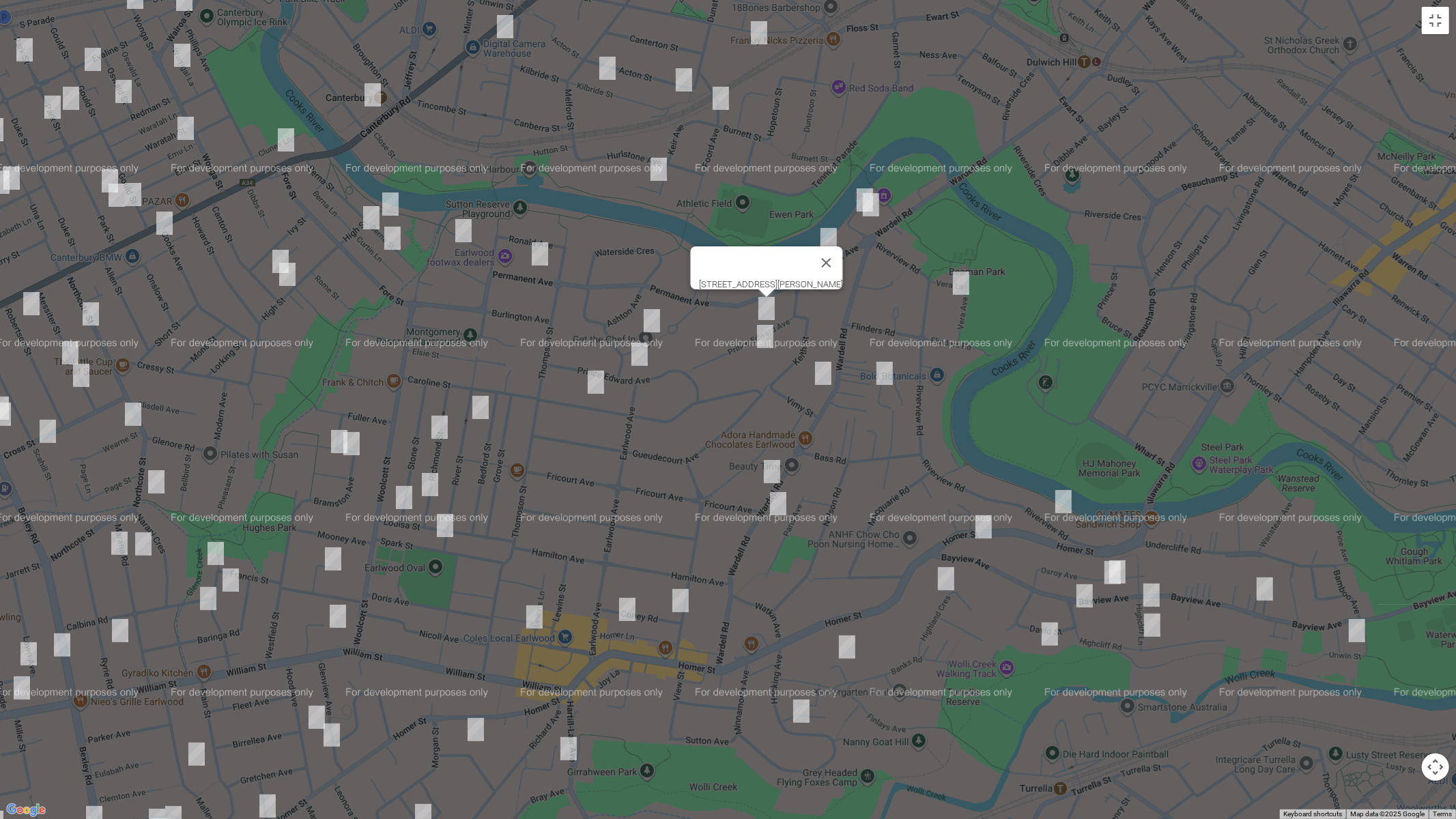
click at [764, 345] on img "54 Prince Edward Avenue, EARLWOOD NSW 2206" at bounding box center [765, 336] width 28 height 34
click at [650, 318] on img "12 Trewilga Avenue, EARLWOOD NSW 2206" at bounding box center [652, 320] width 28 height 34
click at [641, 361] on img "99 Prince Edward Avenue, EARLWOOD NSW 2206" at bounding box center [640, 354] width 28 height 34
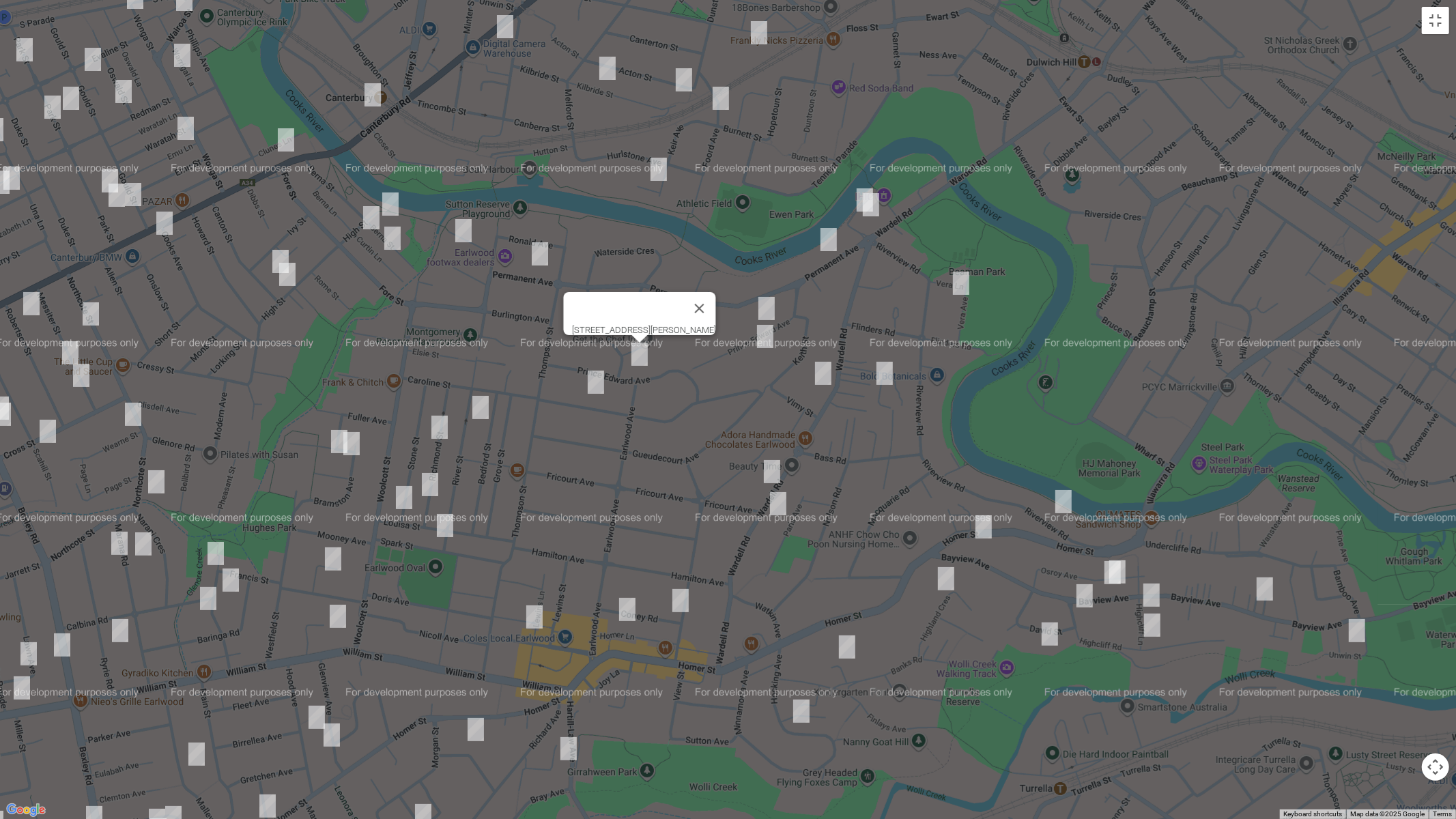
click at [592, 381] on img "57 Flers Avenue, EARLWOOD NSW 2206" at bounding box center [596, 382] width 28 height 34
click at [537, 256] on img "109 Permanent Avenue, EARLWOOD NSW 2206" at bounding box center [540, 253] width 28 height 34
click at [844, 647] on img "53 Banks Road, EARLWOOD NSW 2206" at bounding box center [847, 646] width 28 height 34
click at [798, 689] on img "18 Hocking Avenue, EARLWOOD NSW 2206" at bounding box center [802, 711] width 28 height 34
click at [680, 606] on img "37 Collingwood Avenue, EARLWOOD NSW 2206" at bounding box center [681, 600] width 28 height 34
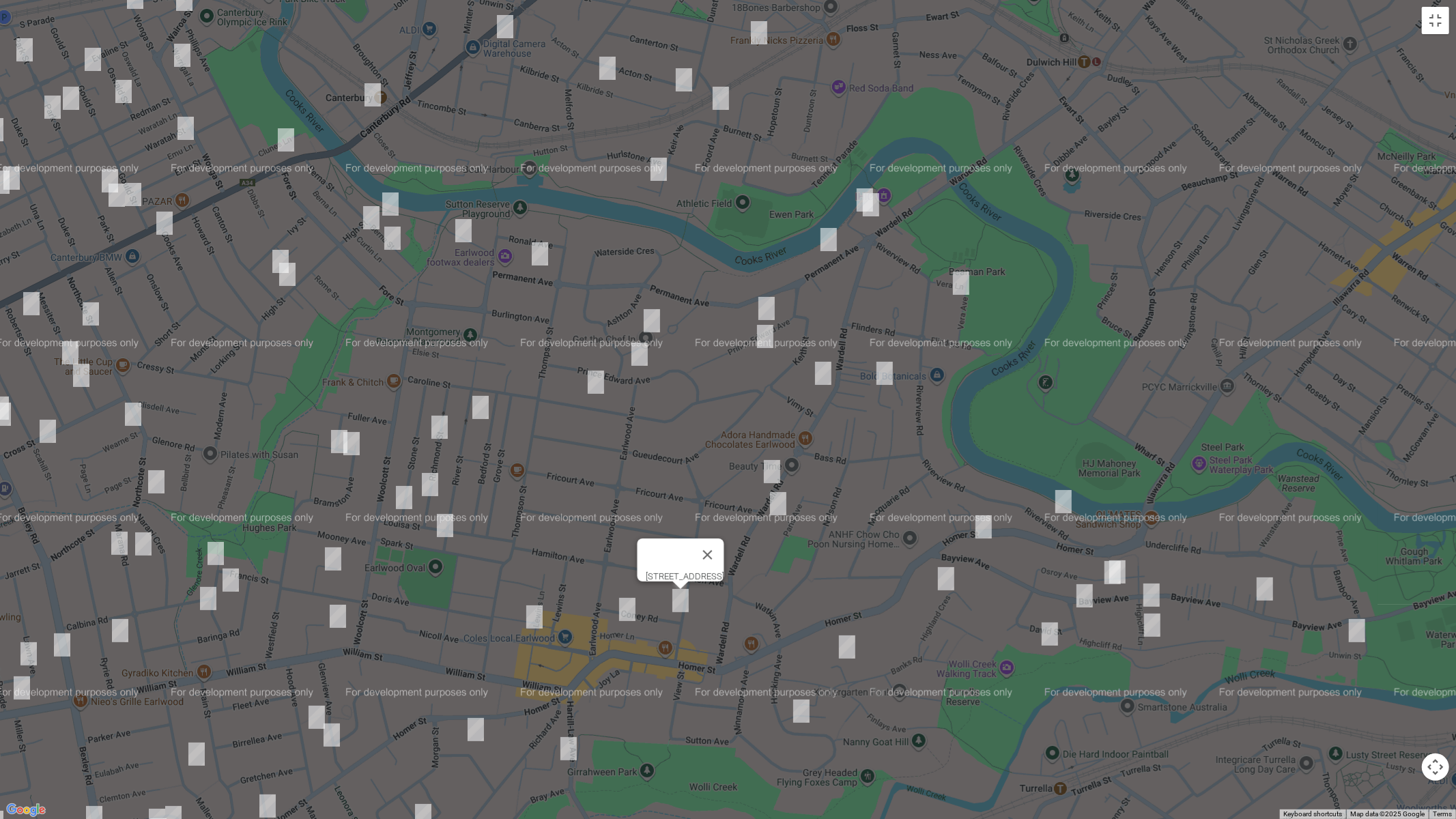
click at [625, 607] on img "20 Coney Road, EARLWOOD NSW 2206" at bounding box center [628, 609] width 28 height 34
click at [534, 613] on img "23 Clarke Street, EARLWOOD NSW 2206" at bounding box center [534, 617] width 28 height 34
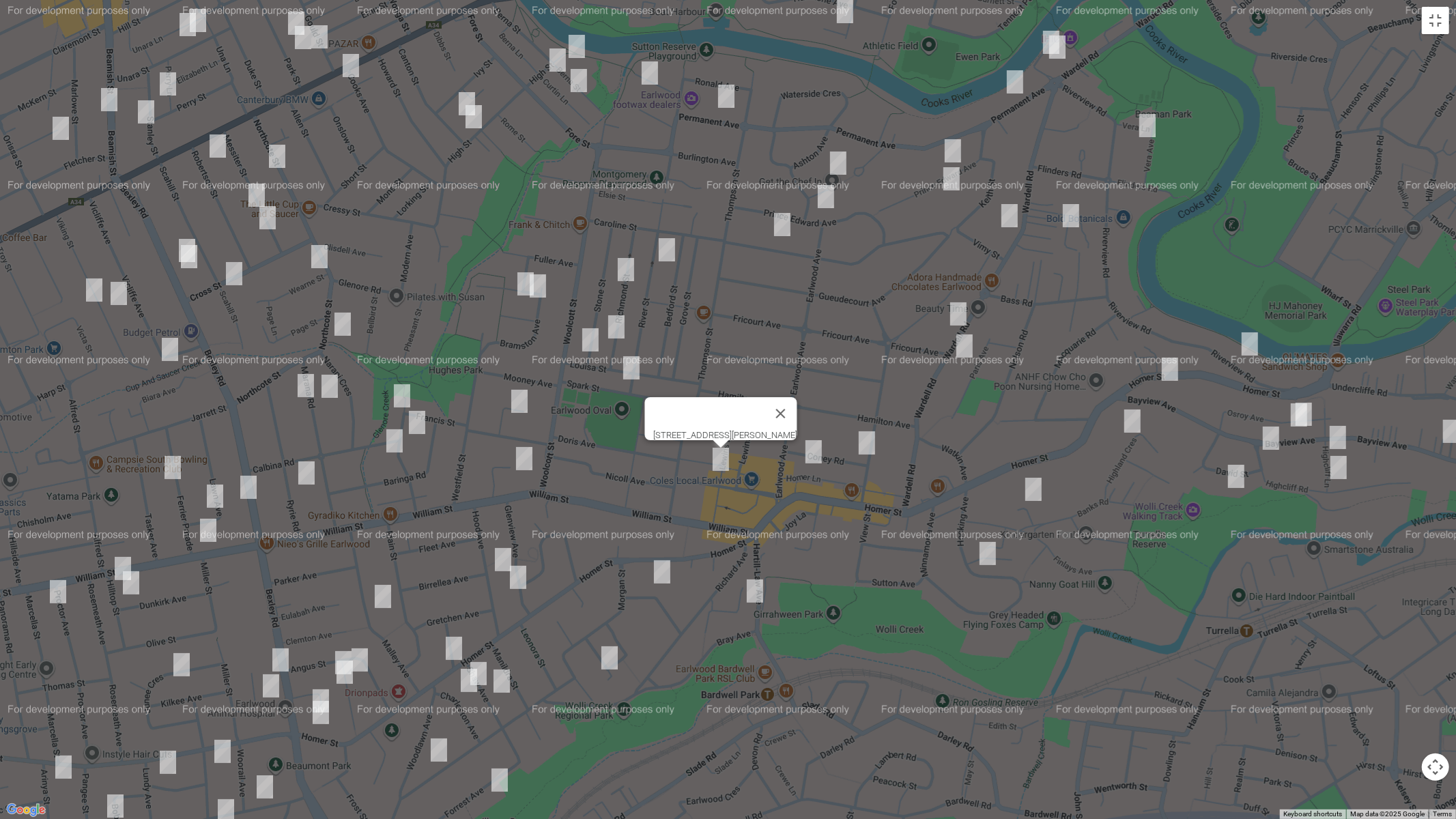
drag, startPoint x: 589, startPoint y: 658, endPoint x: 775, endPoint y: 502, distance: 242.8
click at [775, 502] on div "[STREET_ADDRESS][PERSON_NAME]" at bounding box center [728, 410] width 1456 height 819
click at [755, 588] on img "15 Hartill Law Avenue, EARLWOOD NSW 2206" at bounding box center [756, 590] width 28 height 34
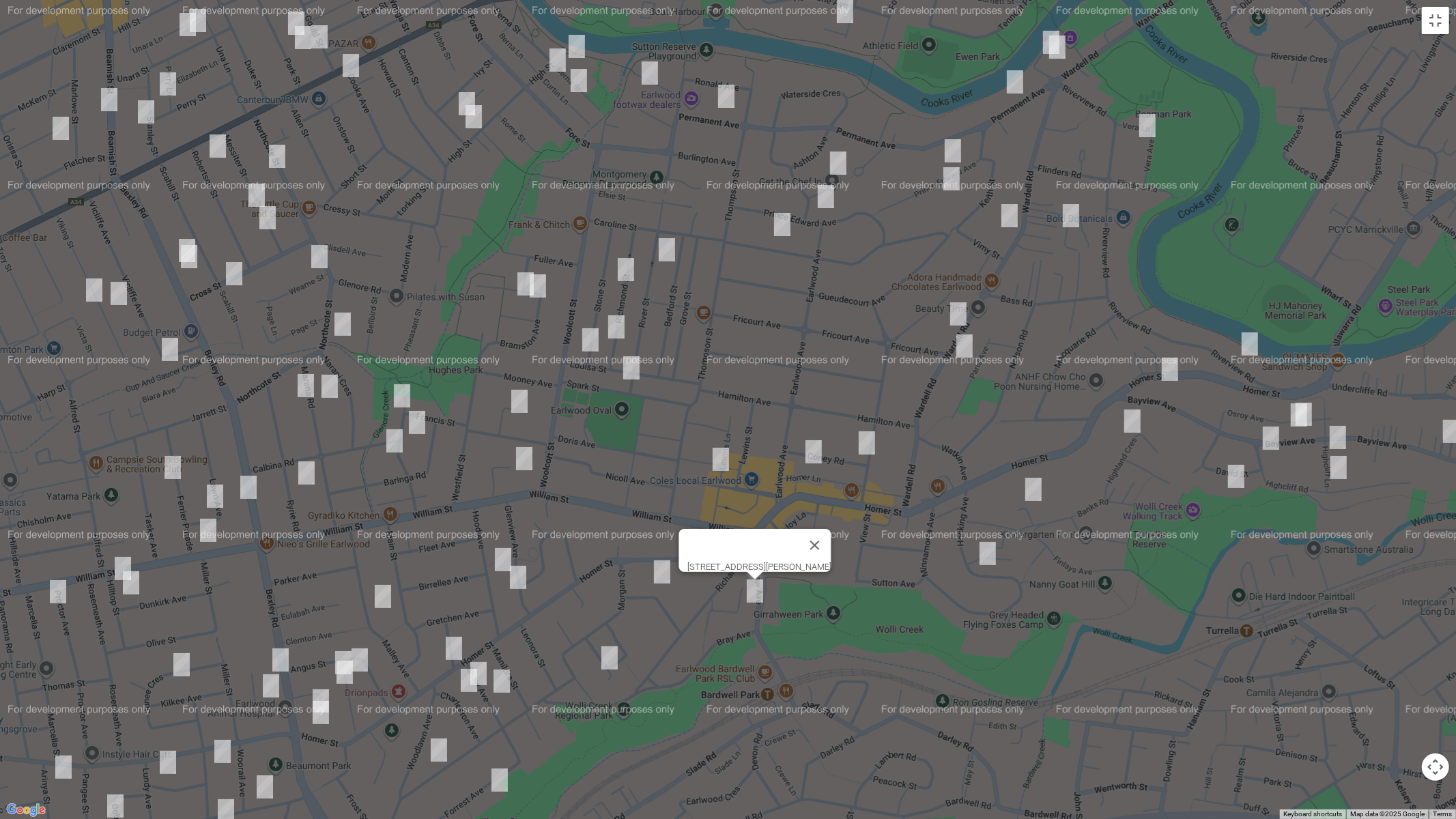
click at [661, 578] on img "10 Boomerang Avenue, EARLWOOD NSW 2206" at bounding box center [662, 572] width 28 height 34
click at [645, 73] on img "20 Gornall Avenue, EARLWOOD NSW 2206" at bounding box center [650, 73] width 28 height 34
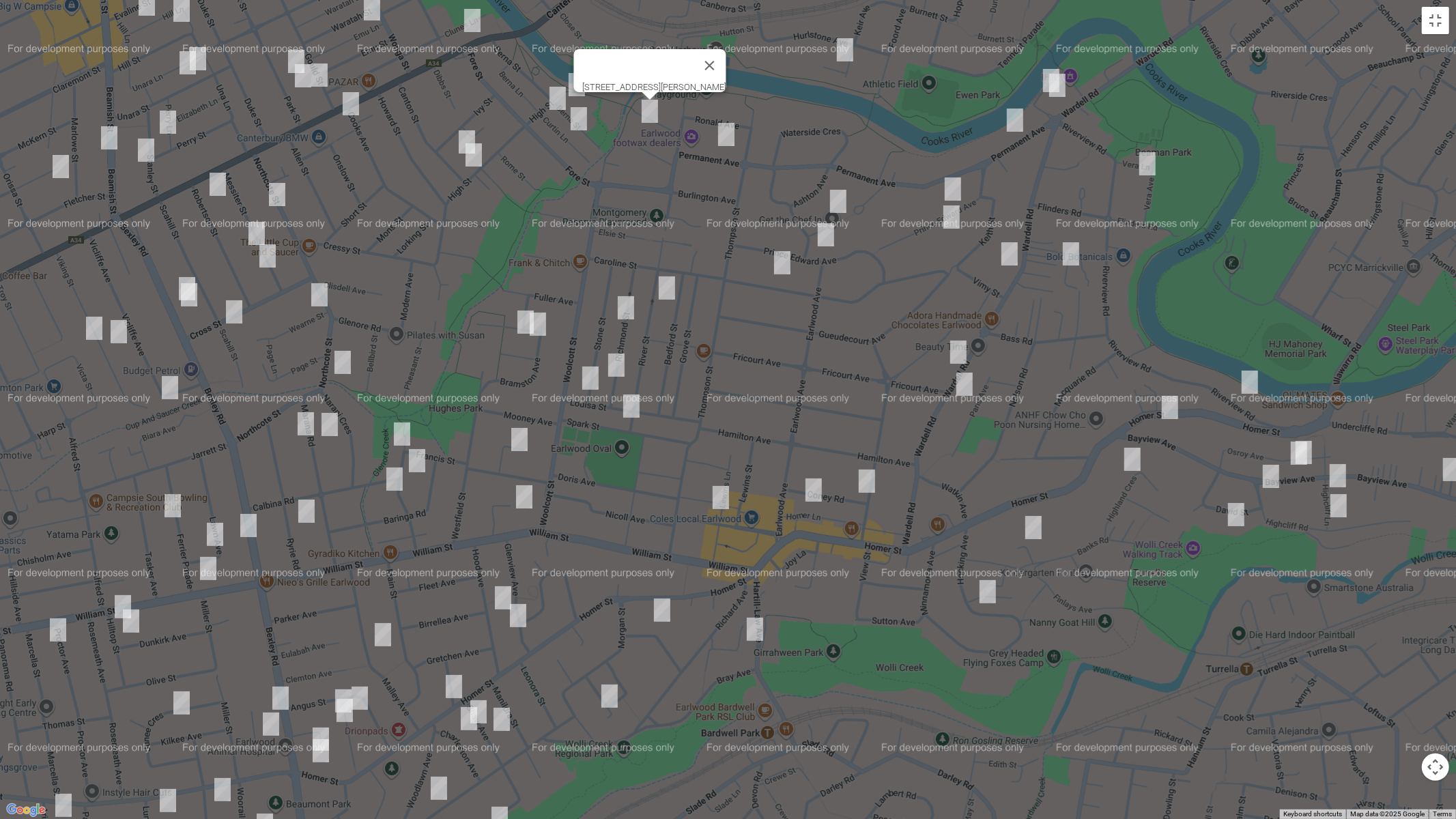
click at [663, 289] on img "28 River Street, EARLWOOD NSW 2206" at bounding box center [667, 288] width 28 height 34
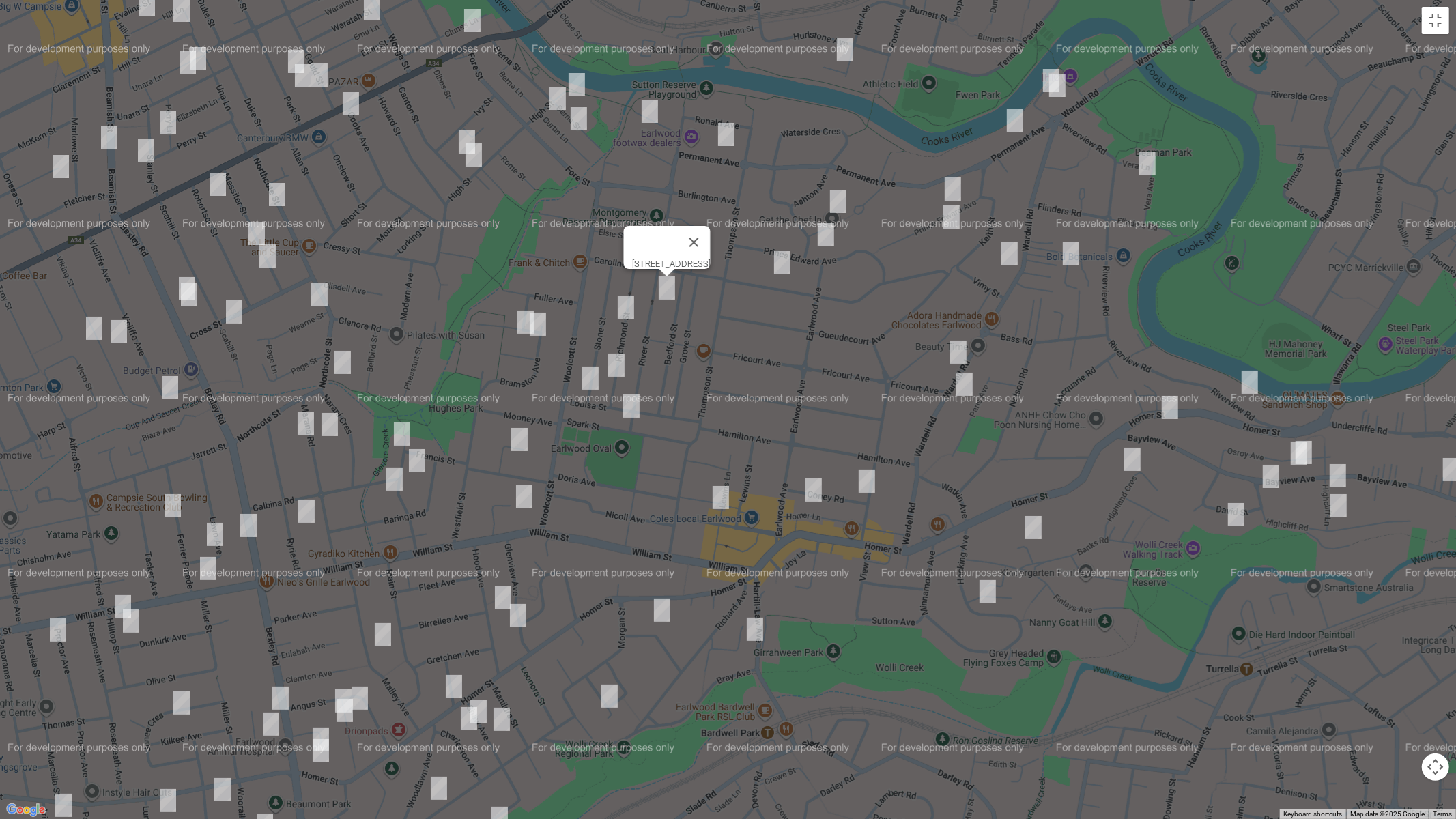
click at [621, 307] on img "35 Richmond Street, EARLWOOD NSW 2206" at bounding box center [626, 307] width 28 height 34
click at [620, 363] on img "71 Richmond Street, EARLWOOD NSW 2206" at bounding box center [617, 364] width 28 height 34
click at [589, 377] on img "73 Stone Street, EARLWOOD NSW 2206" at bounding box center [590, 378] width 28 height 34
drag, startPoint x: 627, startPoint y: 409, endPoint x: 630, endPoint y: 403, distance: 6.7
click at [628, 409] on img "95 River Street, EARLWOOD NSW 2206" at bounding box center [632, 406] width 28 height 34
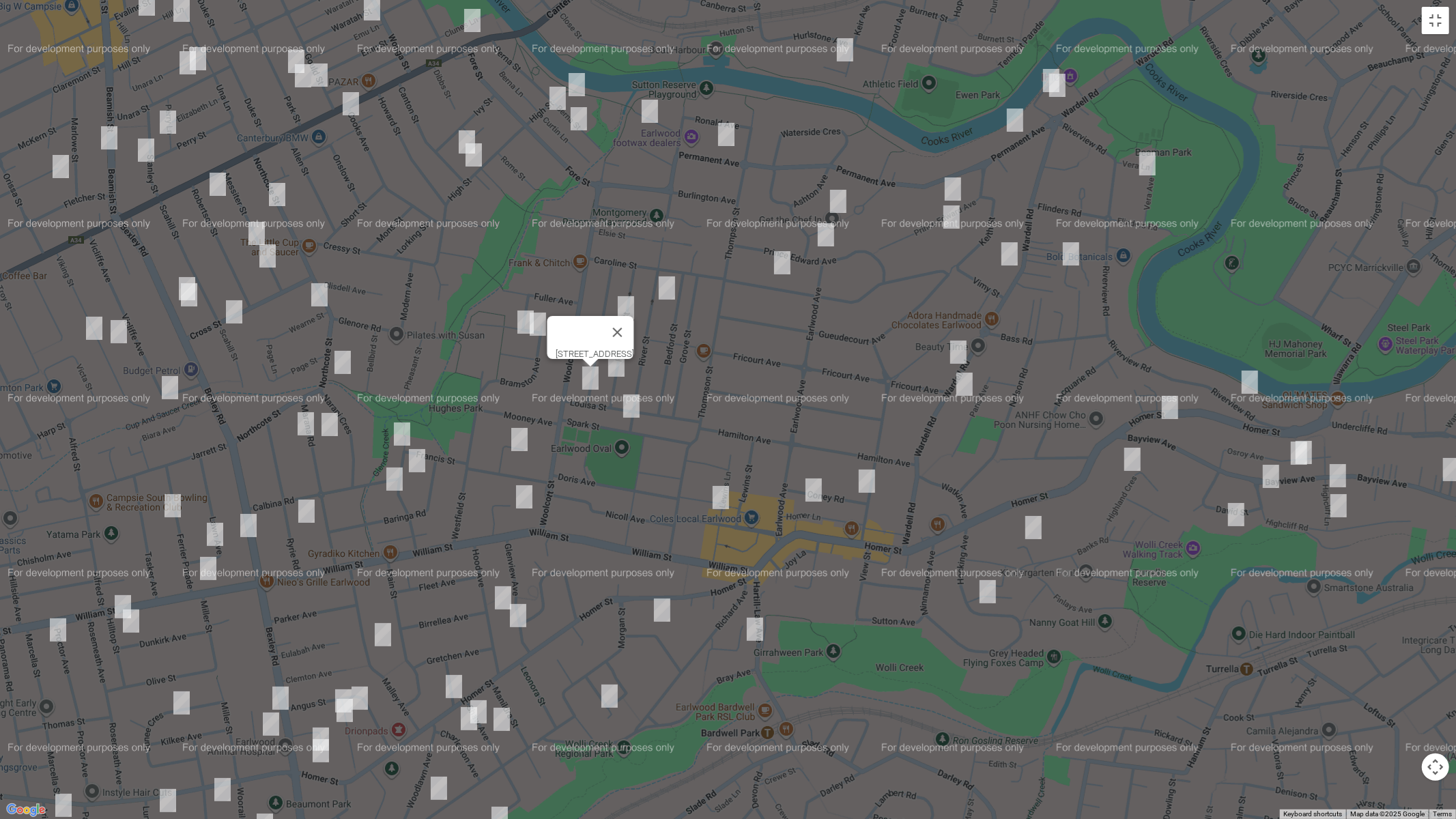
click at [630, 409] on img "95 River Street, EARLWOOD NSW 2206" at bounding box center [632, 406] width 28 height 34
click at [607, 689] on img "36 Bardwell Crescent, EARLWOOD NSW 2206" at bounding box center [610, 695] width 28 height 34
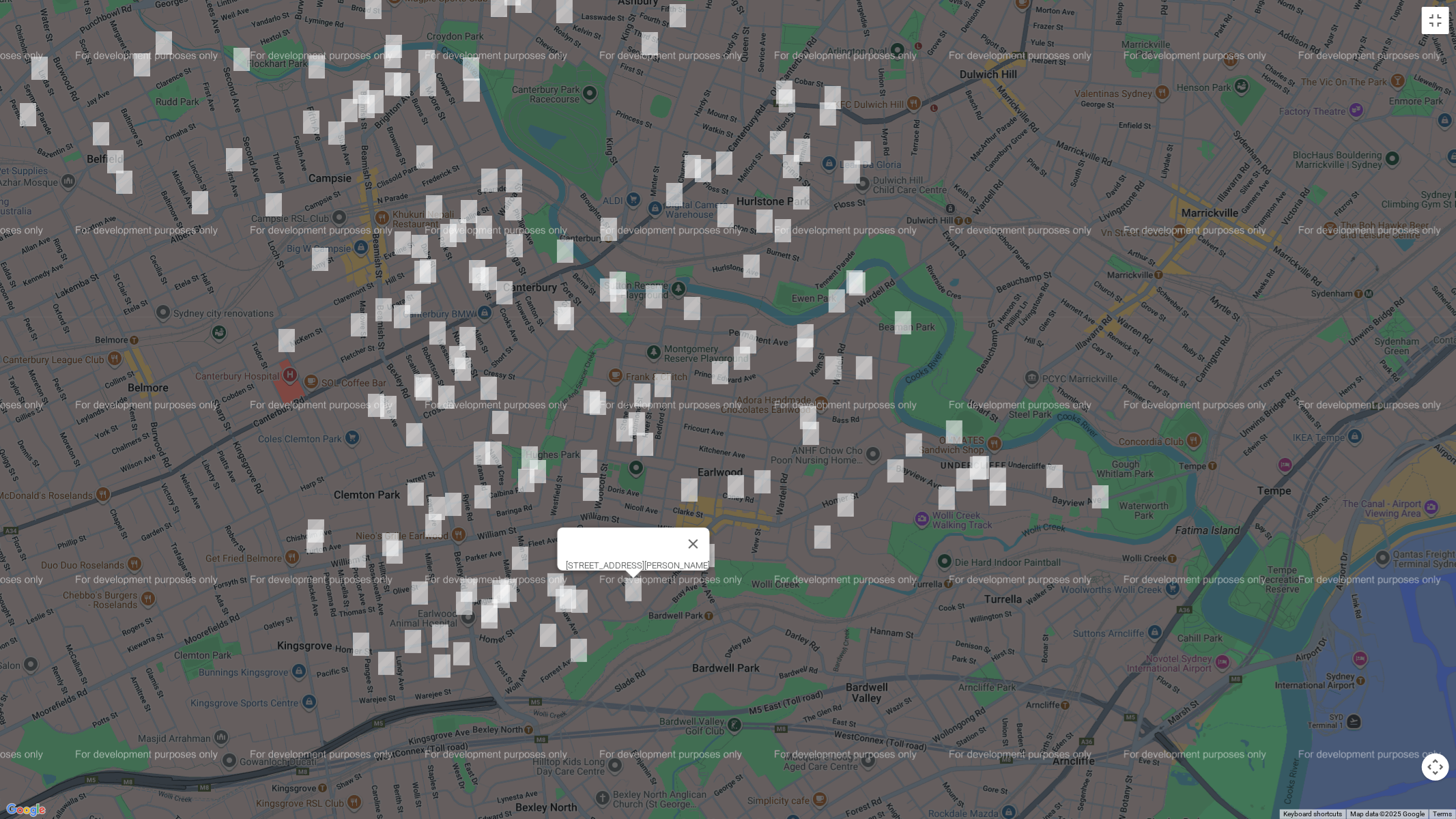
drag, startPoint x: 643, startPoint y: 477, endPoint x: 661, endPoint y: 457, distance: 26.9
click at [661, 457] on div "[STREET_ADDRESS][PERSON_NAME]" at bounding box center [728, 410] width 1456 height 819
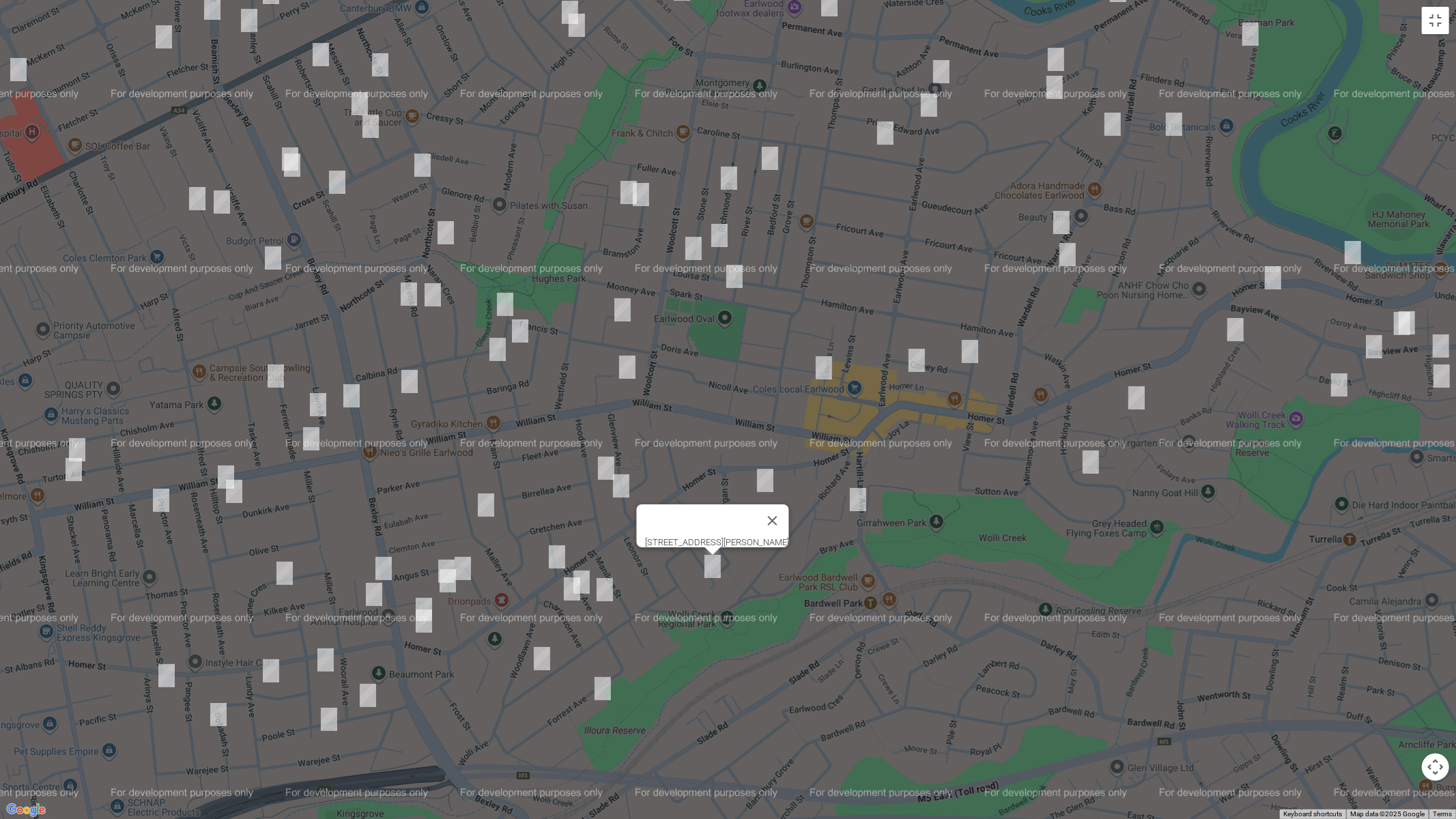
drag, startPoint x: 586, startPoint y: 573, endPoint x: 569, endPoint y: 587, distance: 22.0
click at [728, 410] on div at bounding box center [1456, 410] width 1456 height 0
click at [584, 573] on img "6 Charleston Avenue, EARLWOOD NSW 2206" at bounding box center [572, 588] width 28 height 34
click at [588, 575] on img "5 Shaw Avenue, EARLWOOD NSW 2206" at bounding box center [582, 581] width 28 height 34
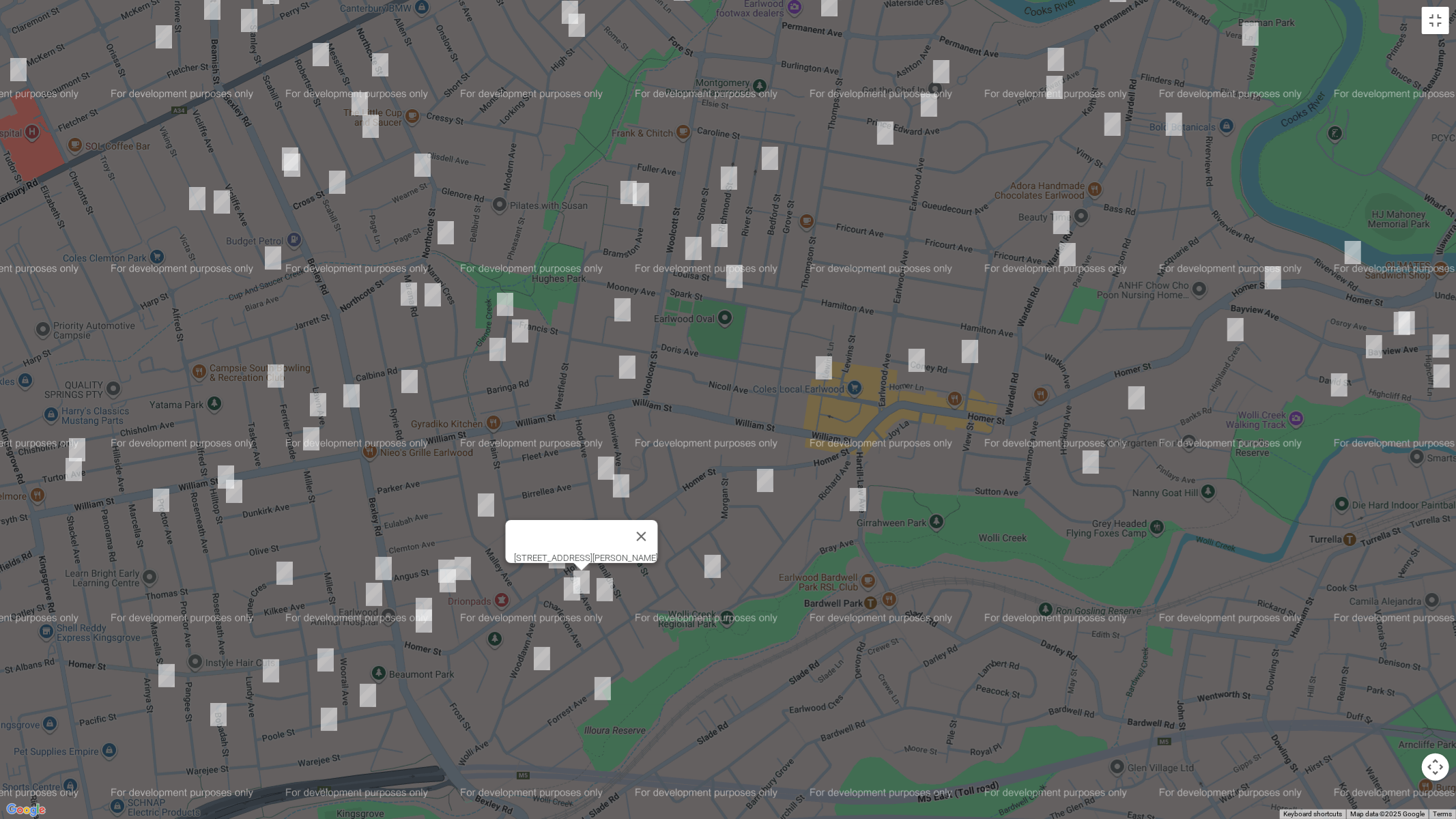
click at [611, 589] on img "16 Shaw Avenue, EARLWOOD NSW 2206" at bounding box center [605, 589] width 28 height 34
click at [541, 655] on img "27 Wolli Avenue, EARLWOOD NSW 2206" at bounding box center [542, 658] width 28 height 34
click at [599, 686] on img "10 Forrest Avenue, EARLWOOD NSW 2206" at bounding box center [603, 688] width 28 height 34
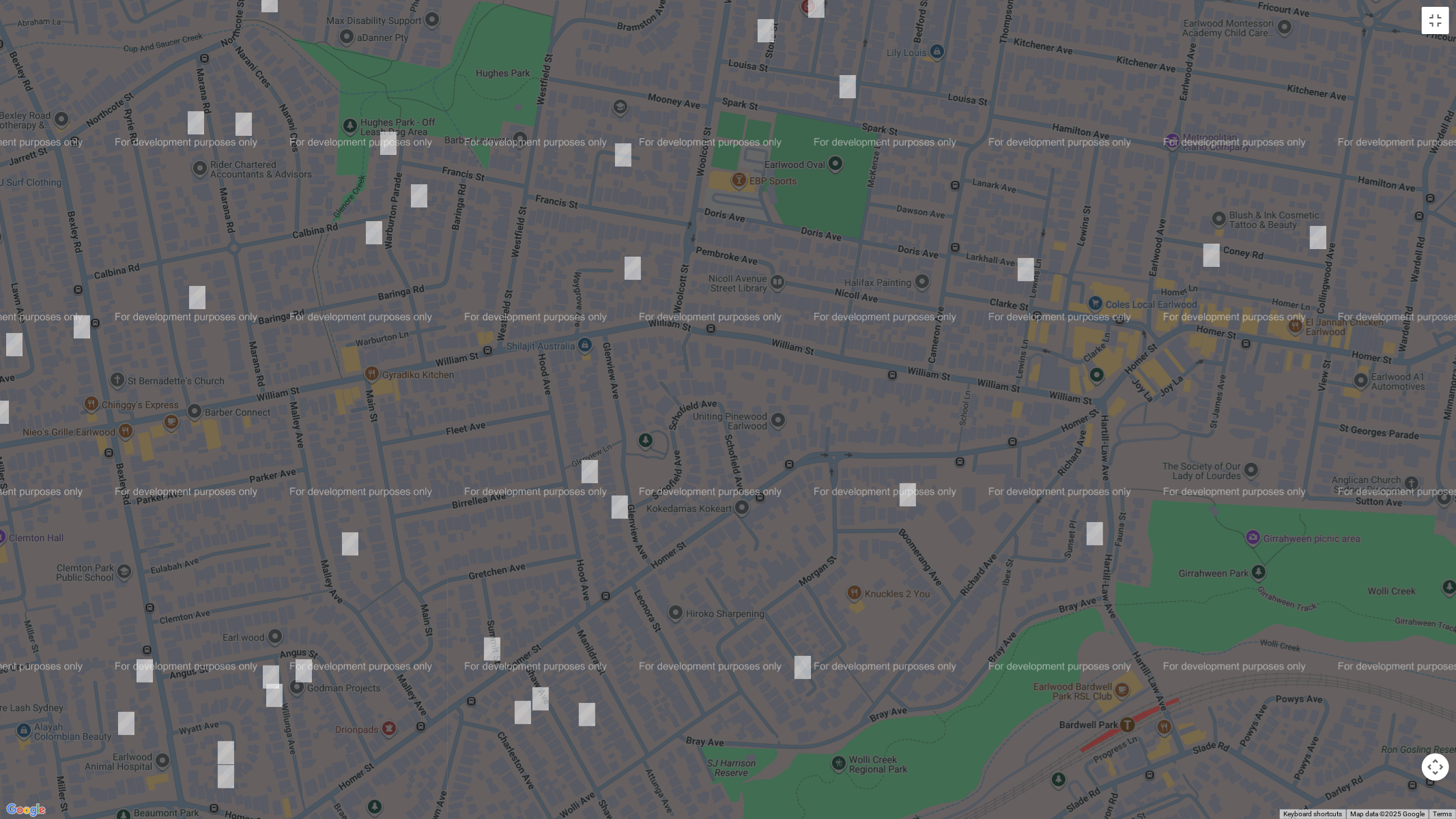
click at [620, 510] on img "35 Glenview Avenue, EARLWOOD NSW 2206" at bounding box center [620, 507] width 28 height 34
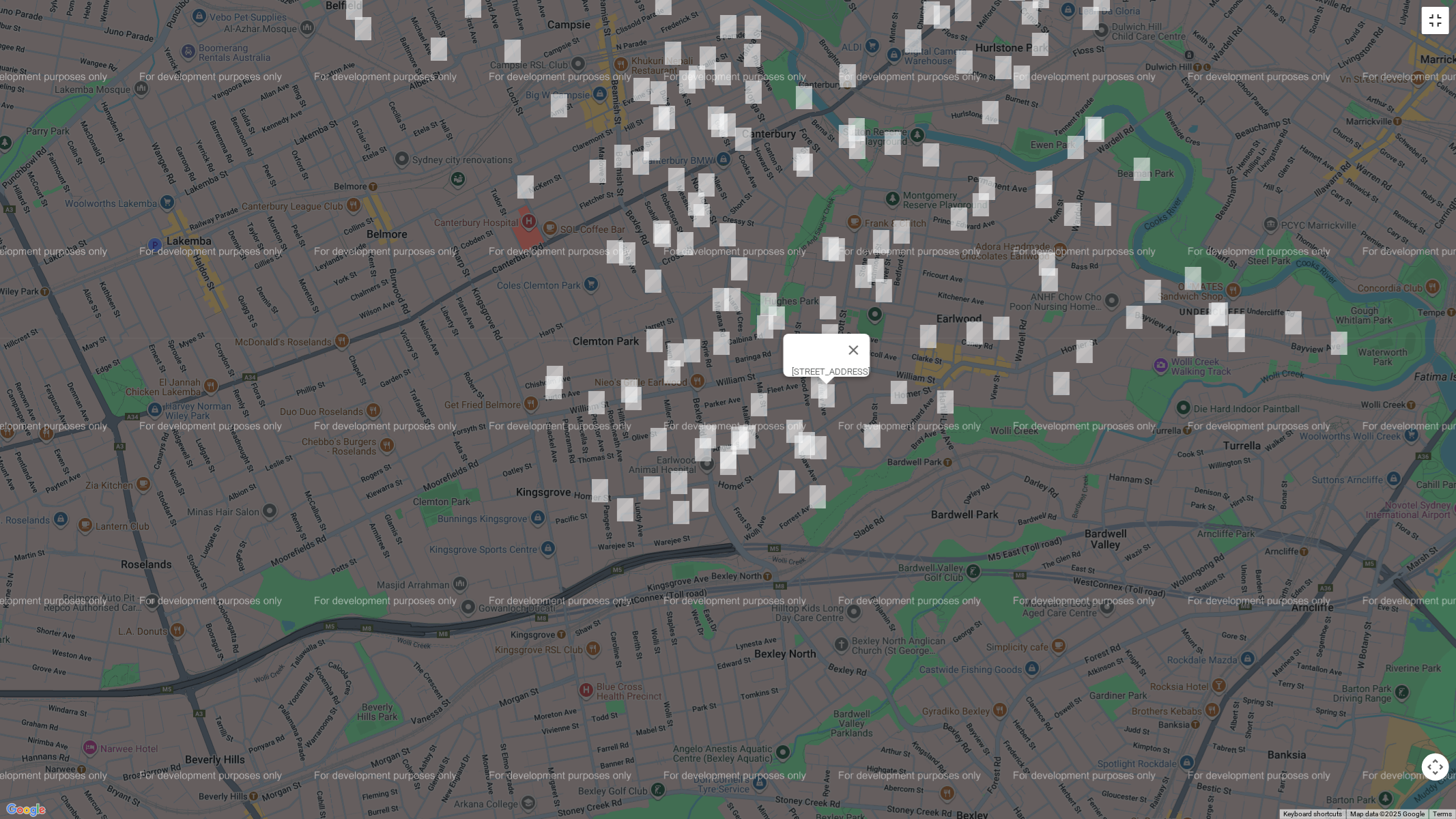
click at [1435, 20] on button "Toggle fullscreen view" at bounding box center [1435, 21] width 28 height 27
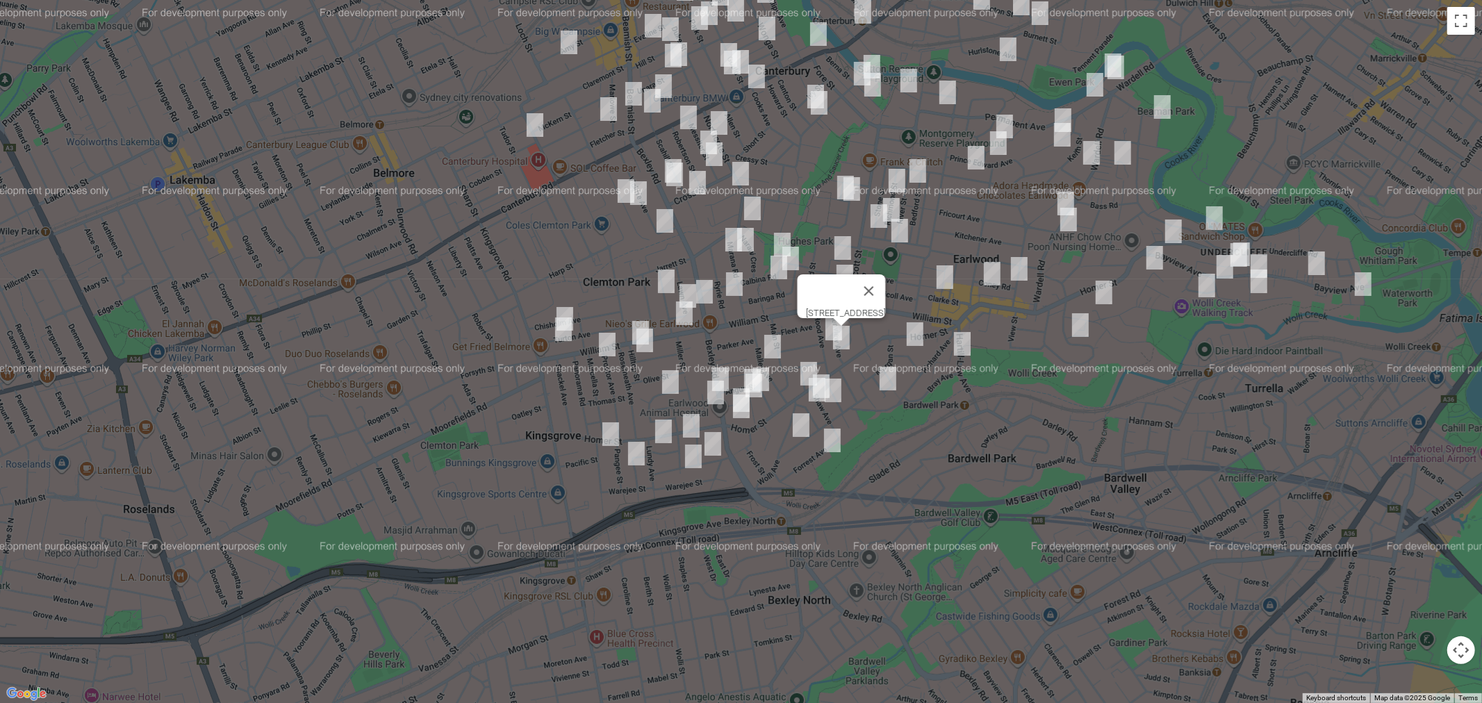
click at [955, 322] on link "Save route" at bounding box center [945, 322] width 76 height 26
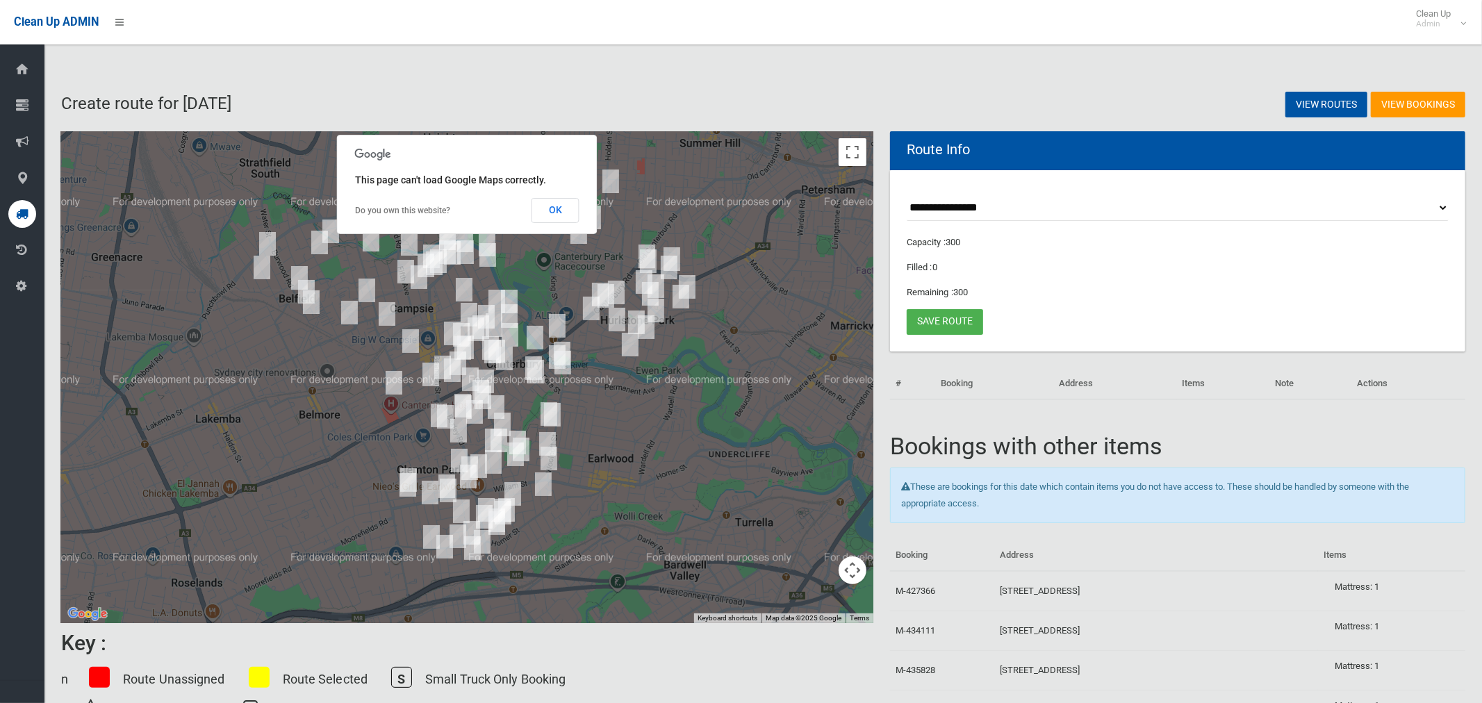
click at [941, 206] on select "**********" at bounding box center [1178, 208] width 542 height 26
select select "*****"
click at [907, 195] on select "**********" at bounding box center [1178, 208] width 542 height 26
click at [562, 211] on button "OK" at bounding box center [556, 210] width 48 height 25
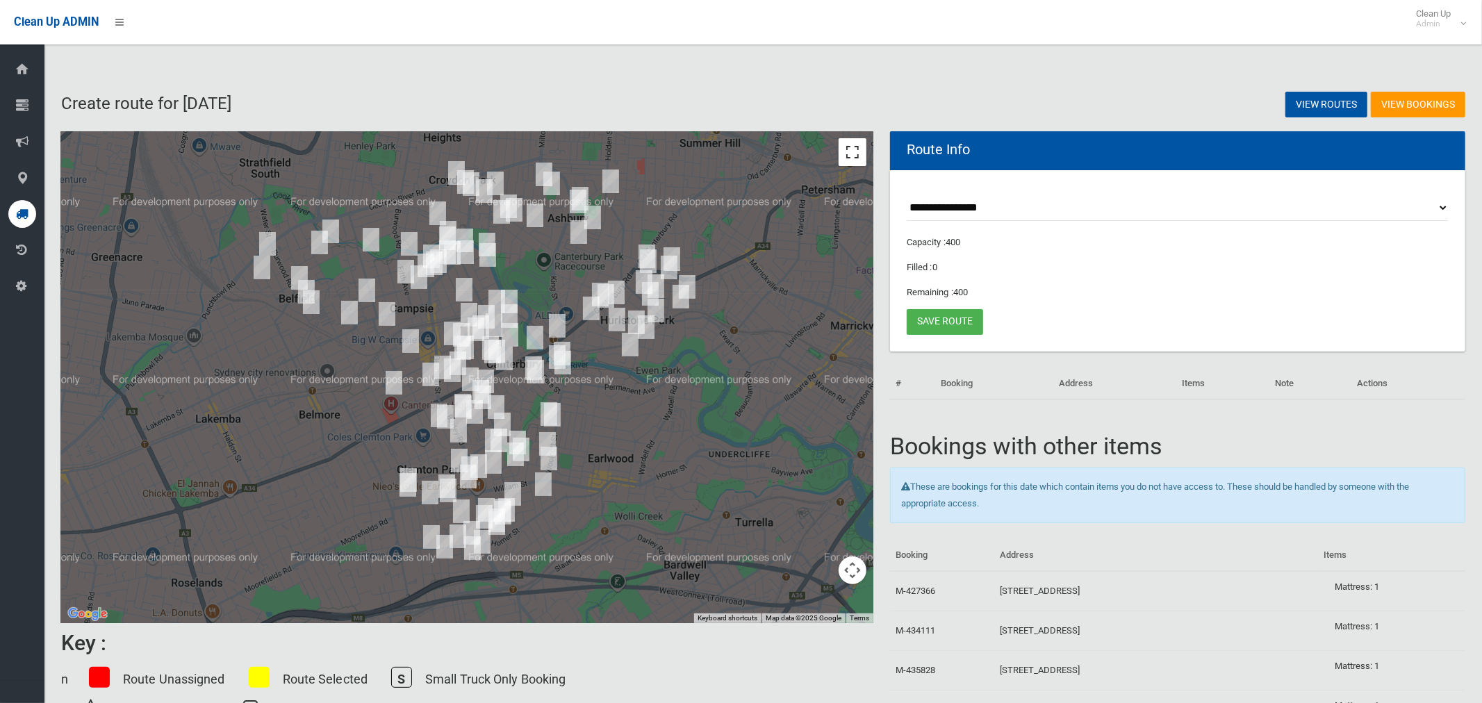
click at [850, 152] on button "Toggle fullscreen view" at bounding box center [853, 152] width 28 height 28
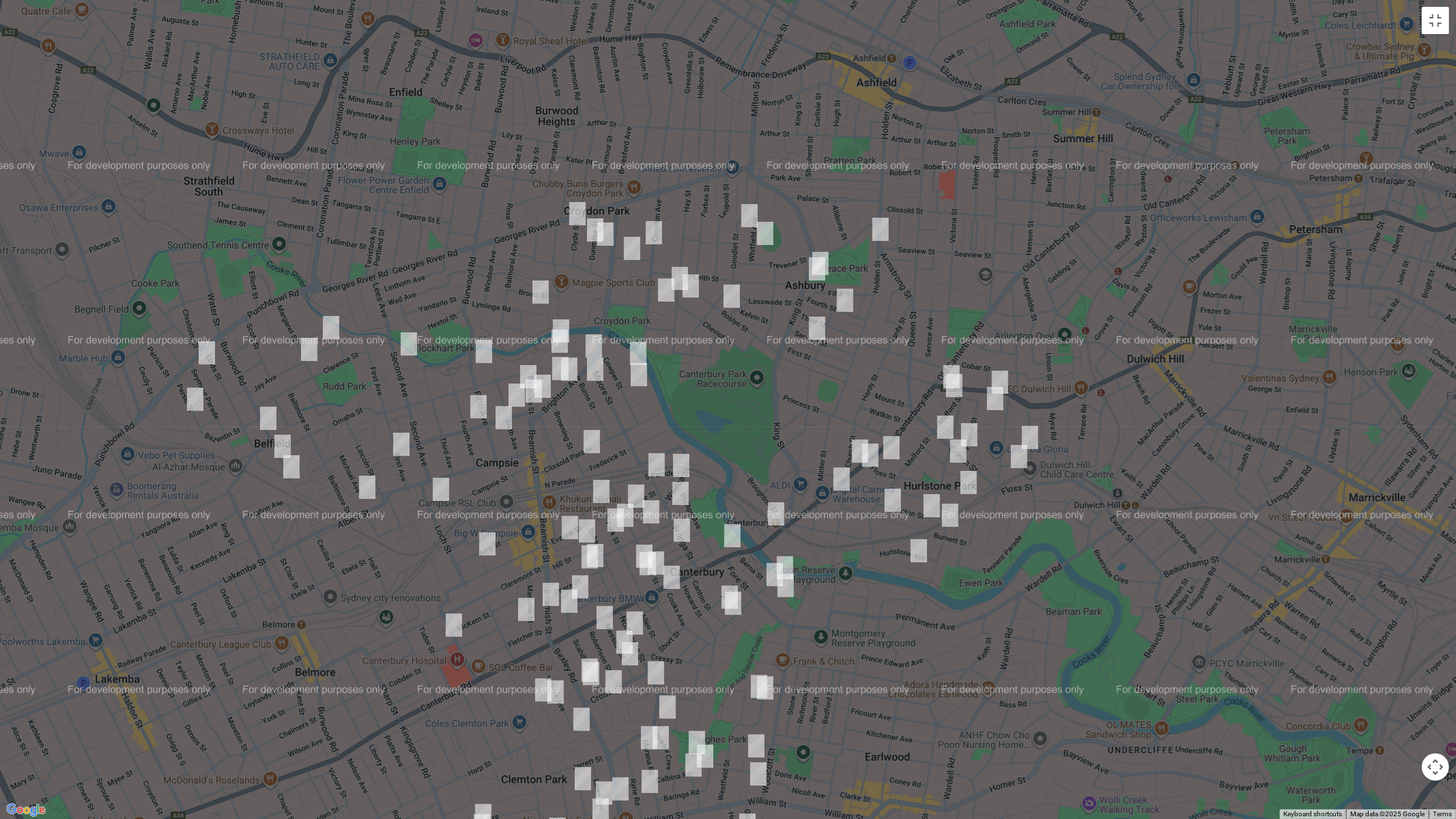
click at [267, 407] on img "106 Burwood Road, BELFIELD NSW 2191" at bounding box center [268, 418] width 28 height 34
click at [484, 342] on img "77-87 Fifth Avenue, CAMPSIE NSW 2194" at bounding box center [484, 351] width 28 height 34
click at [506, 418] on img "21-23 Fifth Avenue, CAMPSIE NSW 2194" at bounding box center [504, 417] width 28 height 34
click at [634, 250] on img "16 Queensborough Road, CROYDON PARK NSW 2133" at bounding box center [633, 248] width 28 height 34
click at [738, 297] on img "25A Roslyn Street, ASHBURY NSW 2193" at bounding box center [732, 296] width 28 height 34
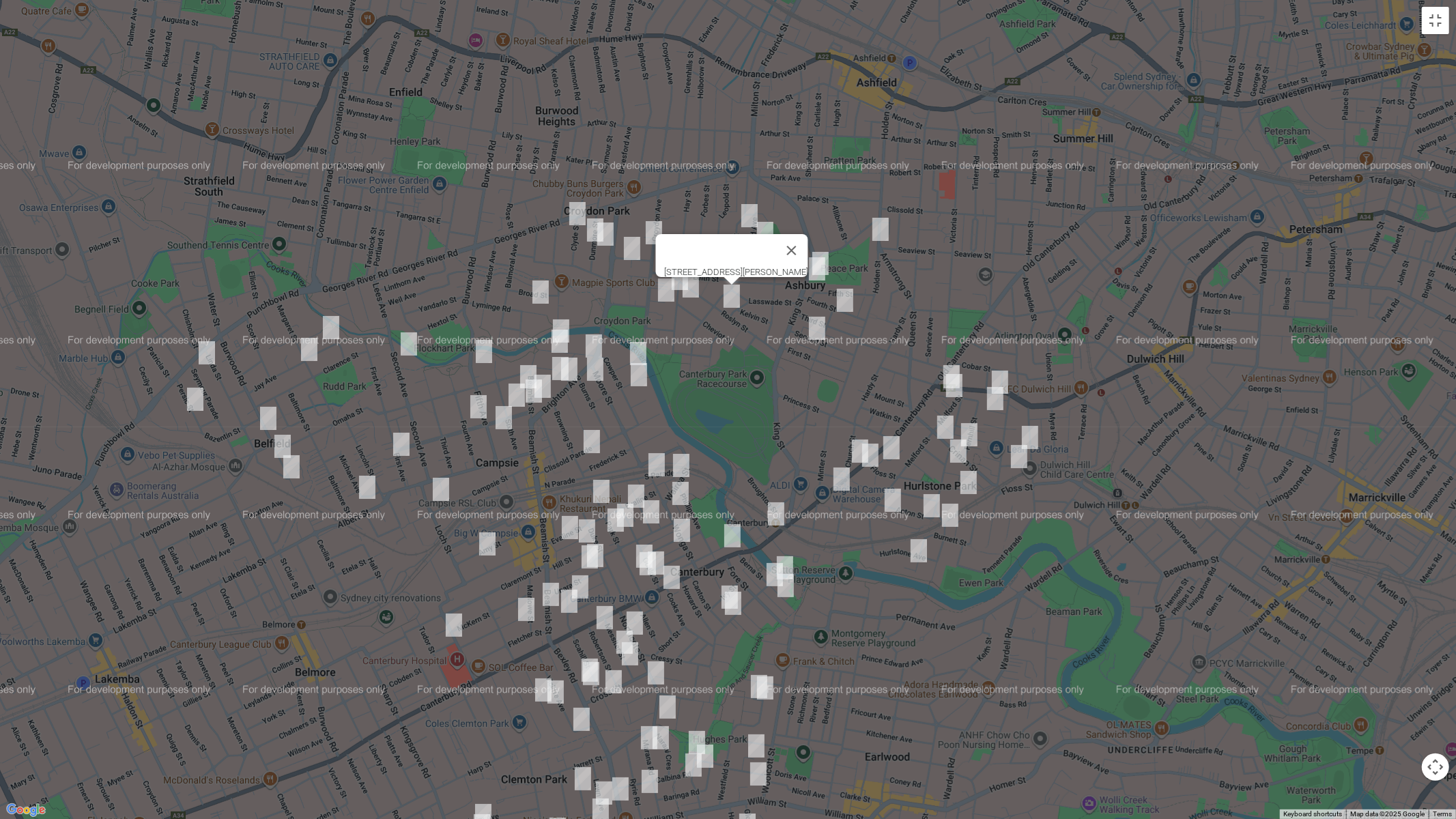
click at [202, 350] on img "83 Seymour Parade, BELFIELD NSW 2191" at bounding box center [207, 353] width 28 height 34
click at [192, 402] on img "16 Persic Street, BELFIELD NSW 2191" at bounding box center [196, 399] width 28 height 34
click at [284, 439] on img "62 Bruce Avenue, BELFIELD NSW 2191" at bounding box center [283, 446] width 28 height 34
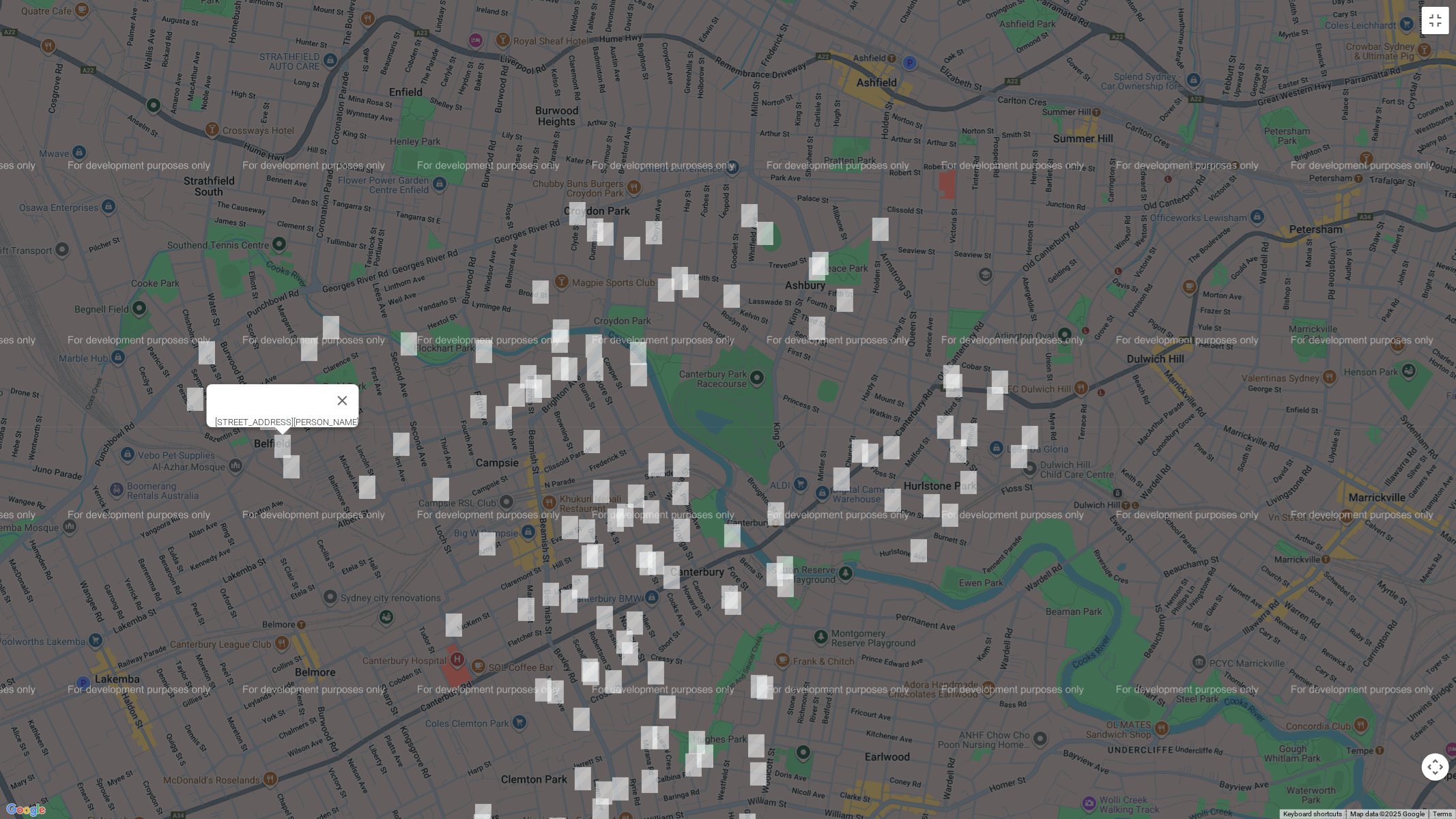
click at [292, 469] on img "4 Burnham Street, BELFIELD NSW 2191" at bounding box center [292, 466] width 28 height 34
click at [334, 323] on img "25 Birdwood Avenue, BELFIELD NSW 2191" at bounding box center [331, 327] width 28 height 34
click at [320, 352] on img "39 Margaret Street, BELFIELD NSW 2191" at bounding box center [309, 349] width 28 height 34
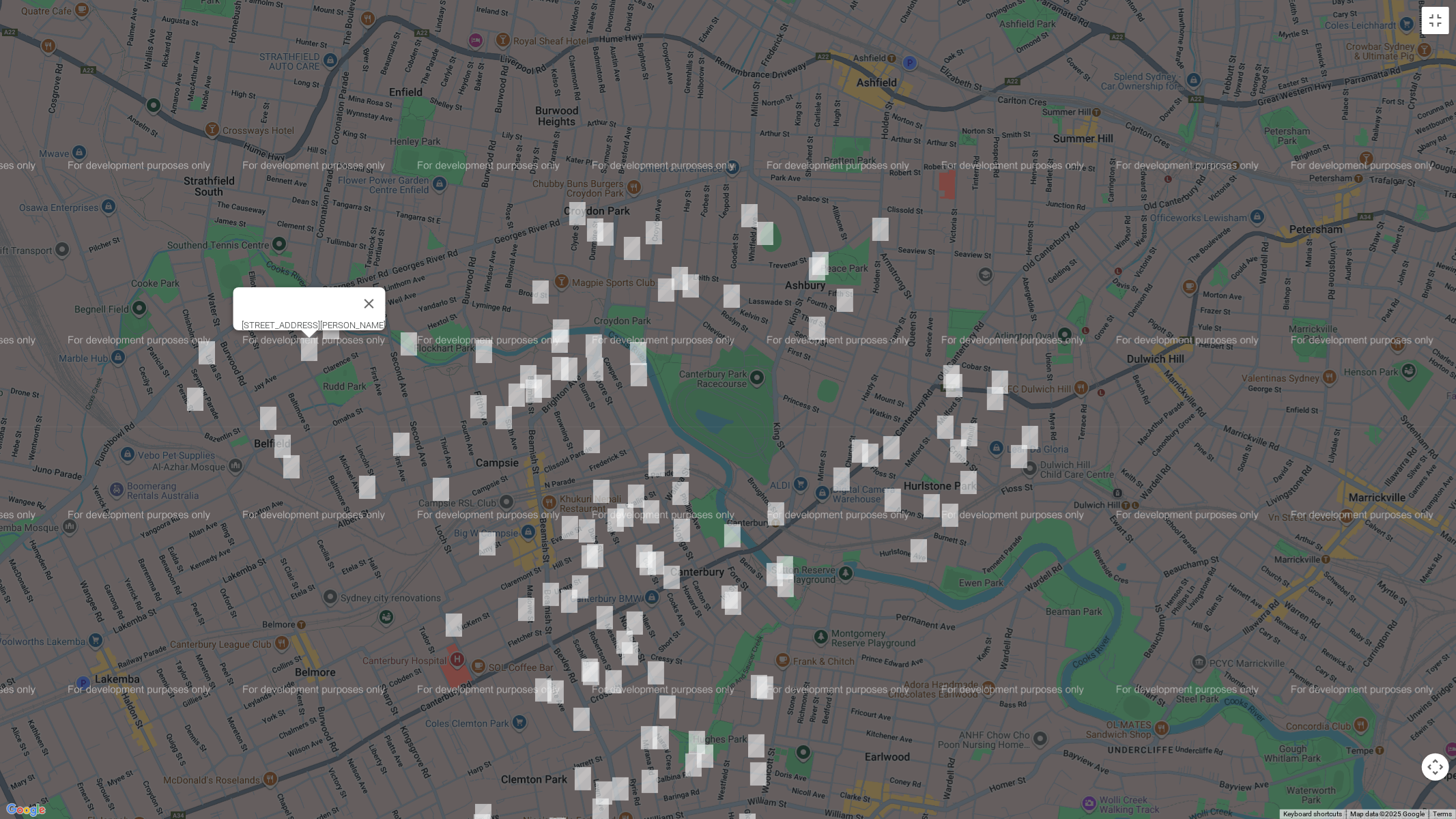
click at [409, 341] on img "75 Second Avenue, CAMPSIE NSW 2194" at bounding box center [409, 344] width 28 height 34
drag, startPoint x: 401, startPoint y: 442, endPoint x: 391, endPoint y: 455, distance: 16.4
click at [399, 442] on img "1/16 First Avenue, BELFIELD NSW 2191" at bounding box center [402, 444] width 28 height 34
click at [368, 484] on img "10 Metella Crescent, BELFIELD NSW 2191" at bounding box center [367, 487] width 28 height 34
click at [444, 490] on img "105-111 Campsie Street, CAMPSIE NSW 2194" at bounding box center [441, 489] width 28 height 34
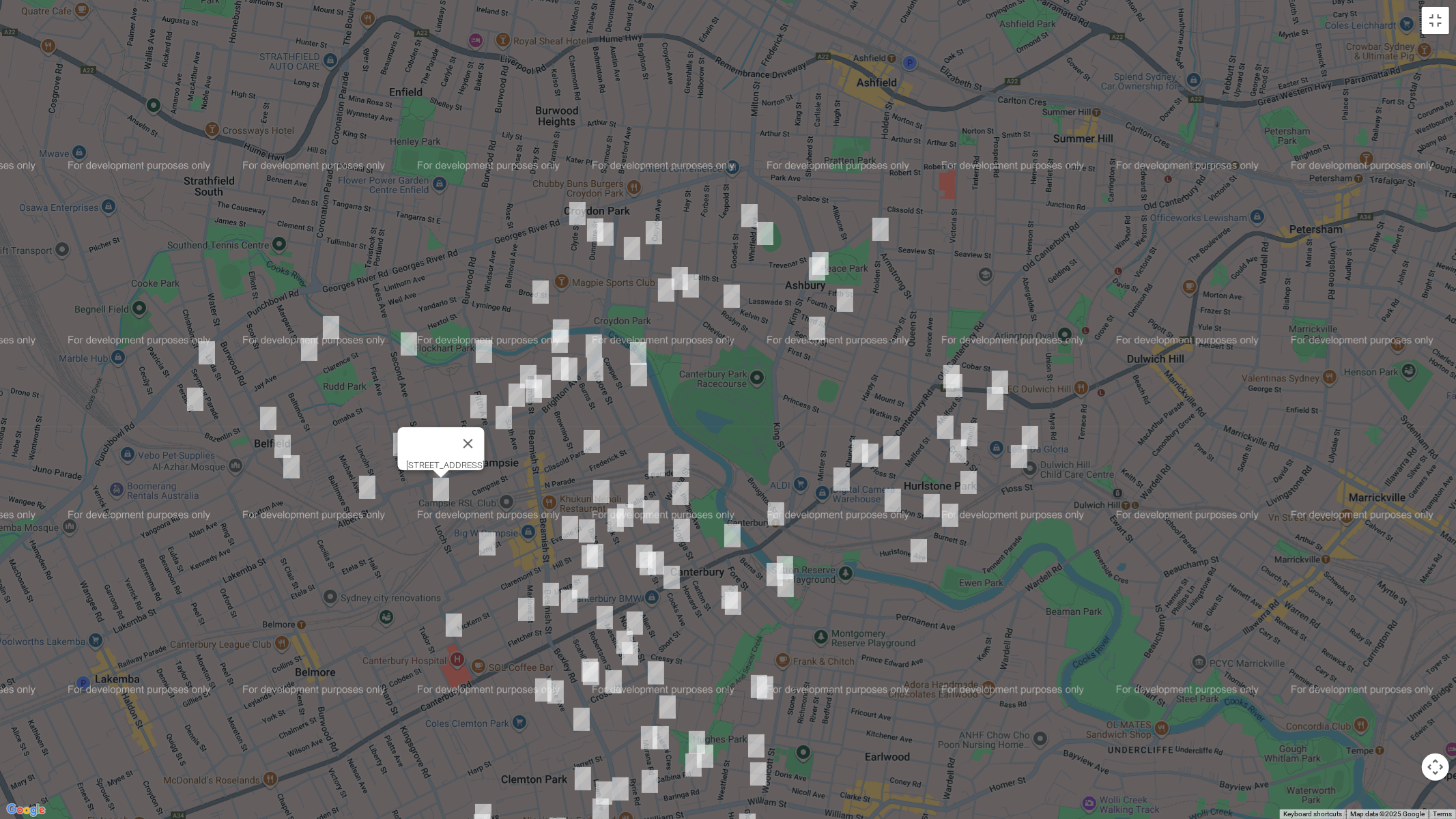
drag, startPoint x: 525, startPoint y: 433, endPoint x: 437, endPoint y: 442, distance: 88.5
click at [484, 434] on button "Close" at bounding box center [467, 443] width 32 height 32
click at [402, 445] on img "1/16 First Avenue, BELFIELD NSW 2191" at bounding box center [402, 444] width 28 height 34
click at [444, 382] on button "Close" at bounding box center [427, 398] width 32 height 32
click at [476, 408] on img "39 Eighth Avenue, CAMPSIE NSW 2194" at bounding box center [478, 407] width 28 height 34
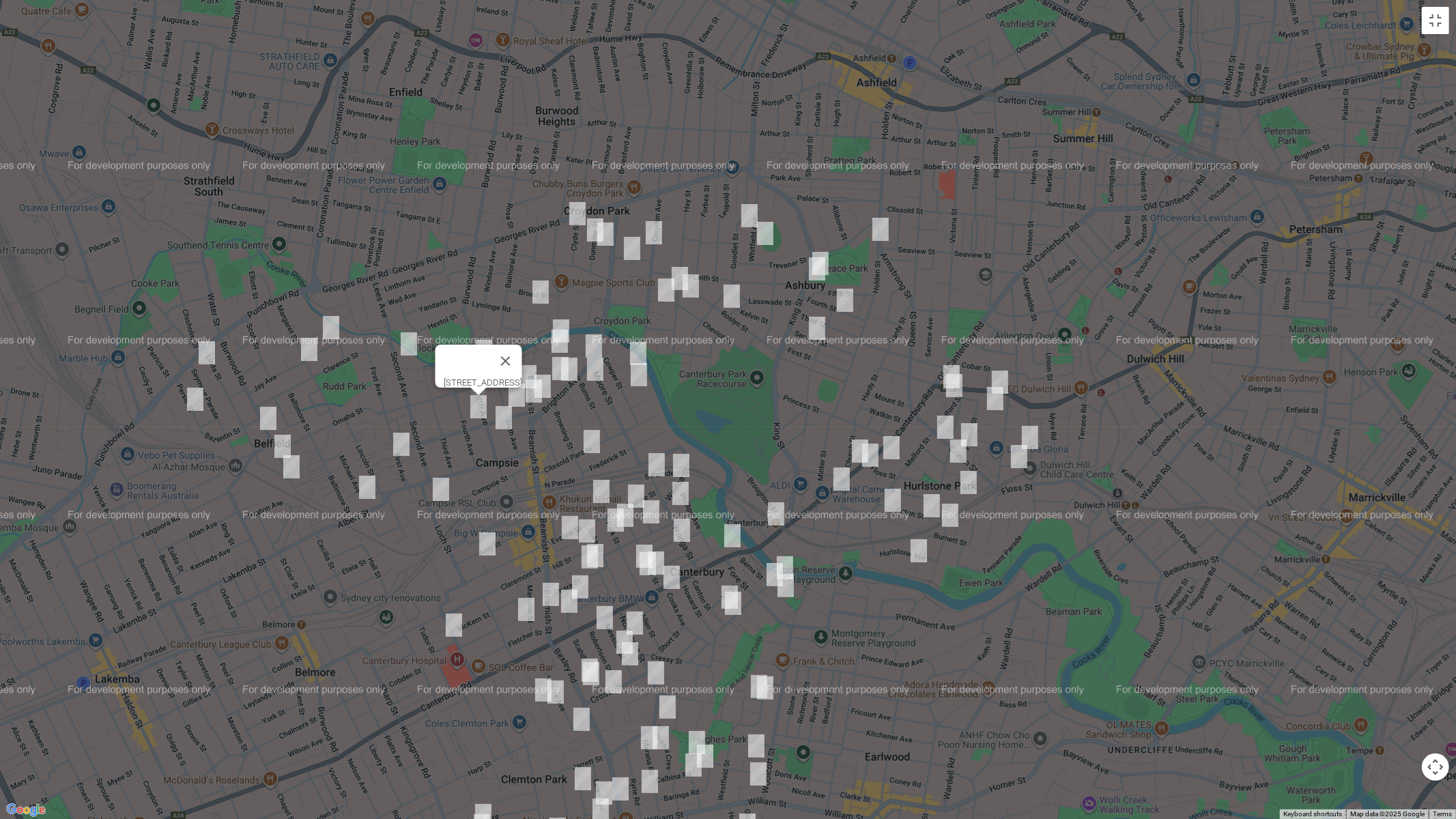
click at [578, 212] on img "3 Clyde Street, CROYDON PARK NSW 2133" at bounding box center [578, 213] width 28 height 34
click at [540, 294] on img "18 Lyminge Road, CROYDON PARK NSW 2133" at bounding box center [540, 292] width 28 height 34
click at [567, 316] on img "31 Byron Street, CAMPSIE NSW 2194" at bounding box center [561, 331] width 28 height 34
drag, startPoint x: 587, startPoint y: 225, endPoint x: 595, endPoint y: 249, distance: 25.3
click at [587, 226] on img "19 Dunmore Street, CROYDON PARK NSW 2133" at bounding box center [595, 230] width 28 height 34
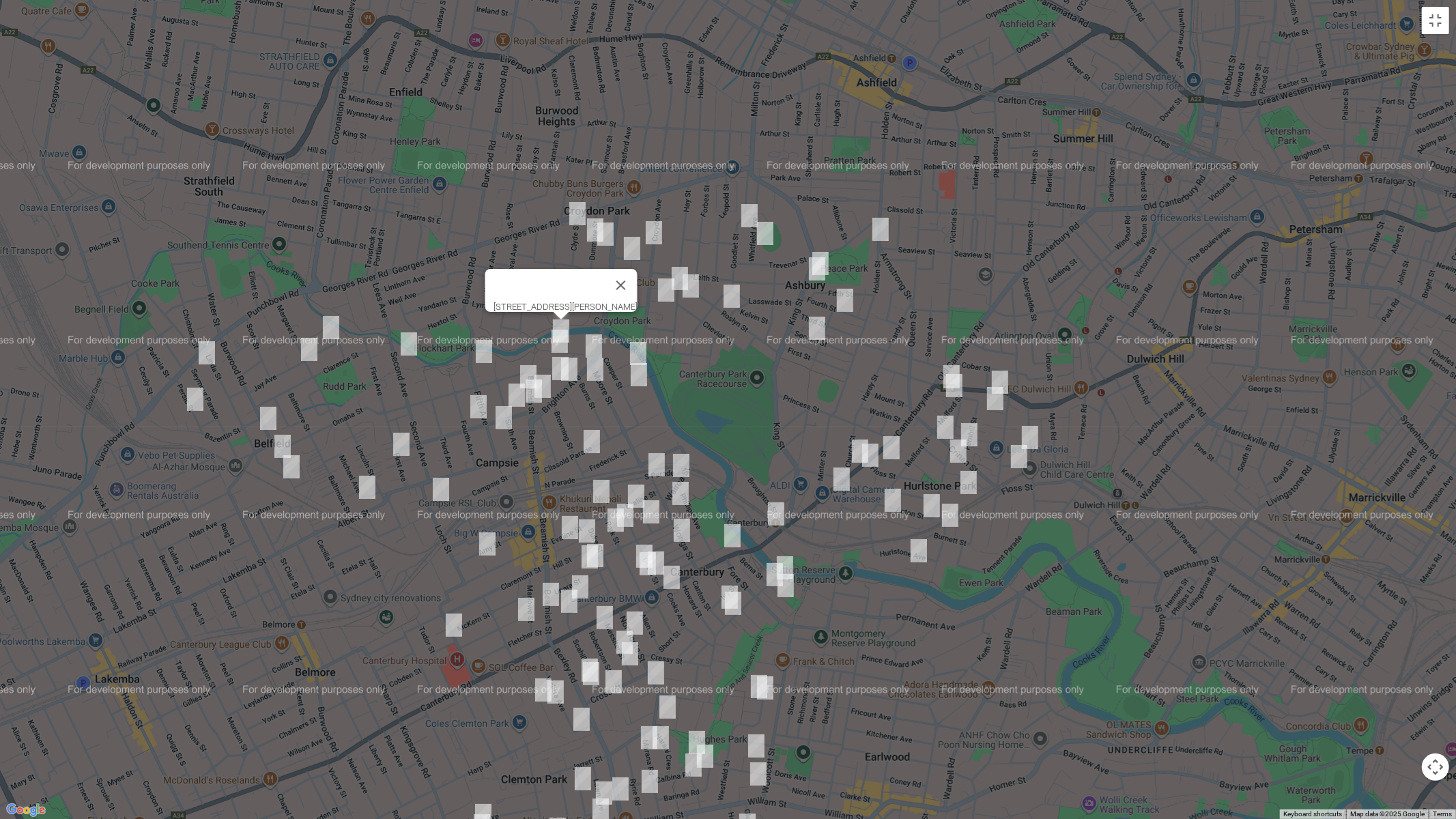
click at [589, 236] on img "19 Dunmore Street, CROYDON PARK NSW 2133" at bounding box center [595, 230] width 28 height 34
click at [605, 241] on img "28 Dunmore Street, CROYDON PARK NSW 2133" at bounding box center [605, 234] width 28 height 34
click at [652, 233] on img "165 Croydon Avenue, CROYDON PARK NSW 2133" at bounding box center [654, 233] width 28 height 34
click at [877, 229] on img "145 Holden Street, ASHBURY NSW 2193" at bounding box center [880, 229] width 28 height 34
drag, startPoint x: 742, startPoint y: 211, endPoint x: 747, endPoint y: 219, distance: 9.4
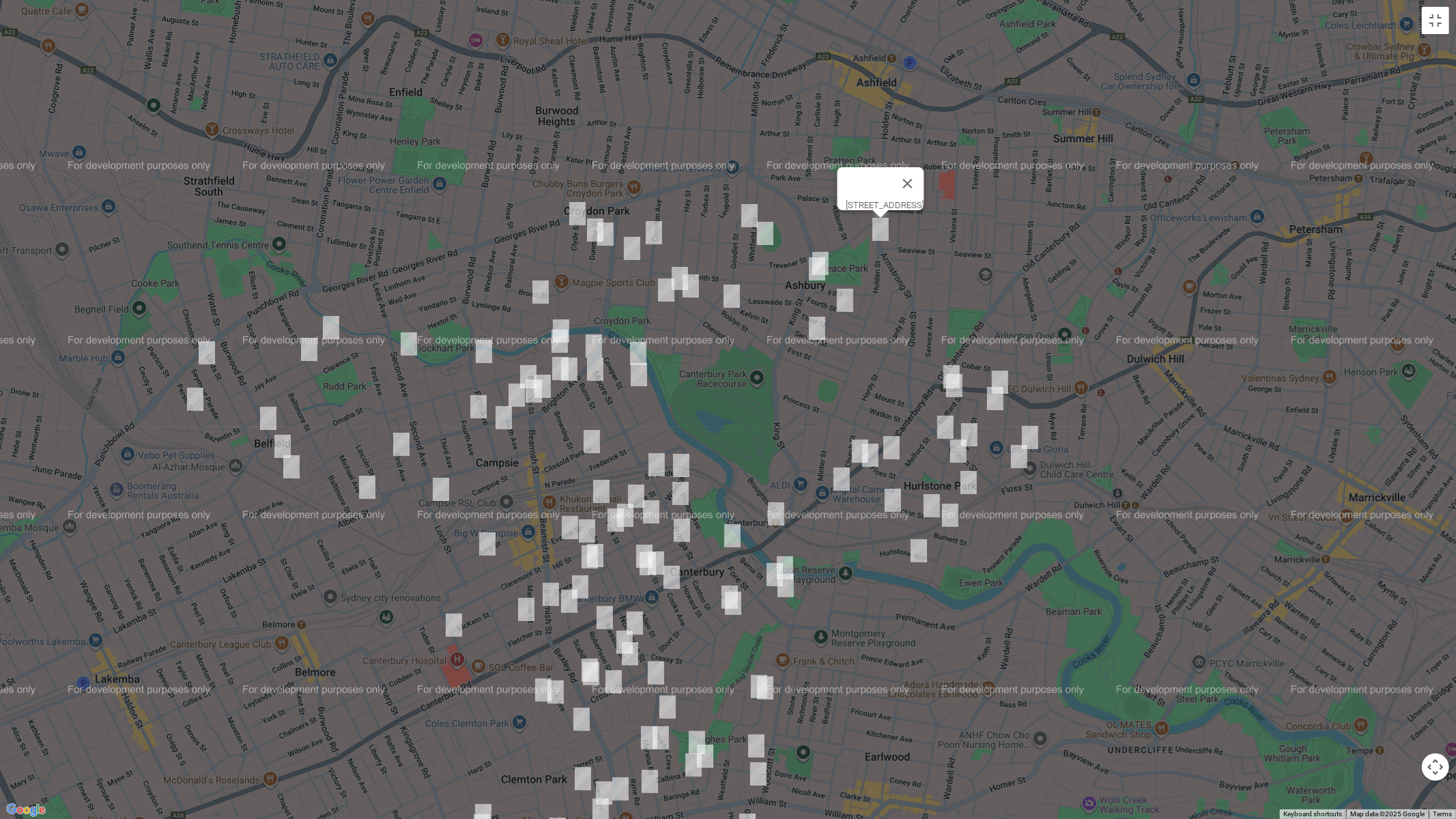
click at [742, 212] on img "12 Goodlet Street, ASHBURY NSW 2193" at bounding box center [750, 215] width 28 height 34
click at [751, 210] on img "12 Goodlet Street, ASHBURY NSW 2193" at bounding box center [750, 215] width 28 height 34
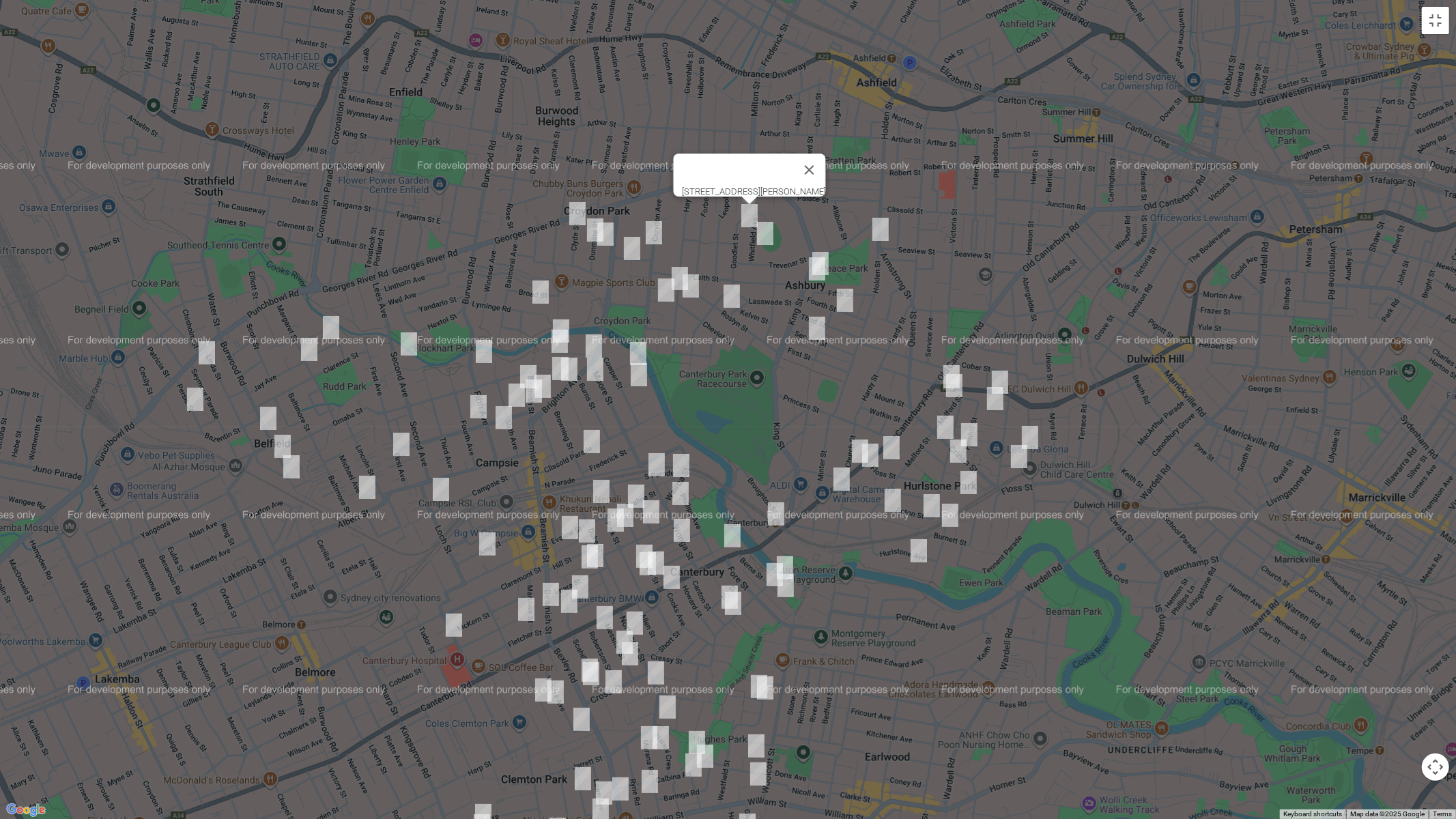
click at [766, 231] on img "18 Whitfield Avenue, ASHBURY NSW 2193" at bounding box center [765, 233] width 28 height 34
click at [830, 250] on img "27 King Street, ASHBURY NSW 2193" at bounding box center [820, 263] width 28 height 34
click at [817, 272] on img "33 King Street, ASHBURY NSW 2193" at bounding box center [817, 268] width 28 height 34
drag, startPoint x: 849, startPoint y: 300, endPoint x: 822, endPoint y: 317, distance: 31.9
click at [848, 300] on img "30 Fourth Street, ASHBURY NSW 2193" at bounding box center [845, 300] width 28 height 34
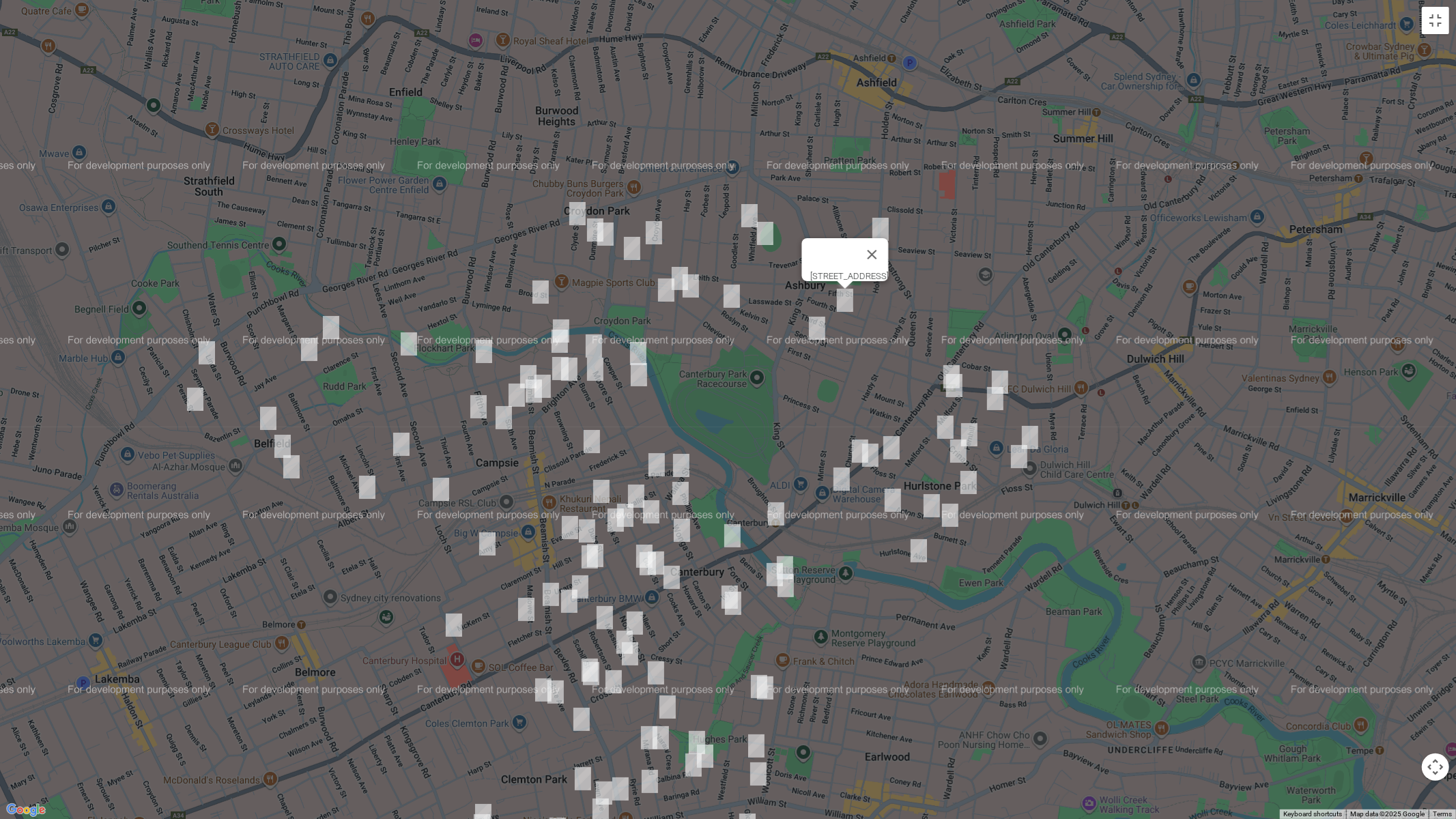
click at [815, 327] on img "54 Second Street, ASHBURY NSW 2193" at bounding box center [817, 328] width 28 height 34
click at [1440, 28] on button "Toggle fullscreen view" at bounding box center [1435, 21] width 28 height 27
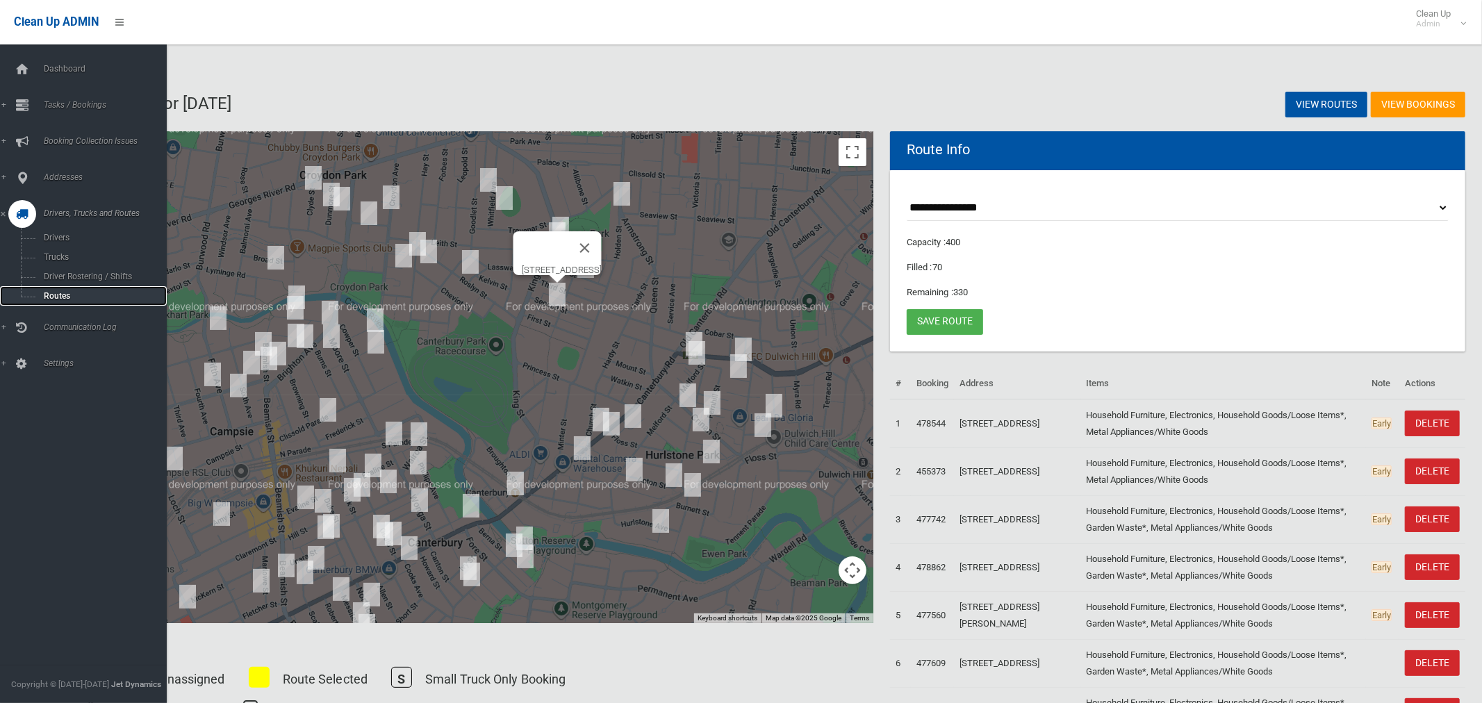
click at [48, 294] on span "Routes" at bounding box center [97, 296] width 115 height 10
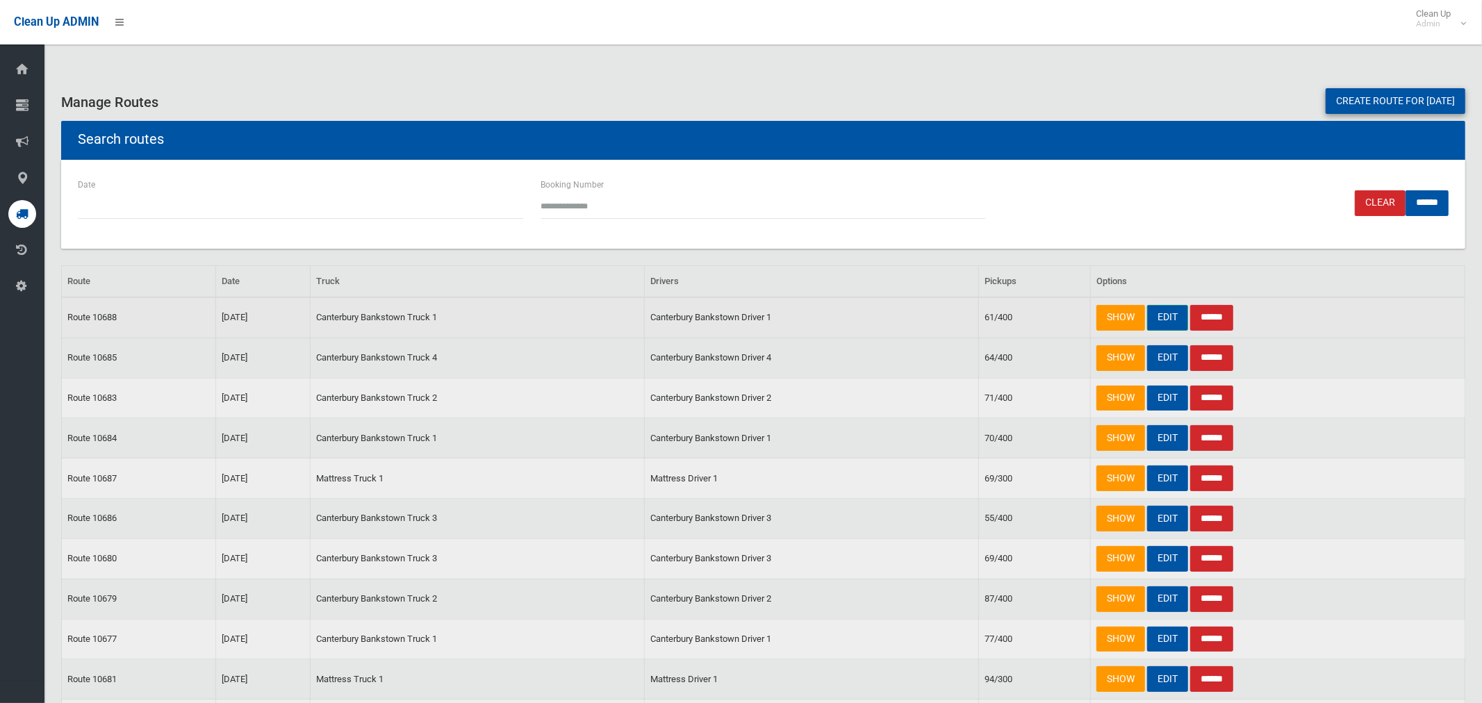
click at [1160, 317] on link "EDIT" at bounding box center [1167, 318] width 41 height 26
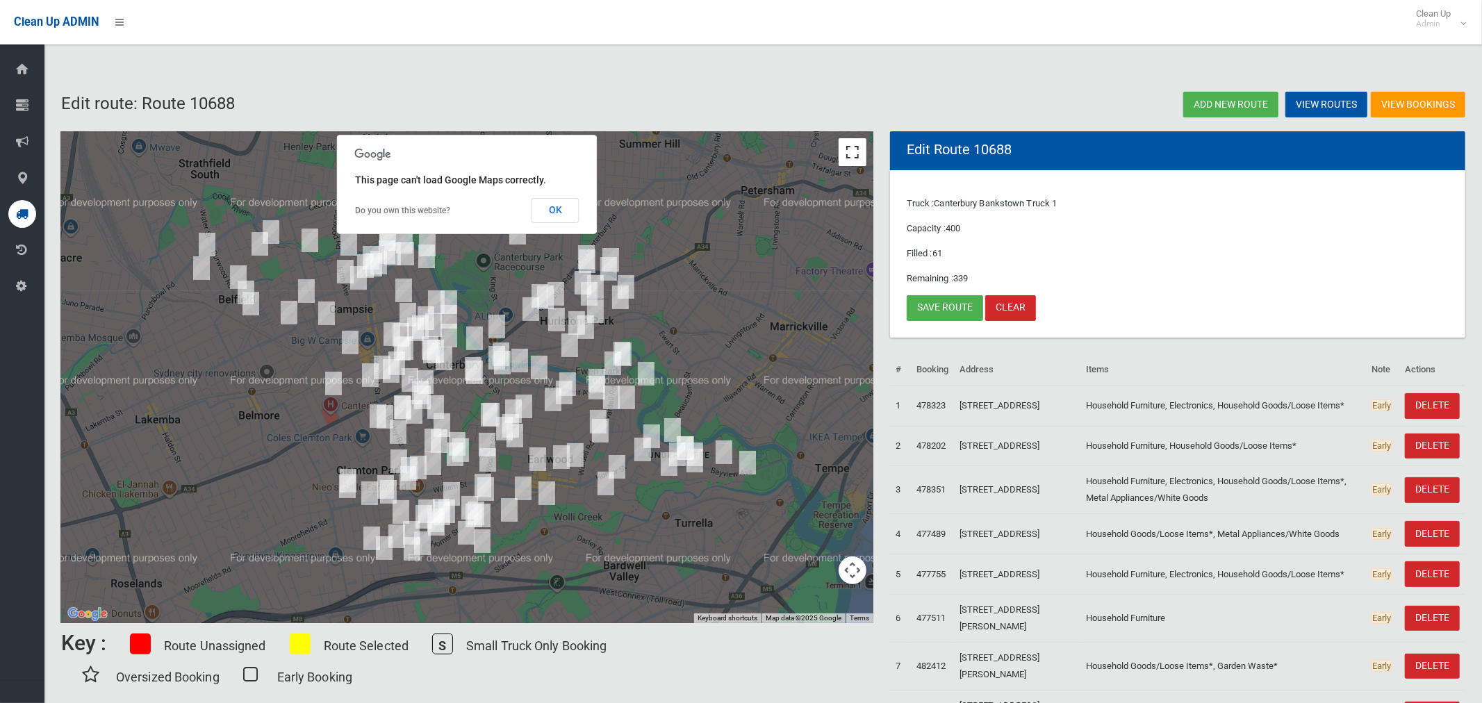
click at [855, 159] on button "Toggle fullscreen view" at bounding box center [853, 152] width 28 height 28
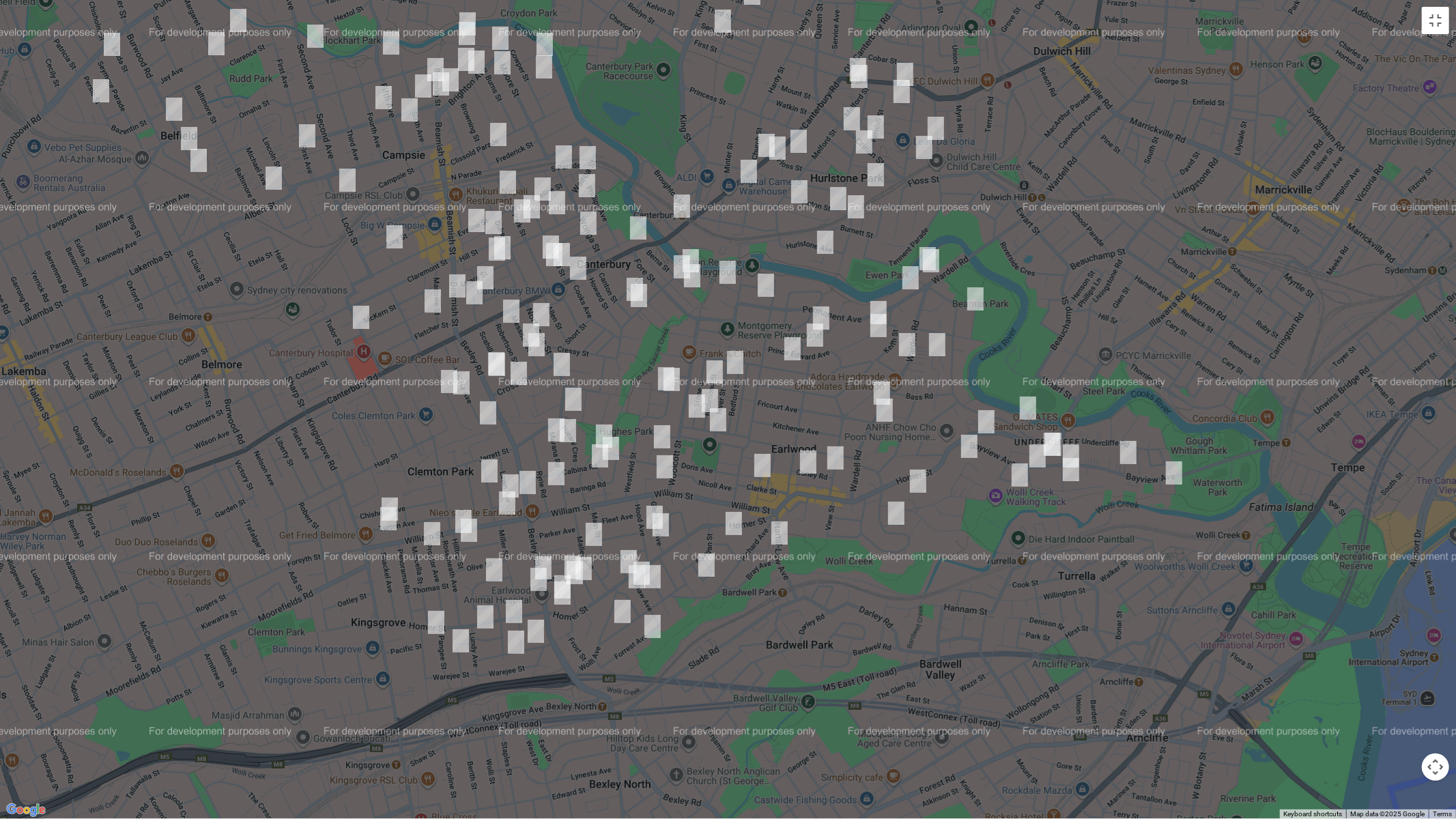
drag, startPoint x: 782, startPoint y: 464, endPoint x: 621, endPoint y: 394, distance: 175.6
click at [621, 394] on div at bounding box center [728, 410] width 1456 height 819
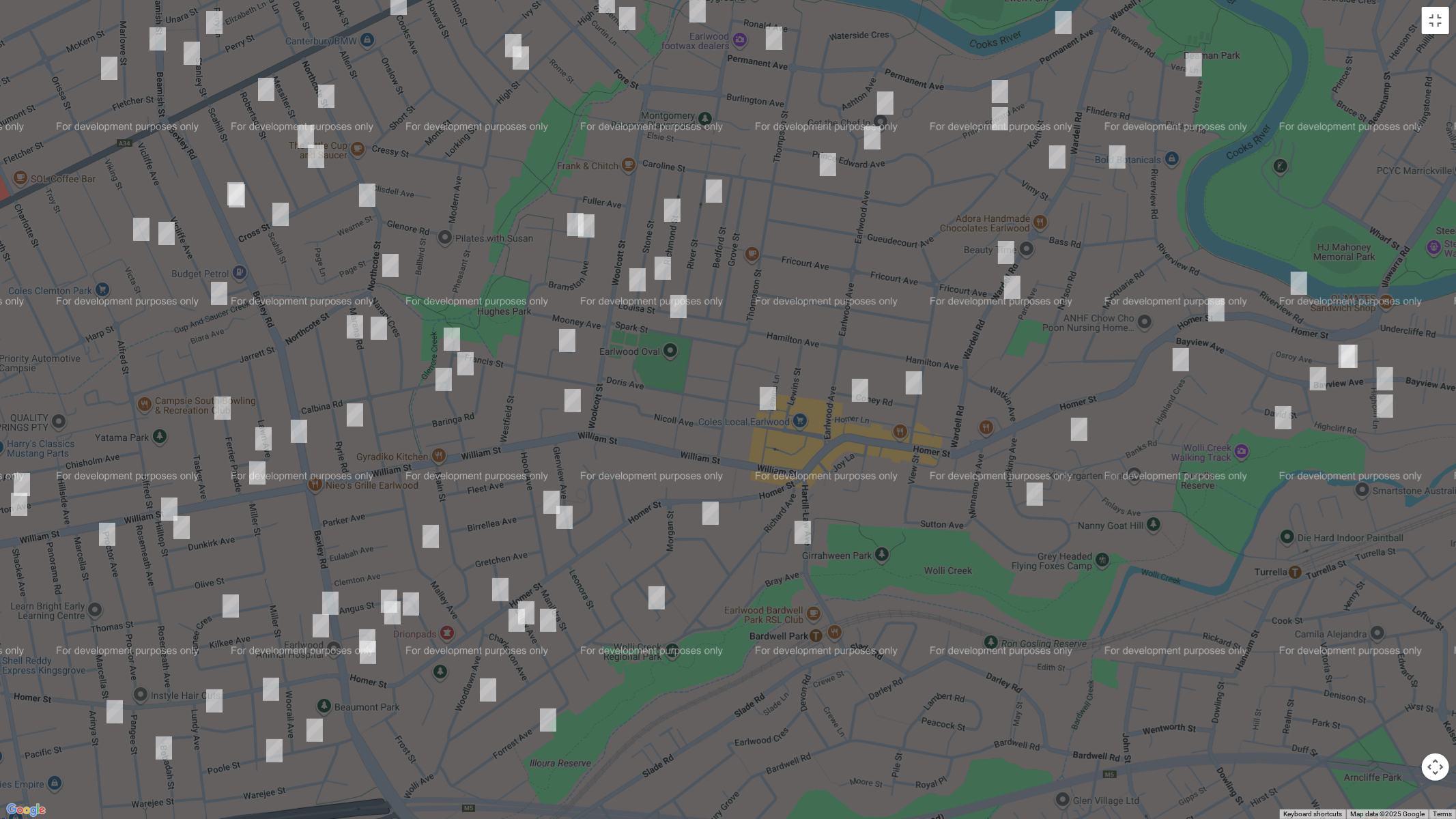
click at [804, 535] on img "15 Hartill Law Avenue, EARLWOOD NSW 2206" at bounding box center [803, 532] width 28 height 34
click at [708, 521] on img "10 Boomerang Avenue, EARLWOOD NSW 2206" at bounding box center [710, 513] width 28 height 34
click at [563, 519] on img "35 Glenview Avenue, EARLWOOD NSW 2206" at bounding box center [565, 517] width 28 height 34
click at [498, 580] on img "513 Homer Street, EARLWOOD NSW 2206" at bounding box center [500, 589] width 28 height 34
click at [530, 599] on img "5 Shaw Avenue, EARLWOOD NSW 2206" at bounding box center [527, 613] width 28 height 34
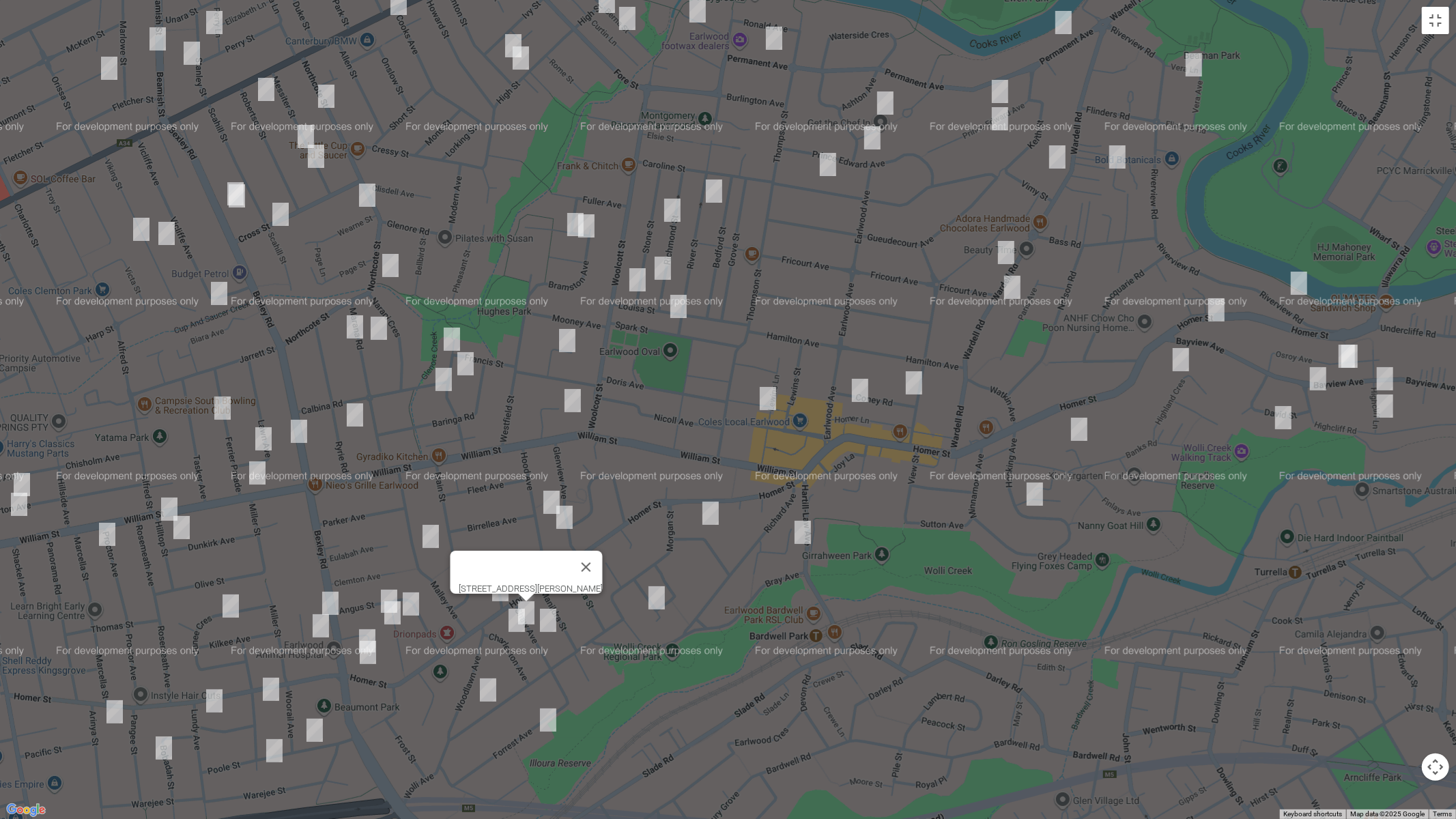
click at [515, 625] on img "6 Charleston Avenue, EARLWOOD NSW 2206" at bounding box center [517, 620] width 28 height 34
drag, startPoint x: 547, startPoint y: 622, endPoint x: 646, endPoint y: 629, distance: 99.2
click at [547, 623] on img "16 Shaw Avenue, EARLWOOD NSW 2206" at bounding box center [548, 620] width 28 height 34
drag, startPoint x: 660, startPoint y: 606, endPoint x: 591, endPoint y: 663, distance: 89.5
click at [659, 605] on img "36 Bardwell Crescent, EARLWOOD NSW 2206" at bounding box center [657, 597] width 28 height 34
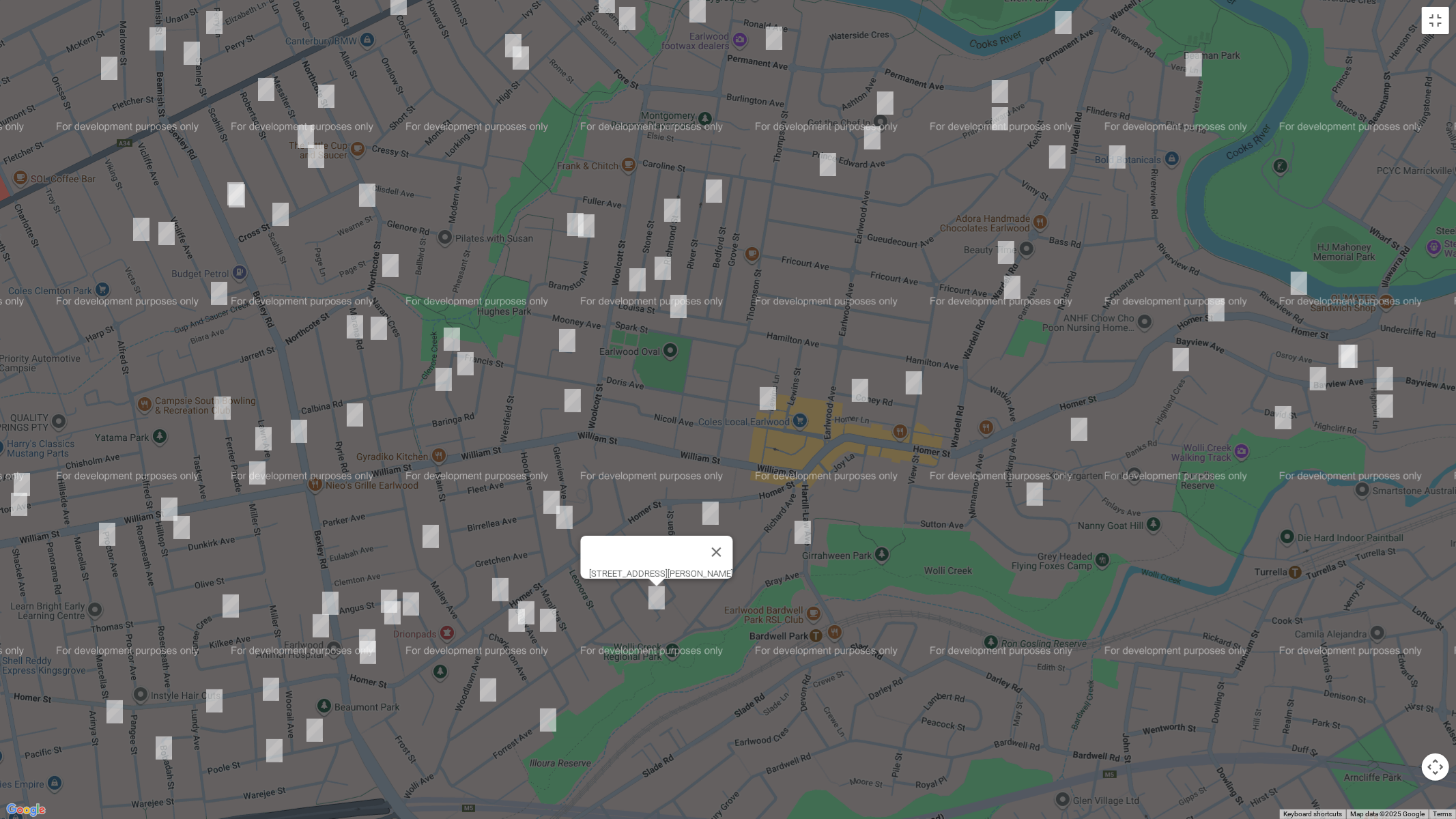
click at [479, 689] on img "27 Wolli Avenue, EARLWOOD NSW 2206" at bounding box center [488, 689] width 28 height 34
click at [548, 689] on img "10 Forrest Avenue, EARLWOOD NSW 2206" at bounding box center [548, 720] width 28 height 34
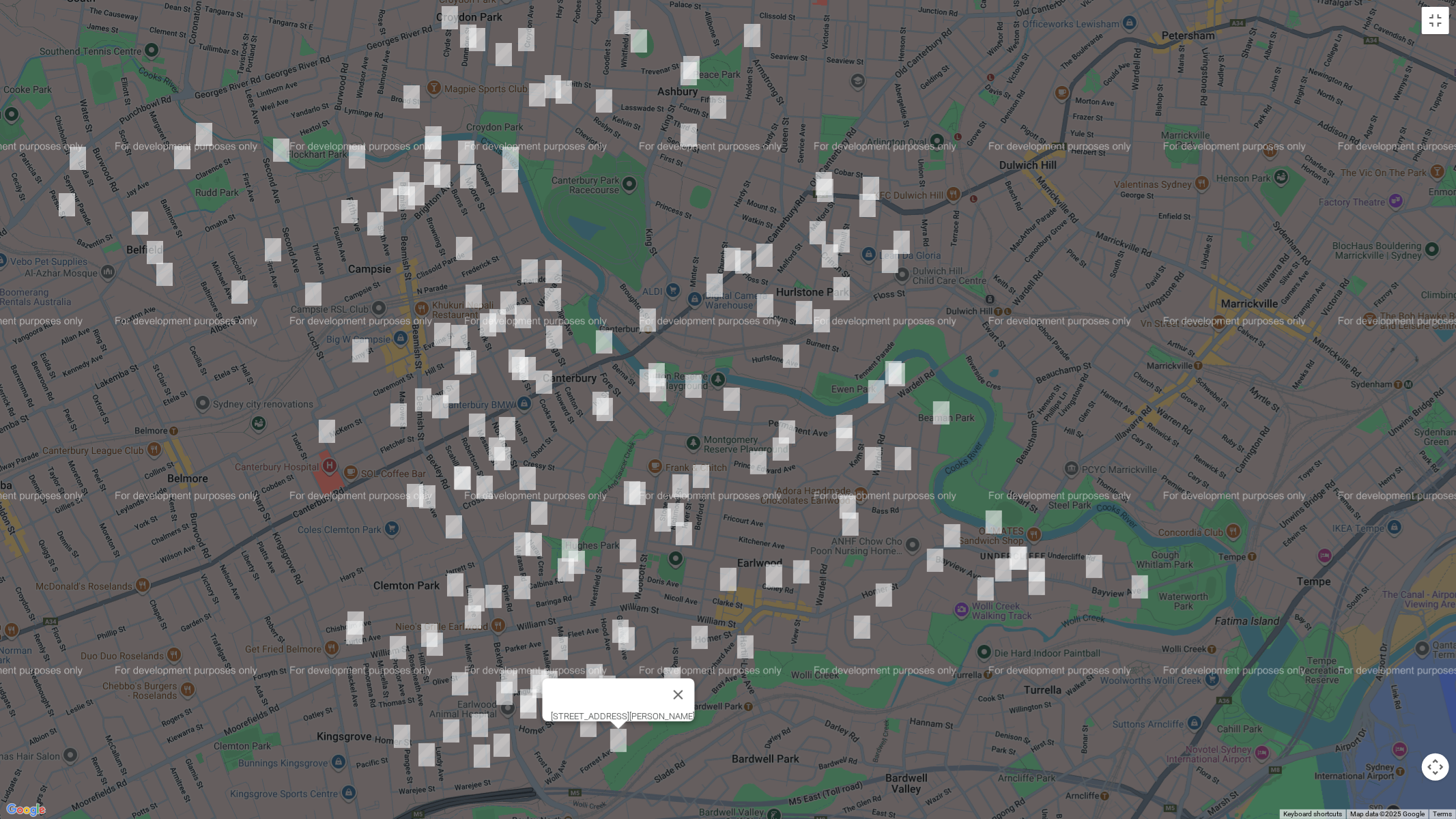
drag, startPoint x: 1055, startPoint y: 305, endPoint x: 924, endPoint y: 546, distance: 274.3
click at [936, 546] on div "[STREET_ADDRESS][PERSON_NAME]" at bounding box center [728, 410] width 1456 height 819
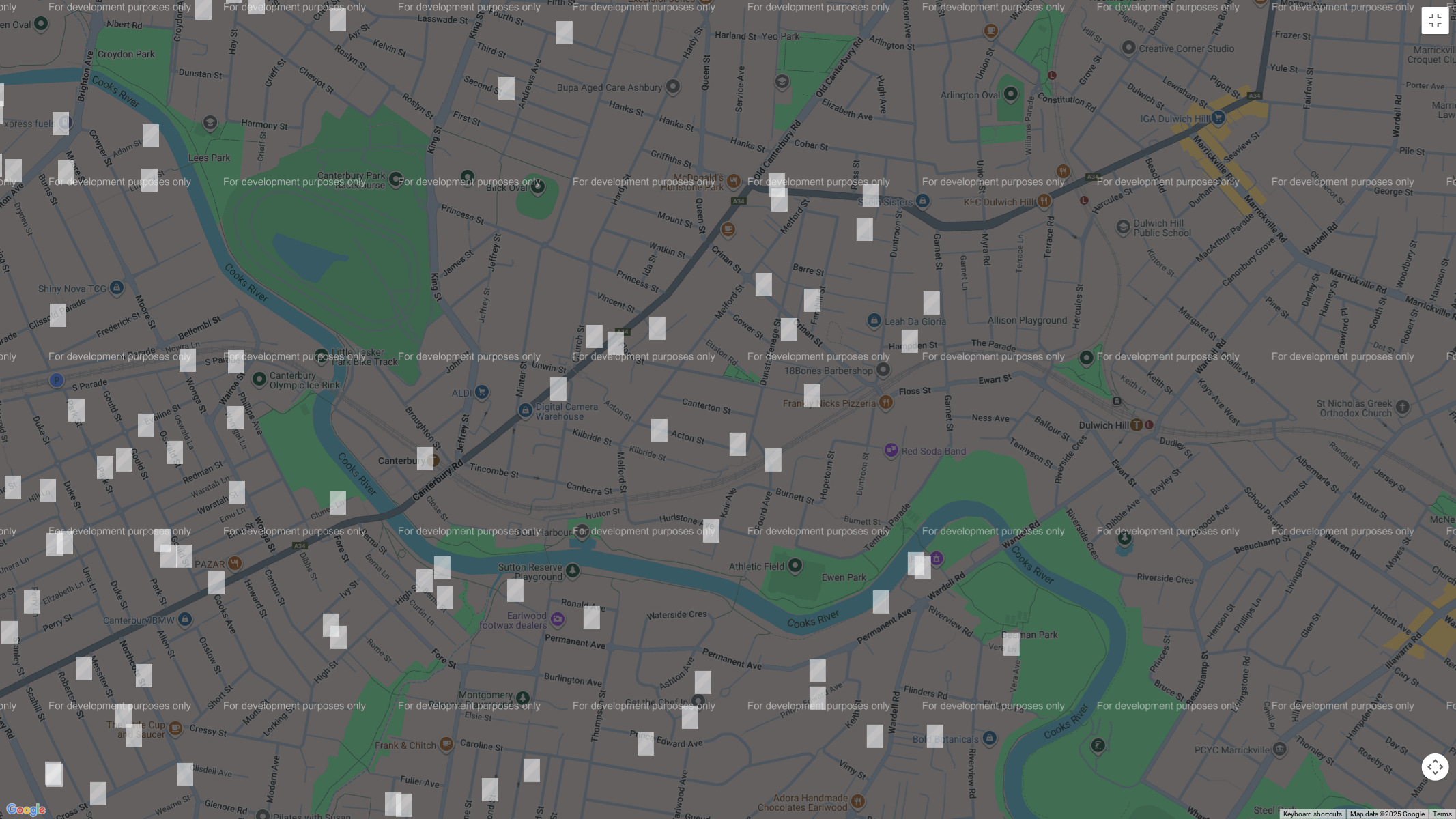
click at [712, 529] on img "26 Keir Avenue, HURLSTONE PARK NSW 2193" at bounding box center [711, 530] width 28 height 34
click at [812, 398] on img "62-64 Floss Street, HURLSTONE PARK NSW 2193" at bounding box center [812, 396] width 28 height 34
click at [772, 458] on img "13 Burnett Street, HURLSTONE PARK NSW 2193" at bounding box center [773, 460] width 28 height 34
click at [656, 437] on img "49 Kilbride Street, HURLSTONE PARK NSW 2193" at bounding box center [659, 430] width 28 height 34
click at [929, 308] on img "50 Garnet Street, HURLSTONE PARK NSW 2193" at bounding box center [932, 302] width 28 height 34
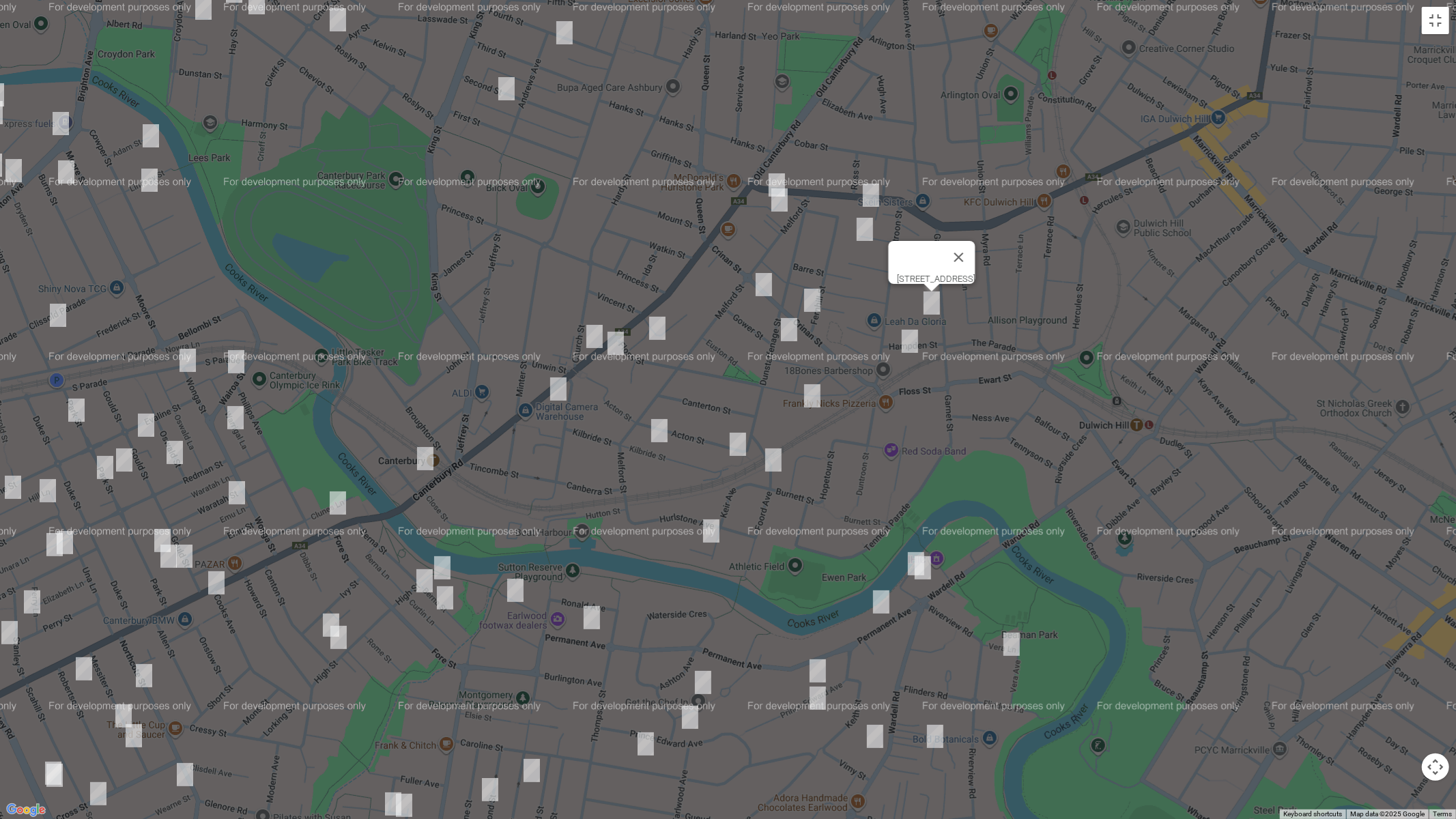
click at [912, 343] on img "12 Hampden Street, HURLSTONE PARK NSW 2193" at bounding box center [910, 341] width 28 height 34
drag, startPoint x: 744, startPoint y: 444, endPoint x: 747, endPoint y: 425, distance: 19.2
click at [744, 444] on img "74 Dunstaffenage Street, HURLSTONE PARK NSW 2193" at bounding box center [738, 444] width 28 height 34
click at [758, 285] on img "98 Crinan Street, HURLSTONE PARK NSW 2193" at bounding box center [764, 284] width 28 height 34
click at [809, 296] on img "65 Crinan Street, HURLSTONE PARK NSW 2193" at bounding box center [812, 300] width 28 height 34
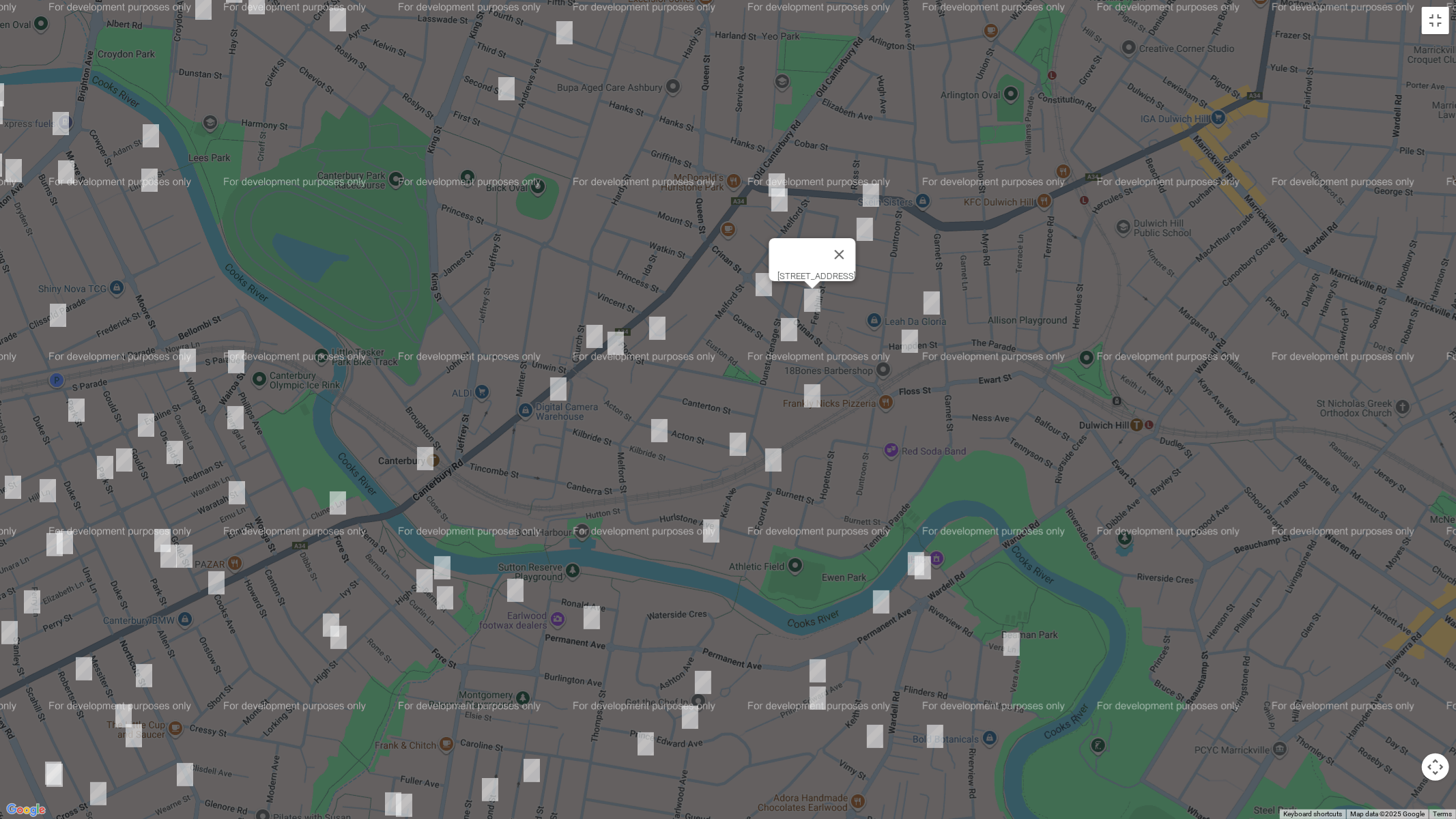
click at [790, 328] on img "49 Dunstaffenage Street, HURLSTONE PARK NSW 2193" at bounding box center [789, 329] width 28 height 34
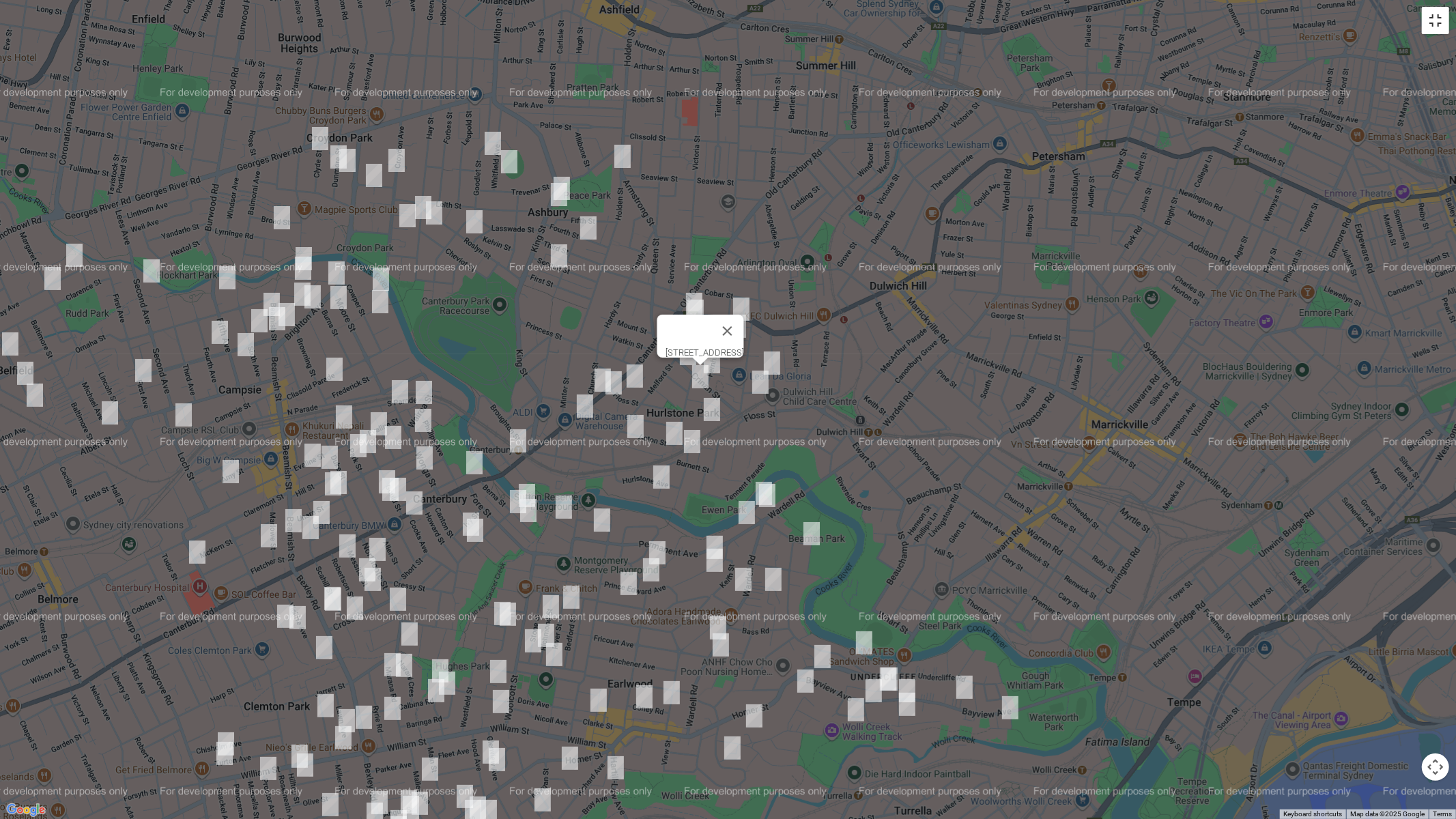
click at [1435, 25] on button "Toggle fullscreen view" at bounding box center [1435, 21] width 28 height 27
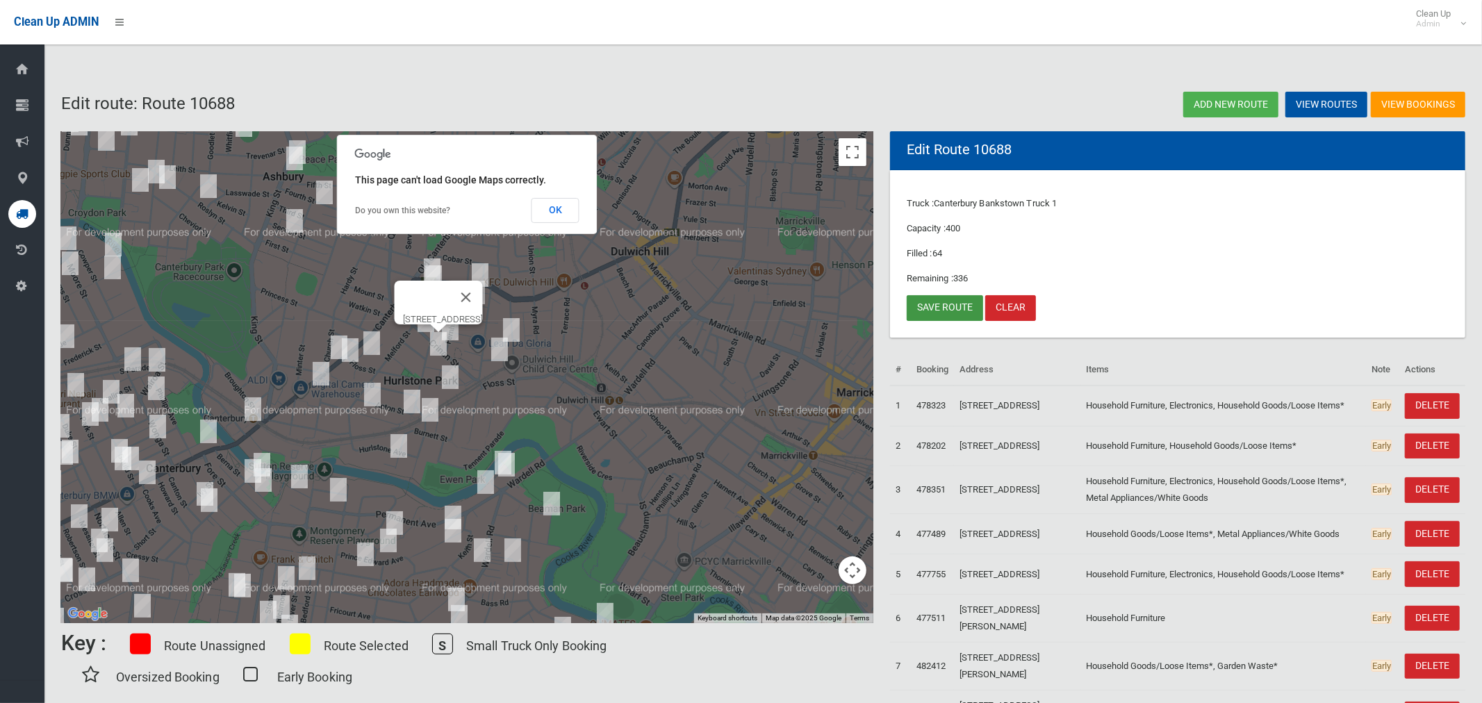
click at [945, 306] on link "Save route" at bounding box center [945, 308] width 76 height 26
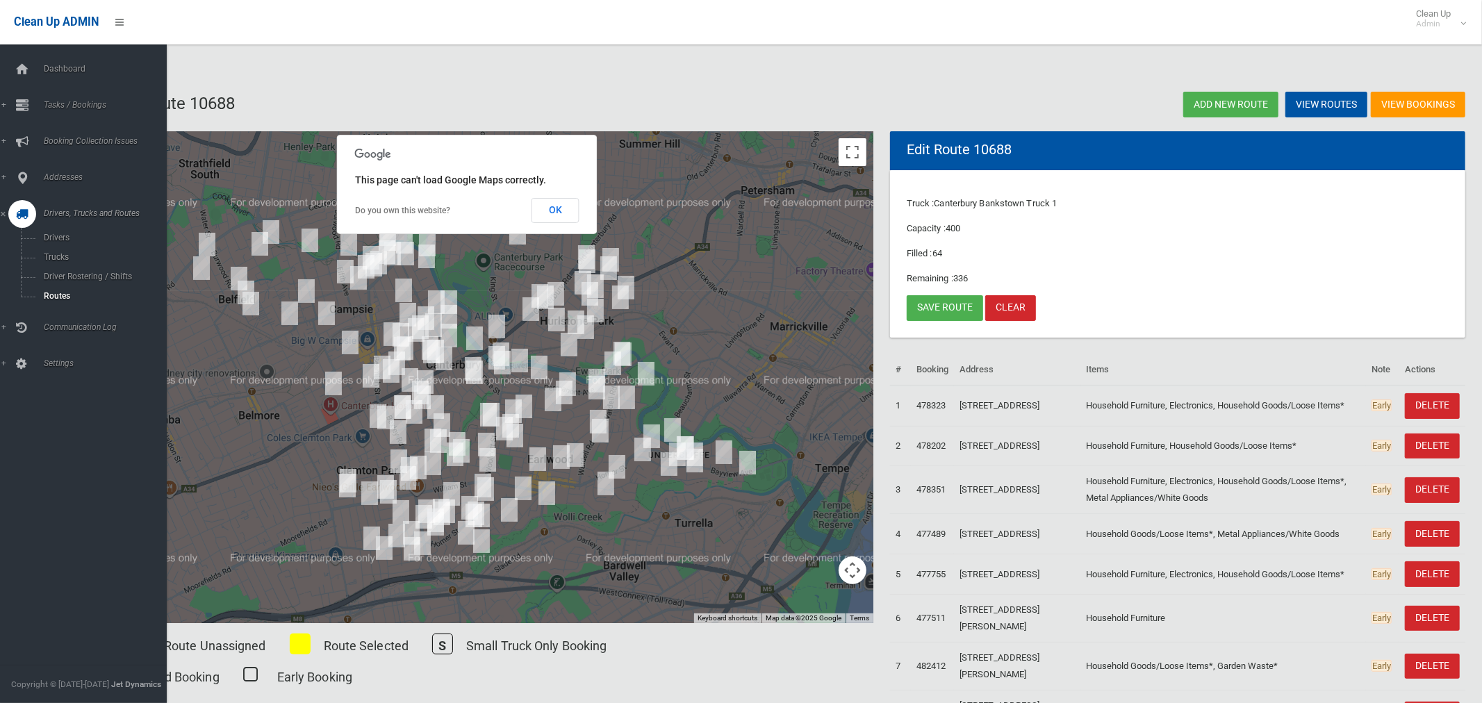
click at [22, 219] on icon at bounding box center [22, 214] width 13 height 28
click at [48, 297] on span "Routes" at bounding box center [97, 296] width 115 height 10
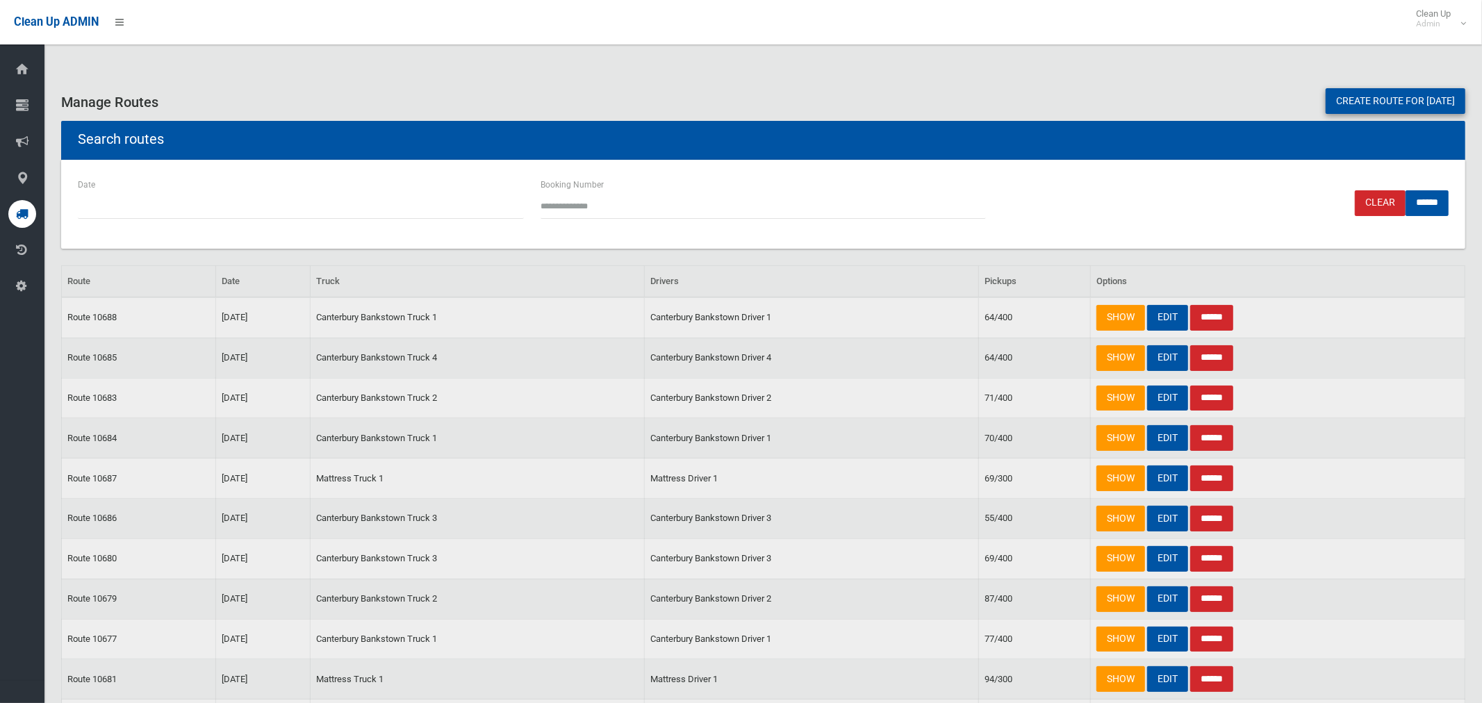
click at [1351, 92] on link "Create route for [DATE]" at bounding box center [1396, 101] width 140 height 26
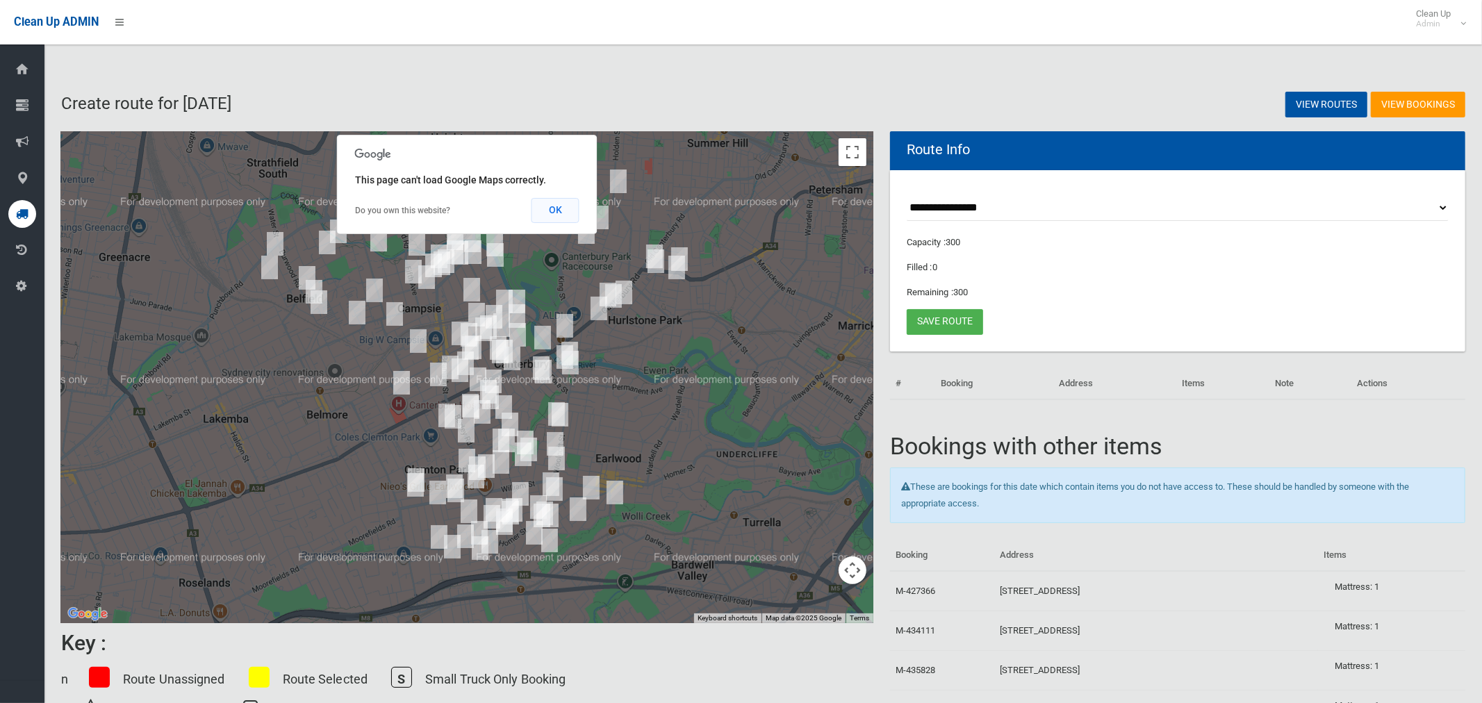
click at [568, 213] on button "OK" at bounding box center [556, 210] width 48 height 25
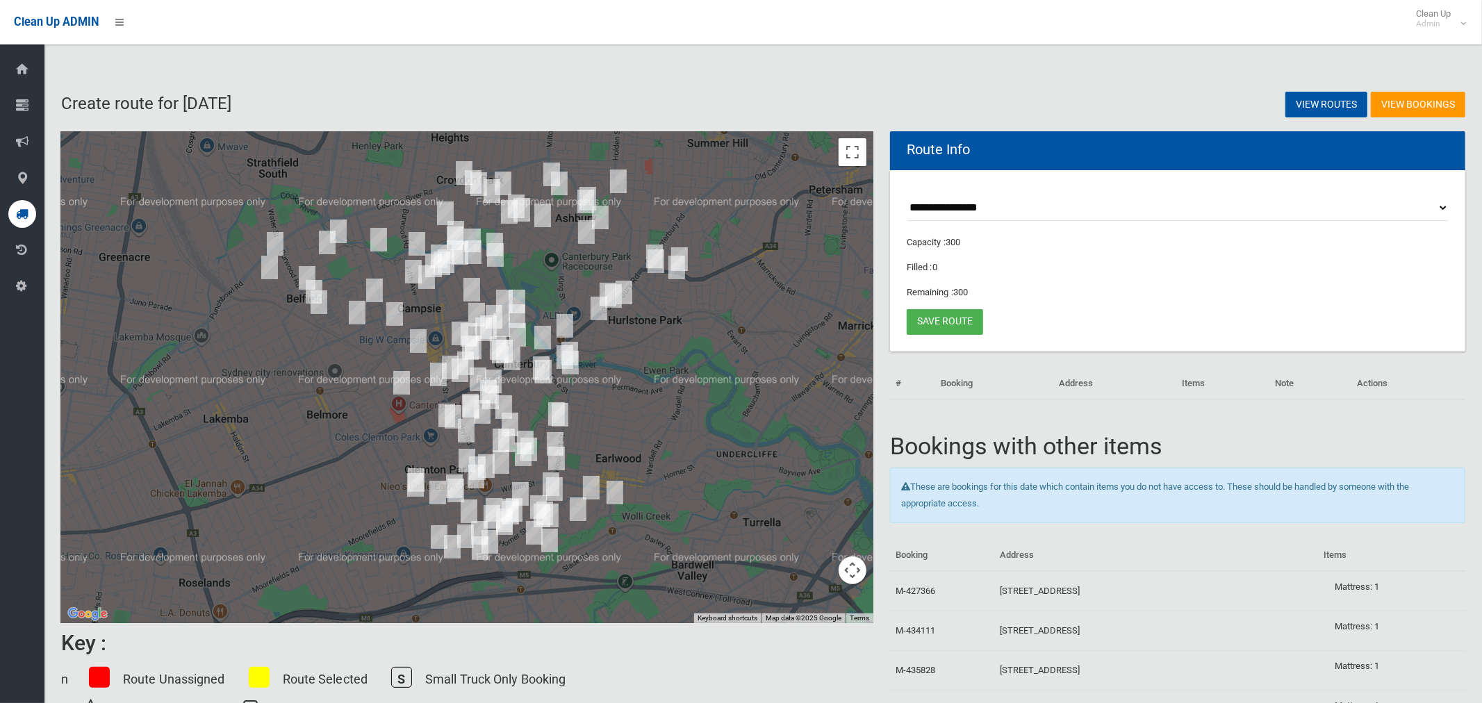
click at [957, 206] on select "**********" at bounding box center [1178, 208] width 542 height 26
select select "*****"
click at [907, 195] on select "**********" at bounding box center [1178, 208] width 542 height 26
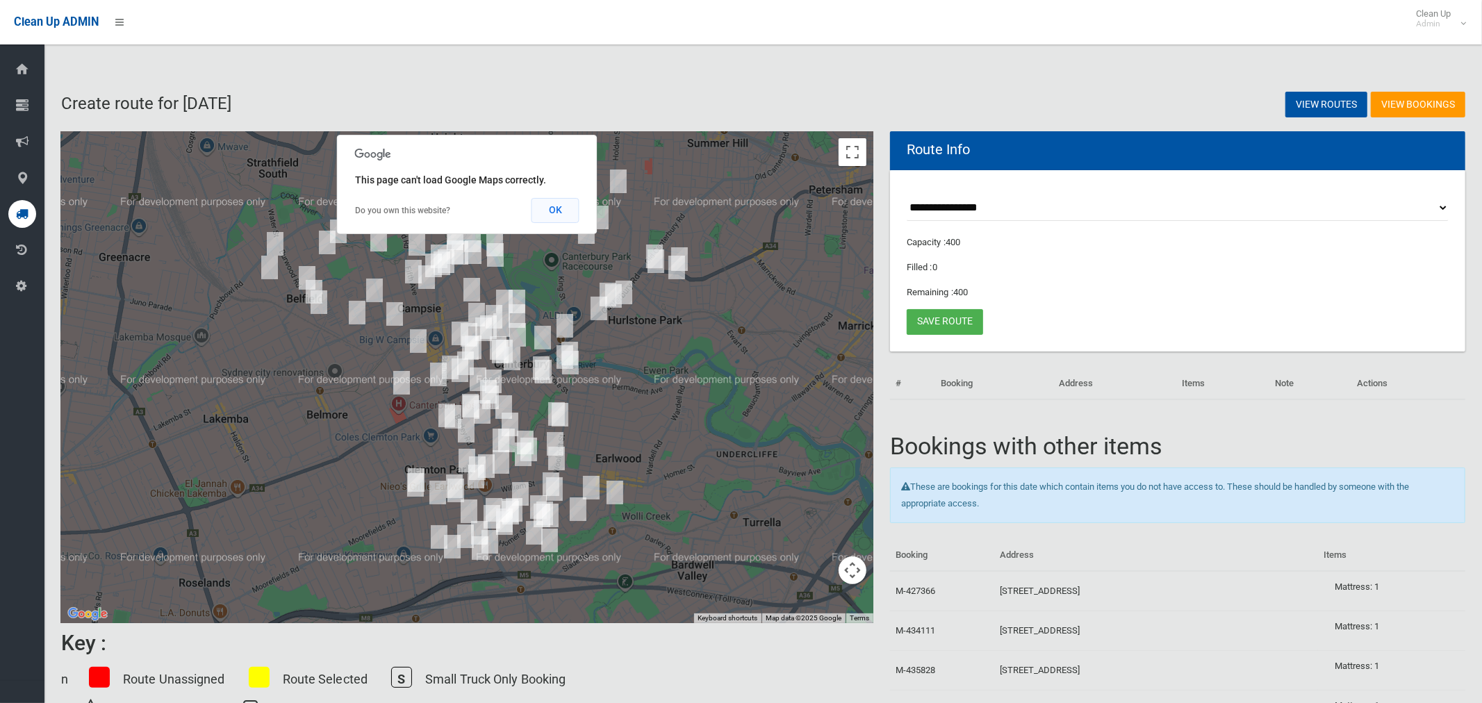
click at [566, 212] on button "OK" at bounding box center [556, 210] width 48 height 25
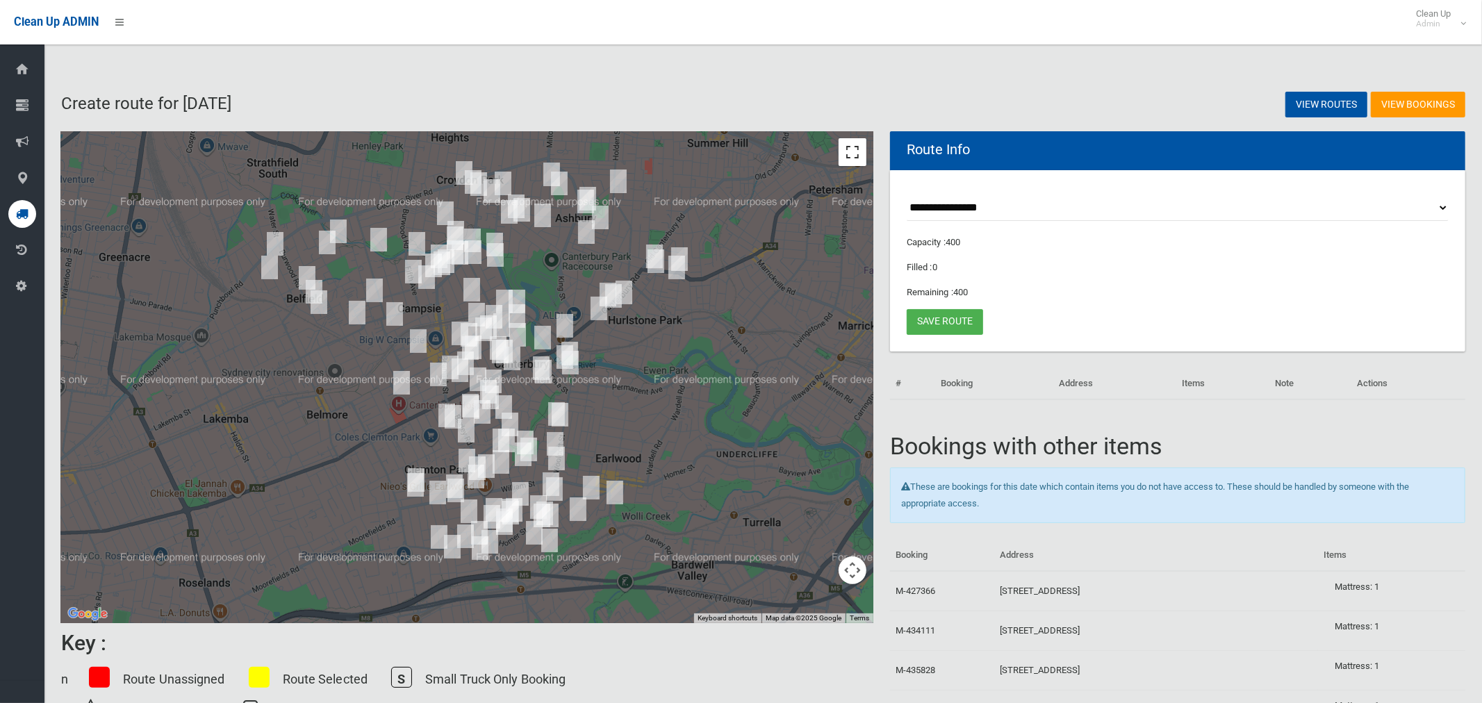
click at [857, 155] on button "Toggle fullscreen view" at bounding box center [853, 152] width 28 height 28
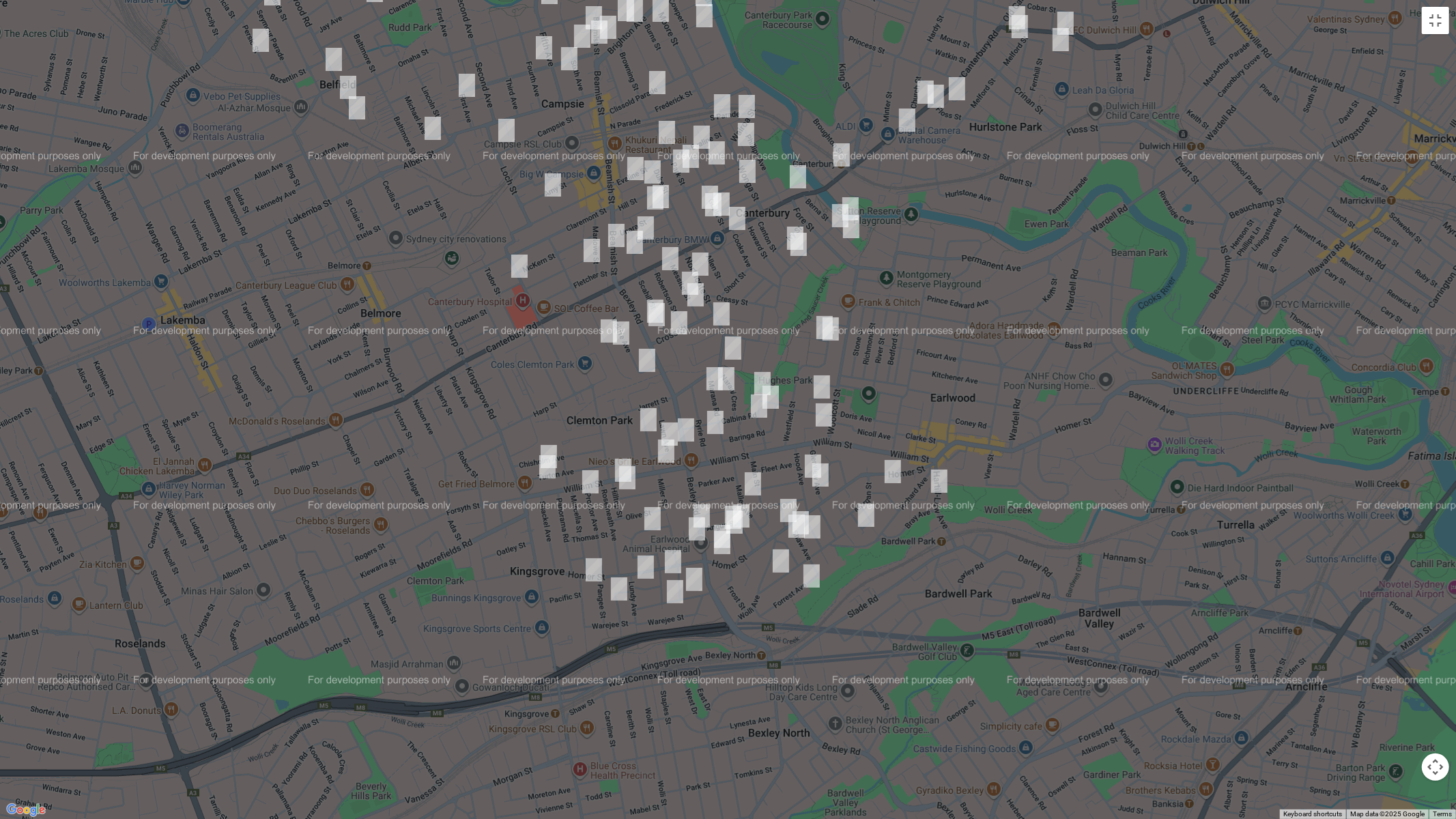
click at [722, 551] on img "577 Homer Street, EARLWOOD NSW 2206" at bounding box center [722, 542] width 28 height 34
click at [794, 488] on button "Close" at bounding box center [781, 496] width 32 height 32
click at [785, 502] on img "513 Homer Street, EARLWOOD NSW 2206" at bounding box center [789, 510] width 28 height 34
click at [704, 505] on img "199 Bexley Road, KINGSGROVE NSW 2208" at bounding box center [701, 516] width 28 height 34
click at [684, 429] on img "141 Bexley Road, EARLWOOD NSW 2206" at bounding box center [686, 429] width 28 height 34
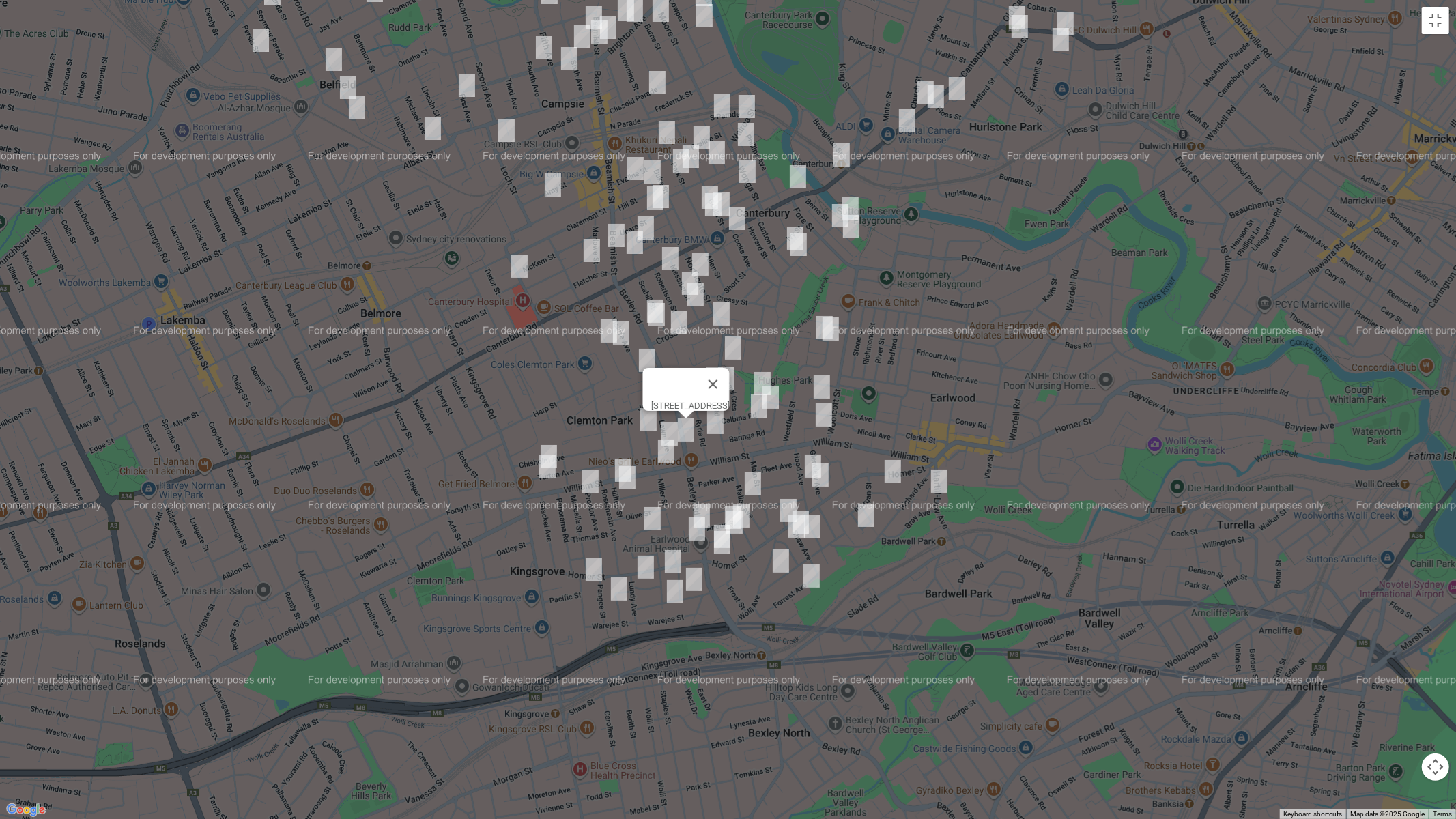
click at [665, 454] on img "243 William Street, KINGSGROVE NSW 2208" at bounding box center [666, 451] width 28 height 34
click at [616, 461] on img "31 Dunkirk Avenue, KINGSGROVE NSW 2208" at bounding box center [628, 477] width 28 height 34
click at [670, 422] on button "Close" at bounding box center [653, 431] width 32 height 32
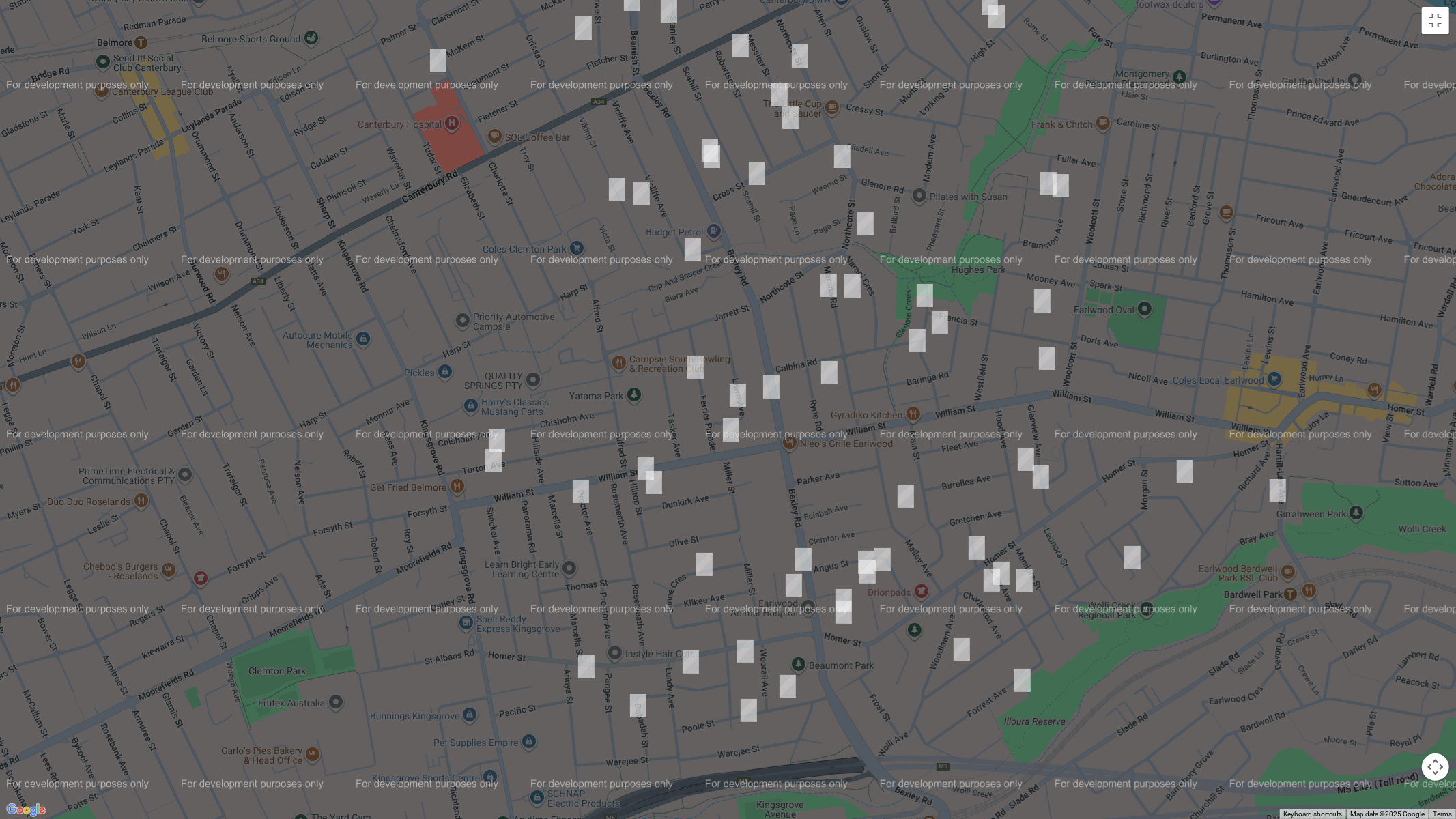
click at [653, 484] on img "31 Dunkirk Avenue, KINGSGROVE NSW 2208" at bounding box center [654, 482] width 28 height 34
click at [697, 422] on button "Close" at bounding box center [680, 436] width 32 height 32
click at [632, 457] on img "270 William Street, KINGSGROVE NSW 2208" at bounding box center [645, 467] width 28 height 34
click at [701, 133] on img "38 Bexley Road, CAMPSIE NSW 2194" at bounding box center [710, 149] width 28 height 34
click at [713, 160] on img "40 Bexley Road, CAMPSIE NSW 2194" at bounding box center [712, 156] width 28 height 34
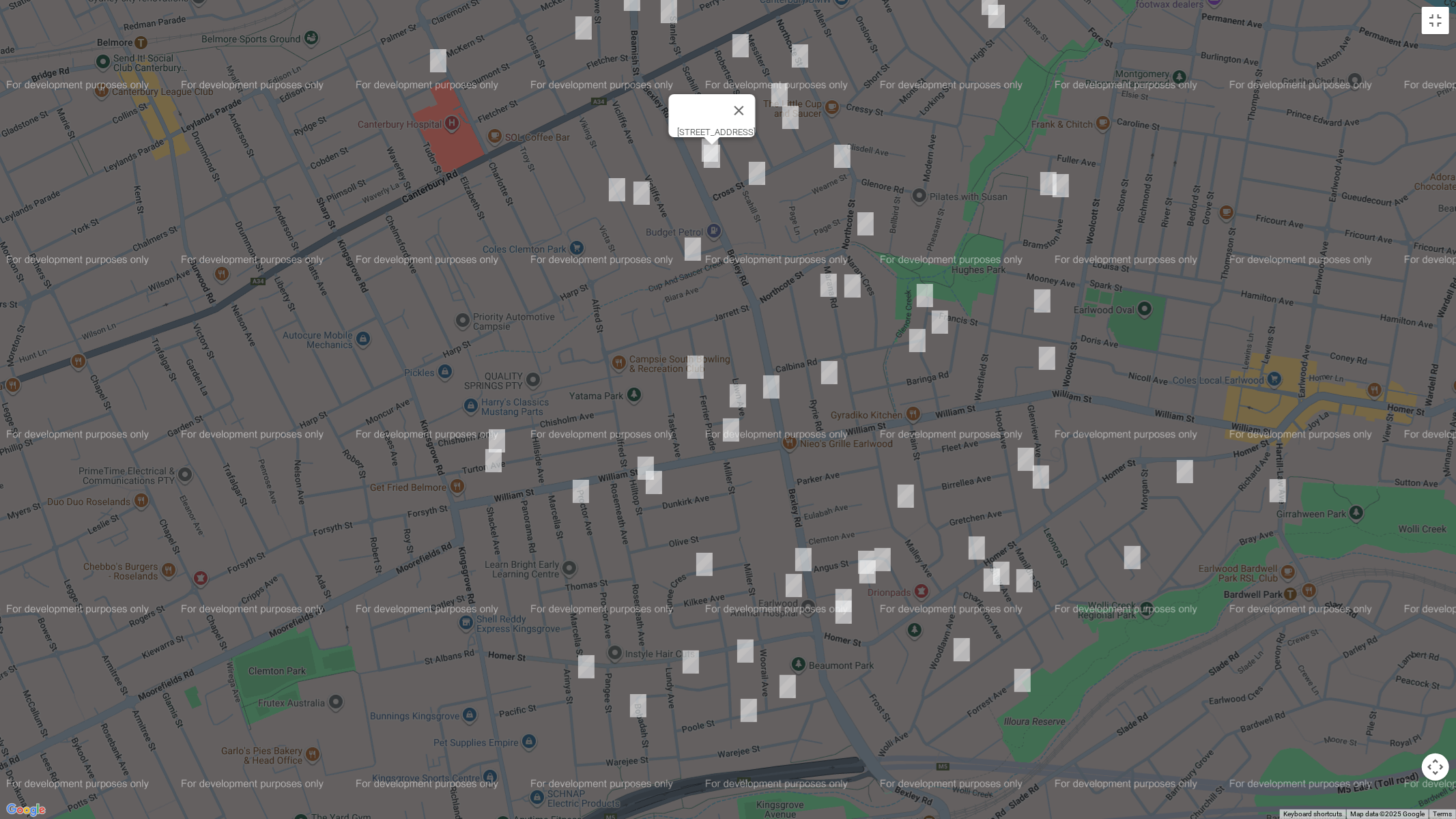
click at [582, 665] on img "8 Arinya Street, KINGSGROVE NSW 2208" at bounding box center [587, 666] width 28 height 34
click at [634, 689] on img "23 Bobadah Street, KINGSGROVE NSW 2208" at bounding box center [639, 705] width 28 height 34
click at [750, 648] on img "2 Beaconsfield Avenue, KINGSGROVE NSW 2208" at bounding box center [746, 650] width 28 height 34
click at [690, 665] on img "13 Beresford Parade, KINGSGROVE NSW 2208" at bounding box center [691, 662] width 28 height 34
click at [790, 688] on img "23 Poole Street, KINGSGROVE NSW 2208" at bounding box center [788, 686] width 28 height 34
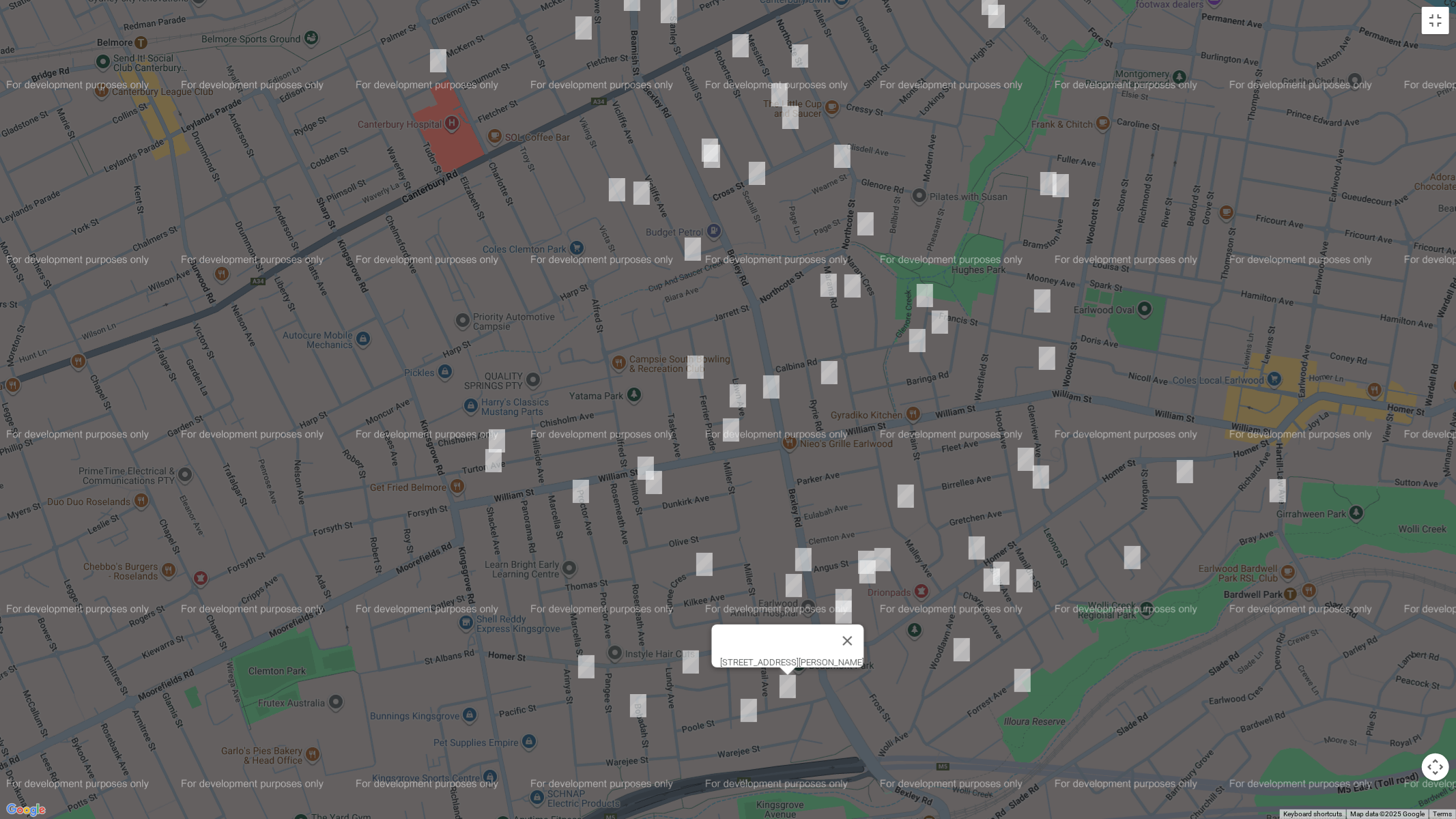
drag, startPoint x: 748, startPoint y: 710, endPoint x: 632, endPoint y: 581, distance: 173.5
click at [747, 689] on img "24 Poole Street, KINGSGROVE NSW 2208" at bounding box center [749, 710] width 28 height 34
click at [502, 432] on img "19 Turton Avenue, CLEMTON PARK NSW 2206" at bounding box center [497, 440] width 28 height 34
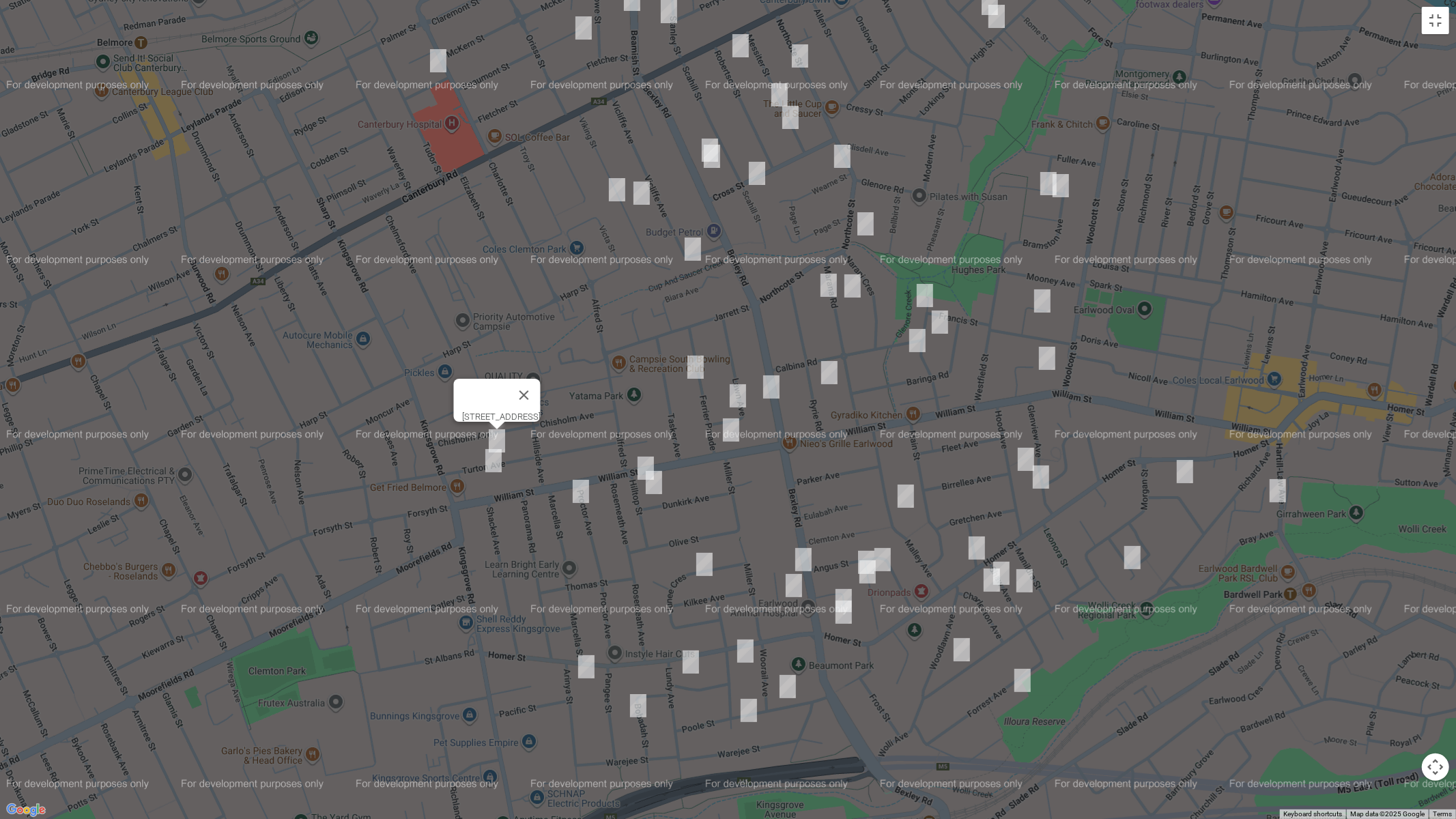
click at [486, 464] on img "12 Turton Avenue, CLEMTON PARK NSW 2206" at bounding box center [493, 461] width 28 height 34
click at [577, 488] on img "1 Proctor Avenue, KINGSGROVE NSW 2208" at bounding box center [581, 491] width 28 height 34
click at [710, 561] on img "18 Junee Crescent, KINGSGROVE NSW 2208" at bounding box center [704, 564] width 28 height 34
click at [797, 587] on img "9 Rainbow Crescent, KINGSGROVE NSW 2208" at bounding box center [794, 585] width 28 height 34
click at [907, 498] on img "21 Malley Avenue, EARLWOOD NSW 2206" at bounding box center [906, 496] width 28 height 34
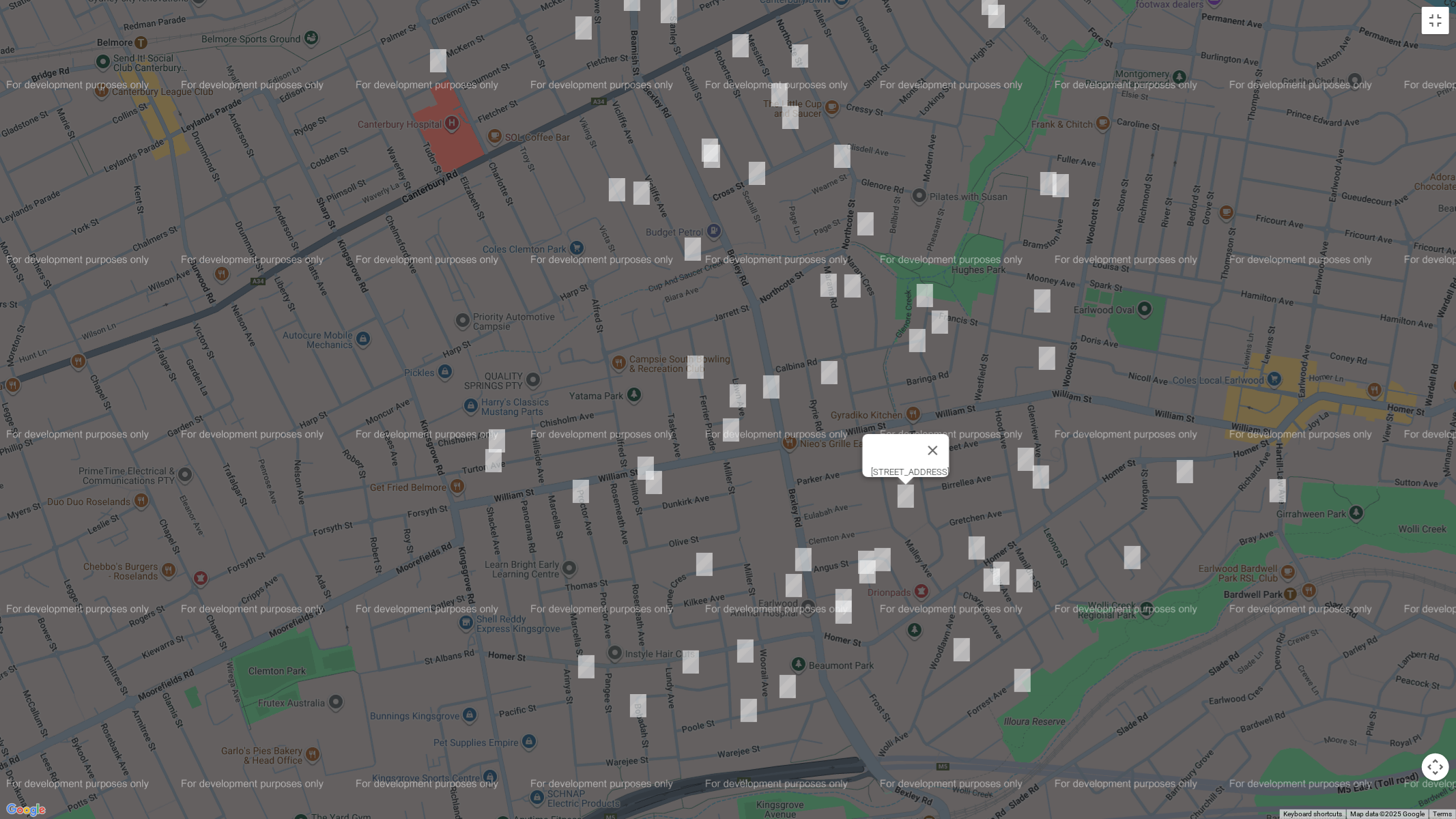
click at [884, 558] on img "17 Willunga Avenue, EARLWOOD NSW 2206" at bounding box center [883, 559] width 28 height 34
click at [859, 549] on img "22 Willunga Avenue, EARLWOOD NSW 2206" at bounding box center [867, 562] width 28 height 34
click at [867, 573] on img "18 Willunga Avenue, EARLWOOD NSW 2206" at bounding box center [868, 572] width 28 height 34
click at [840, 586] on img "16 Wyatt Avenue, EARLWOOD NSW 2206" at bounding box center [844, 600] width 28 height 34
click at [1004, 563] on img "6 Charleston Avenue, EARLWOOD NSW 2206" at bounding box center [992, 579] width 28 height 34
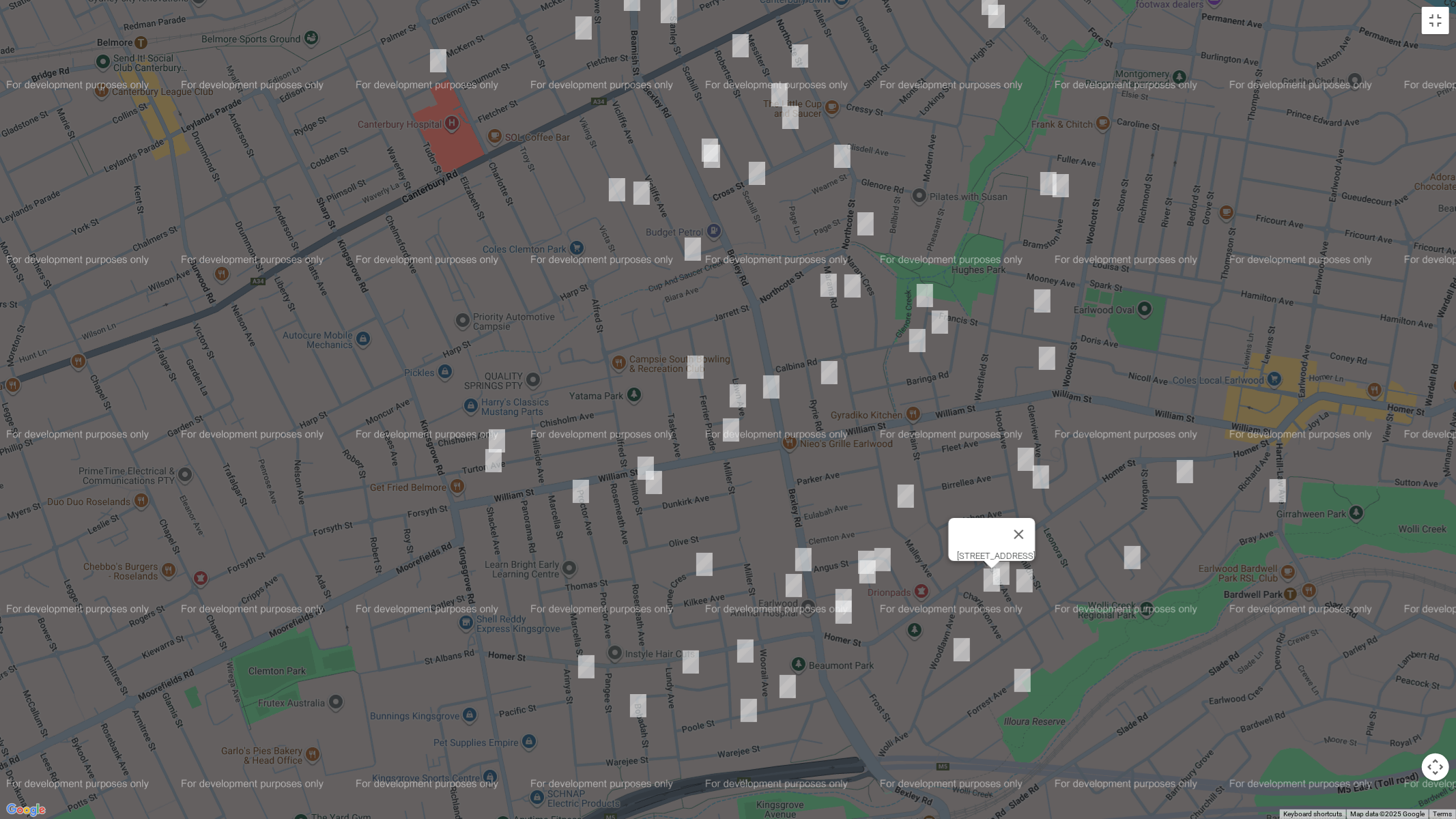
click at [1008, 571] on img "5 Shaw Avenue, EARLWOOD NSW 2206" at bounding box center [1001, 573] width 28 height 34
click at [1029, 582] on img "16 Shaw Avenue, EARLWOOD NSW 2206" at bounding box center [1025, 580] width 28 height 34
drag, startPoint x: 960, startPoint y: 643, endPoint x: 1002, endPoint y: 663, distance: 46.5
click at [961, 643] on img "27 Wolli Avenue, EARLWOOD NSW 2206" at bounding box center [962, 649] width 28 height 34
drag, startPoint x: 1020, startPoint y: 677, endPoint x: 1059, endPoint y: 670, distance: 39.6
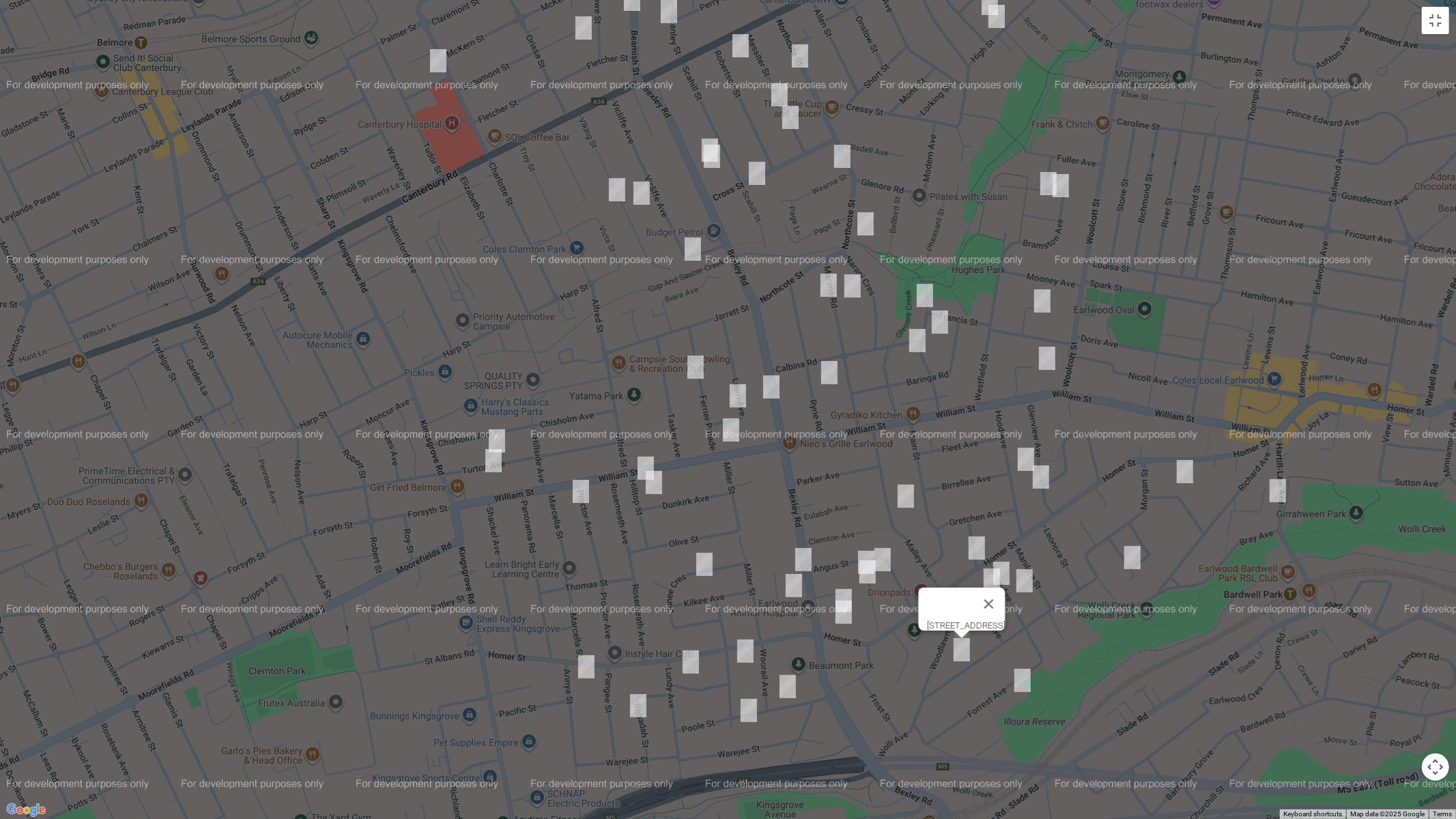
click at [1021, 677] on img "10 Forrest Avenue, EARLWOOD NSW 2206" at bounding box center [1023, 680] width 28 height 34
click at [1191, 476] on img "10 Boomerang Avenue, EARLWOOD NSW 2206" at bounding box center [1185, 471] width 28 height 34
click at [1275, 488] on img "15 Hartill Law Avenue, EARLWOOD NSW 2206" at bounding box center [1278, 490] width 28 height 34
click at [1026, 454] on img "28 Hood Avenue, EARLWOOD NSW 2206" at bounding box center [1026, 459] width 28 height 34
click at [1044, 477] on img "35 Glenview Avenue, EARLWOOD NSW 2206" at bounding box center [1041, 476] width 28 height 34
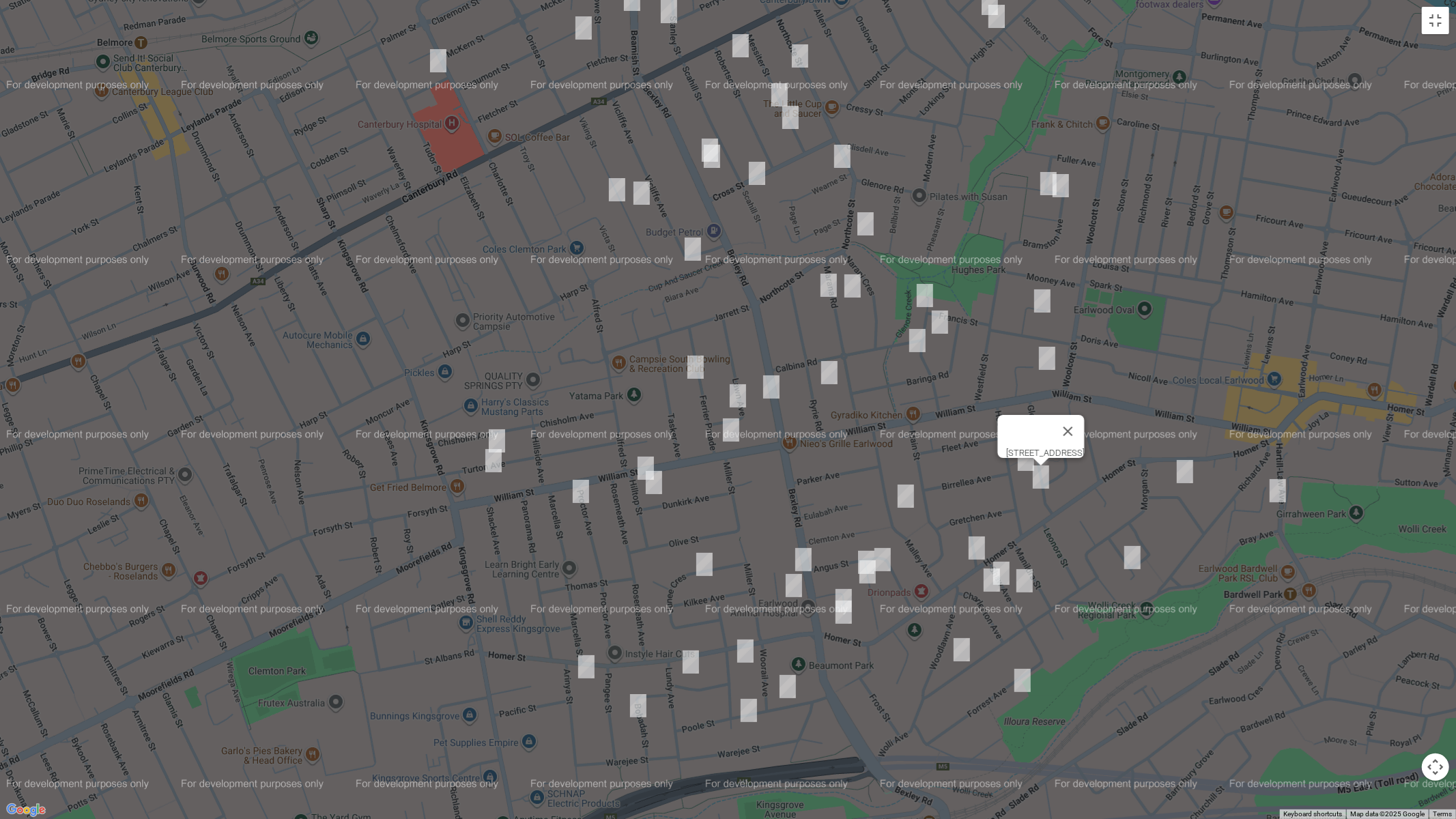
click at [1134, 555] on img "36 Bardwell Crescent, EARLWOOD NSW 2206" at bounding box center [1133, 557] width 28 height 34
click at [1437, 24] on button "Toggle fullscreen view" at bounding box center [1435, 21] width 28 height 27
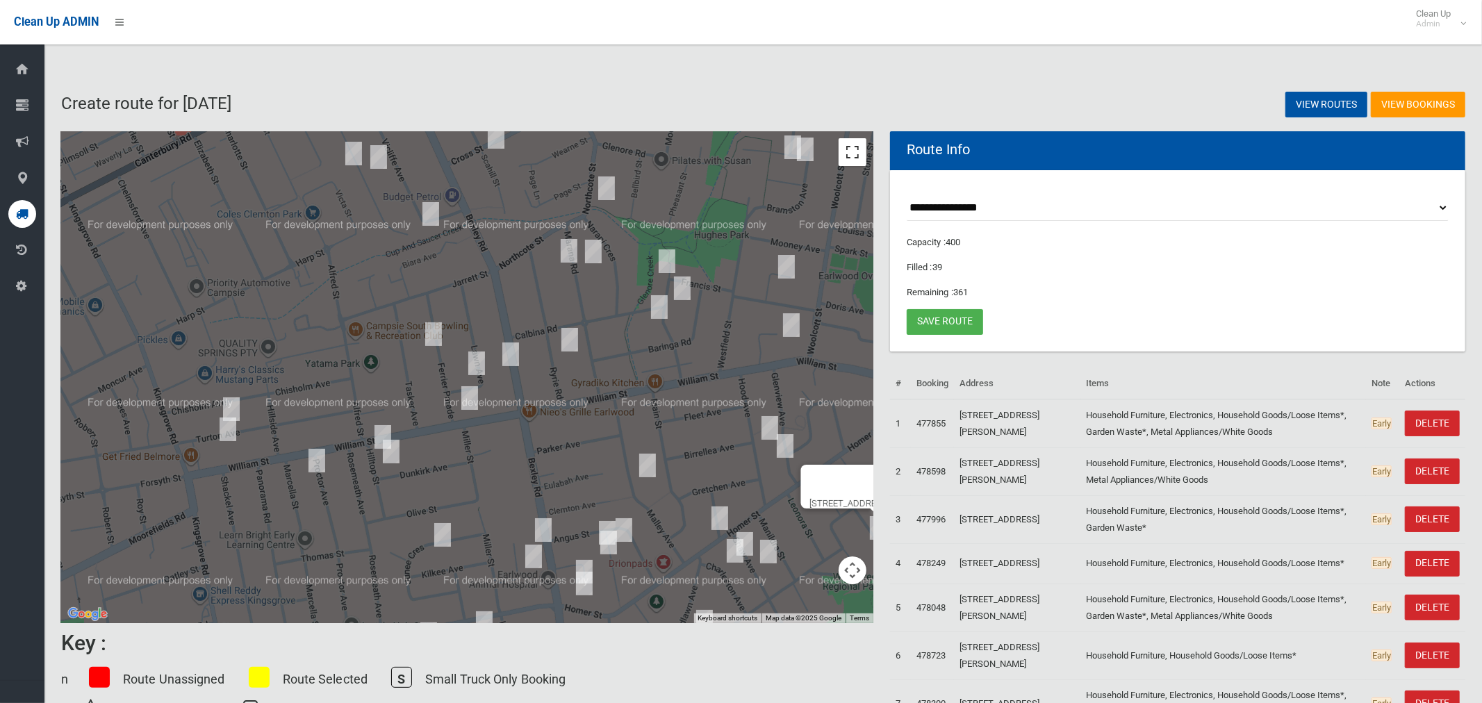
click at [852, 156] on button "Toggle fullscreen view" at bounding box center [853, 152] width 28 height 28
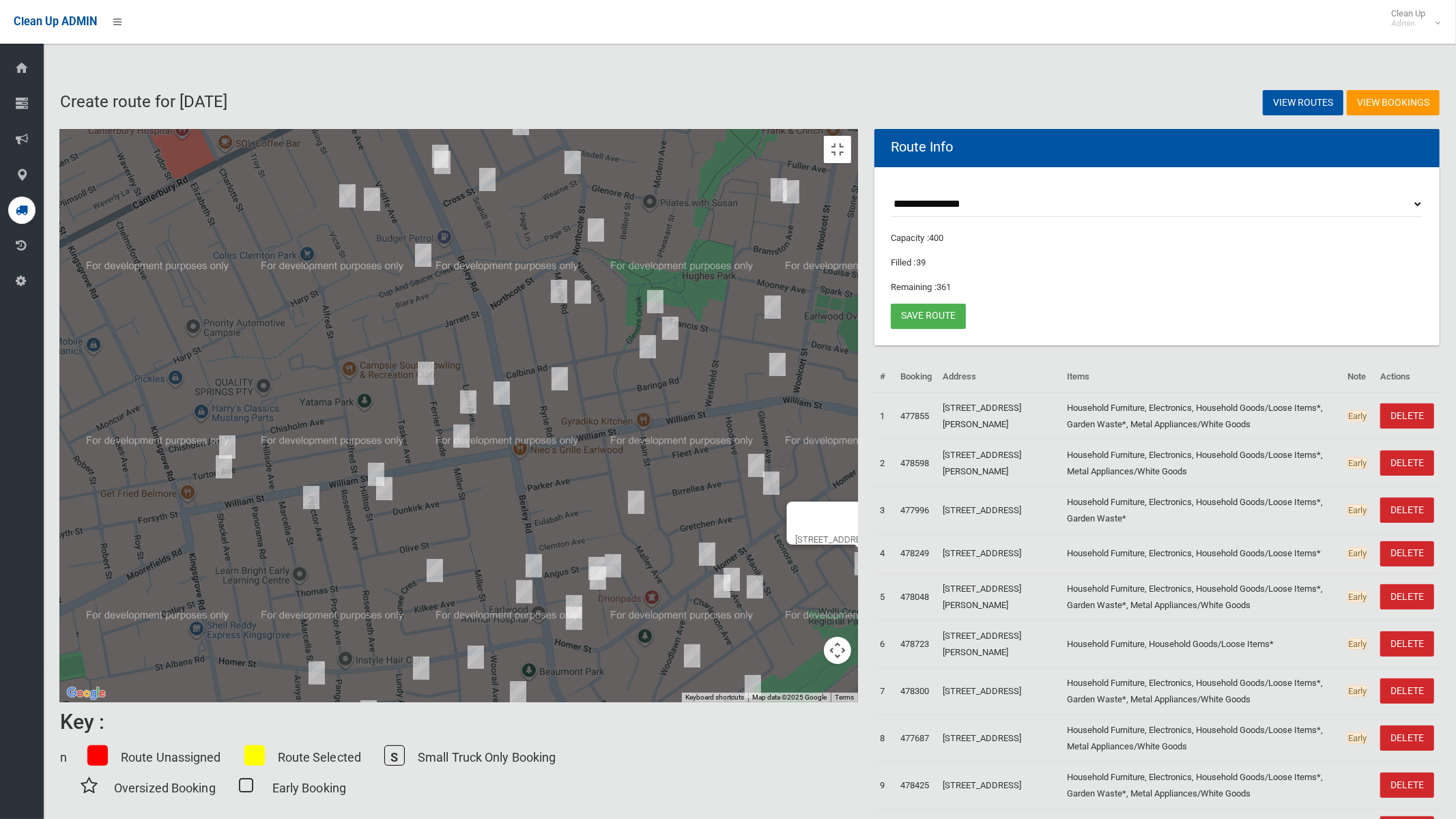
click at [439, 364] on img "13 Ferrier Parade, CLEMTON PARK NSW 2206" at bounding box center [426, 373] width 28 height 34
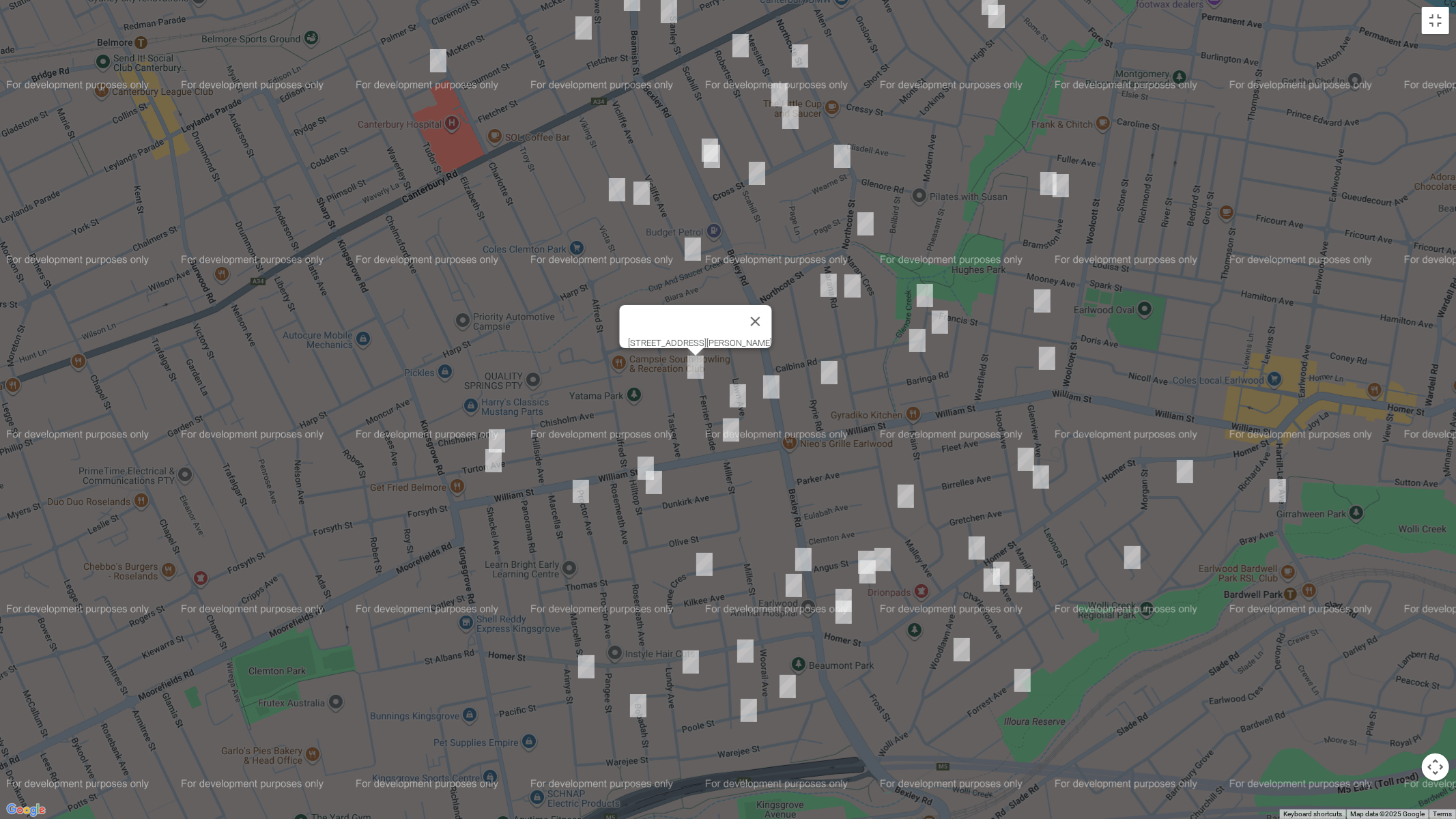
click at [739, 391] on img "33 Lawn Avenue, CLEMTON PARK NSW 2206" at bounding box center [738, 396] width 28 height 34
click at [830, 384] on img "40 Ryrie Road, EARLWOOD NSW 2206" at bounding box center [829, 372] width 28 height 34
click at [1041, 191] on img "10 McGrath Avenue, EARLWOOD NSW 2206" at bounding box center [1048, 184] width 28 height 34
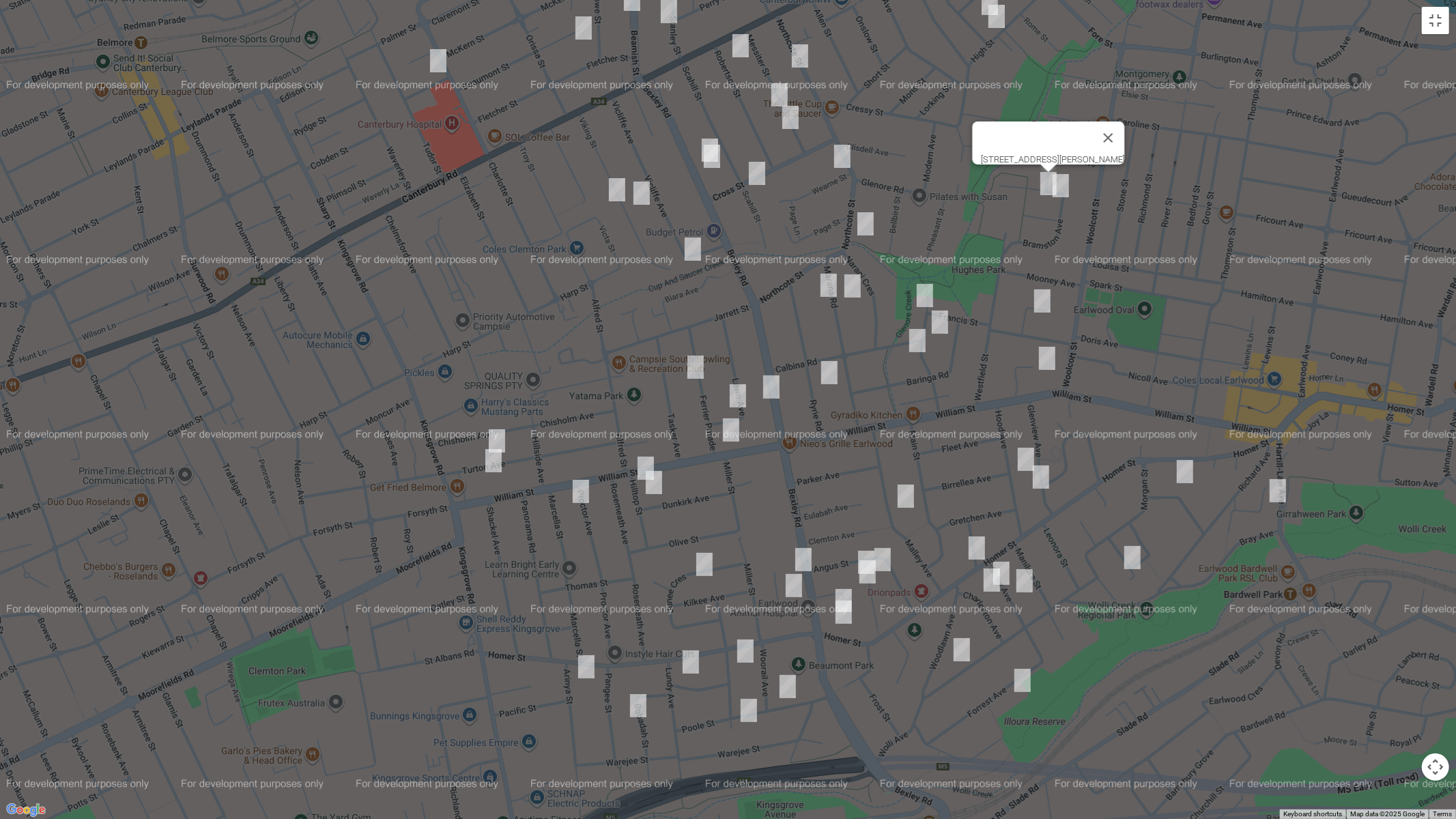
click at [1066, 191] on img "4 McGrath Avenue, EARLWOOD NSW 2206" at bounding box center [1061, 186] width 28 height 34
click at [1042, 297] on img "16 MacLeay Place, EARLWOOD NSW 2206" at bounding box center [1042, 300] width 28 height 34
drag, startPoint x: 1052, startPoint y: 364, endPoint x: 1012, endPoint y: 350, distance: 42.4
click at [1050, 364] on img "13 Waygrove Avenue, EARLWOOD NSW 2206" at bounding box center [1047, 357] width 28 height 34
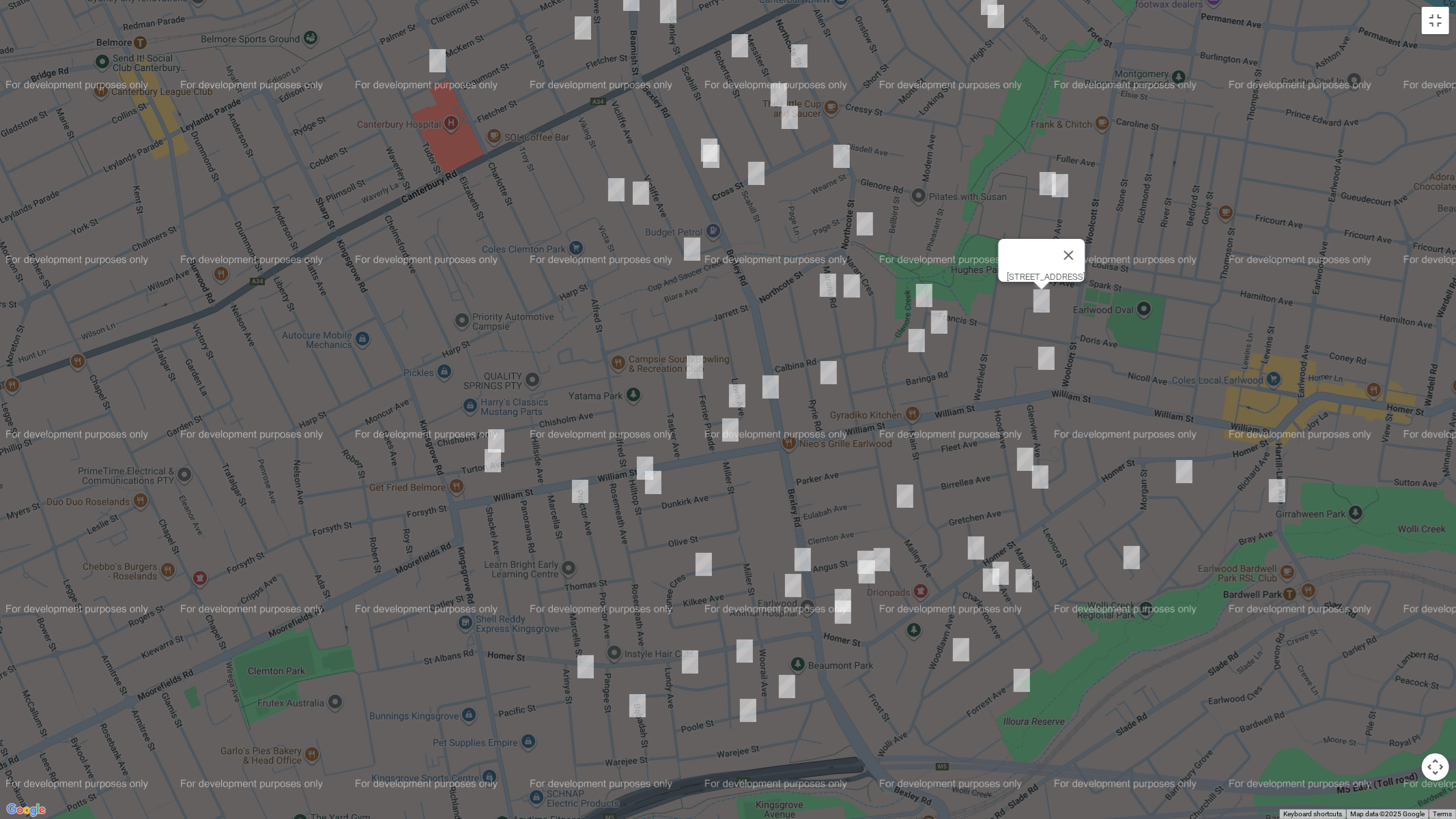
click at [1044, 363] on img "13 Waygrove Avenue, EARLWOOD NSW 2206" at bounding box center [1046, 357] width 28 height 34
drag, startPoint x: 835, startPoint y: 285, endPoint x: 845, endPoint y: 290, distance: 11.2
click at [835, 285] on img "7 Marana Road, EARLWOOD NSW 2206" at bounding box center [828, 285] width 28 height 34
click at [849, 285] on img "12 Marana Road, EARLWOOD NSW 2206" at bounding box center [852, 286] width 28 height 34
click at [927, 290] on img "32 Warburton Parade, EARLWOOD NSW 2206" at bounding box center [924, 295] width 28 height 34
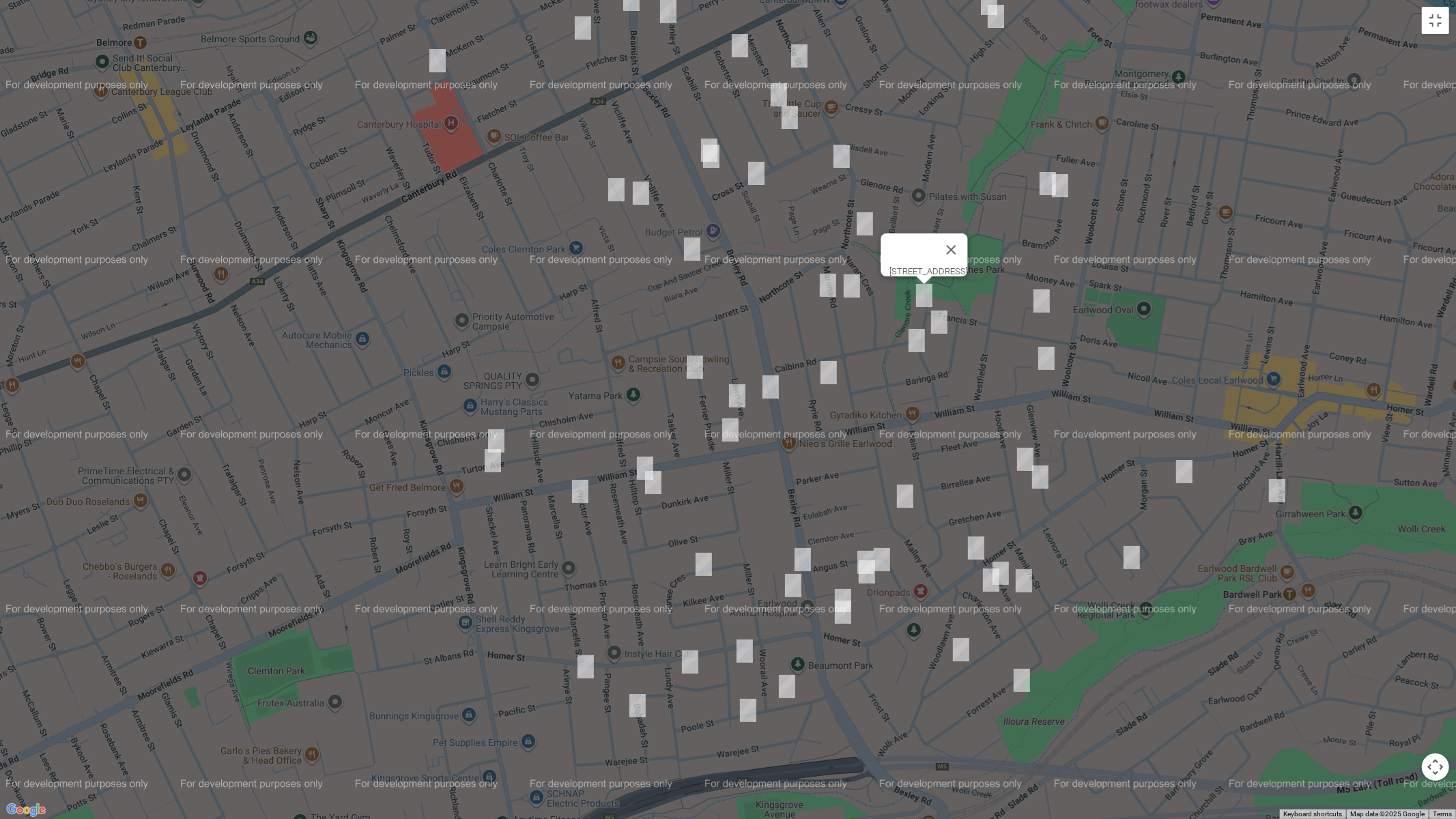
drag, startPoint x: 944, startPoint y: 316, endPoint x: 929, endPoint y: 332, distance: 21.9
click at [942, 316] on img "19 Warburton Parade, EARLWOOD NSW 2206" at bounding box center [939, 322] width 28 height 34
click at [940, 324] on img "19 Warburton Parade, EARLWOOD NSW 2206" at bounding box center [939, 322] width 28 height 34
click at [913, 342] on img "14 Warburton Parade, EARLWOOD NSW 2206" at bounding box center [917, 340] width 28 height 34
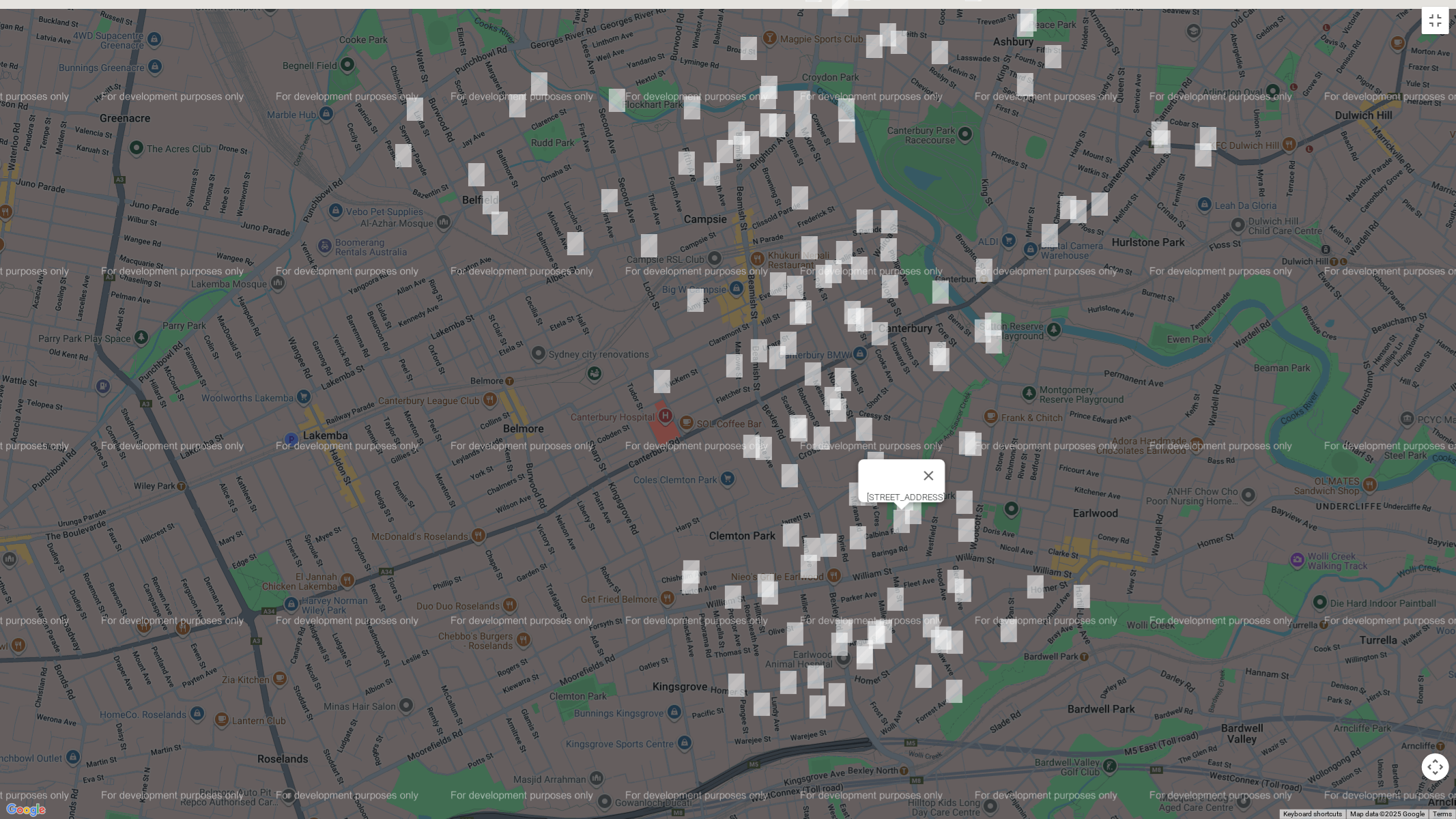
drag, startPoint x: 1066, startPoint y: 342, endPoint x: 1005, endPoint y: 483, distance: 153.6
click at [1037, 482] on div "14 Warburton Parade, EARLWOOD NSW 2206" at bounding box center [728, 410] width 1456 height 819
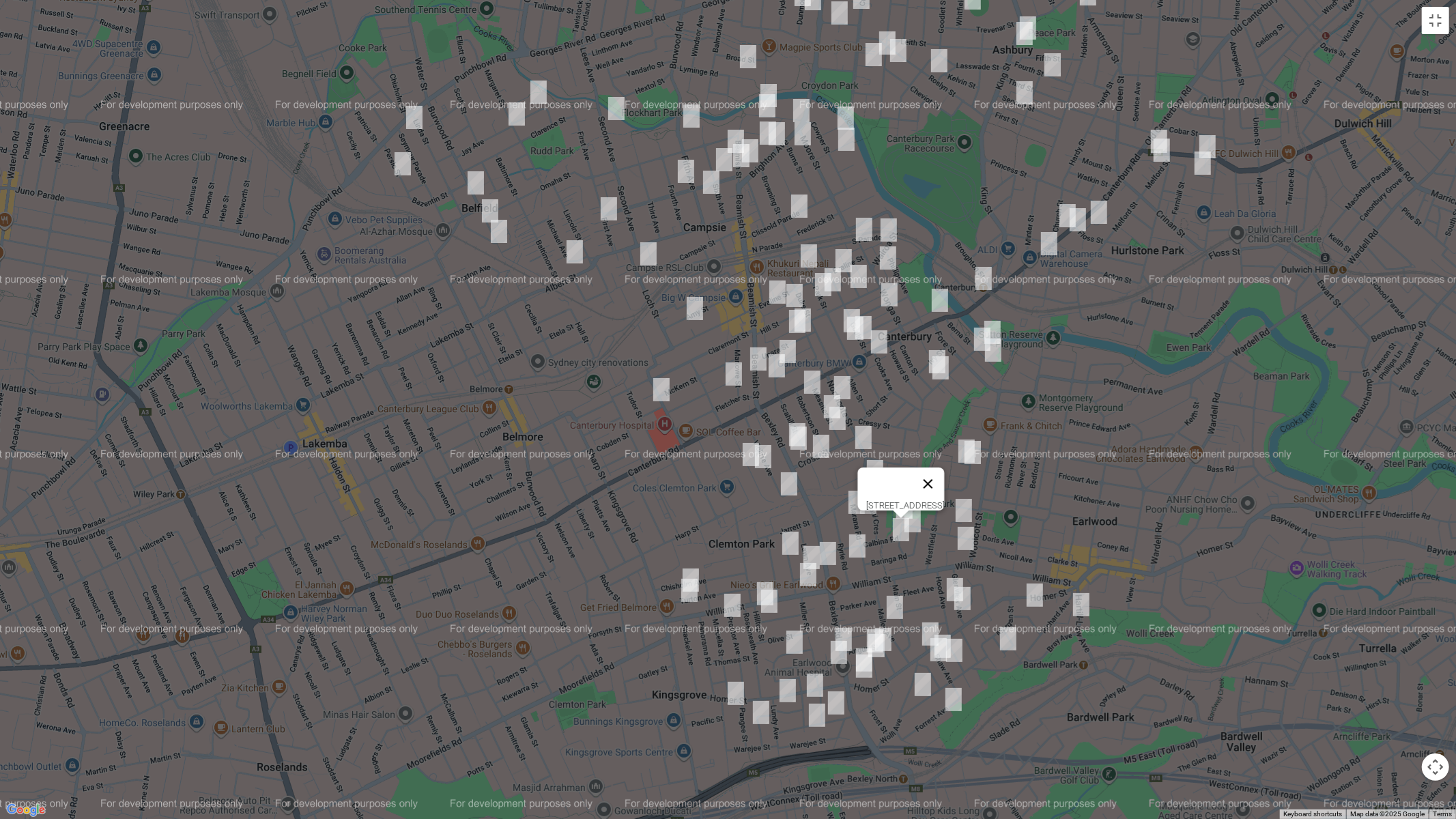
click at [944, 476] on button "Close" at bounding box center [927, 483] width 32 height 32
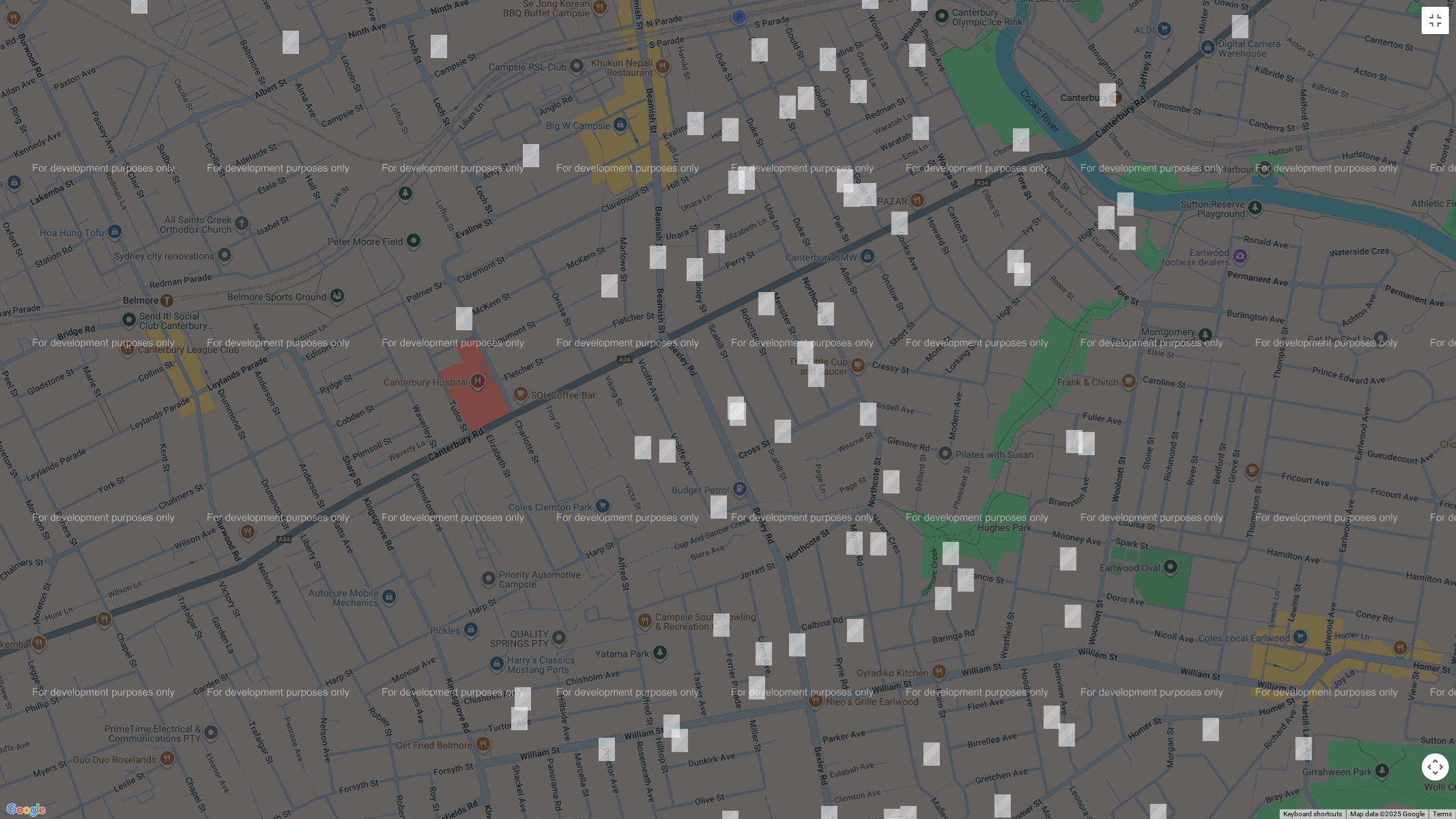
click at [726, 393] on img "38 Bexley Road, CAMPSIE NSW 2194" at bounding box center [736, 408] width 28 height 34
click at [739, 421] on img "40 Bexley Road, CAMPSIE NSW 2194" at bounding box center [738, 413] width 28 height 34
click at [869, 417] on img "1 Wearne Street, CANTERBURY NSW 2193" at bounding box center [868, 413] width 28 height 34
click at [891, 482] on img "100B Northcote Street, CANTERBURY NSW 2193" at bounding box center [892, 481] width 28 height 34
click at [1437, 27] on button "Toggle fullscreen view" at bounding box center [1435, 21] width 28 height 27
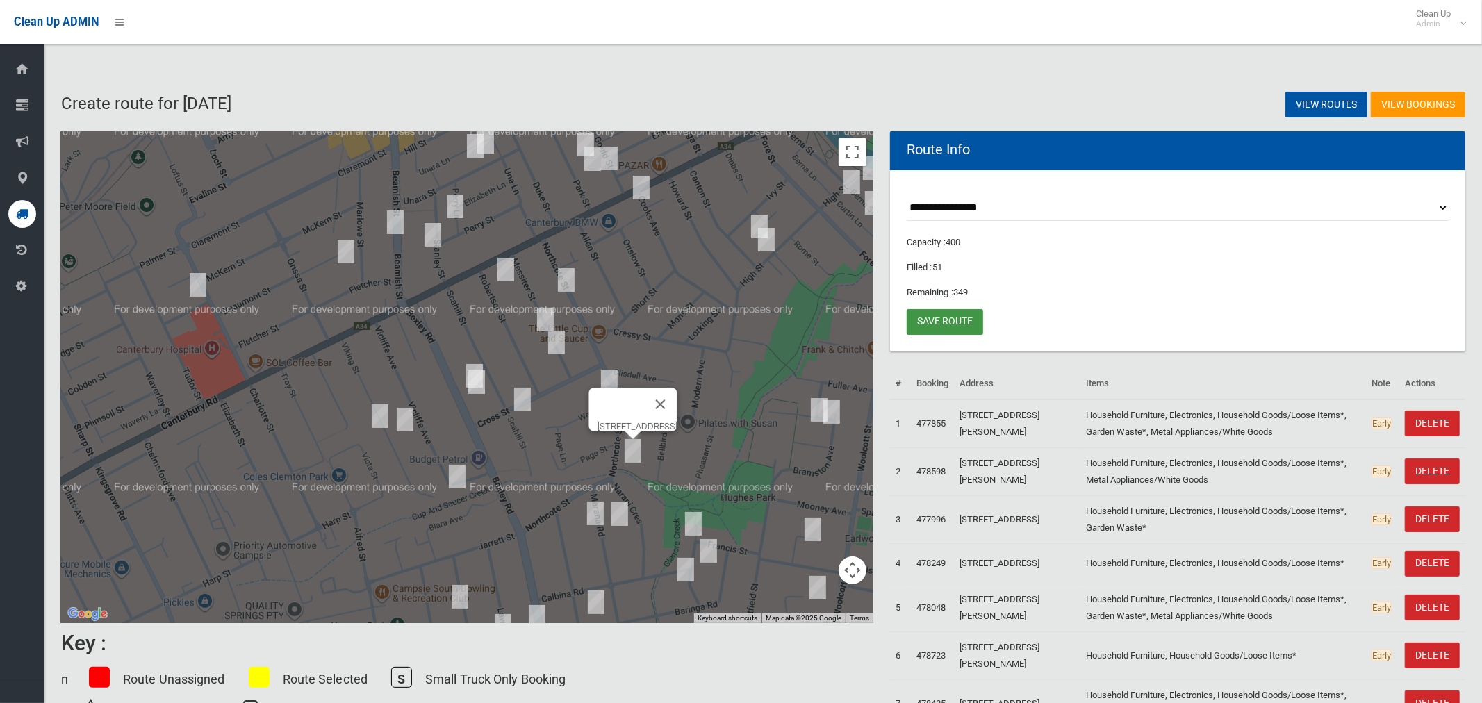
click at [938, 313] on link "Save route" at bounding box center [945, 322] width 76 height 26
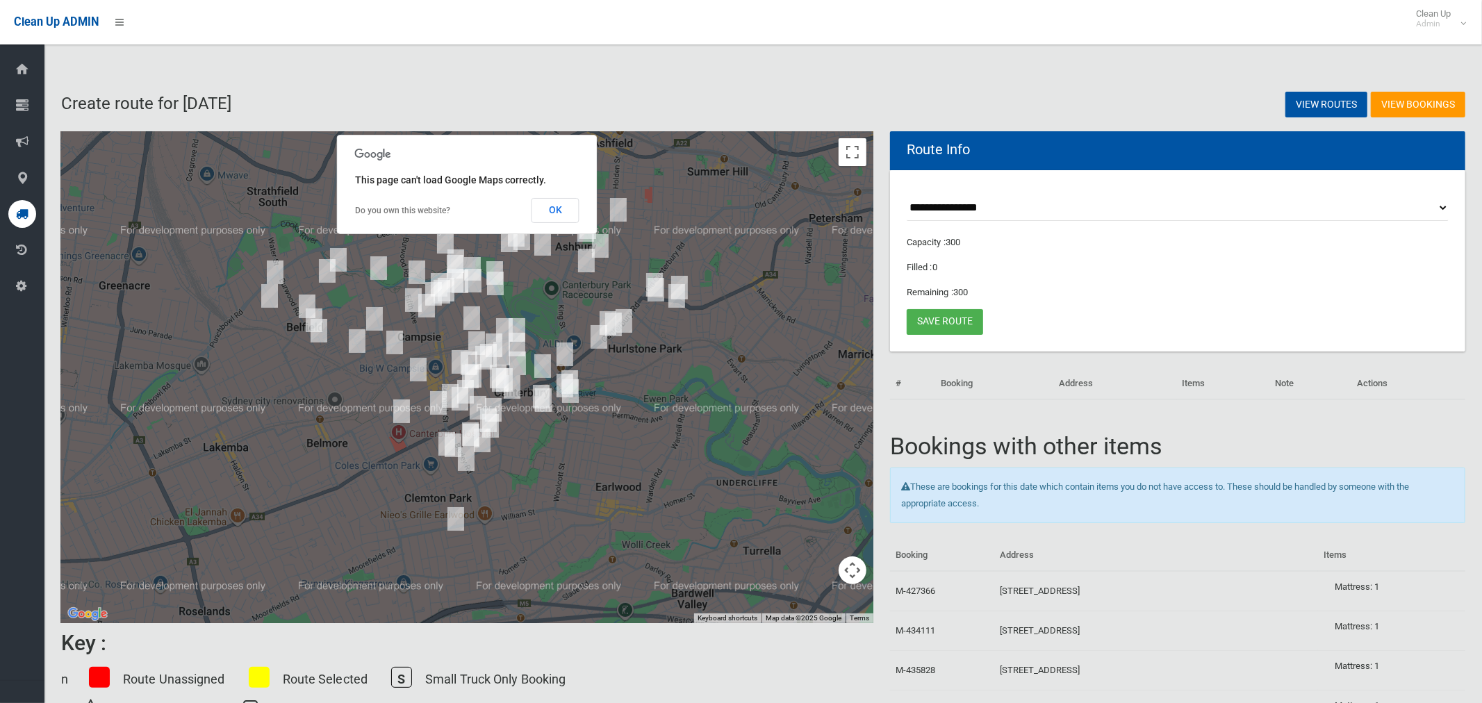
drag, startPoint x: 564, startPoint y: 209, endPoint x: 600, endPoint y: 217, distance: 37.1
click at [563, 209] on button "OK" at bounding box center [556, 210] width 48 height 25
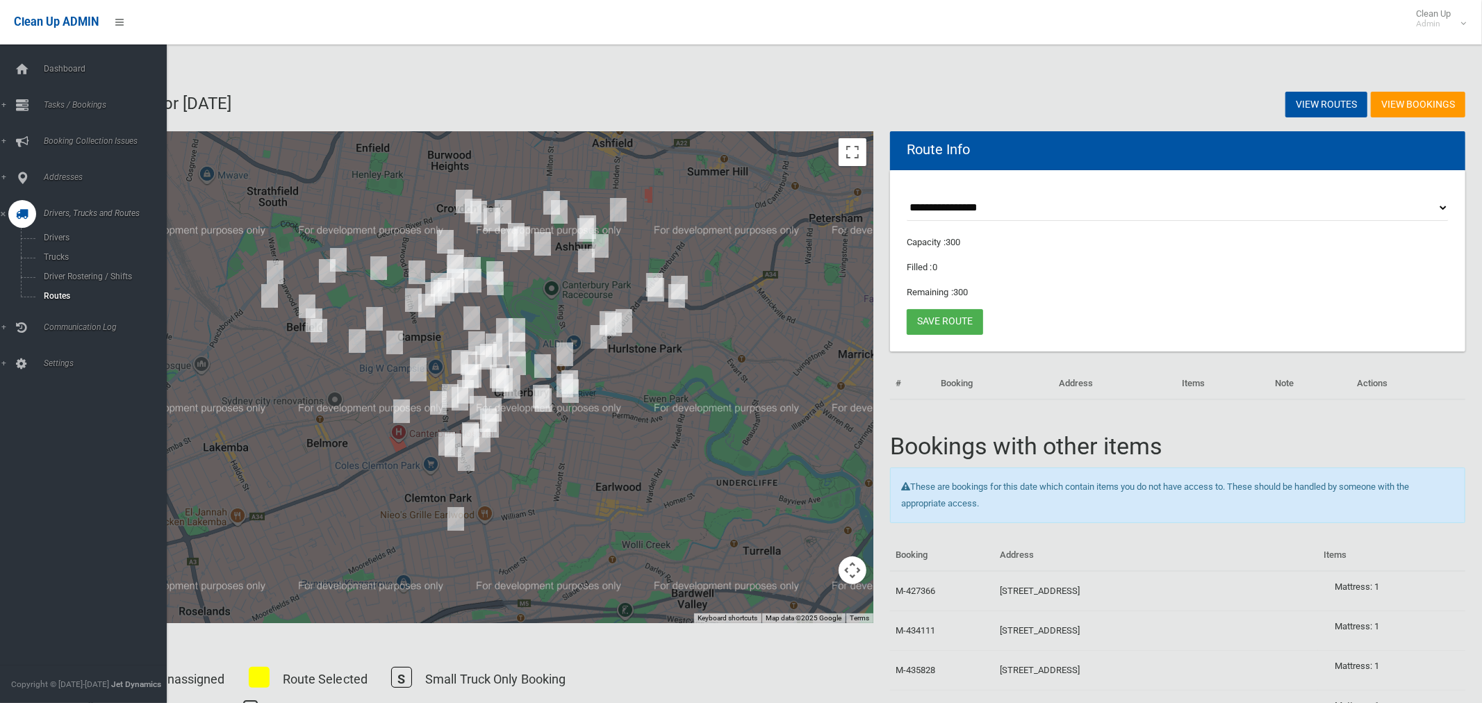
click at [16, 216] on icon at bounding box center [22, 214] width 13 height 28
click at [24, 213] on icon at bounding box center [22, 214] width 13 height 28
click at [49, 297] on span "Routes" at bounding box center [97, 296] width 115 height 10
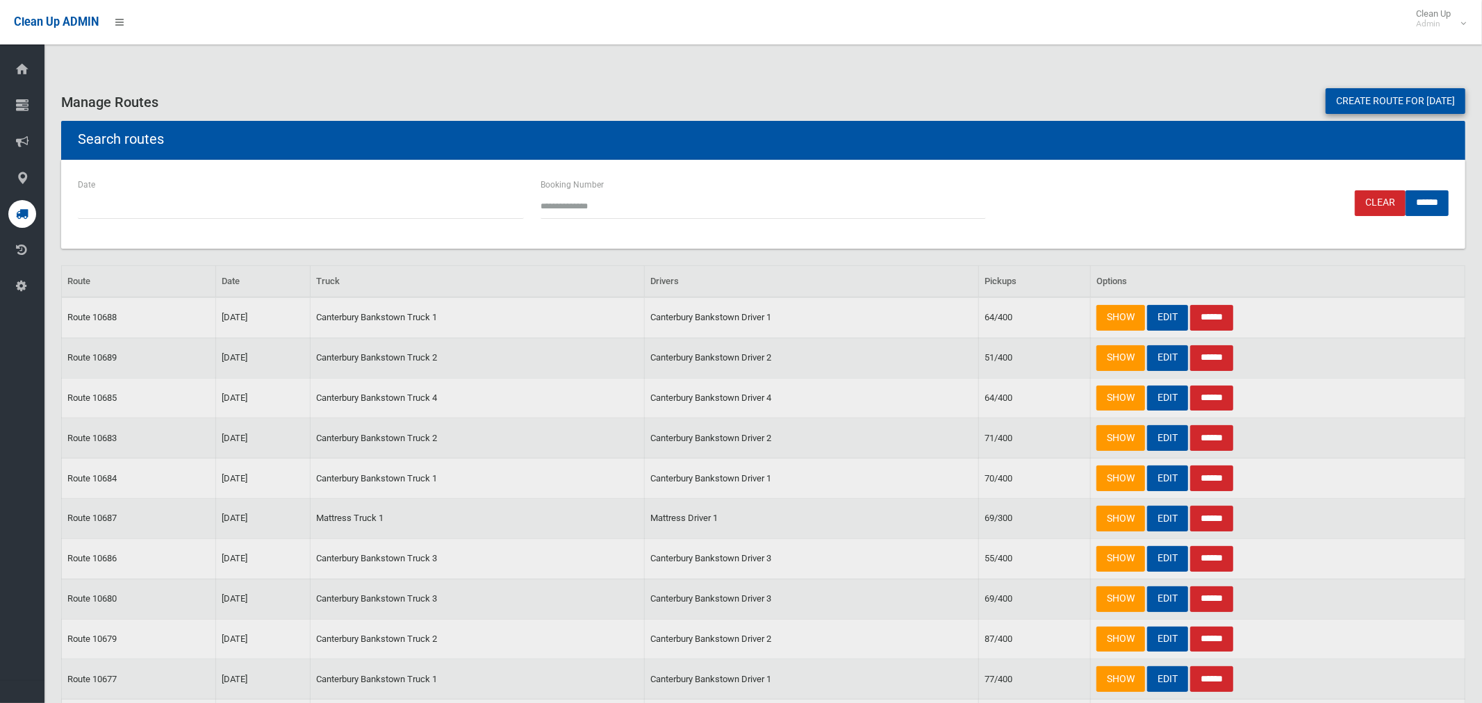
click at [1326, 106] on link "Create route for tomorrow" at bounding box center [1396, 101] width 140 height 26
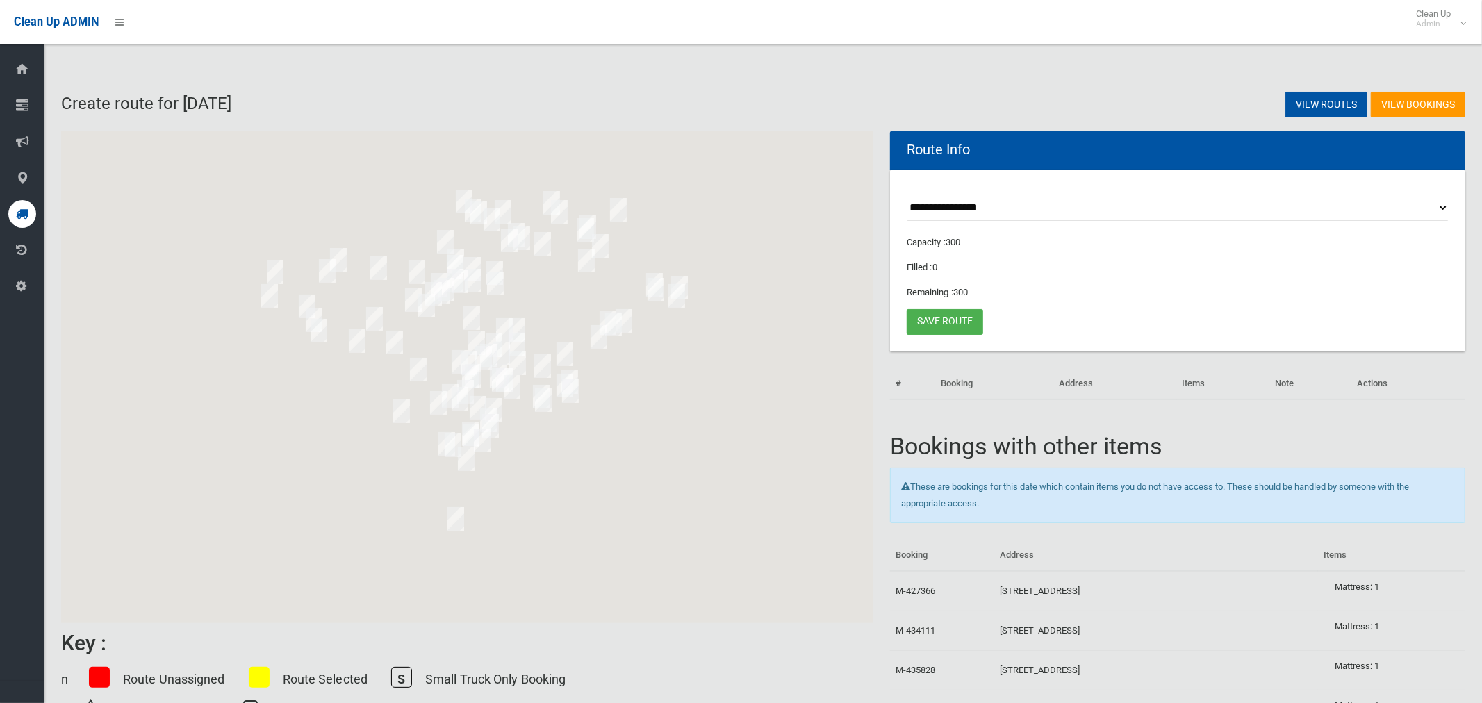
click at [989, 204] on select "**********" at bounding box center [1178, 208] width 542 height 26
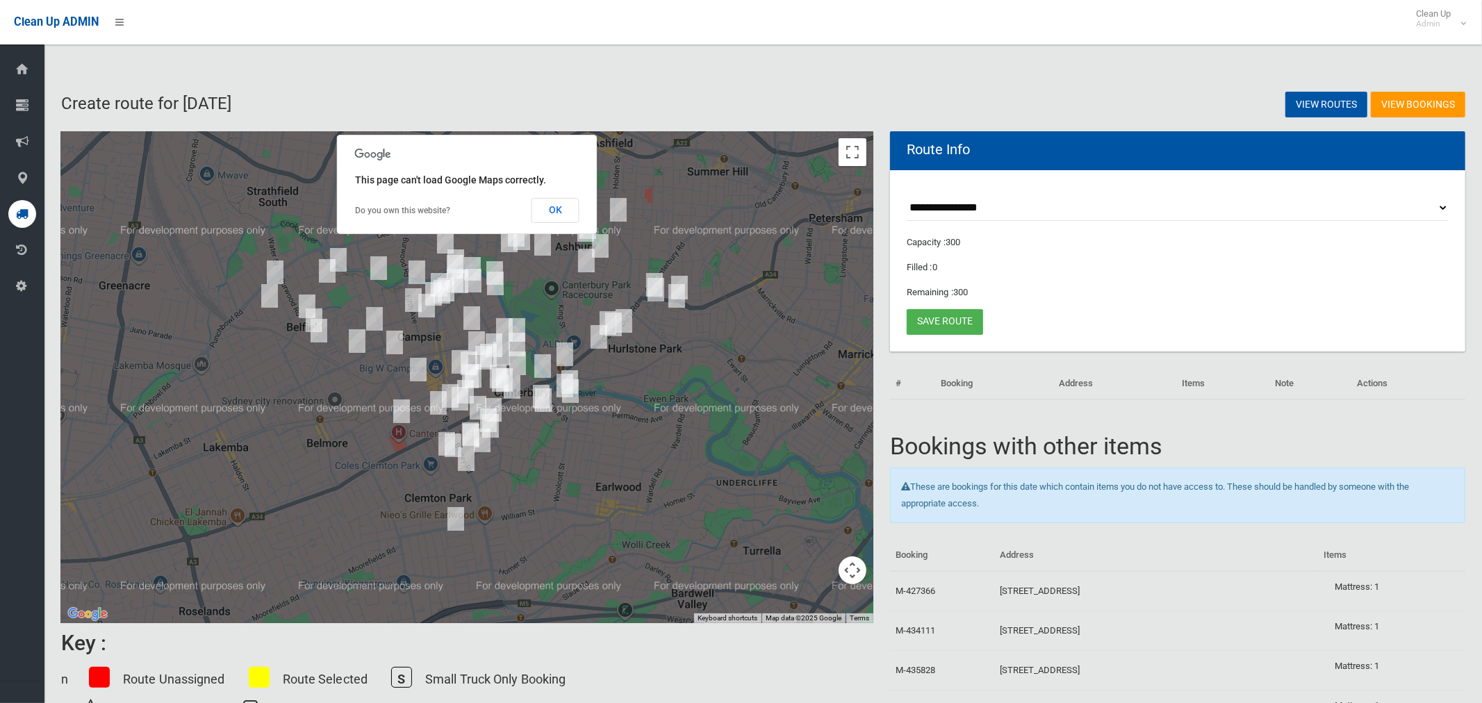
select select "*****"
click at [907, 195] on select "**********" at bounding box center [1178, 208] width 542 height 26
click at [560, 210] on button "OK" at bounding box center [556, 210] width 48 height 25
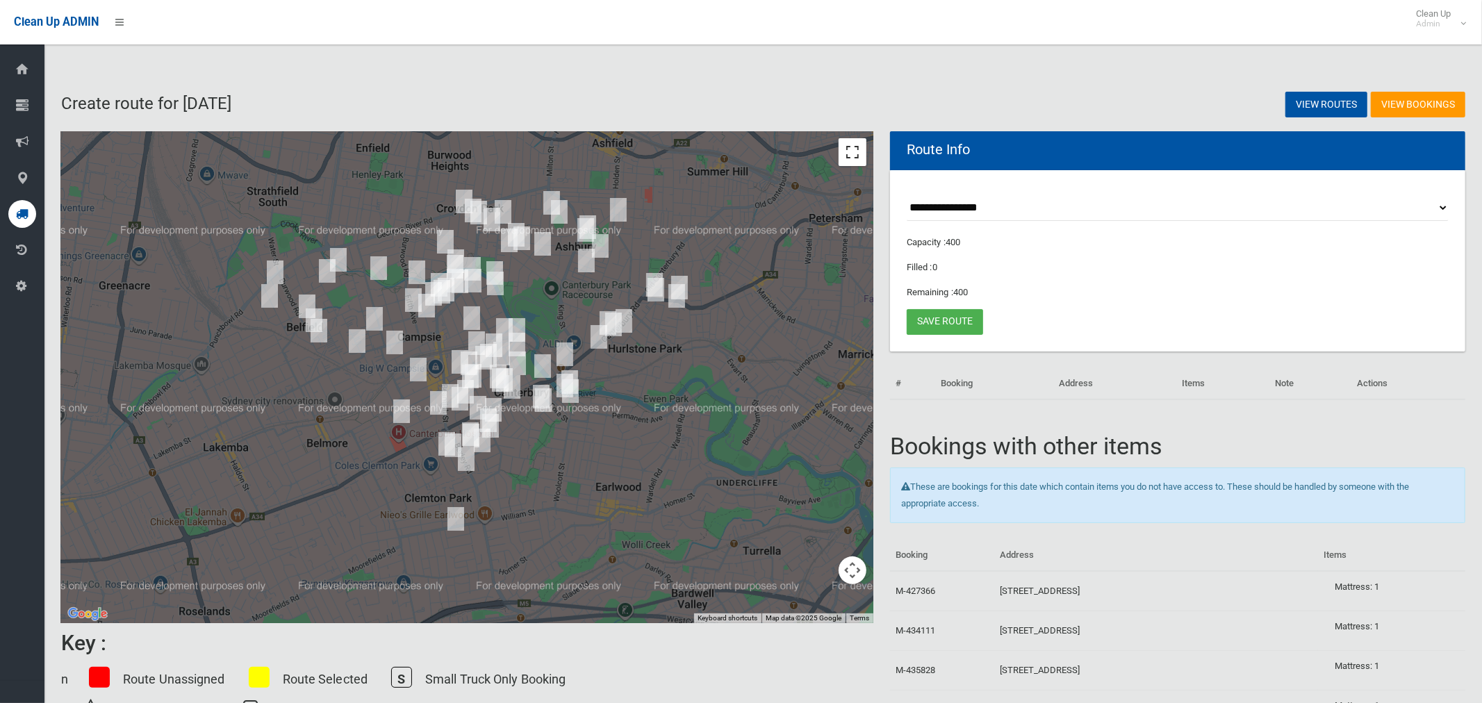
drag, startPoint x: 856, startPoint y: 150, endPoint x: 855, endPoint y: 244, distance: 93.8
click at [856, 150] on button "Toggle fullscreen view" at bounding box center [853, 152] width 28 height 28
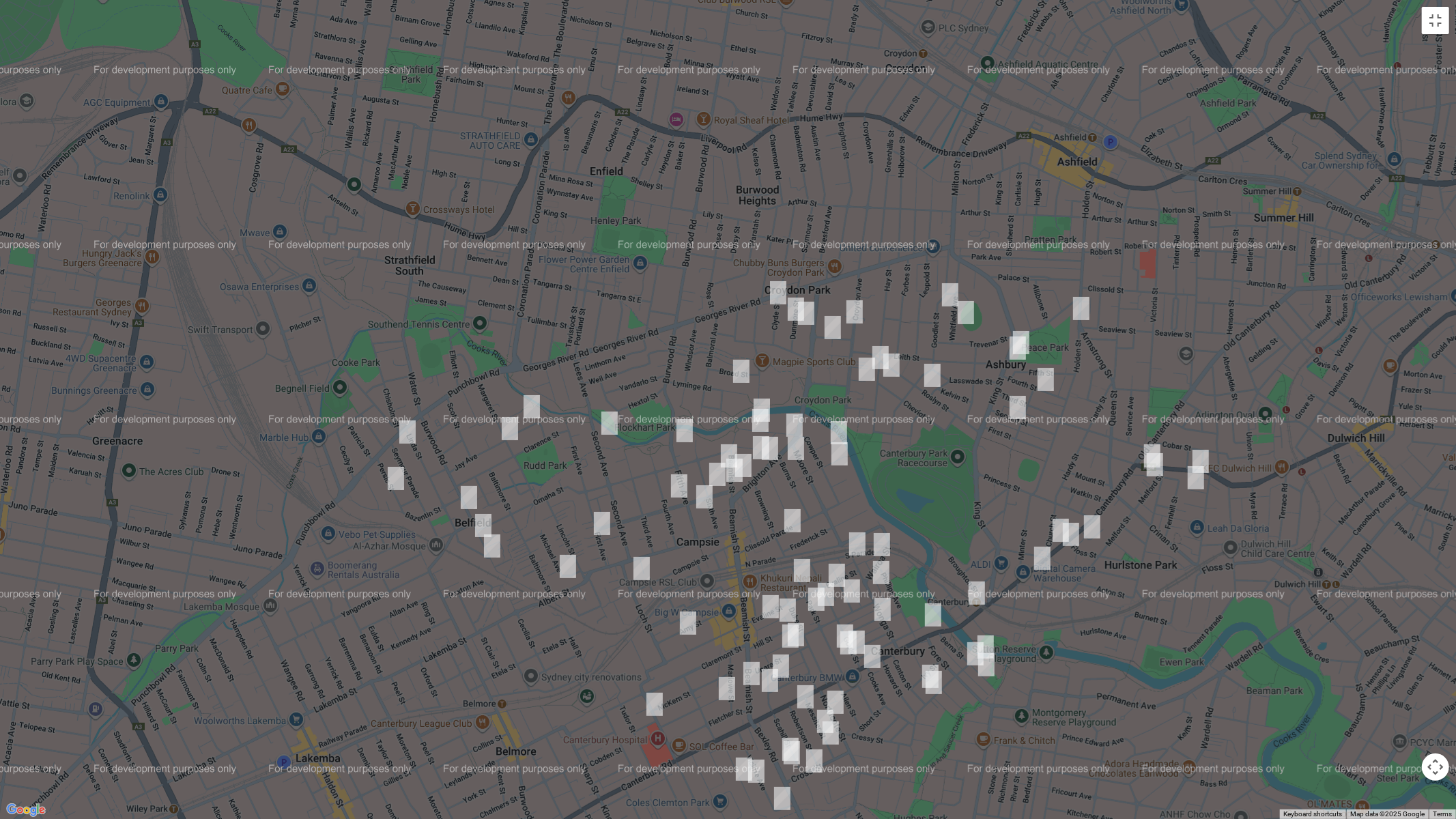
click at [467, 492] on img "106 Burwood Road, BELFIELD NSW 2191" at bounding box center [469, 497] width 28 height 34
click at [688, 431] on img "77-87 Fifth Avenue, CAMPSIE NSW 2194" at bounding box center [685, 430] width 28 height 34
click at [701, 500] on img "21-23 Fifth Avenue, CAMPSIE NSW 2194" at bounding box center [704, 496] width 28 height 34
click at [833, 328] on img "16 Queensborough Road, CROYDON PARK NSW 2133" at bounding box center [833, 327] width 28 height 34
click at [933, 376] on img "25A Roslyn Street, ASHBURY NSW 2193" at bounding box center [932, 375] width 28 height 34
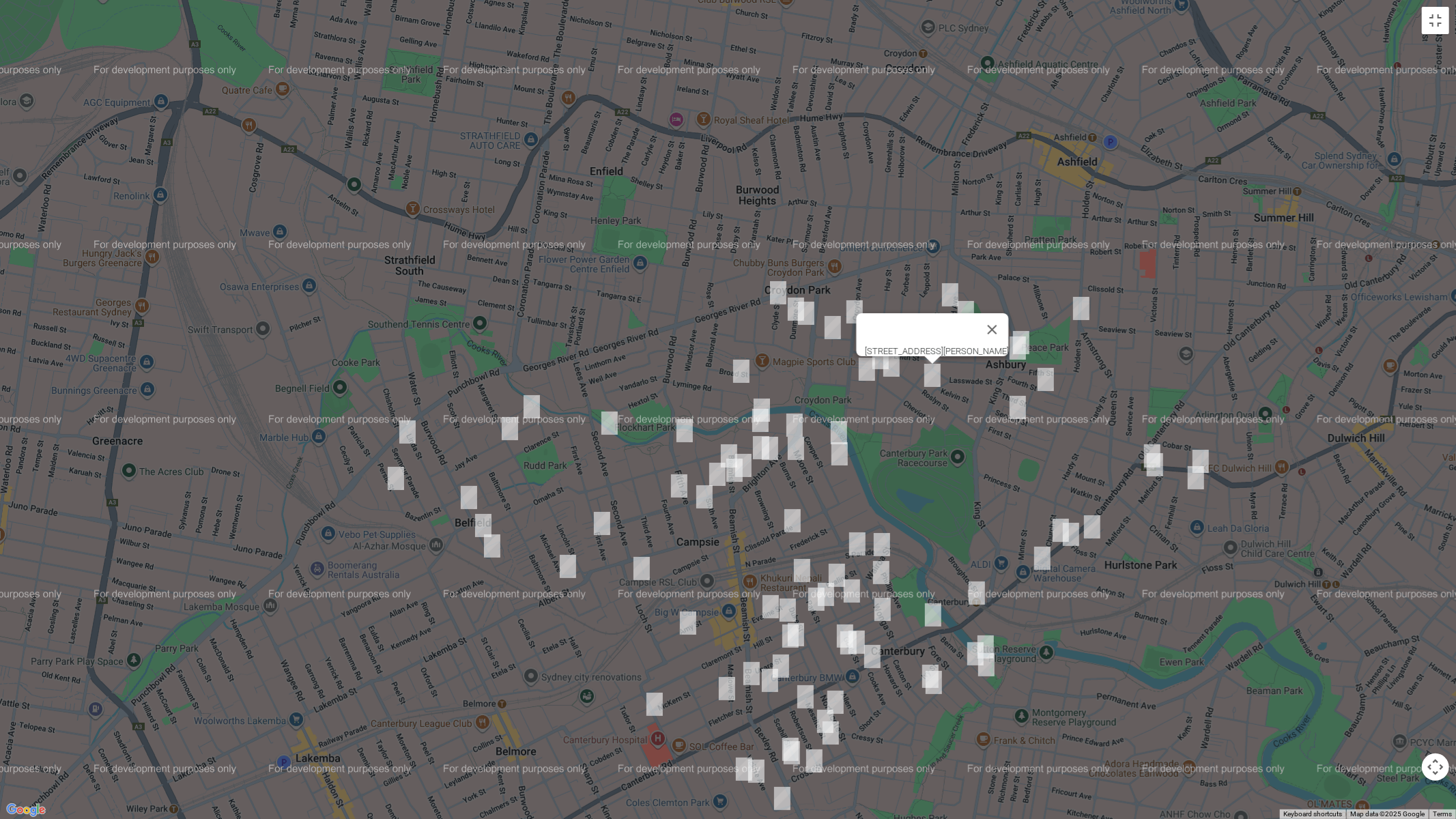
drag, startPoint x: 1001, startPoint y: 319, endPoint x: 964, endPoint y: 333, distance: 39.6
click at [1001, 318] on button "Close" at bounding box center [991, 329] width 32 height 32
click at [409, 429] on img "83 Seymour Parade, BELFIELD NSW 2191" at bounding box center [408, 431] width 28 height 34
click at [393, 479] on img "16 Persic Street, BELFIELD NSW 2191" at bounding box center [396, 478] width 28 height 34
click at [482, 520] on img "62 Bruce Avenue, BELFIELD NSW 2191" at bounding box center [483, 525] width 28 height 34
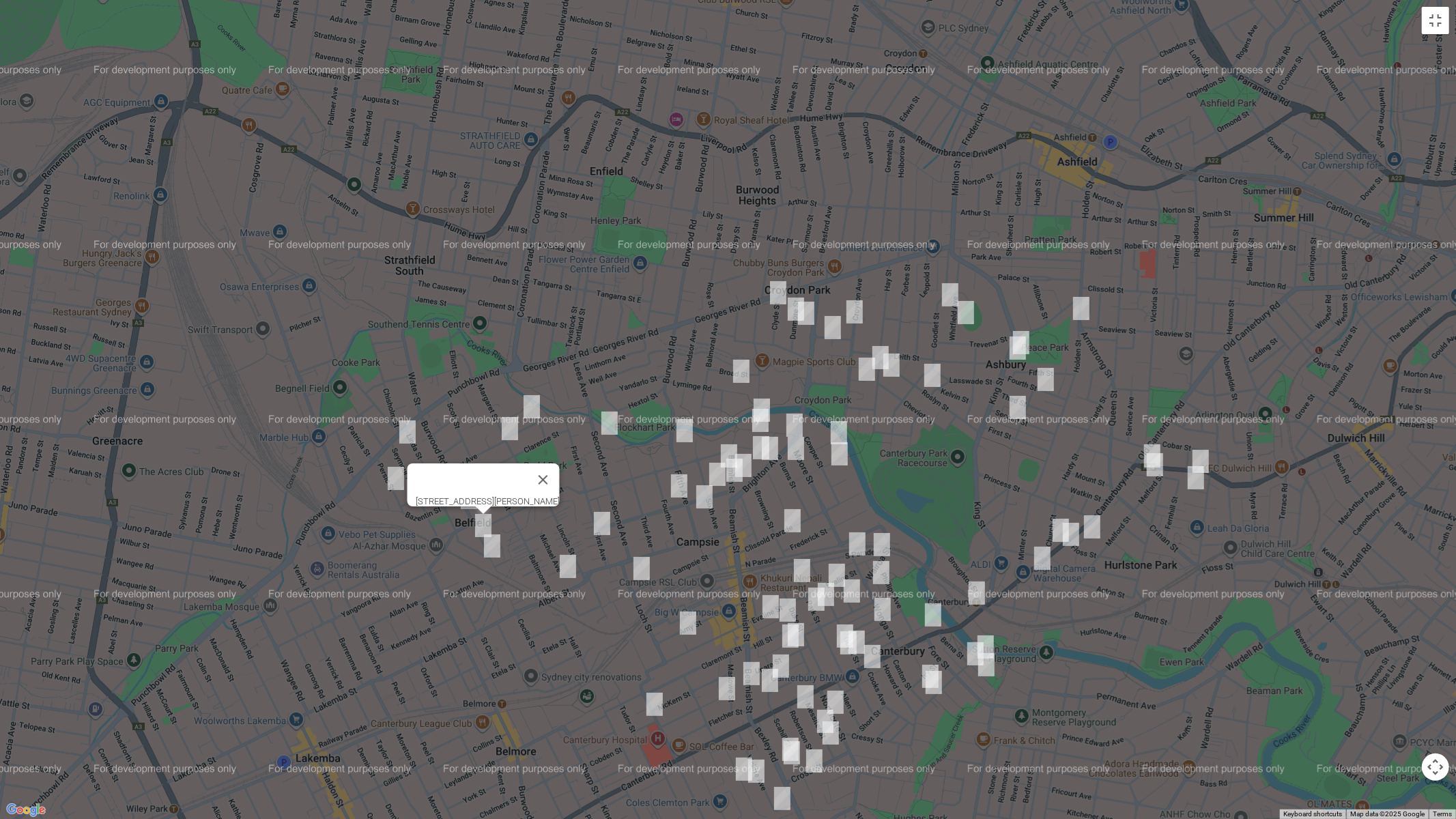
drag, startPoint x: 493, startPoint y: 544, endPoint x: 511, endPoint y: 451, distance: 94.7
click at [493, 544] on img "4 Burnham Street, BELFIELD NSW 2191" at bounding box center [492, 545] width 28 height 34
click at [529, 405] on img "25 Birdwood Avenue, BELFIELD NSW 2191" at bounding box center [532, 407] width 28 height 34
click at [511, 430] on img "39 Margaret Street, BELFIELD NSW 2191" at bounding box center [510, 428] width 28 height 34
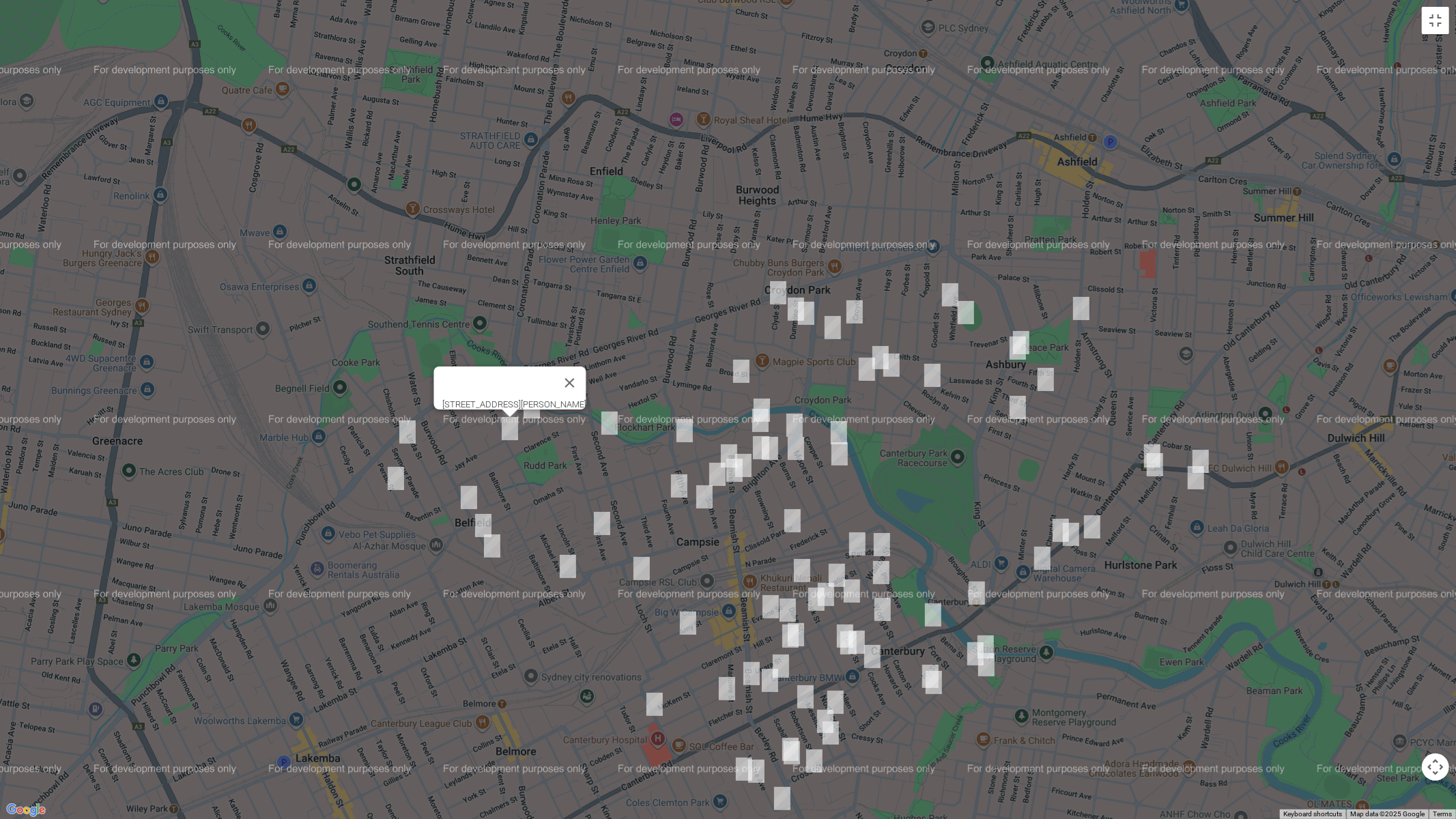
click at [607, 427] on img "75 Second Avenue, CAMPSIE NSW 2194" at bounding box center [610, 422] width 28 height 34
click at [605, 522] on img "1/16 First Avenue, BELFIELD NSW 2191" at bounding box center [602, 523] width 28 height 34
click at [569, 567] on img "10 Metella Crescent, BELFIELD NSW 2191" at bounding box center [568, 566] width 28 height 34
drag, startPoint x: 679, startPoint y: 482, endPoint x: 736, endPoint y: 337, distance: 155.8
click at [679, 482] on img "39 Eighth Avenue, CAMPSIE NSW 2194" at bounding box center [679, 485] width 28 height 34
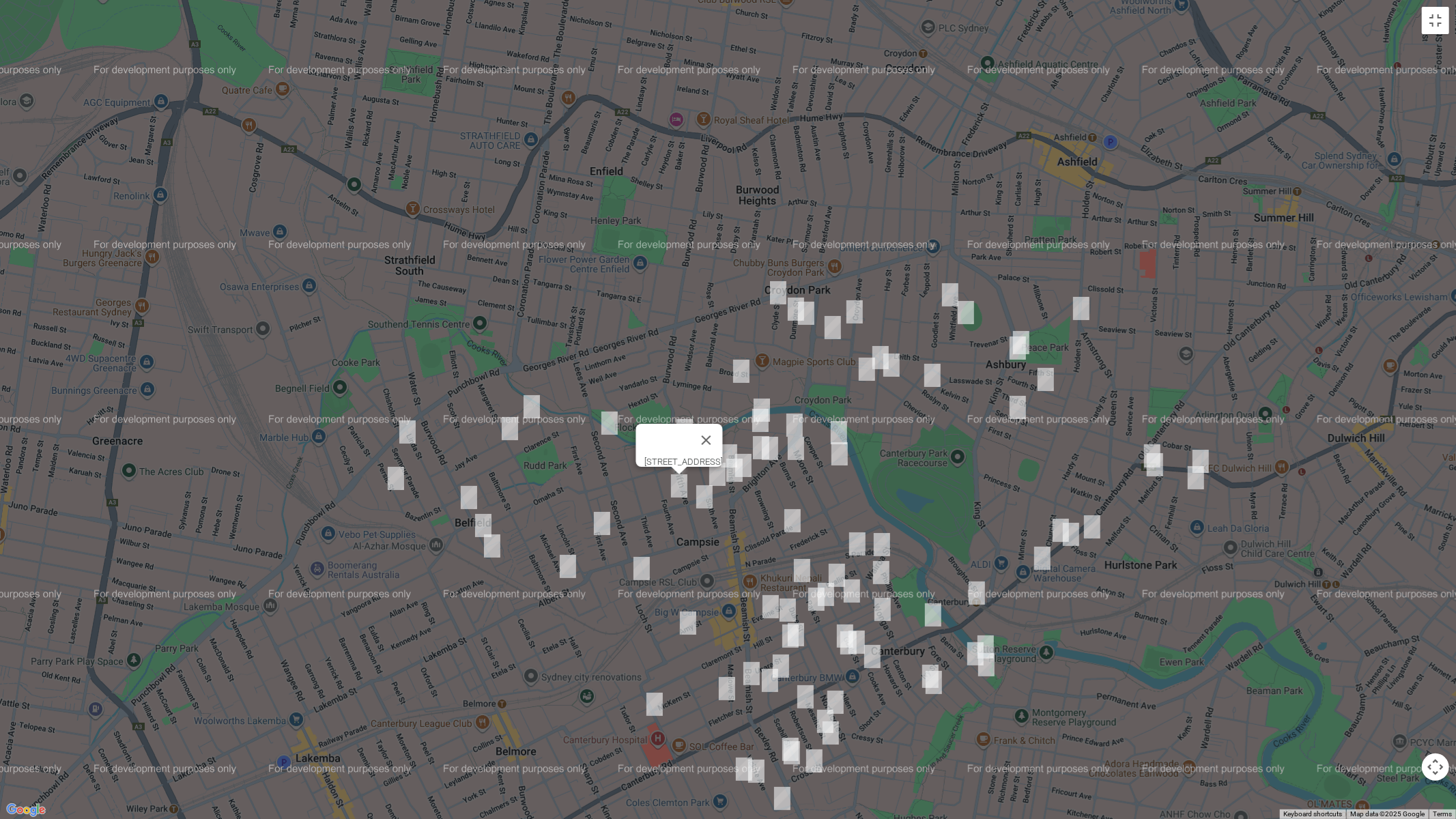
click at [776, 296] on img "3 Clyde Street, CROYDON PARK NSW 2133" at bounding box center [778, 293] width 28 height 34
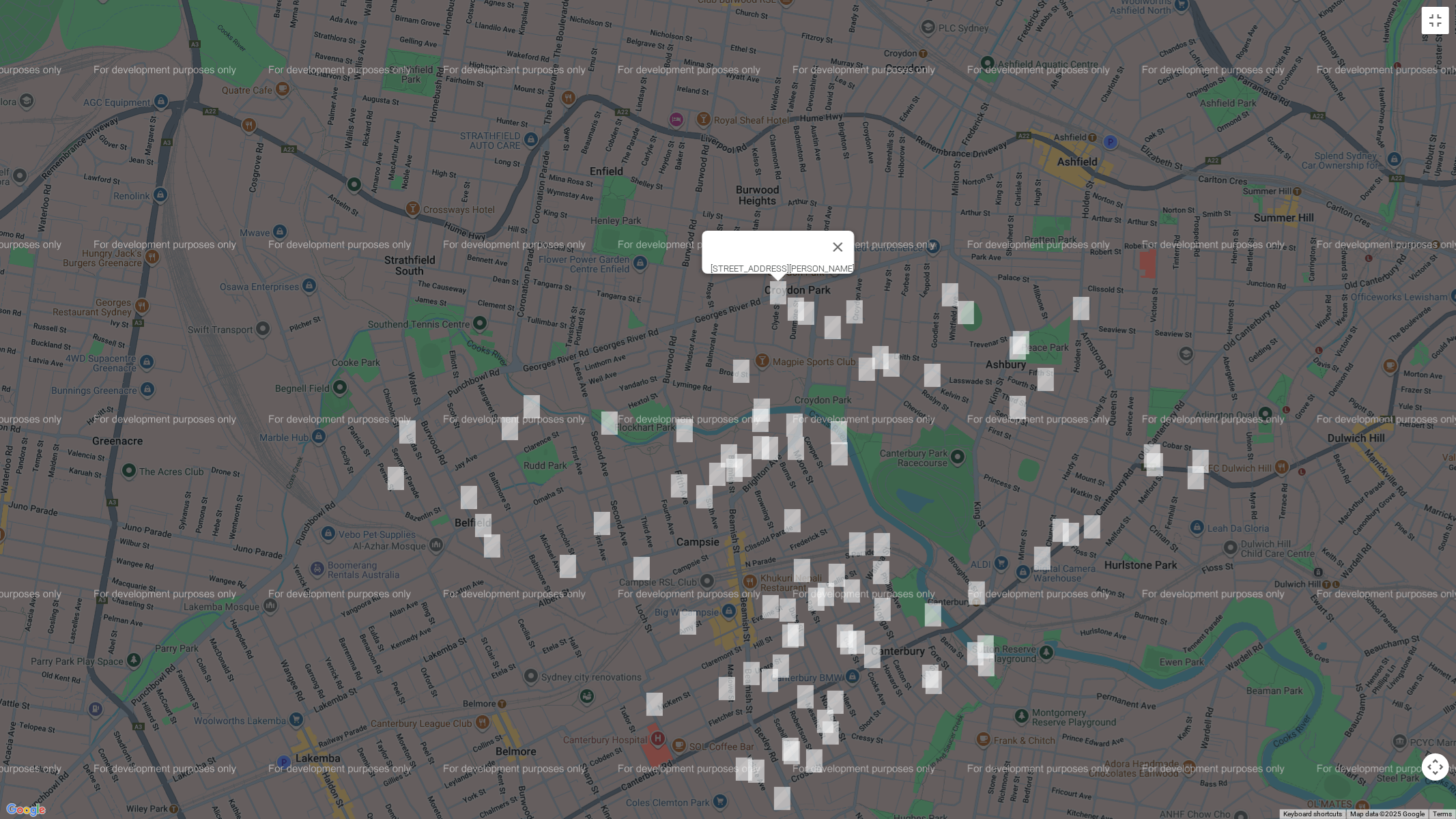
click at [789, 312] on img "19 Dunmore Street, CROYDON PARK NSW 2133" at bounding box center [796, 308] width 28 height 34
click at [809, 316] on img "28 Dunmore Street, CROYDON PARK NSW 2133" at bounding box center [807, 313] width 28 height 34
click at [854, 309] on img "165 Croydon Avenue, CROYDON PARK NSW 2133" at bounding box center [855, 311] width 28 height 34
click at [945, 302] on img "12 Goodlet Street, ASHBURY NSW 2193" at bounding box center [950, 295] width 28 height 34
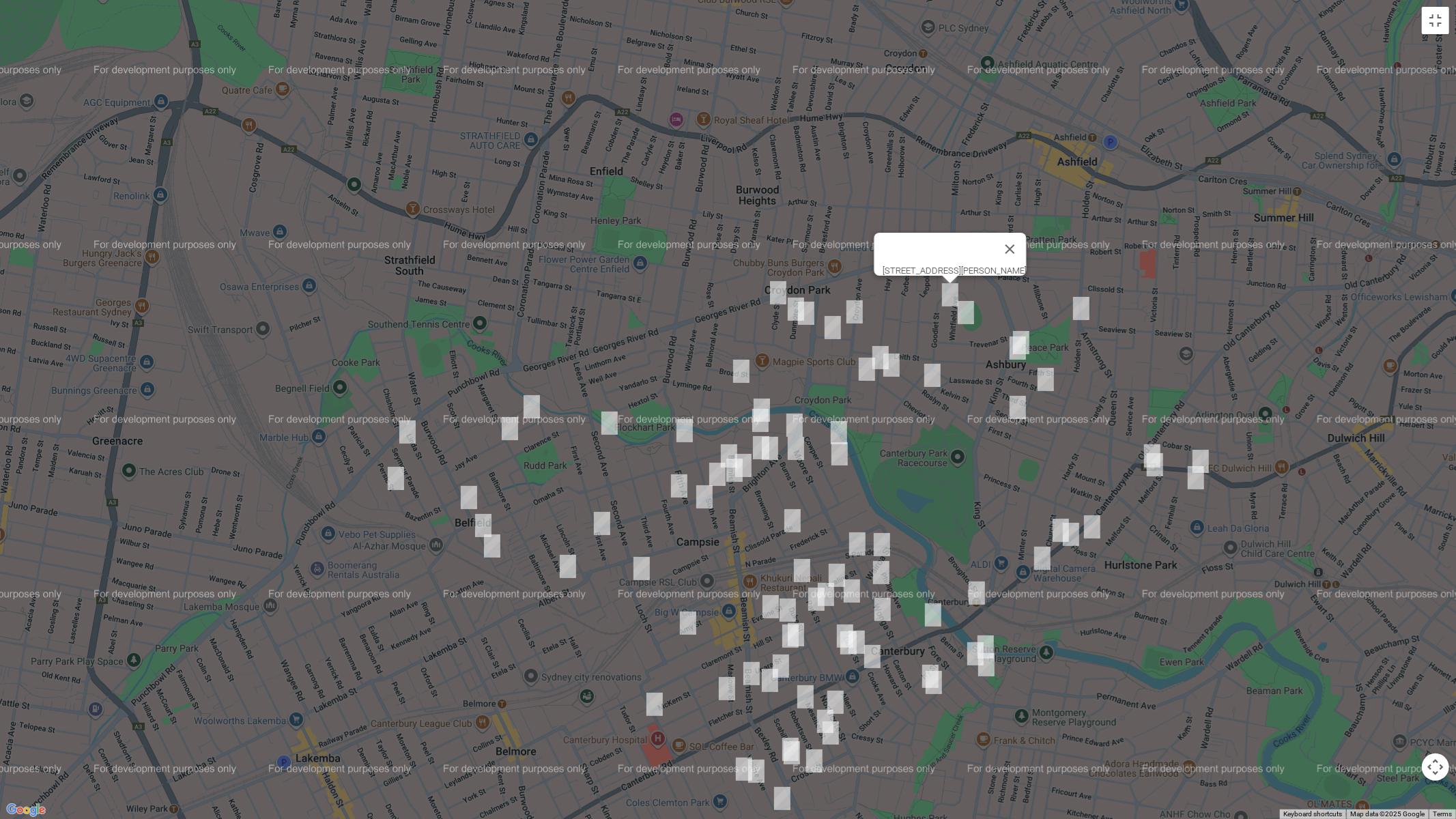
click at [965, 315] on img "18 Whitfield Avenue, ASHBURY NSW 2193" at bounding box center [966, 312] width 28 height 34
click at [972, 316] on img "18 Whitfield Avenue, ASHBURY NSW 2193" at bounding box center [966, 312] width 28 height 34
click at [1080, 310] on img "145 Holden Street, ASHBURY NSW 2193" at bounding box center [1082, 308] width 28 height 34
click at [1033, 334] on img "27 King Street, ASHBURY NSW 2193" at bounding box center [1022, 342] width 28 height 34
click at [1019, 352] on img "33 King Street, ASHBURY NSW 2193" at bounding box center [1018, 348] width 28 height 34
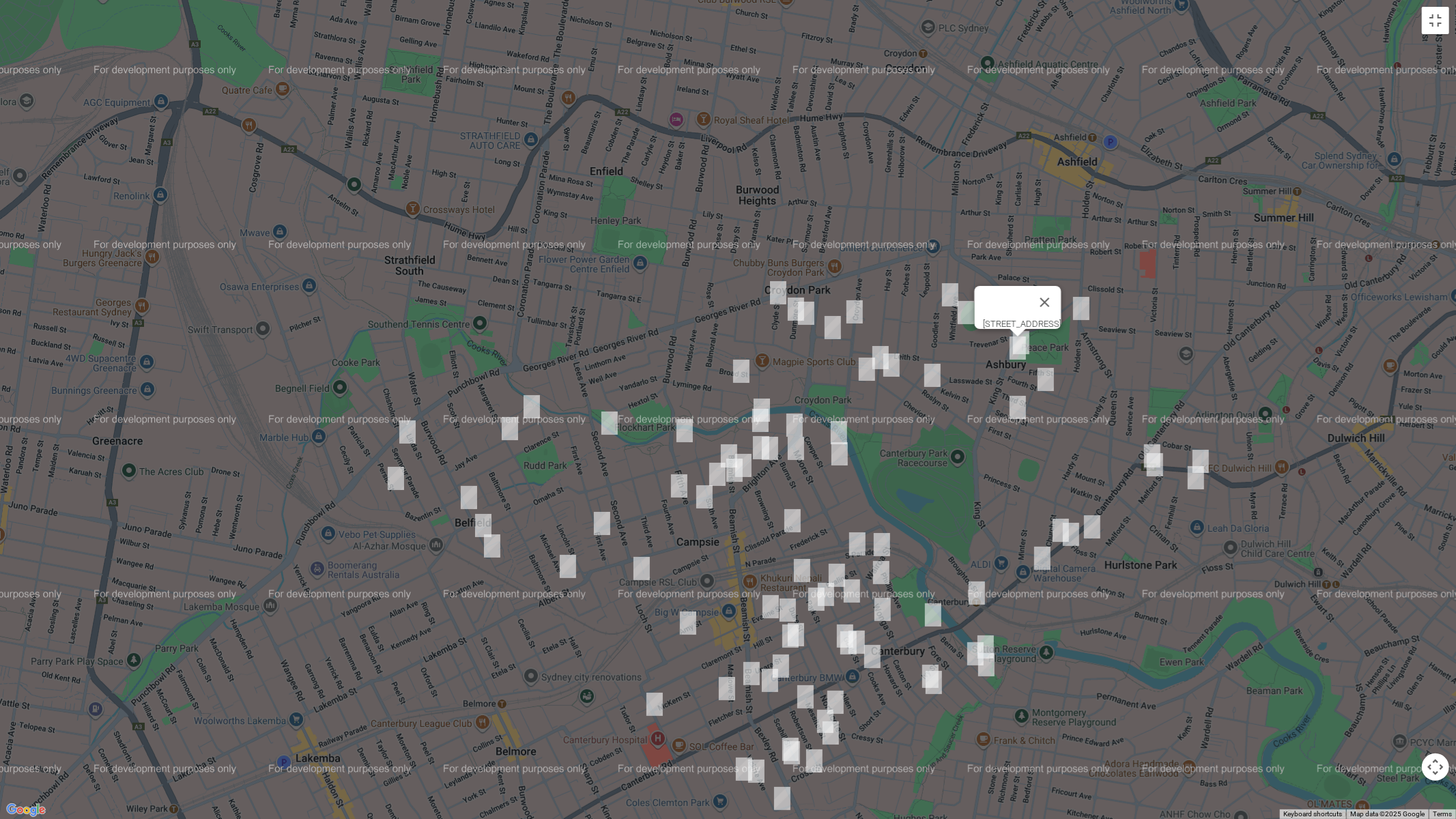
click at [1054, 381] on img "30 Fourth Street, ASHBURY NSW 2193" at bounding box center [1046, 379] width 28 height 34
click at [1017, 405] on img "54 Second Street, ASHBURY NSW 2193" at bounding box center [1018, 407] width 28 height 34
click at [893, 367] on img "57 Cheviot Street, ASHBURY NSW 2193" at bounding box center [892, 364] width 28 height 34
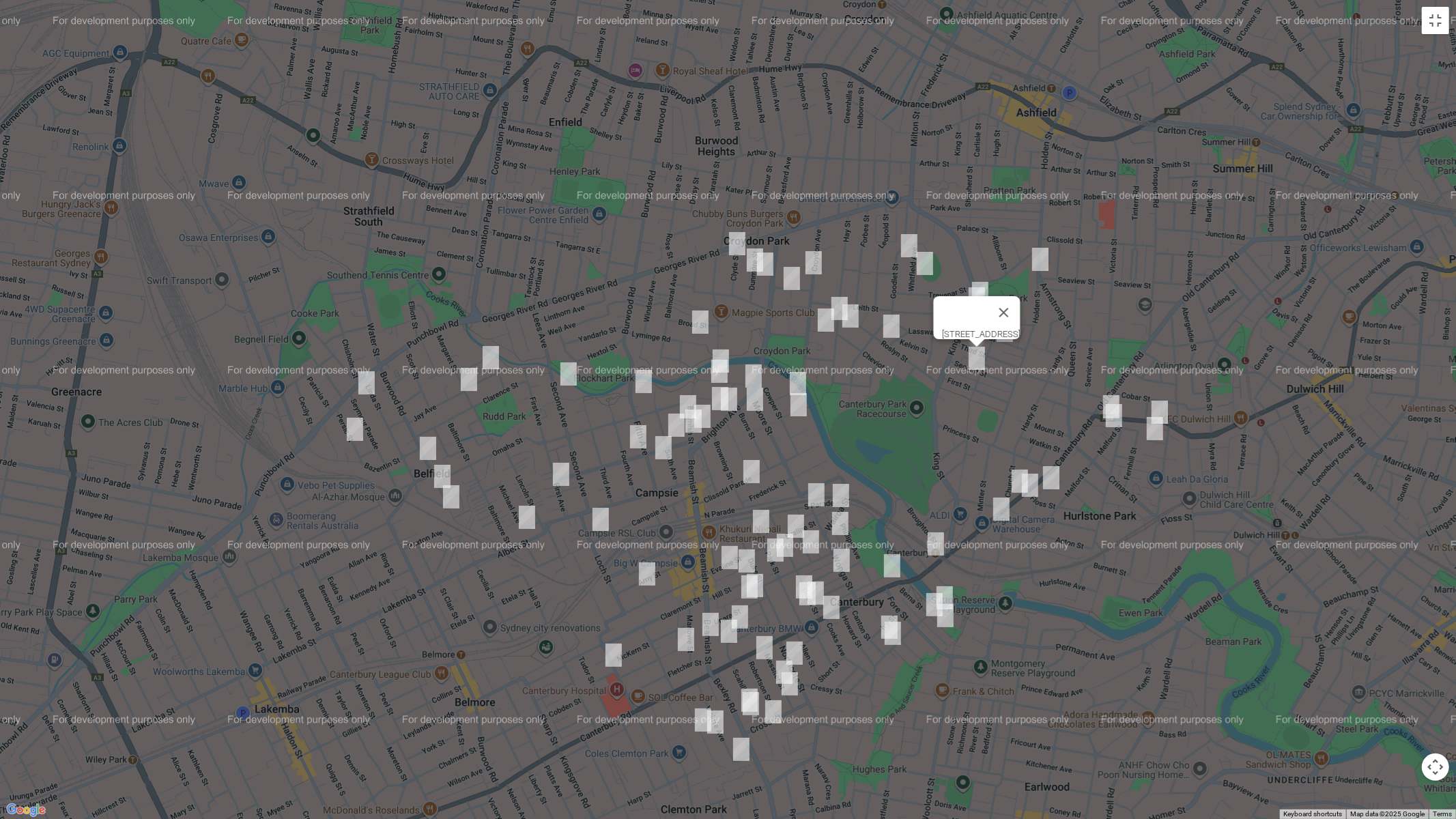
drag, startPoint x: 983, startPoint y: 519, endPoint x: 876, endPoint y: 413, distance: 150.6
click at [945, 478] on div "54 Second Street, ASHBURY NSW 2193" at bounding box center [728, 410] width 1456 height 819
click at [835, 299] on img "67 Hay Street, ASHBURY NSW 2193" at bounding box center [839, 308] width 28 height 34
click at [853, 321] on img "57 Cheviot Street, ASHBURY NSW 2193" at bounding box center [850, 315] width 28 height 34
drag, startPoint x: 826, startPoint y: 323, endPoint x: 743, endPoint y: 328, distance: 83.2
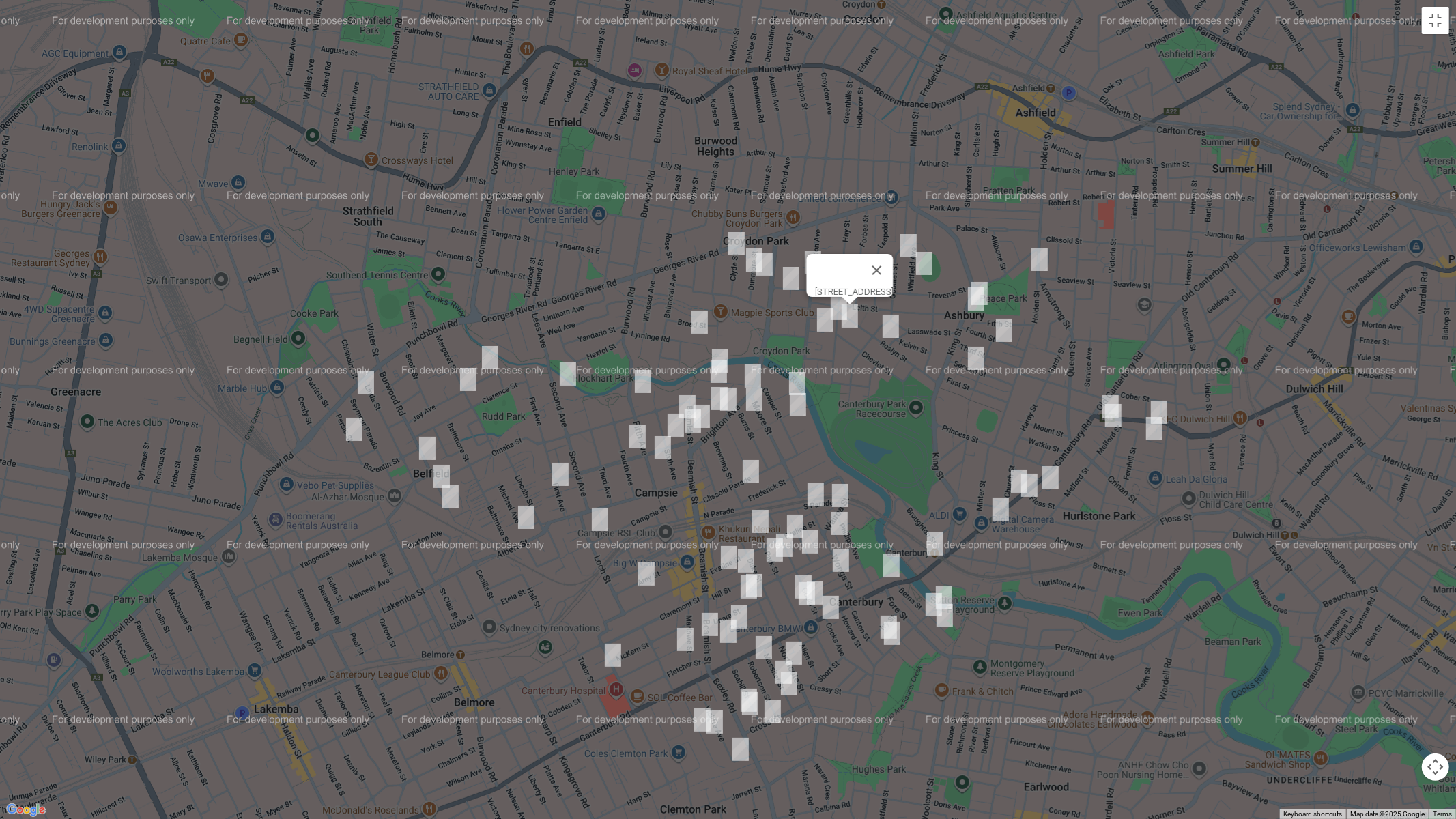
click at [825, 323] on img "2/200 Croydon Avenue, CROYDON PARK NSW 2133" at bounding box center [825, 320] width 28 height 34
click at [700, 321] on img "18 Lyminge Road, CROYDON PARK NSW 2133" at bounding box center [700, 322] width 28 height 34
click at [721, 347] on img "31 Byron Street, CAMPSIE NSW 2194" at bounding box center [720, 360] width 28 height 34
drag, startPoint x: 719, startPoint y: 371, endPoint x: 698, endPoint y: 383, distance: 24.2
click at [719, 372] on img "26 Byron Street, CAMPSIE NSW 2194" at bounding box center [719, 371] width 28 height 34
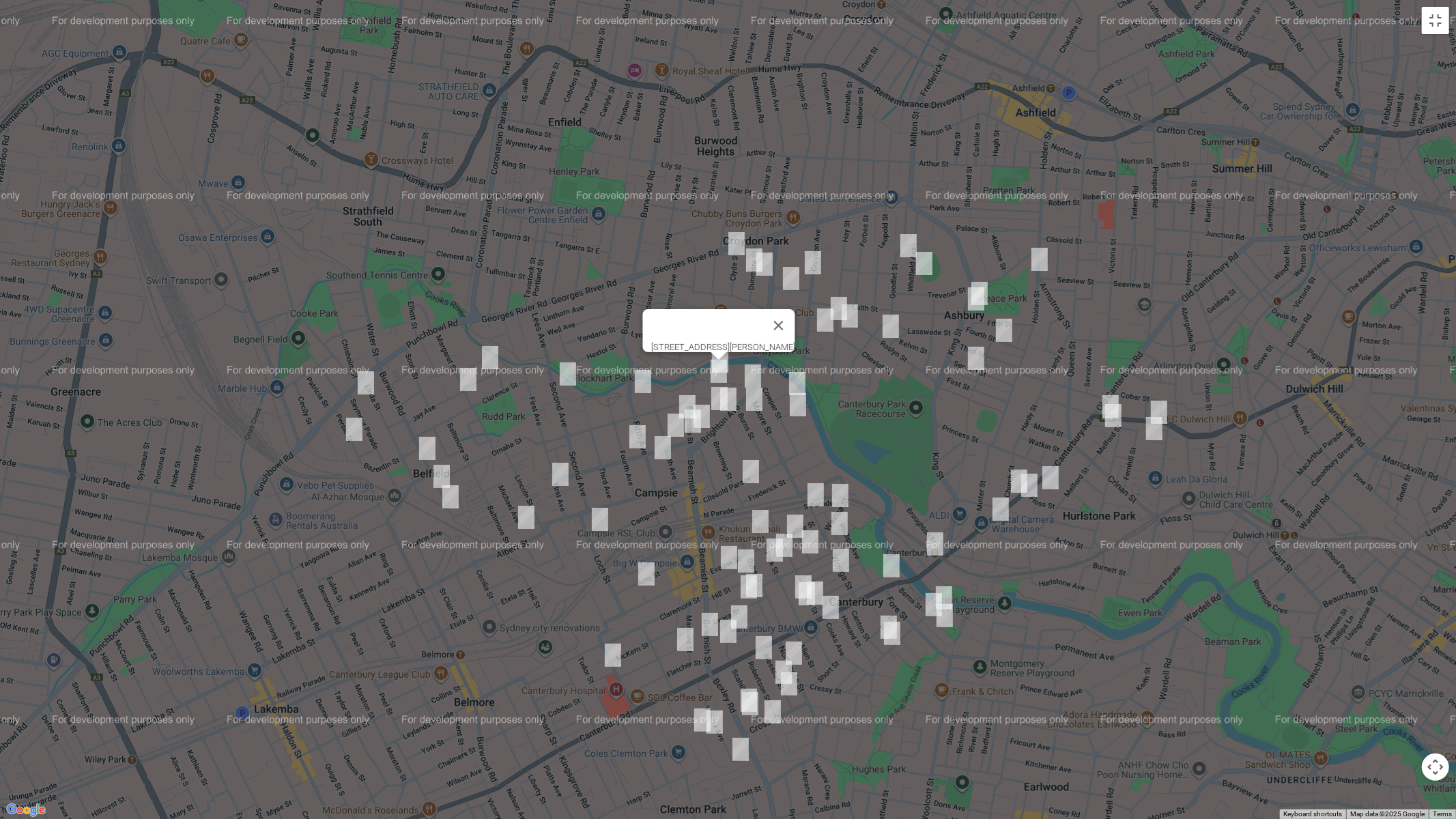
click at [685, 398] on img "38-40 Beamish Street, CAMPSIE NSW 2194" at bounding box center [688, 407] width 28 height 34
click at [714, 398] on img "176 Brighton Avenue, CAMPSIE NSW 2194" at bounding box center [728, 399] width 28 height 34
click at [708, 391] on img "34 Shelley Street, CAMPSIE NSW 2194" at bounding box center [719, 398] width 28 height 34
click at [709, 421] on img "69 Beamish Street, CAMPSIE NSW 2194" at bounding box center [701, 415] width 28 height 34
click at [691, 434] on img "56 Beamish Street, CAMPSIE NSW 2194" at bounding box center [693, 420] width 28 height 34
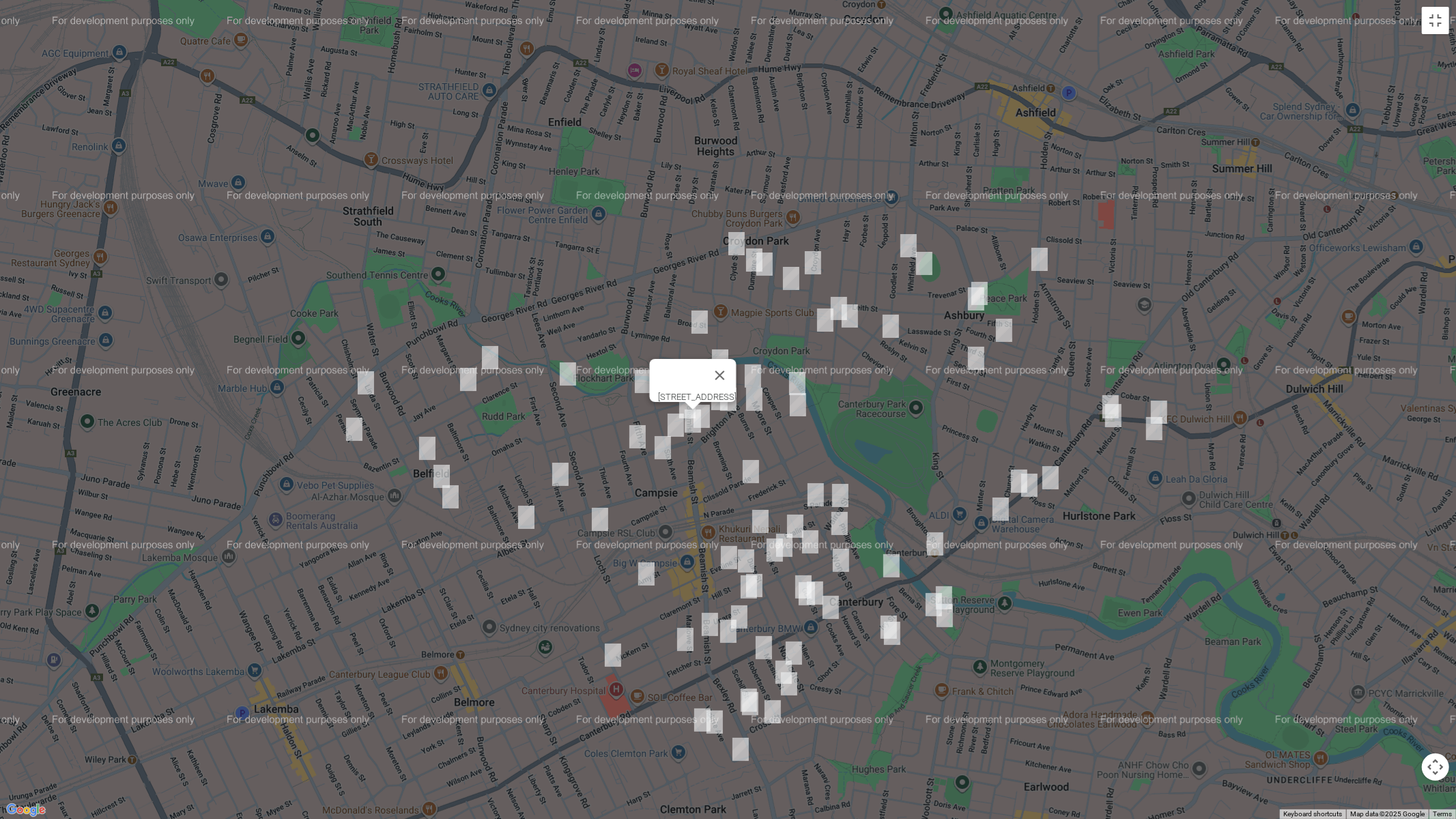
click at [670, 427] on img "15 Eighth Avenue, CAMPSIE NSW 2194" at bounding box center [676, 425] width 28 height 34
click at [719, 369] on button "Close" at bounding box center [701, 379] width 32 height 32
click at [752, 370] on img "138-140 Brighton Avenue, CAMPSIE NSW 2194" at bounding box center [753, 375] width 28 height 34
click at [789, 377] on img "15 Adam Street, CAMPSIE NSW 2194" at bounding box center [798, 383] width 28 height 34
click at [794, 407] on img "7 Lindsay Street, CAMPSIE NSW 2194" at bounding box center [798, 405] width 28 height 34
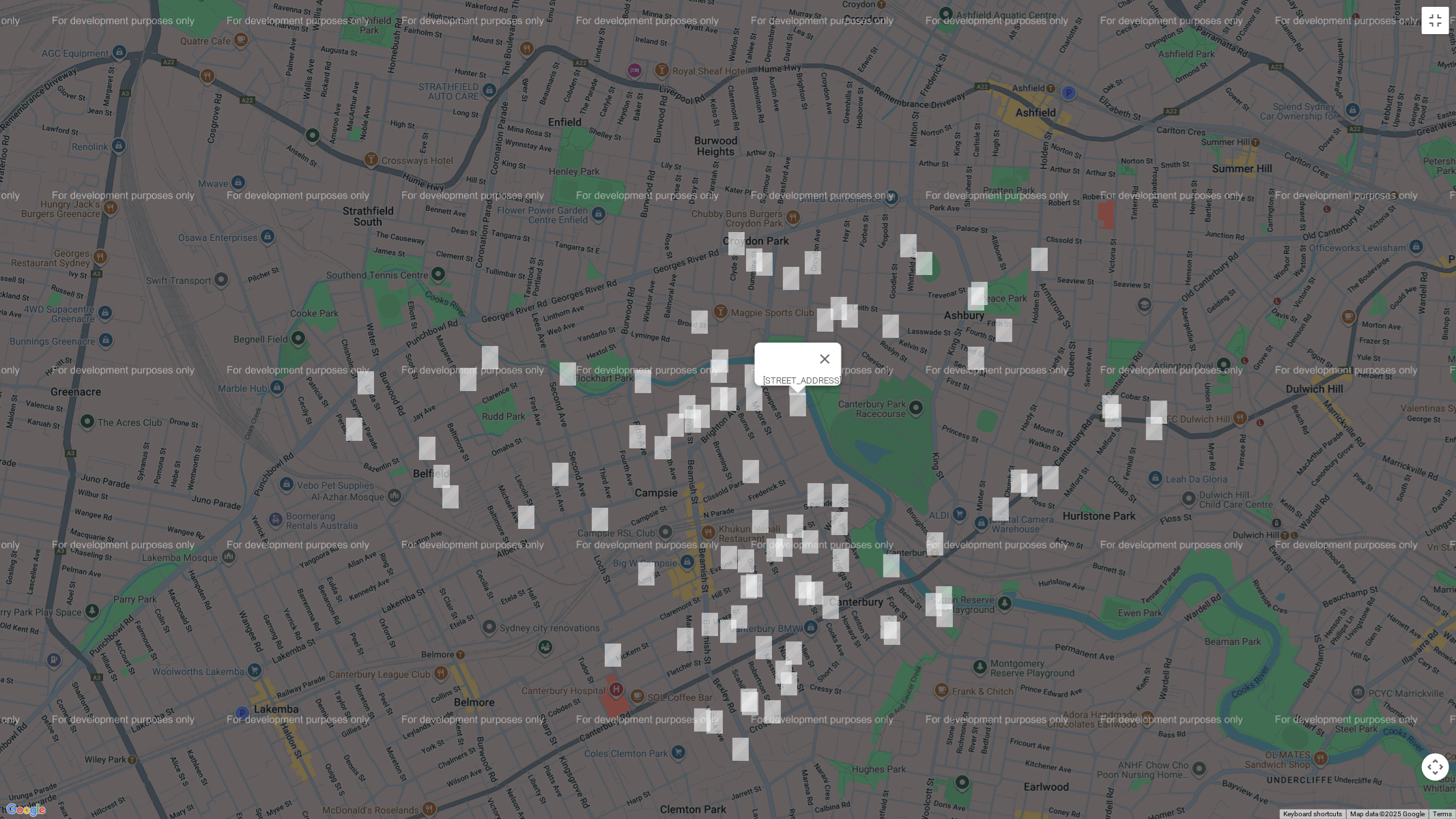
click at [756, 397] on img "4 Burns Street, CAMPSIE NSW 2194" at bounding box center [755, 399] width 28 height 34
click at [609, 518] on img "105-111 Campsie Street, CAMPSIE NSW 2194" at bounding box center [600, 519] width 28 height 34
click at [754, 466] on img "76-78 Clissold Parade, CAMPSIE NSW 2194" at bounding box center [751, 471] width 28 height 34
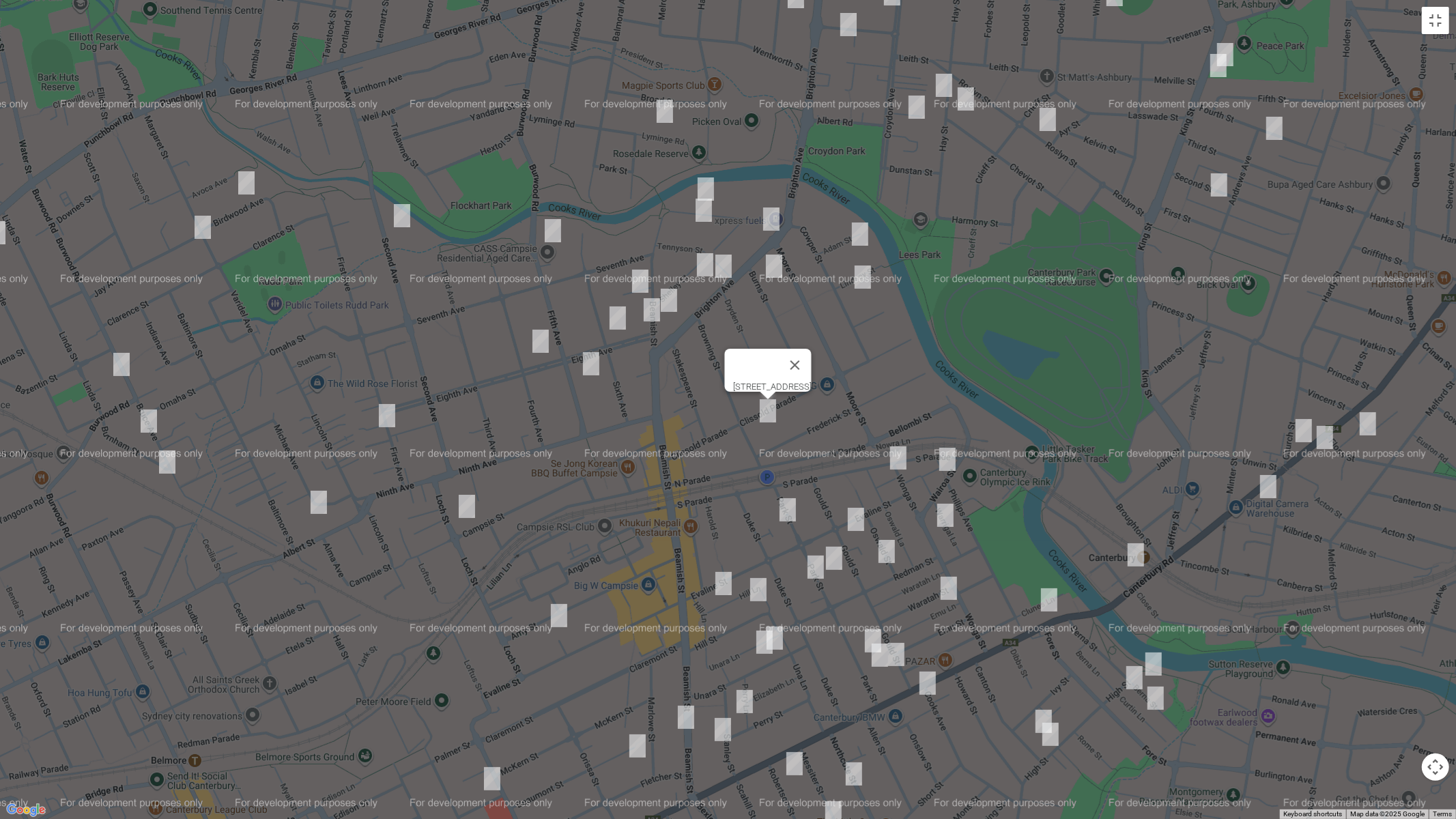
click at [719, 583] on img "32 Evaline Street, CAMPSIE NSW 2194" at bounding box center [724, 583] width 28 height 34
click at [786, 505] on img "7 Park Street, CAMPSIE NSW 2194" at bounding box center [788, 510] width 28 height 34
click at [1443, 33] on button "Toggle fullscreen view" at bounding box center [1435, 21] width 28 height 27
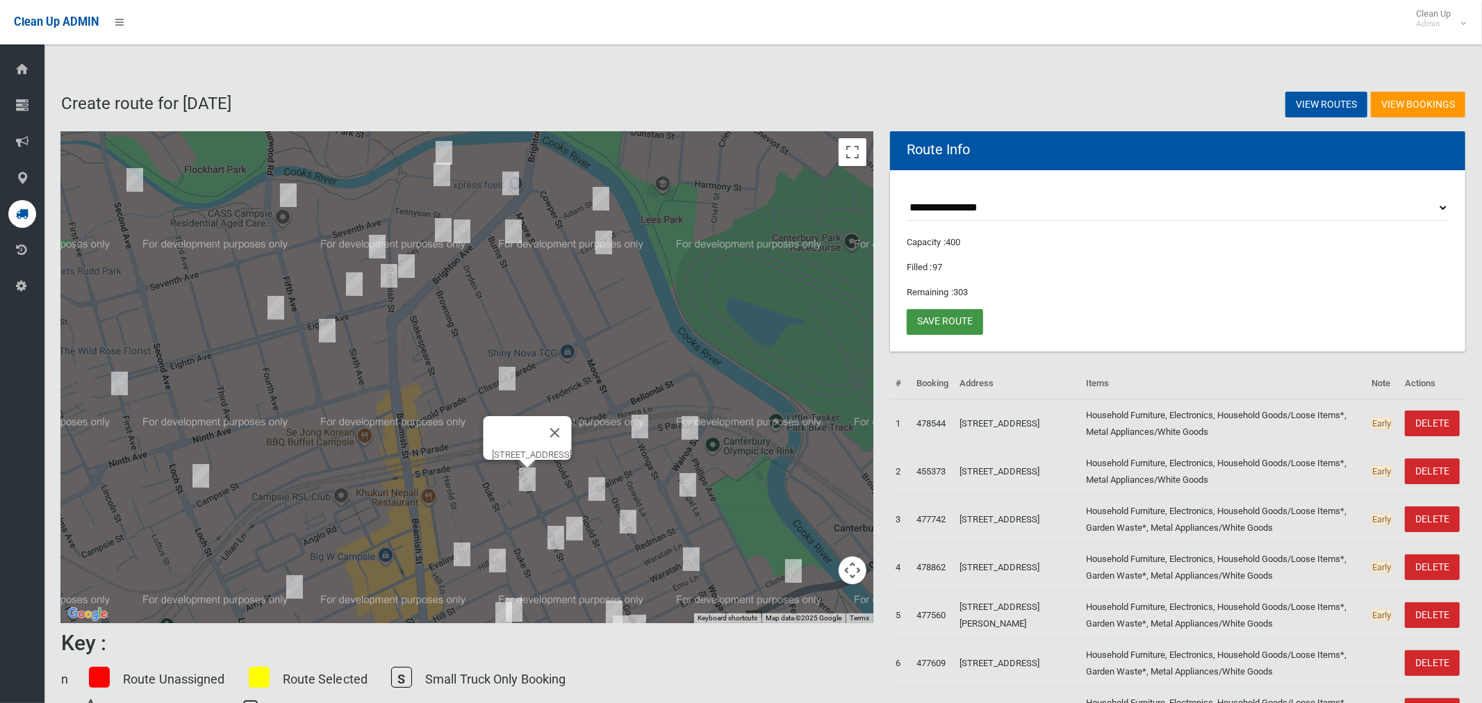
click at [951, 326] on link "Save route" at bounding box center [945, 322] width 76 height 26
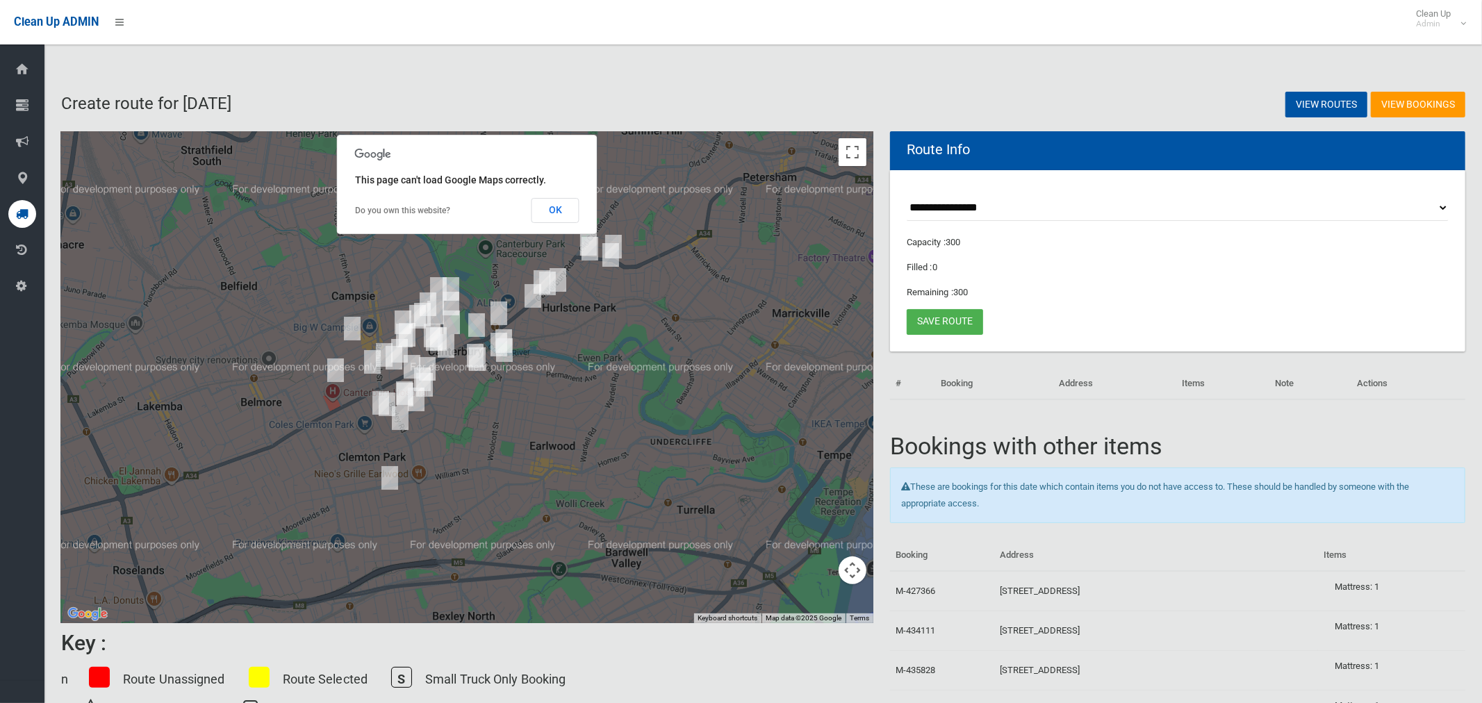
click at [949, 208] on select "**********" at bounding box center [1178, 208] width 542 height 26
select select "*****"
click at [907, 195] on select "**********" at bounding box center [1178, 208] width 542 height 26
click at [548, 211] on button "OK" at bounding box center [556, 210] width 48 height 25
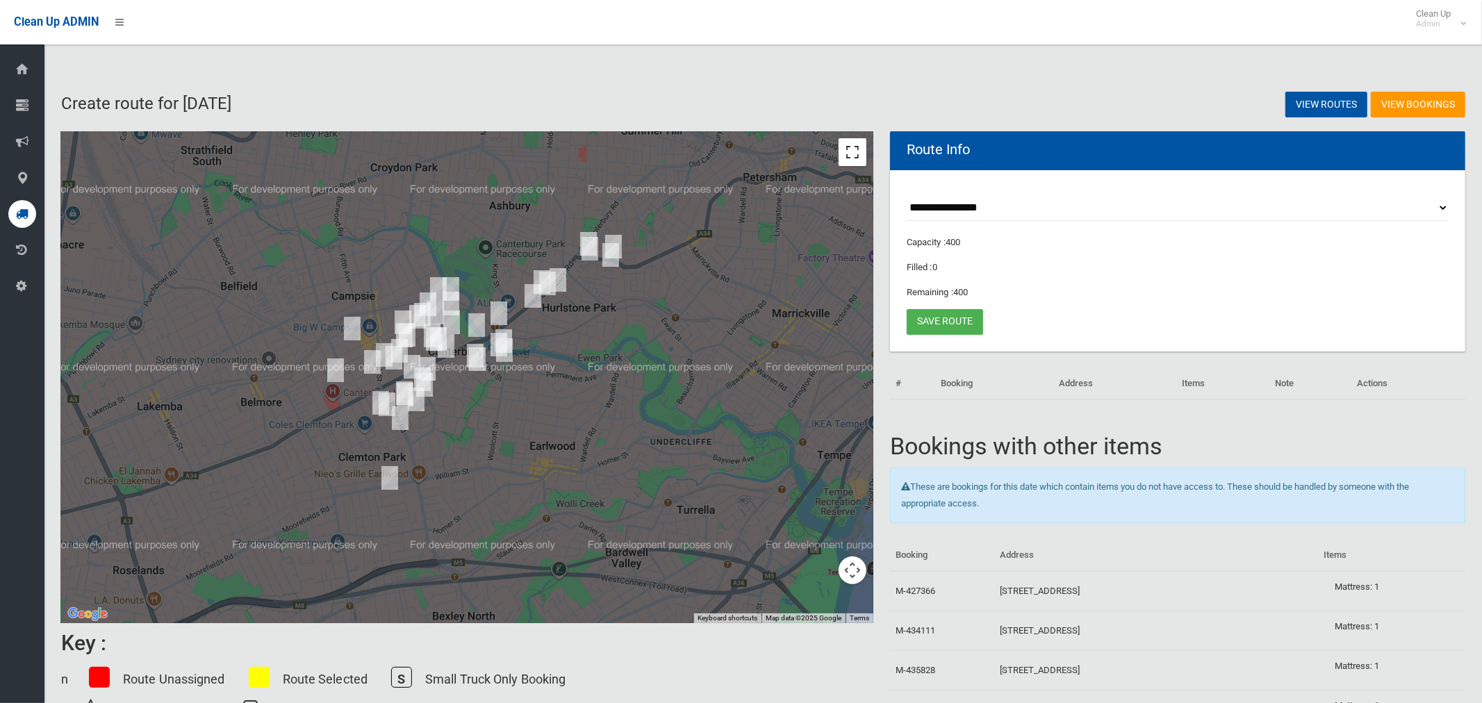
click at [850, 151] on button "Toggle fullscreen view" at bounding box center [853, 152] width 28 height 28
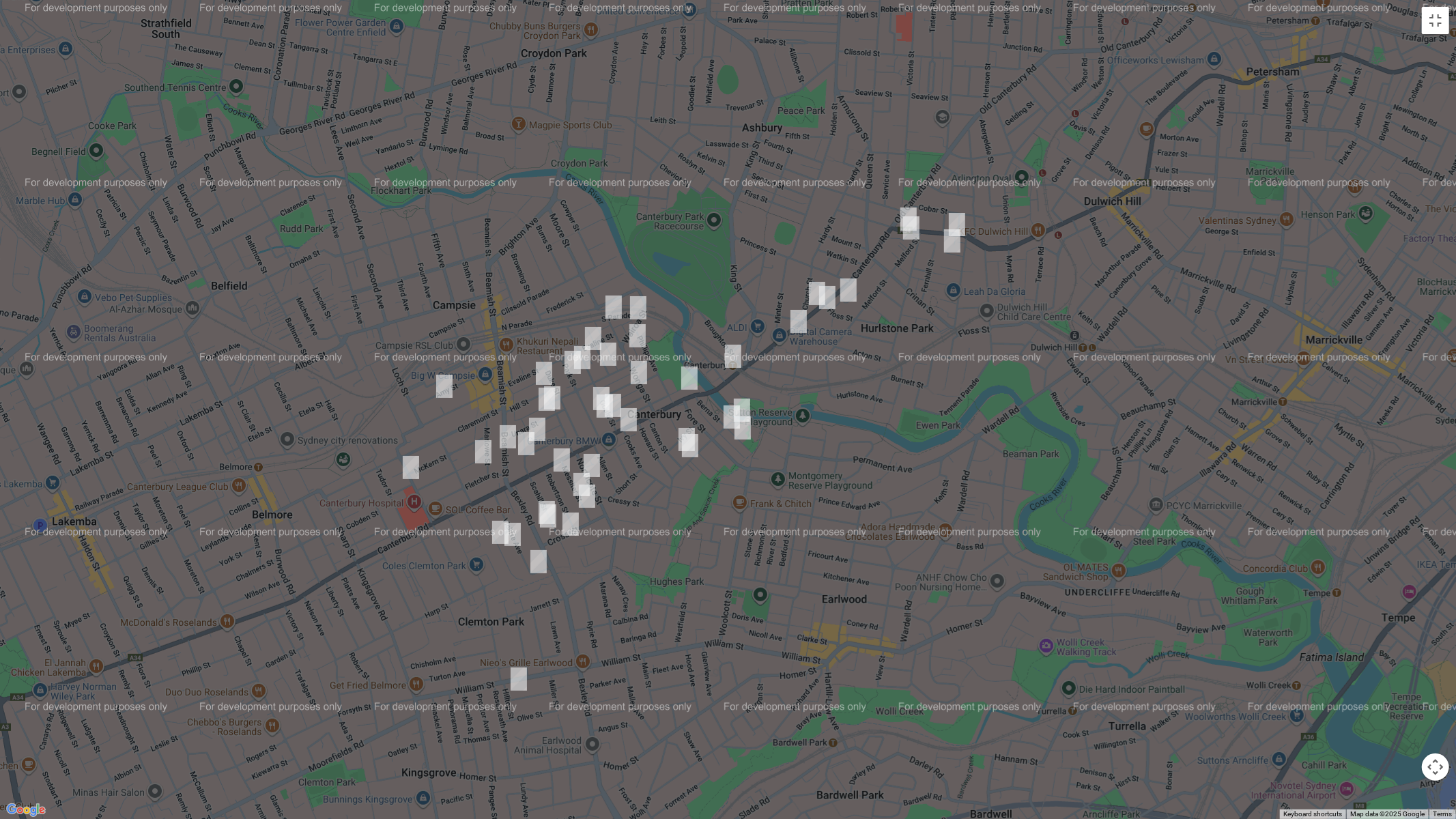
click at [537, 496] on img "38 Bexley Road, CAMPSIE NSW 2194" at bounding box center [547, 512] width 28 height 34
click at [549, 524] on img "40 Bexley Road, CAMPSIE NSW 2194" at bounding box center [548, 516] width 28 height 34
click at [546, 522] on img "40 Bexley Road, CAMPSIE NSW 2194" at bounding box center [548, 516] width 28 height 34
click at [903, 200] on div "40 Bexley Road, CAMPSIE NSW 2194" at bounding box center [728, 410] width 1456 height 819
click at [903, 205] on img "682-704 New Canterbury Road, HURLSTONE PARK NSW 2193" at bounding box center [909, 219] width 28 height 34
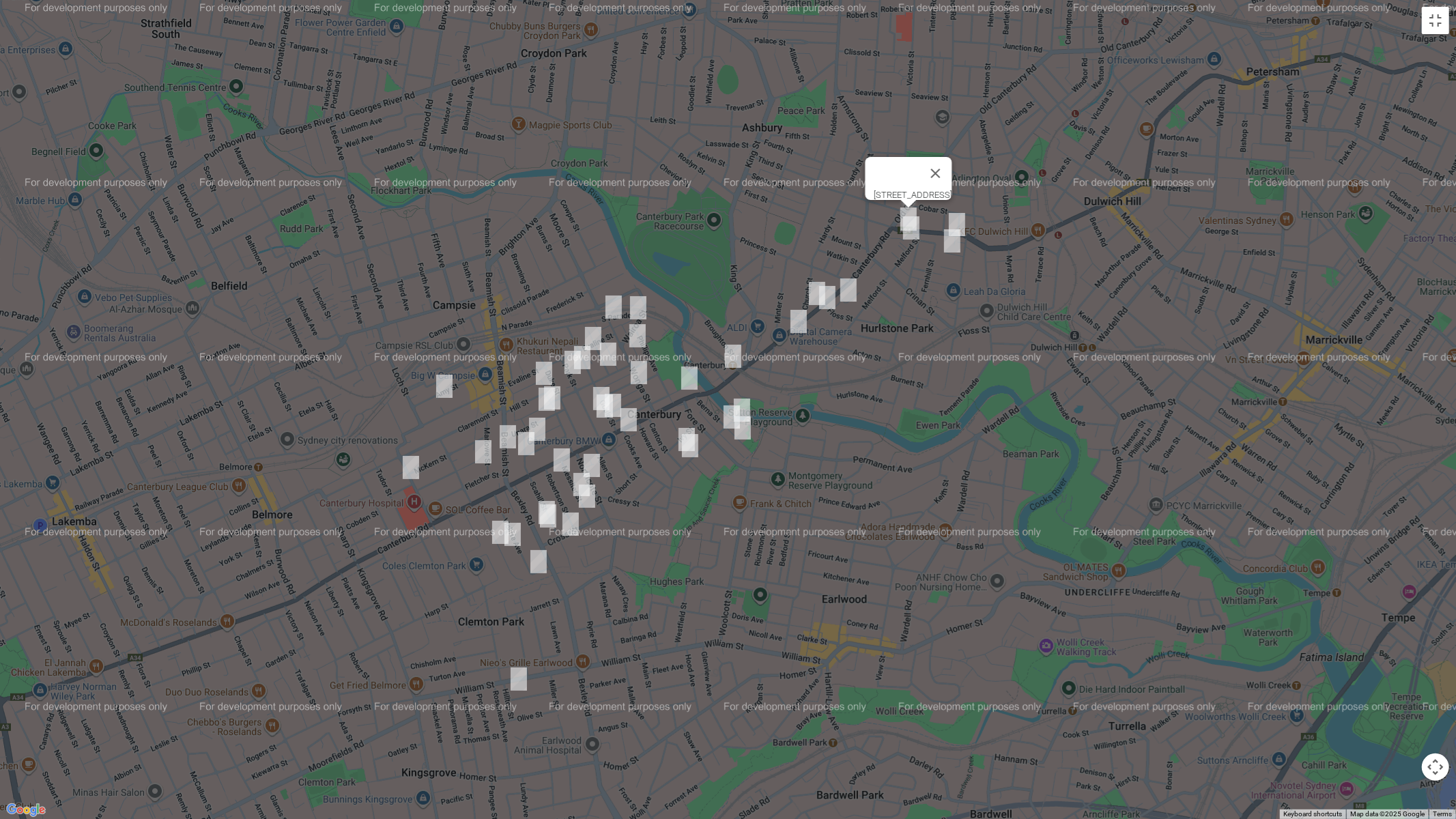
click at [826, 305] on img "128 Canterbury Road, HURLSTONE PARK NSW 2193" at bounding box center [827, 298] width 28 height 34
click at [801, 325] on img "2/160 Canterbury Road, CANTERBURY NSW 2193" at bounding box center [799, 321] width 28 height 34
click at [449, 386] on img "68 Amy Street, CAMPSIE NSW 2194" at bounding box center [444, 386] width 28 height 34
click at [413, 475] on img "1 McKenzie Street, CAMPSIE NSW 2194" at bounding box center [411, 467] width 28 height 34
click at [478, 460] on img "2-4 Beaumont Street, CAMPSIE NSW 2194" at bounding box center [483, 452] width 28 height 34
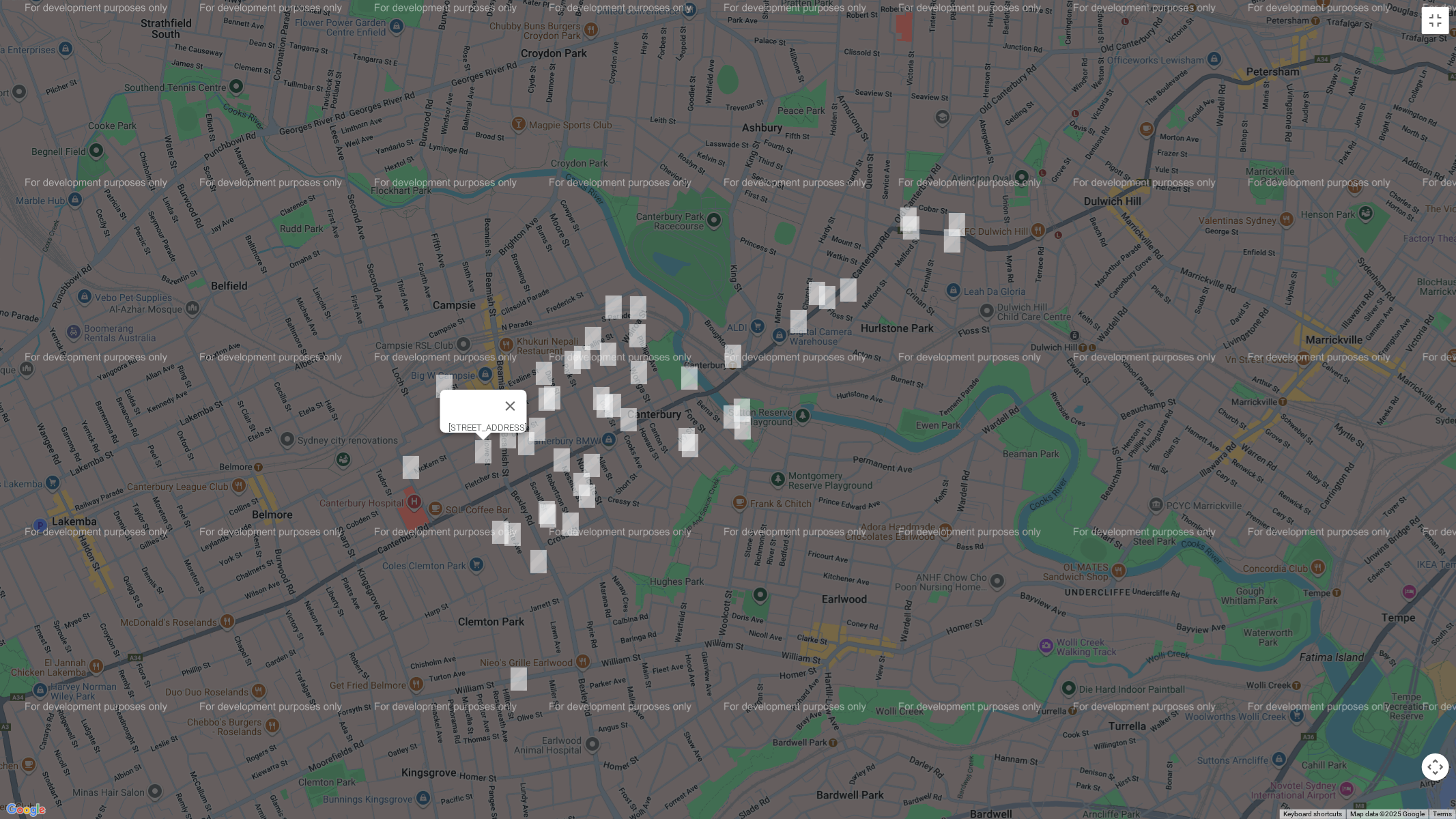
click at [487, 535] on img "45 Viking Street, CAMPSIE NSW 2194" at bounding box center [500, 532] width 28 height 34
click at [512, 534] on img "54 Viking Street, CAMPSIE NSW 2194" at bounding box center [513, 534] width 28 height 34
click at [533, 558] on img "83b Vicliffe Avenue, CAMPSIE NSW 2194" at bounding box center [538, 561] width 28 height 34
click at [582, 511] on button "Close" at bounding box center [565, 516] width 32 height 32
click at [574, 531] on img "38 Cross Street, CAMPSIE NSW 2194" at bounding box center [571, 523] width 28 height 34
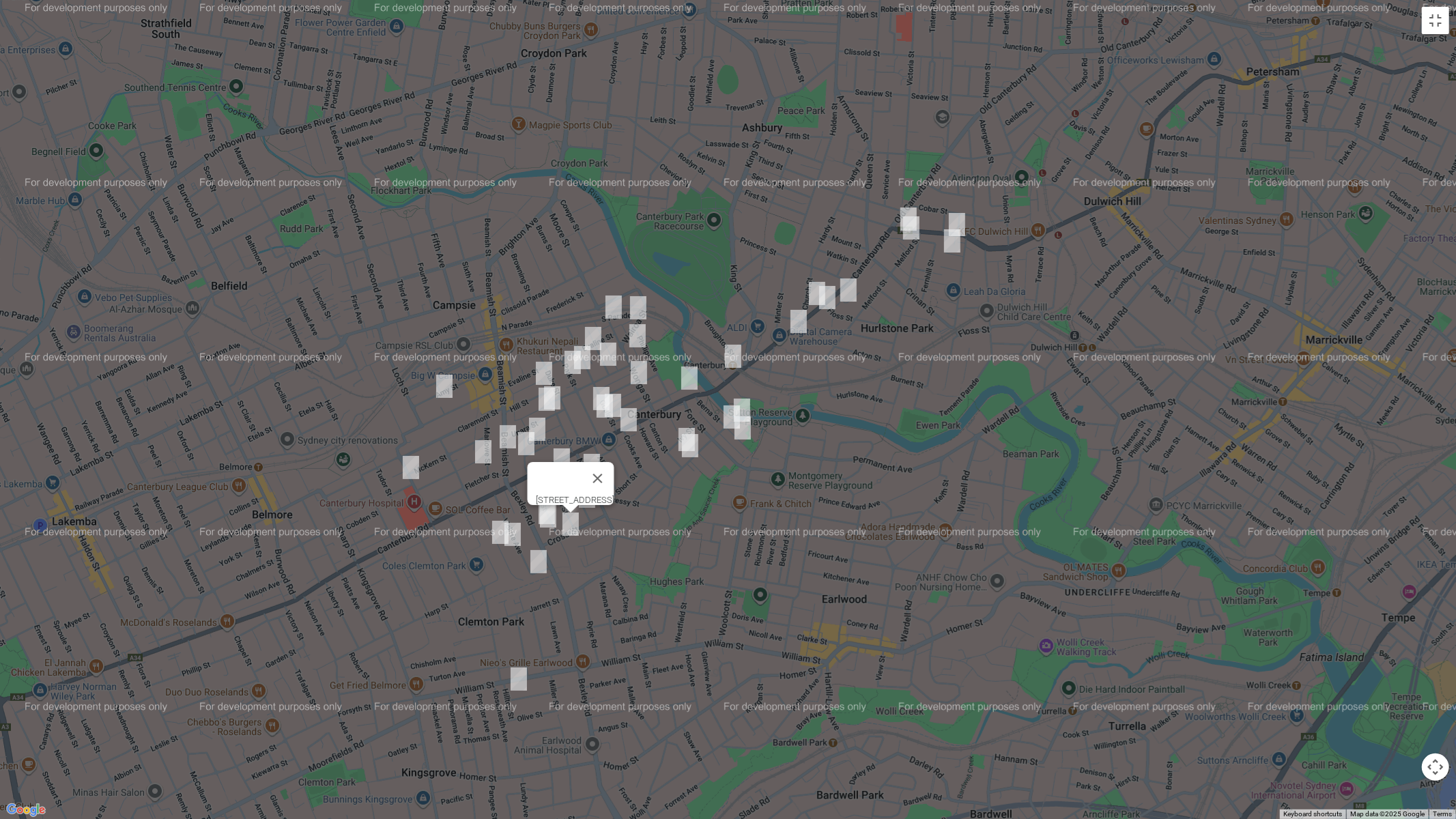
click at [535, 367] on img "5-9 Hill Street, CAMPSIE NSW 2194" at bounding box center [544, 373] width 28 height 34
click at [561, 388] on img "9 Unara Street, CAMPSIE NSW 2194" at bounding box center [552, 398] width 28 height 34
click at [538, 391] on img "13 Unara Street, CAMPSIE NSW 2194" at bounding box center [547, 399] width 28 height 34
click at [505, 423] on img "1/370 Beamish Street, CAMPSIE NSW 2194" at bounding box center [508, 436] width 28 height 34
click at [543, 431] on img "8 Stanley Street, CAMPSIE NSW 2194" at bounding box center [537, 429] width 28 height 34
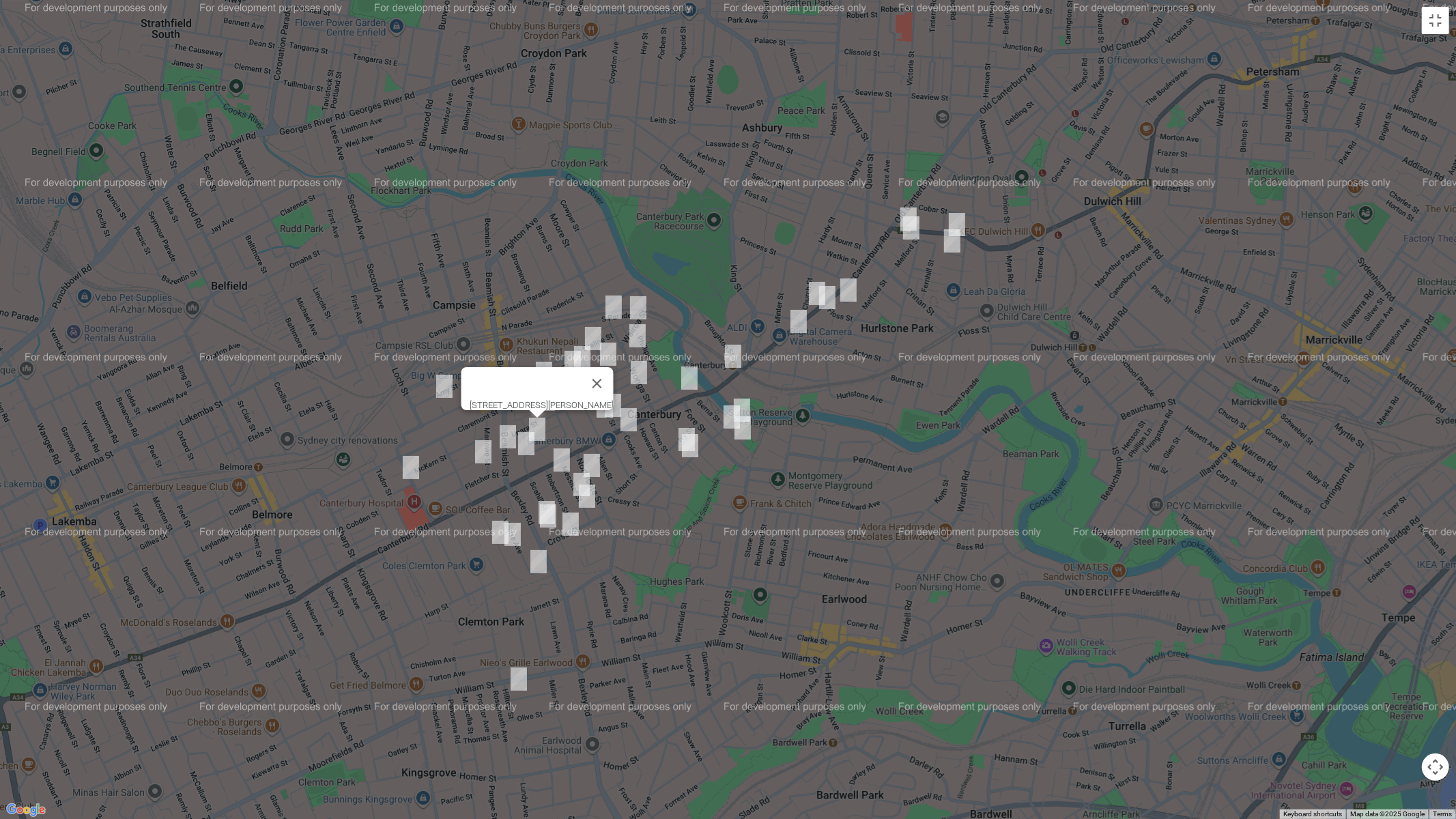
drag, startPoint x: 520, startPoint y: 444, endPoint x: 540, endPoint y: 451, distance: 21.2
click at [520, 445] on img "19 Stanley Street, CAMPSIE NSW 2194" at bounding box center [527, 443] width 28 height 34
click at [566, 456] on img "10 Robertson Street, CAMPSIE NSW 2194" at bounding box center [562, 460] width 28 height 34
drag, startPoint x: 595, startPoint y: 462, endPoint x: 587, endPoint y: 475, distance: 15.3
click at [595, 462] on img "17 Northcote Street, CANTERBURY NSW 2193" at bounding box center [592, 465] width 28 height 34
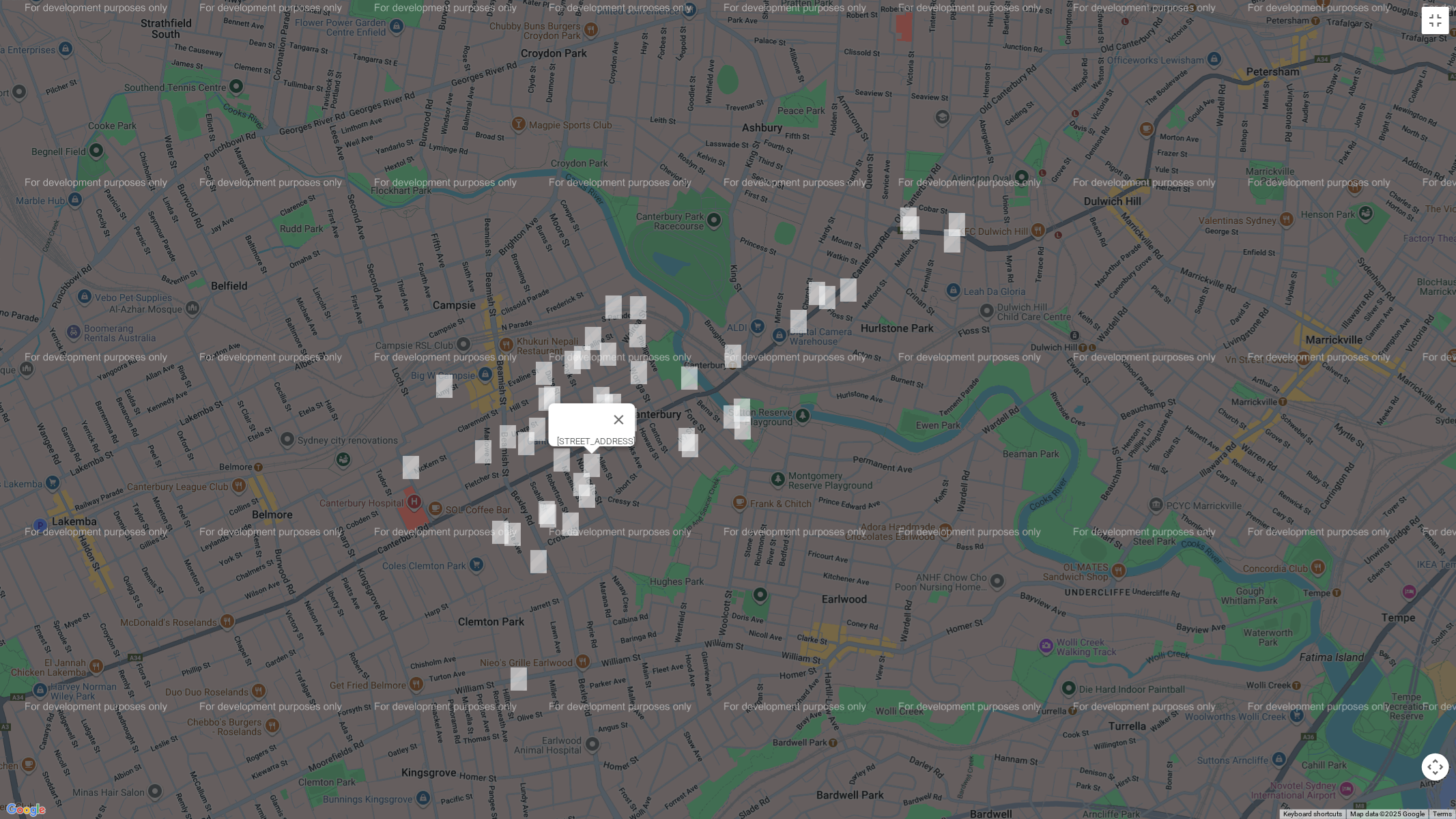
click at [576, 471] on img "33 Messiter Street, CAMPSIE NSW 2194" at bounding box center [582, 484] width 28 height 34
click at [588, 495] on img "43 Messiter Street, CAMPSIE NSW 2194" at bounding box center [588, 496] width 28 height 34
click at [609, 305] on img "12 South Parade, CANTERBURY NSW 2193" at bounding box center [614, 306] width 28 height 34
click at [593, 329] on img "2/14 Gould Street, CAMPSIE NSW 2194" at bounding box center [593, 338] width 28 height 34
click at [576, 339] on div "2/14 Gould Street, CAMPSIE NSW 2194" at bounding box center [728, 410] width 1456 height 819
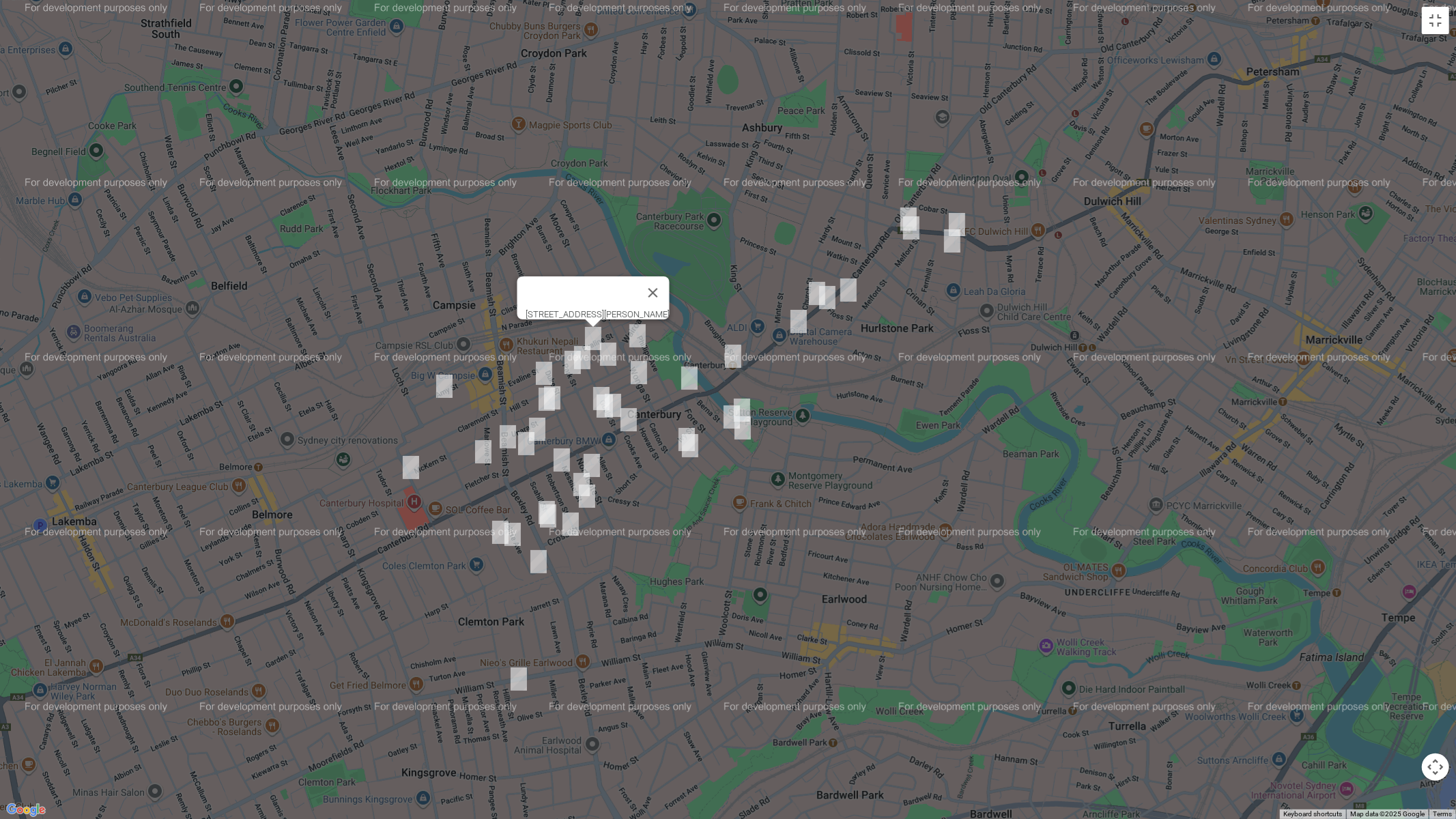
click at [590, 361] on img "30 Park Street, CAMPSIE NSW 2194" at bounding box center [583, 357] width 28 height 34
click at [567, 363] on img "3/31 Park Street, CAMPSIE NSW 2194" at bounding box center [573, 362] width 28 height 34
click at [641, 305] on img "12 Wairoa Street, CANTERBURY NSW 2193" at bounding box center [639, 307] width 28 height 34
click at [640, 338] on img "24 Wonga Street, CANTERBURY NSW 2193" at bounding box center [638, 335] width 28 height 34
click at [640, 327] on img "24 Wonga Street, CANTERBURY NSW 2193" at bounding box center [638, 337] width 28 height 34
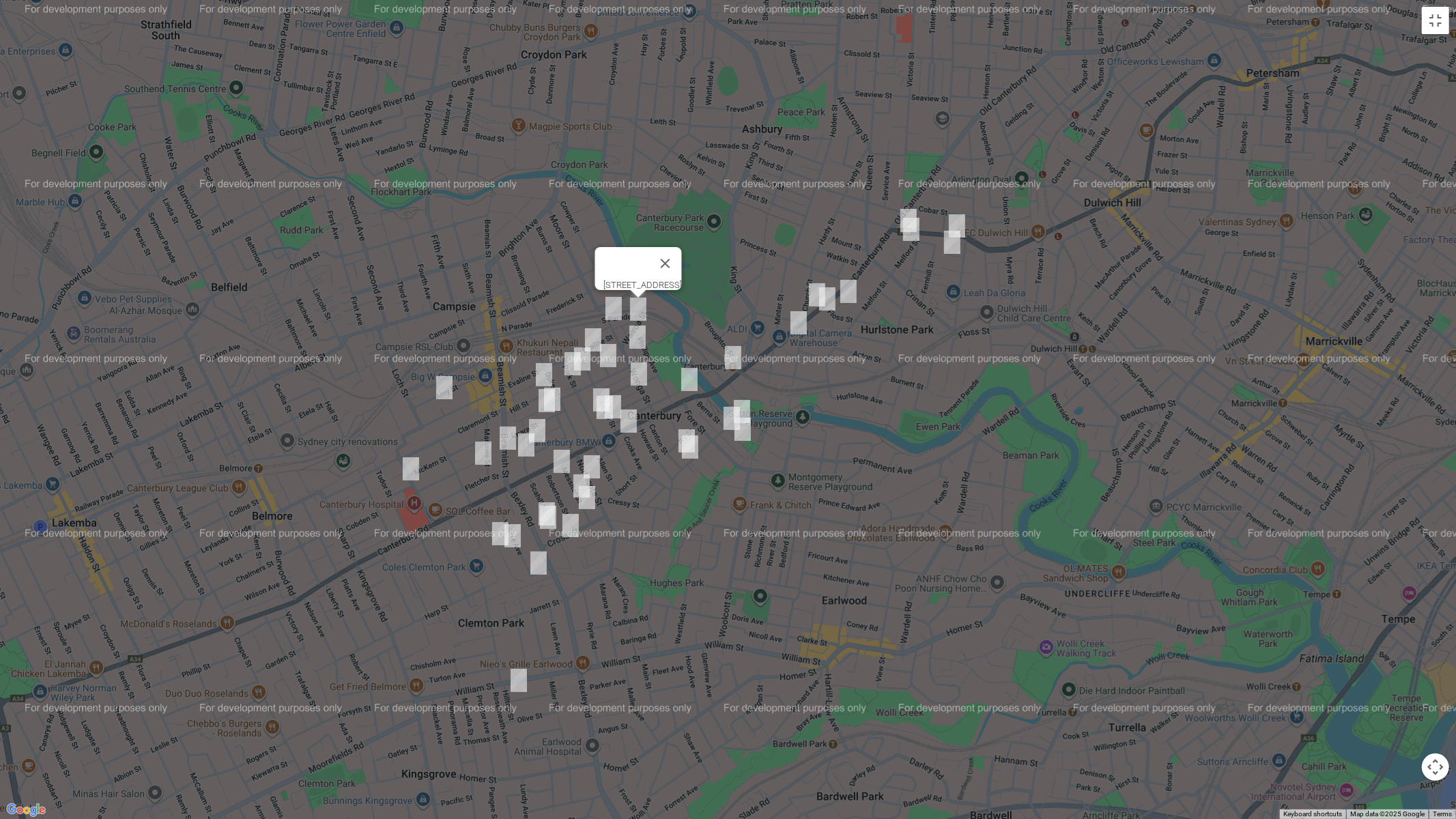
click at [634, 343] on img "24 Wonga Street, CANTERBURY NSW 2193" at bounding box center [638, 337] width 28 height 34
click at [614, 355] on img "1/29 Oswald Street, CAMPSIE NSW 2194" at bounding box center [608, 355] width 28 height 34
click at [639, 367] on img "8 Waratah Street, CANTERBURY NSW 2193" at bounding box center [639, 373] width 28 height 34
click at [595, 383] on img "68 Park Street, CAMPSIE NSW 2194" at bounding box center [601, 400] width 28 height 34
click at [598, 416] on img "76 Park Street, CAMPSIE NSW 2194" at bounding box center [605, 407] width 28 height 34
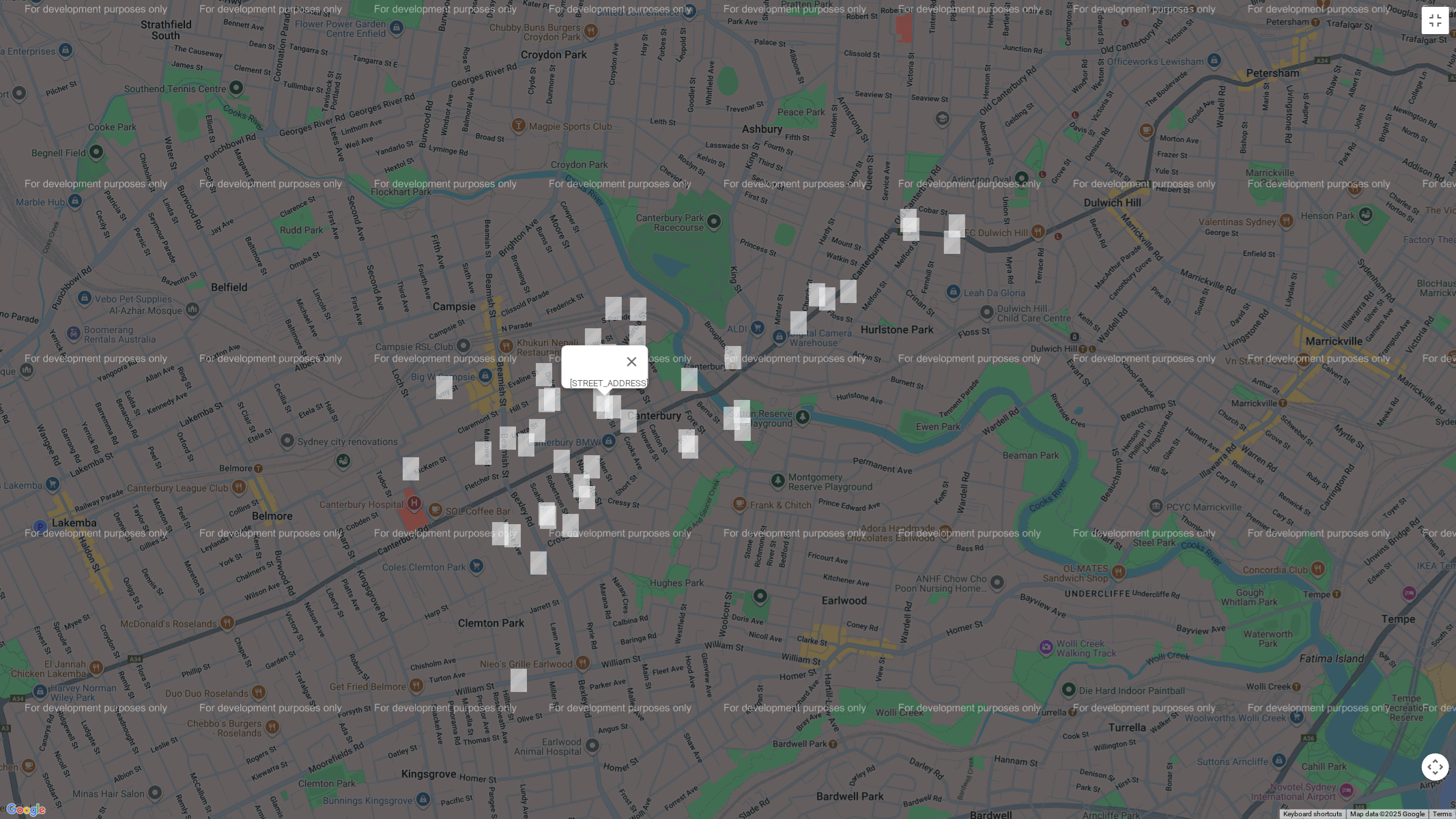
click at [623, 397] on img "75 Gould Street, CAMPSIE NSW 2194" at bounding box center [613, 407] width 28 height 34
click at [629, 419] on img "1 Cooks Avenue, CANTERBURY NSW 2193" at bounding box center [629, 420] width 28 height 34
click at [681, 430] on img "29 High Street, CANTERBURY NSW 2193" at bounding box center [691, 447] width 28 height 34
click at [670, 432] on div "29 High Street, CANTERBURY NSW 2193" at bounding box center [728, 410] width 1456 height 819
click at [674, 437] on img "28 Canton Street, CANTERBURY NSW 2193" at bounding box center [687, 440] width 28 height 34
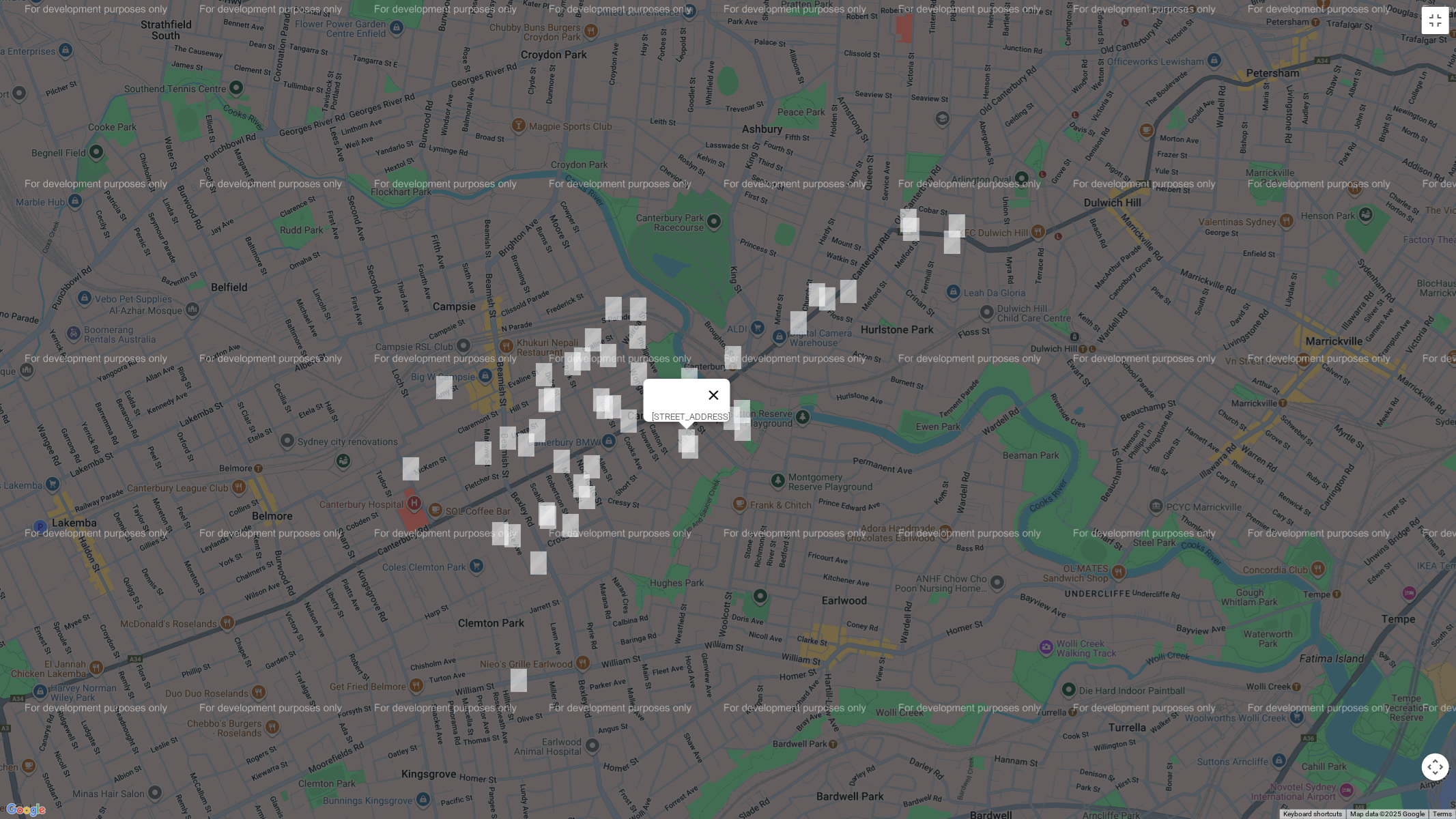
click at [730, 388] on button "Close" at bounding box center [712, 395] width 32 height 32
click at [747, 399] on img "42 Berna Street, CANTERBURY NSW 2193" at bounding box center [742, 411] width 28 height 34
click at [725, 414] on img "41 Berna Street, CANTERBURY NSW 2193" at bounding box center [732, 418] width 28 height 34
click at [738, 426] on img "57 Berna Street, CANTERBURY NSW 2193" at bounding box center [743, 429] width 28 height 34
click at [818, 381] on button "Close" at bounding box center [802, 383] width 32 height 32
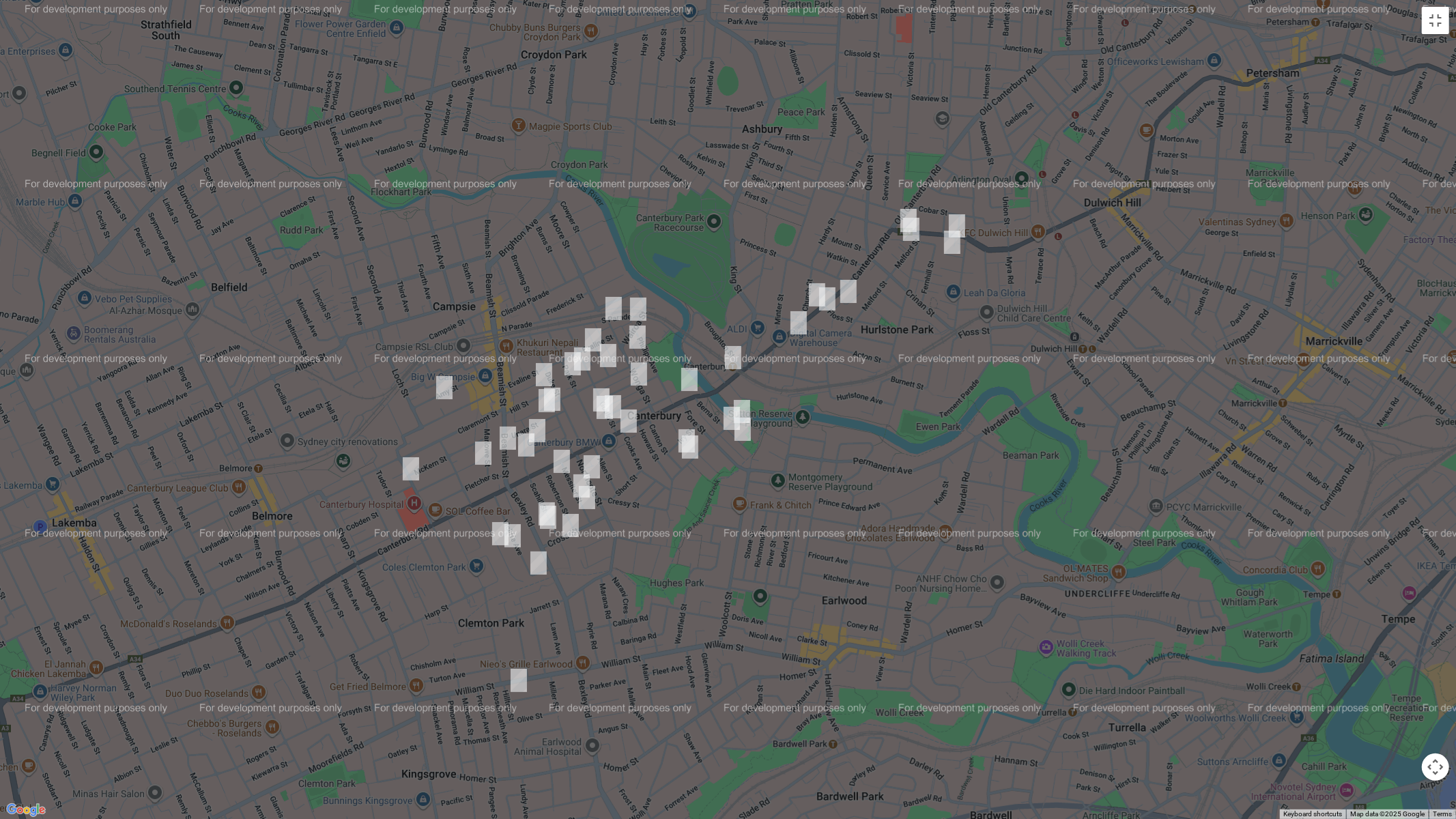
click at [697, 375] on img "243-249 Canterbury Road, CANTERBURY NSW 2193" at bounding box center [690, 379] width 28 height 34
click at [730, 366] on img "2A Charles Street, CANTERBURY NSW 2193" at bounding box center [733, 357] width 28 height 34
click at [851, 297] on img "3 Dunkeld Avenue, HURLSTONE PARK NSW 2193" at bounding box center [849, 291] width 28 height 34
click at [967, 216] on img "610-618 New Canterbury Road, HURLSTONE PARK NSW 2193" at bounding box center [957, 226] width 28 height 34
drag, startPoint x: 956, startPoint y: 243, endPoint x: 941, endPoint y: 245, distance: 15.1
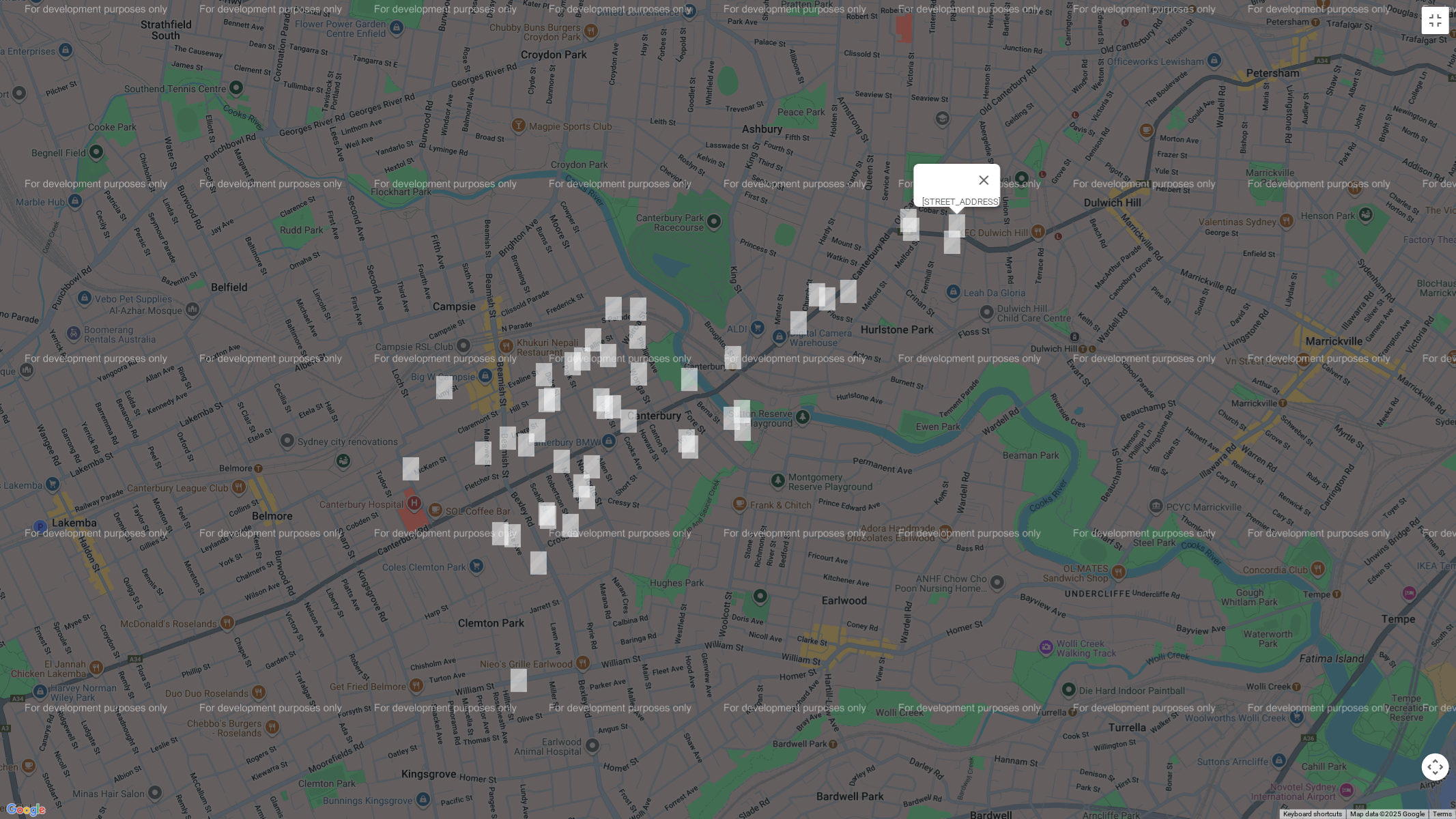
click at [955, 245] on img "12 Woodside Avenue, HURLSTONE PARK NSW 2193" at bounding box center [952, 242] width 28 height 34
click at [945, 247] on img "12 Woodside Avenue, HURLSTONE PARK NSW 2193" at bounding box center [952, 242] width 28 height 34
click at [910, 238] on img "16 Melford Street, HURLSTONE PARK NSW 2193" at bounding box center [912, 229] width 28 height 34
drag, startPoint x: 810, startPoint y: 290, endPoint x: 761, endPoint y: 350, distance: 77.5
click at [809, 290] on img "37 Church Street, CANTERBURY NSW 2193" at bounding box center [817, 295] width 28 height 34
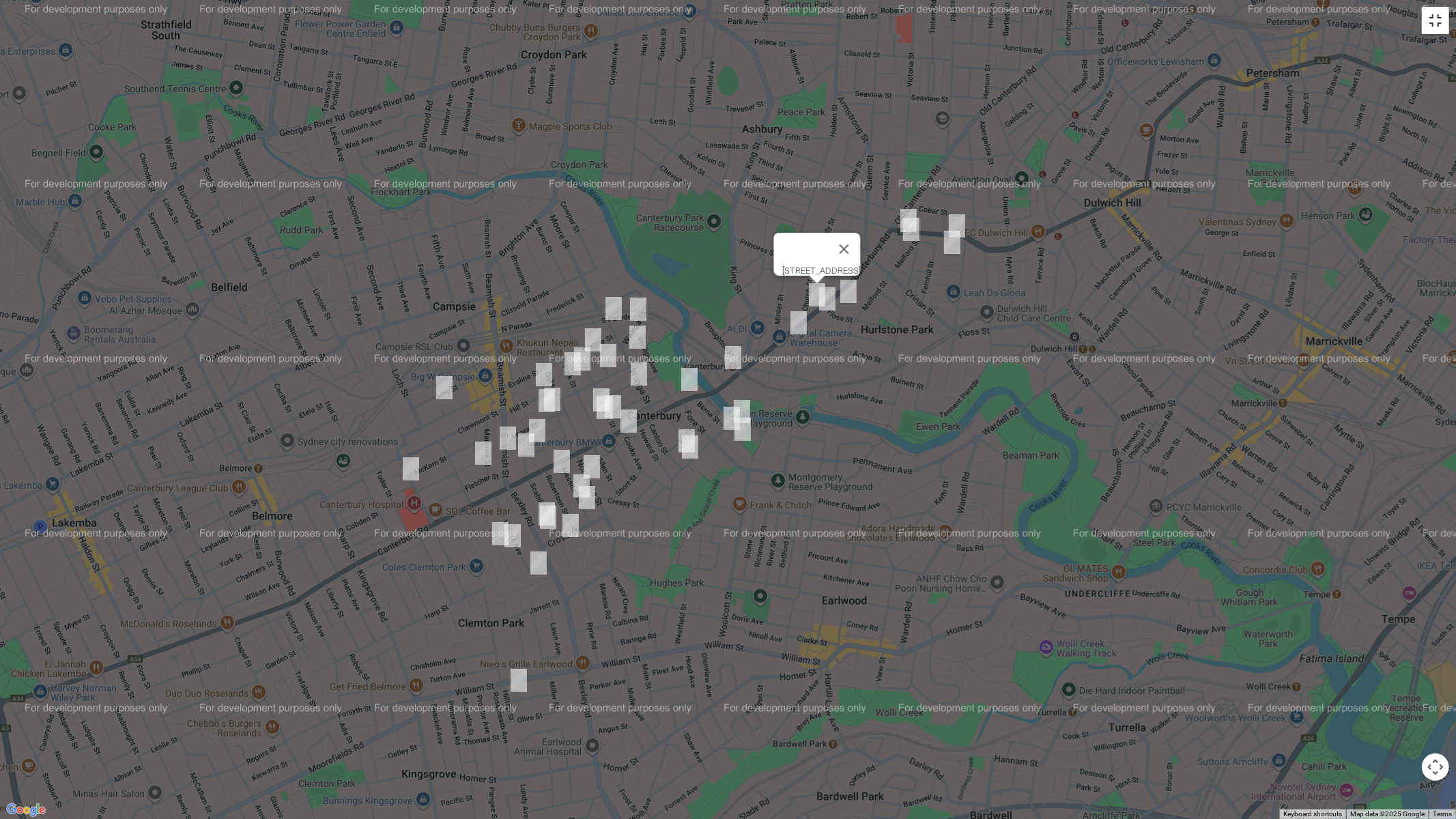
click at [1442, 27] on button "Toggle fullscreen view" at bounding box center [1435, 21] width 28 height 27
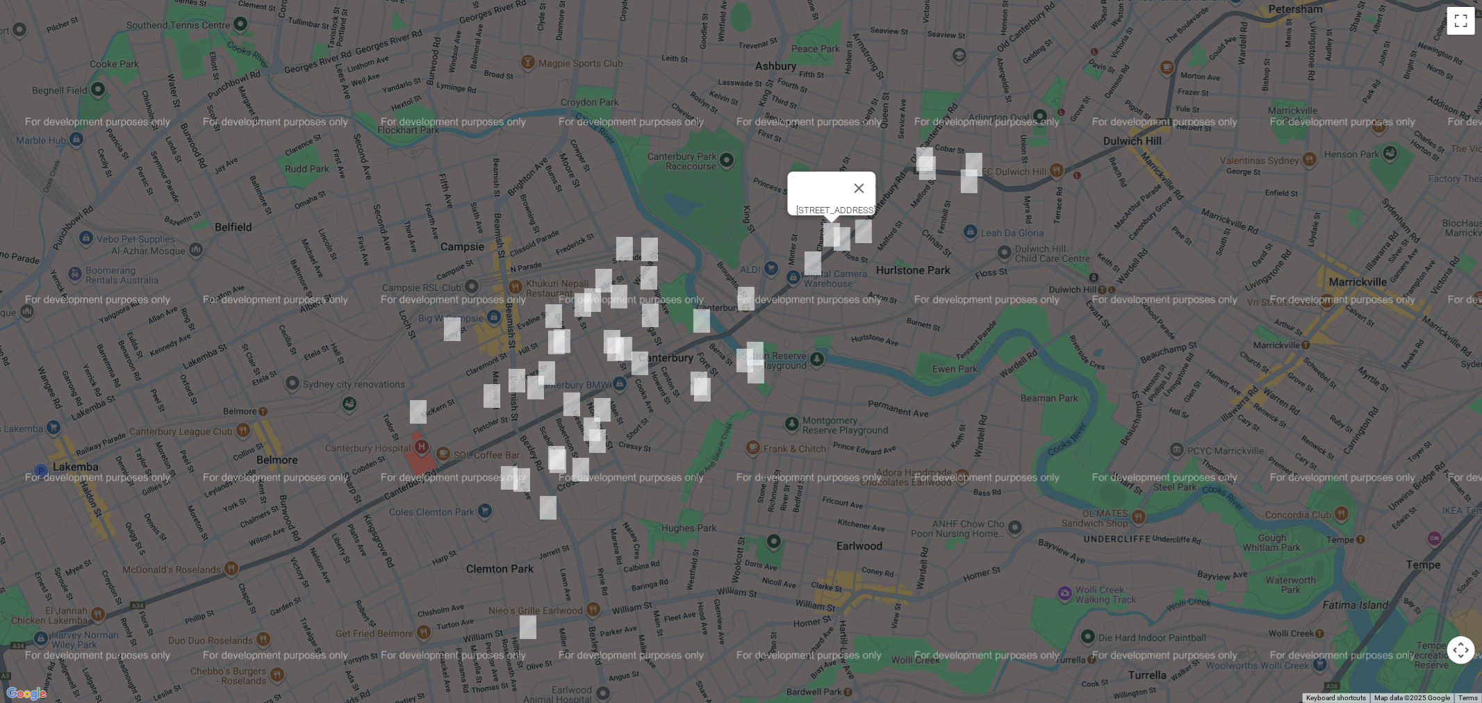
click at [948, 320] on link "Save route" at bounding box center [945, 322] width 76 height 26
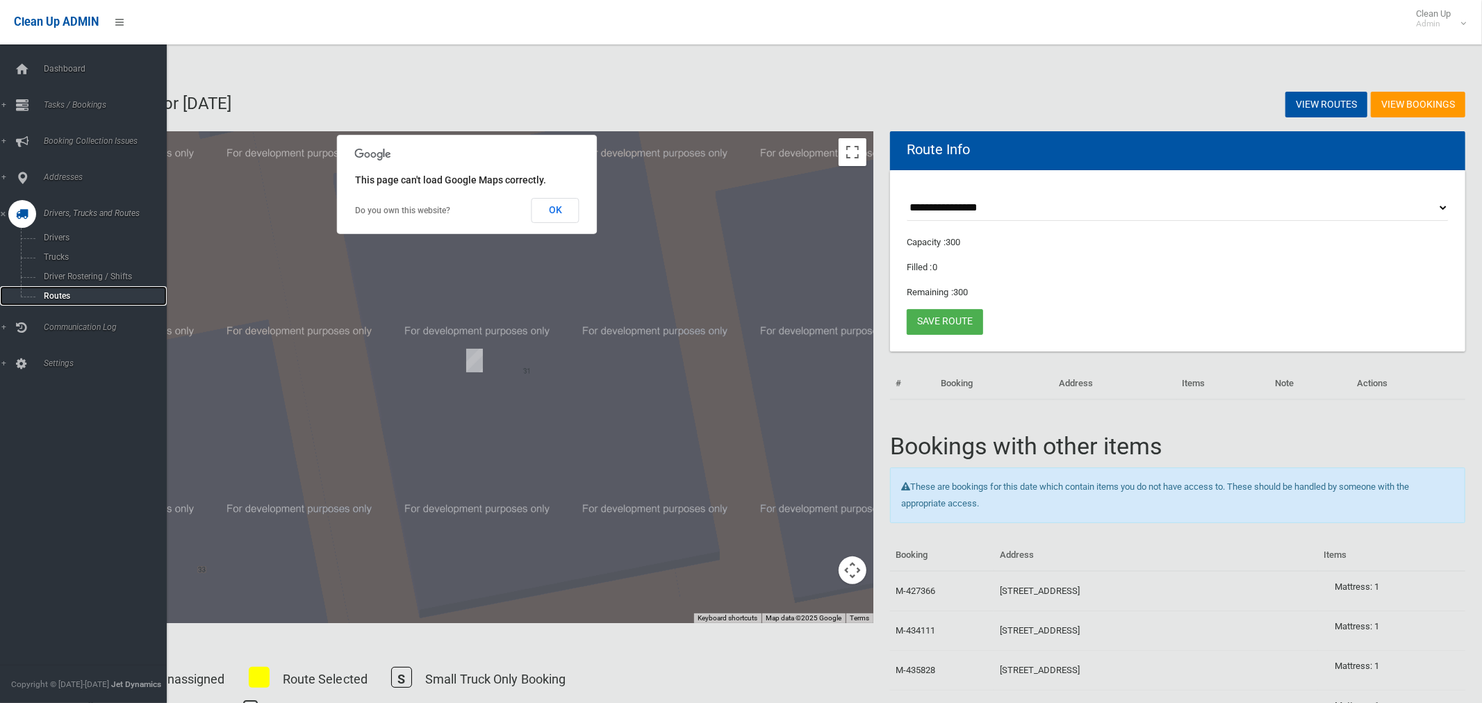
click at [64, 298] on span "Routes" at bounding box center [97, 296] width 115 height 10
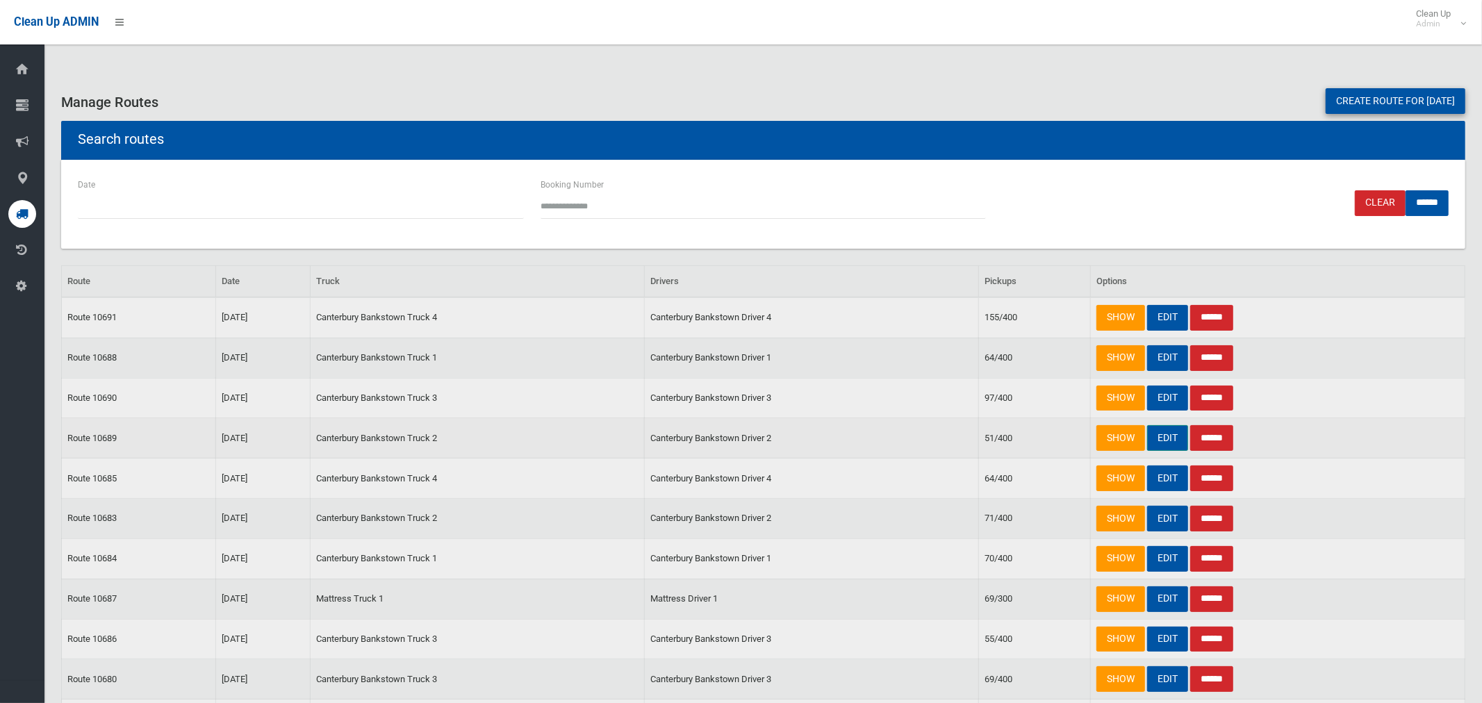
click at [1163, 443] on link "EDIT" at bounding box center [1167, 438] width 41 height 26
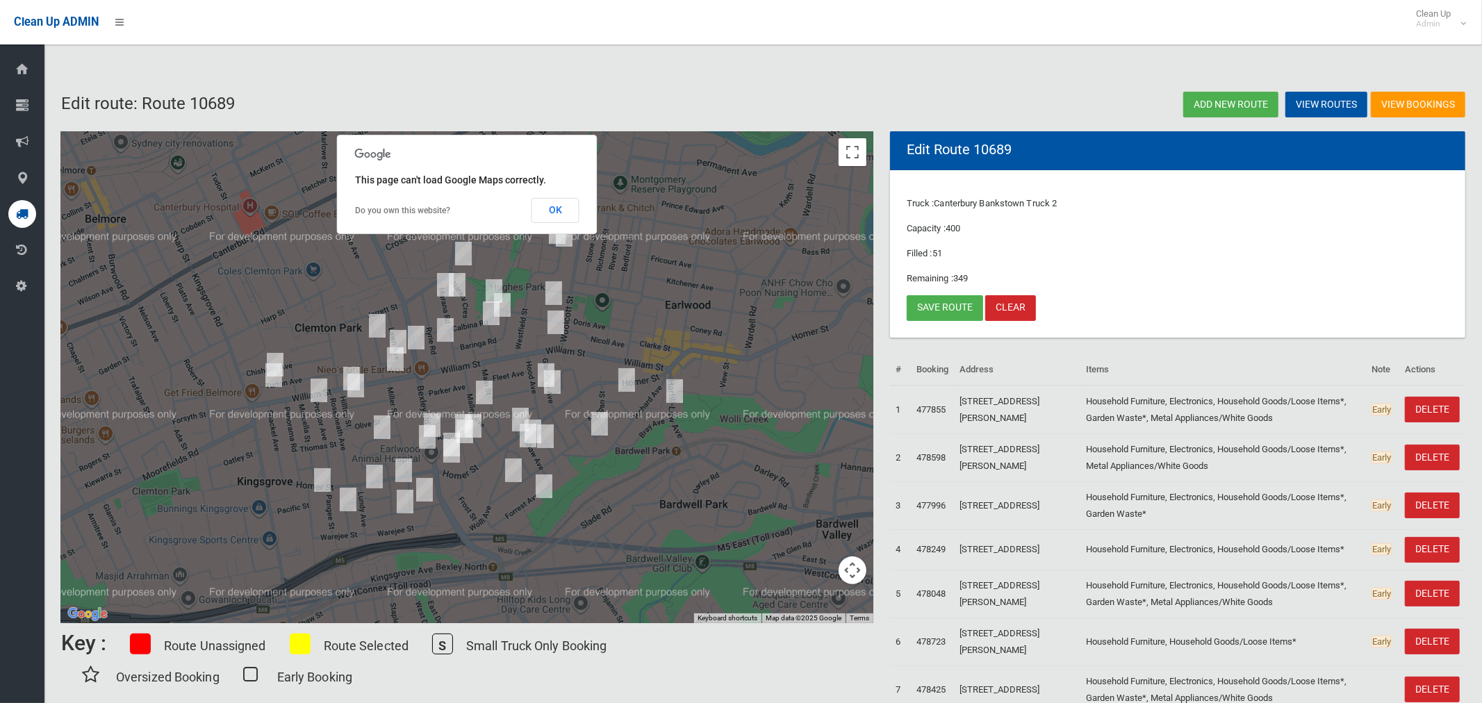
click at [360, 393] on img "31 Dunkirk Avenue, KINGSGROVE NSW 2208" at bounding box center [356, 385] width 28 height 35
click at [554, 211] on button "OK" at bounding box center [556, 210] width 48 height 25
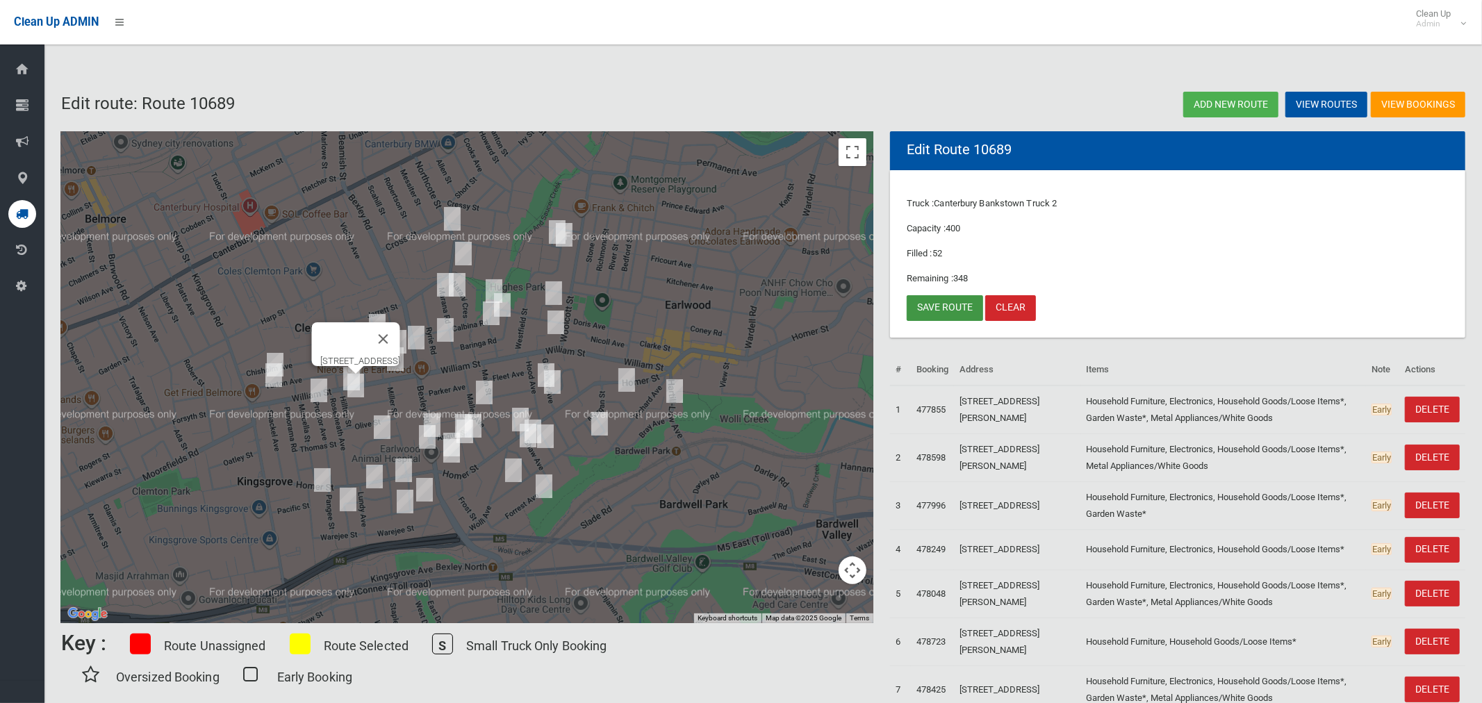
click at [948, 307] on link "Save route" at bounding box center [945, 308] width 76 height 26
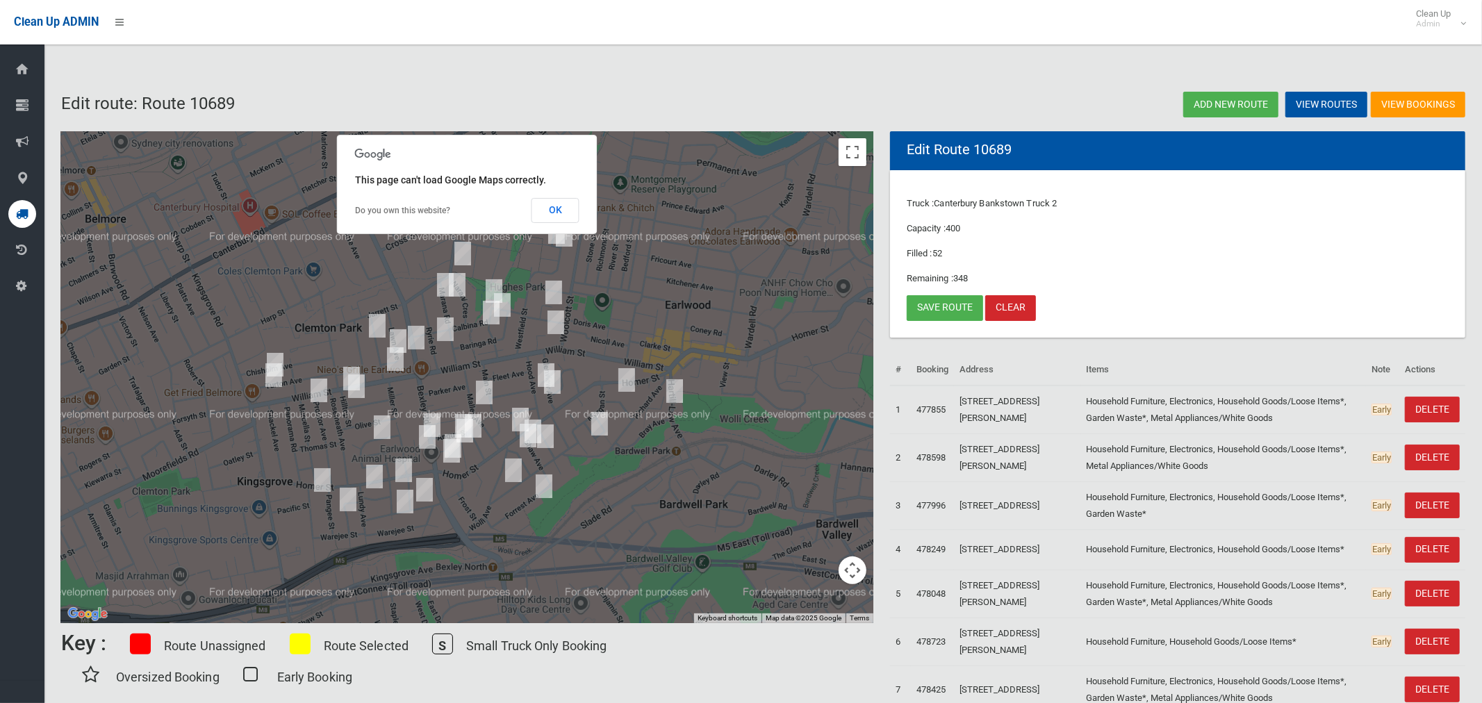
click at [555, 208] on button "OK" at bounding box center [556, 210] width 48 height 25
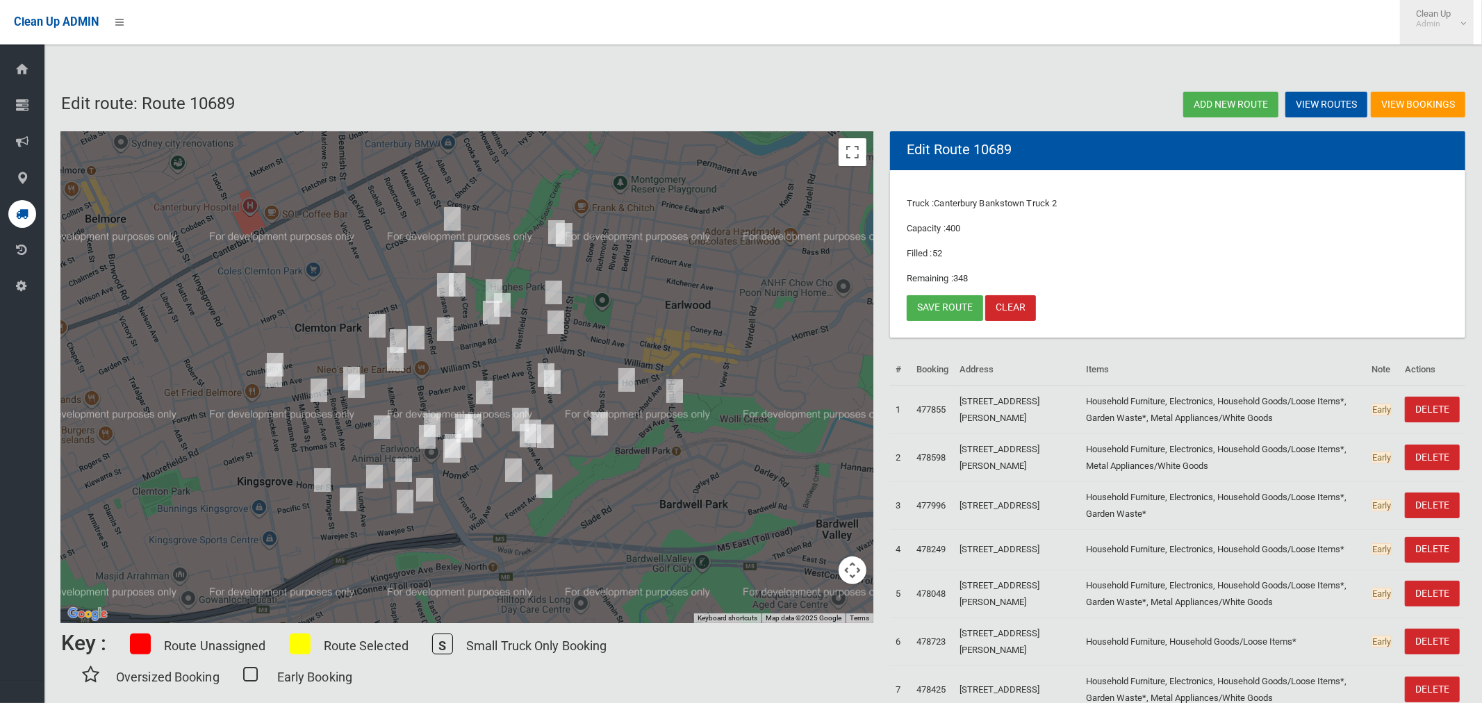
click at [1466, 26] on link "Clean Up Admin" at bounding box center [1437, 22] width 74 height 44
click at [1434, 63] on link "Logout" at bounding box center [1437, 61] width 72 height 24
